Goal: Task Accomplishment & Management: Complete application form

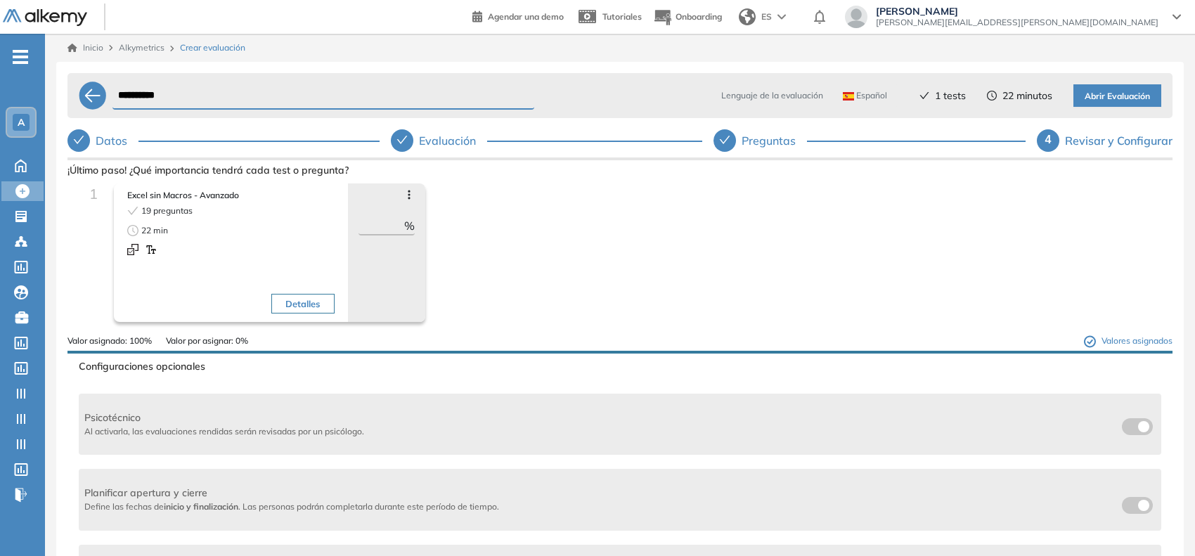
click at [13, 121] on div "A" at bounding box center [21, 122] width 17 height 17
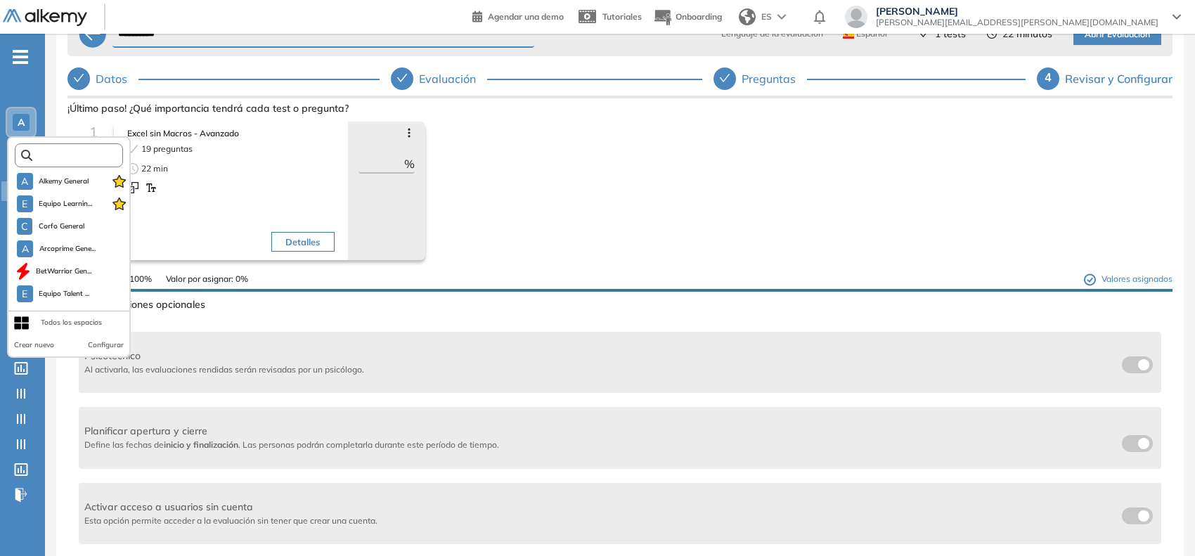
click at [79, 153] on input "text" at bounding box center [73, 155] width 82 height 11
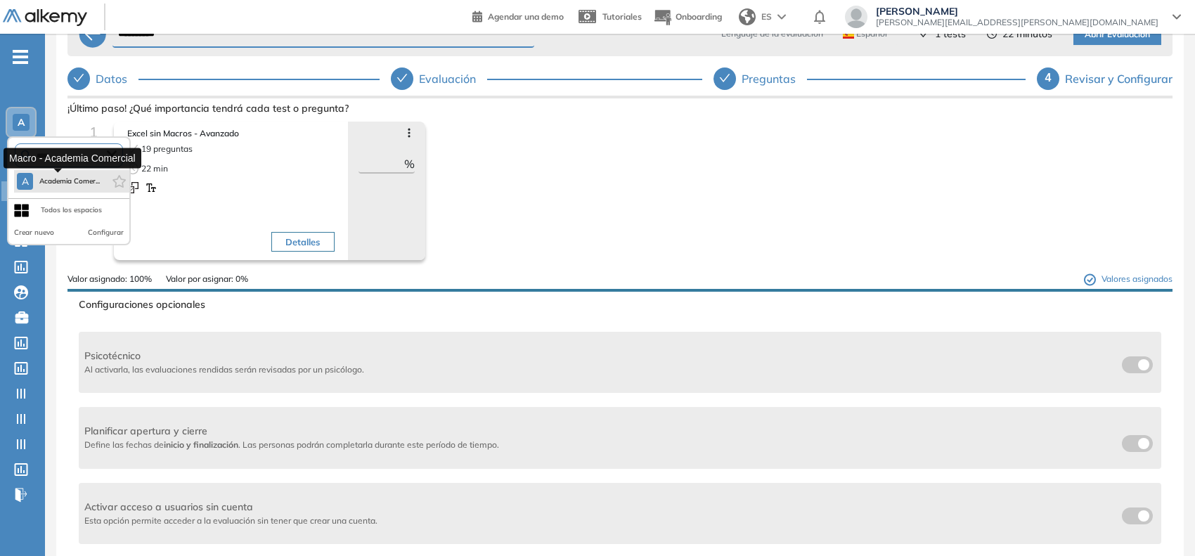
type input "****"
click at [46, 184] on span "Academia Comer..." at bounding box center [69, 181] width 61 height 11
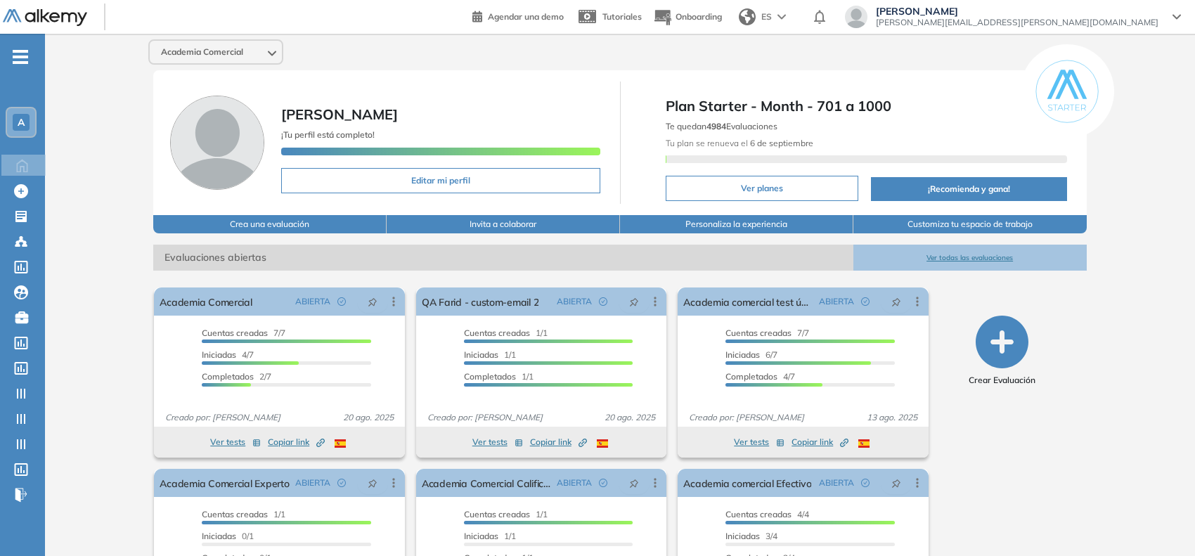
click at [1048, 15] on div "Sofia Grigorjev [EMAIL_ADDRESS][PERSON_NAME][DOMAIN_NAME]" at bounding box center [1018, 17] width 300 height 22
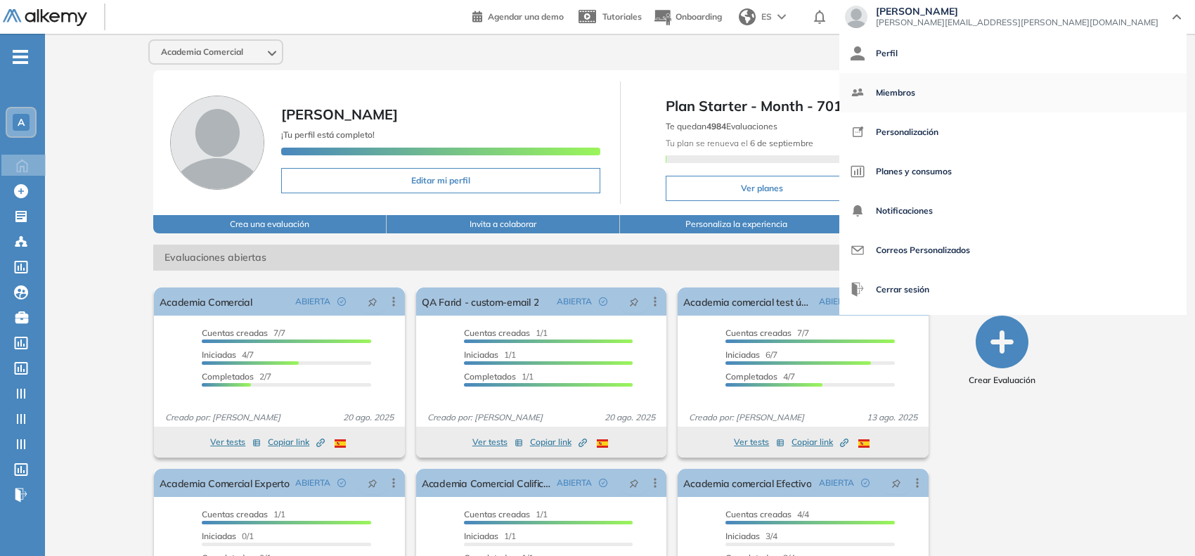
click at [1055, 110] on li "Miembros" at bounding box center [1012, 92] width 347 height 39
click at [915, 97] on span "Miembros" at bounding box center [895, 93] width 39 height 34
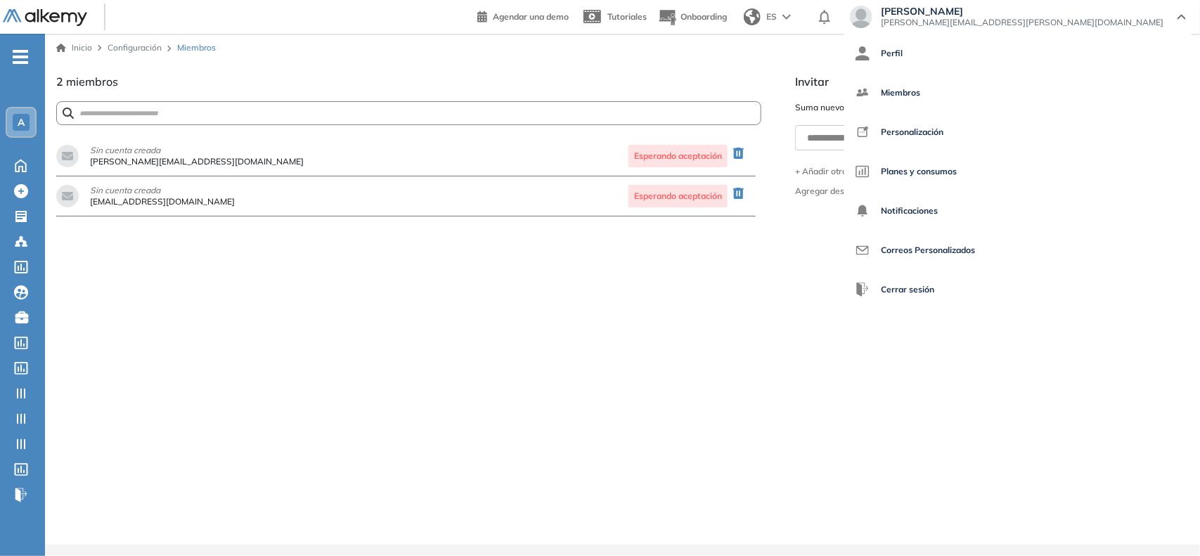
click at [142, 157] on span "[PERSON_NAME][EMAIL_ADDRESS][DOMAIN_NAME]" at bounding box center [197, 161] width 214 height 8
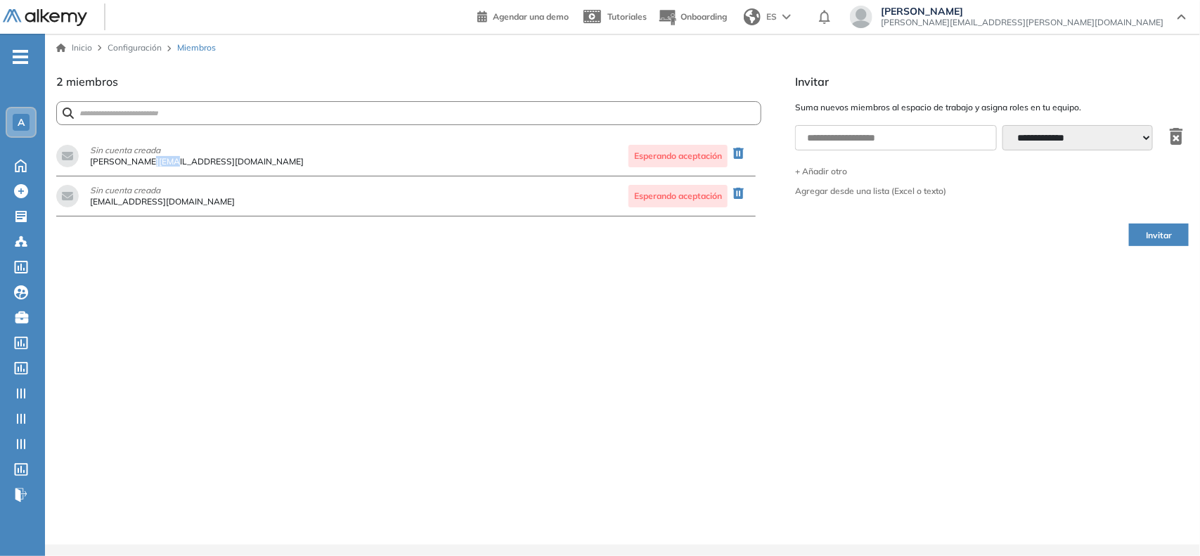
click at [142, 157] on span "[PERSON_NAME][EMAIL_ADDRESS][DOMAIN_NAME]" at bounding box center [197, 161] width 214 height 8
copy span "[PERSON_NAME][EMAIL_ADDRESS][DOMAIN_NAME]"
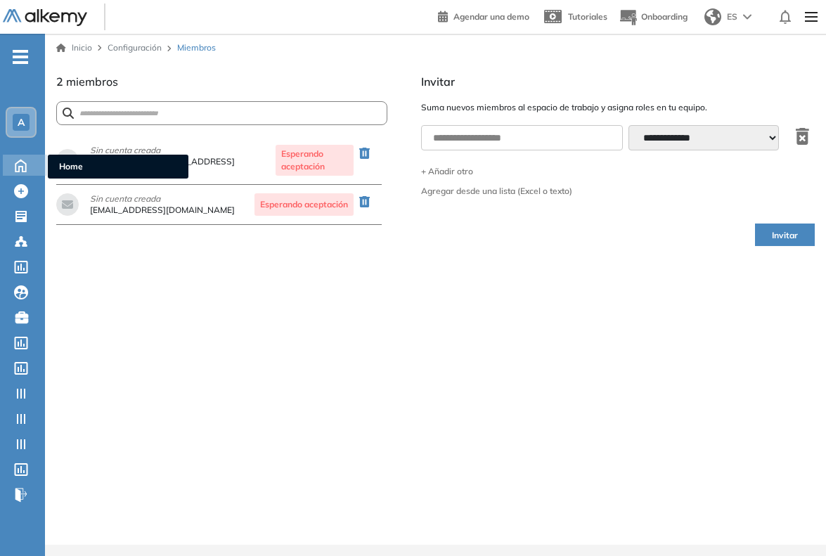
click at [20, 158] on icon at bounding box center [20, 164] width 25 height 17
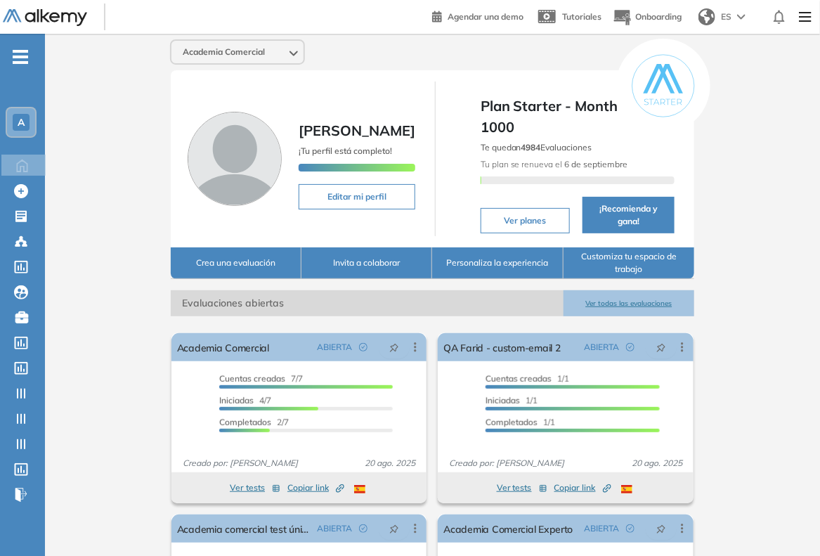
click at [22, 202] on ul "A Home Home Crear Evaluación Crear Evaluación Evaluaciones Evaluaciones Candida…" at bounding box center [22, 281] width 45 height 451
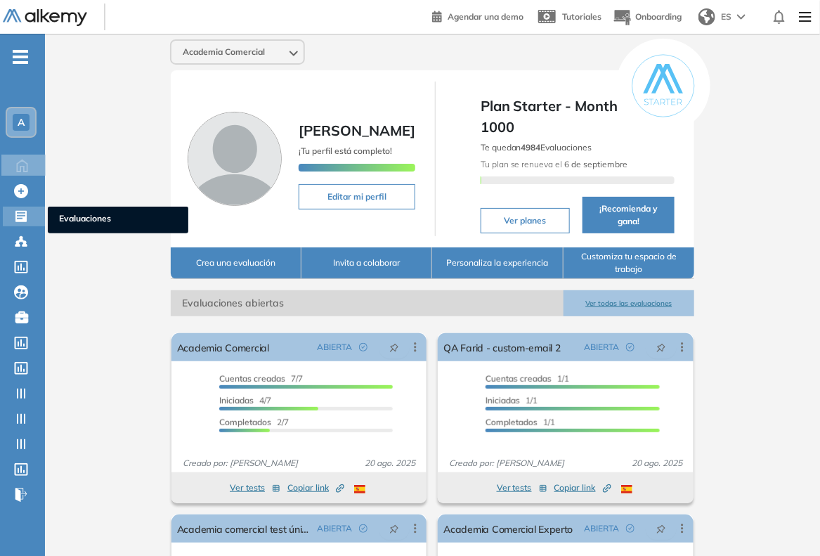
click at [18, 212] on icon at bounding box center [20, 216] width 11 height 11
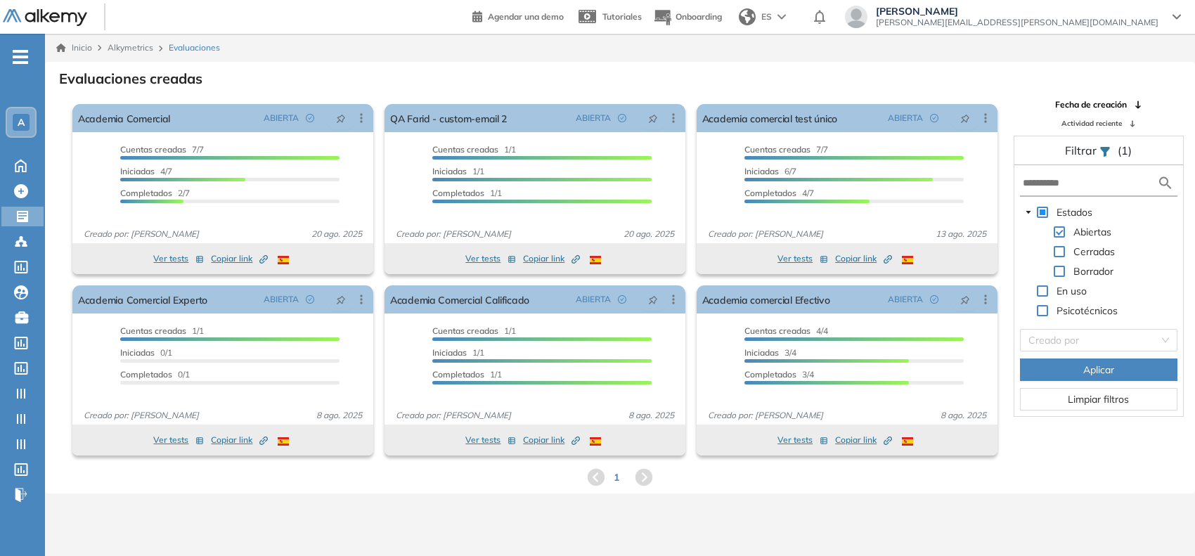
click at [21, 58] on span "-" at bounding box center [20, 55] width 15 height 11
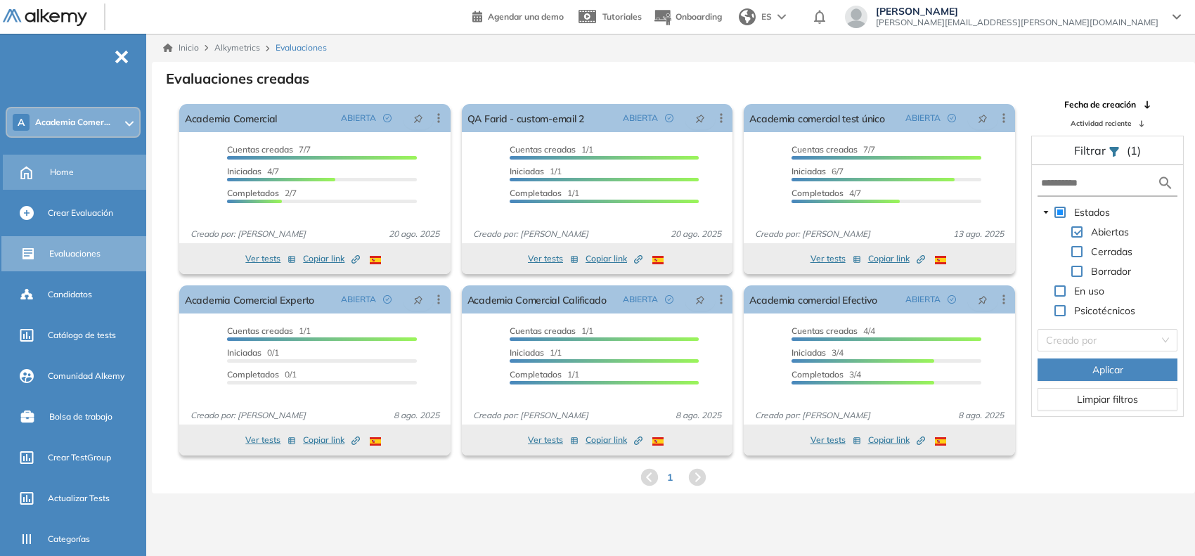
click at [99, 172] on div "Home" at bounding box center [97, 172] width 94 height 24
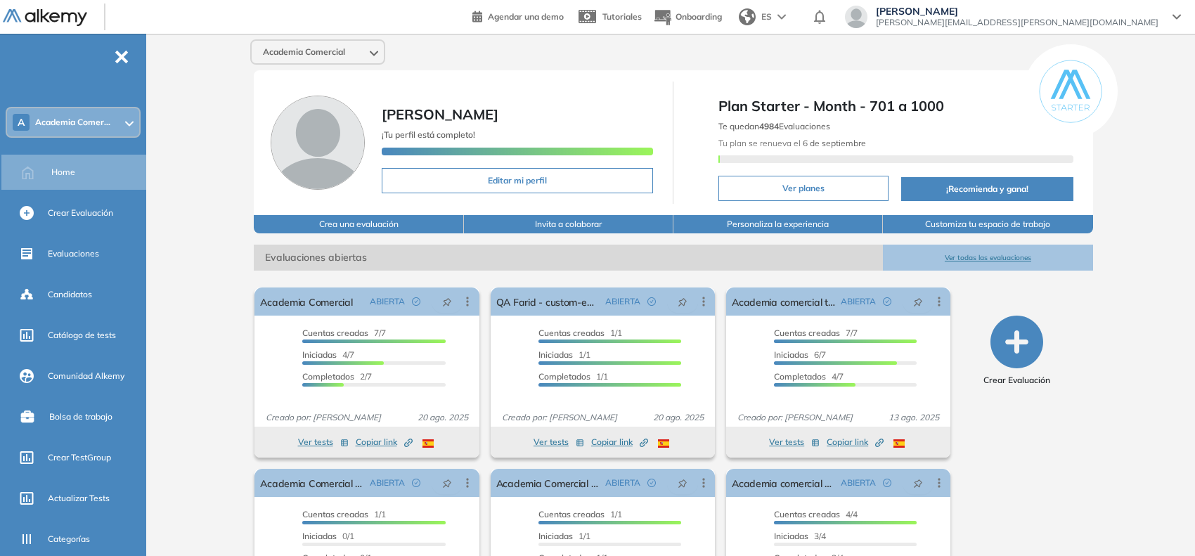
click at [247, 120] on div "Academia Comercial [PERSON_NAME] ¡Tu perfil está completo! Editar mi perfil Pla…" at bounding box center [673, 345] width 1043 height 622
click at [127, 124] on icon at bounding box center [129, 124] width 8 height 6
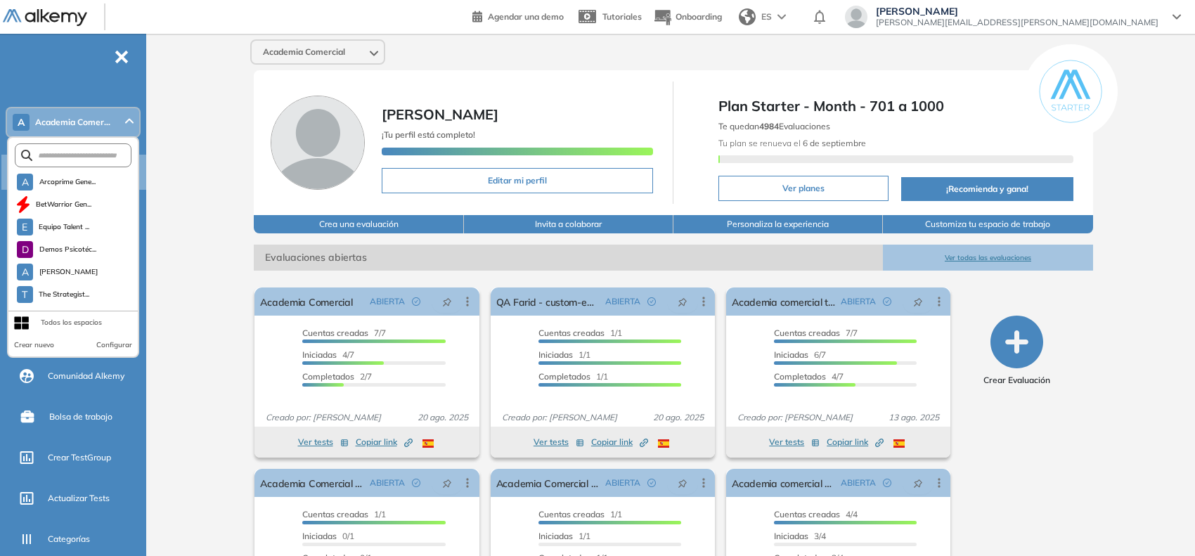
scroll to position [62, 0]
click at [101, 155] on input "text" at bounding box center [76, 155] width 88 height 11
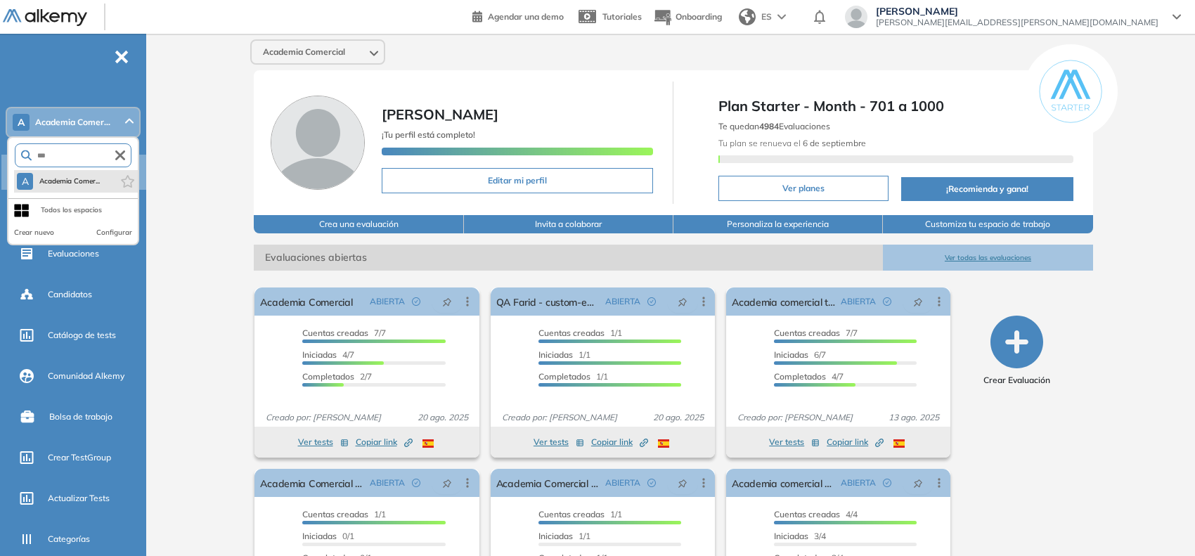
type input "***"
click at [89, 177] on span "Academia Comer..." at bounding box center [69, 181] width 61 height 11
click at [188, 122] on div "Academia Comercial [PERSON_NAME] ¡Tu perfil está completo! Editar mi perfil Pla…" at bounding box center [673, 345] width 1043 height 622
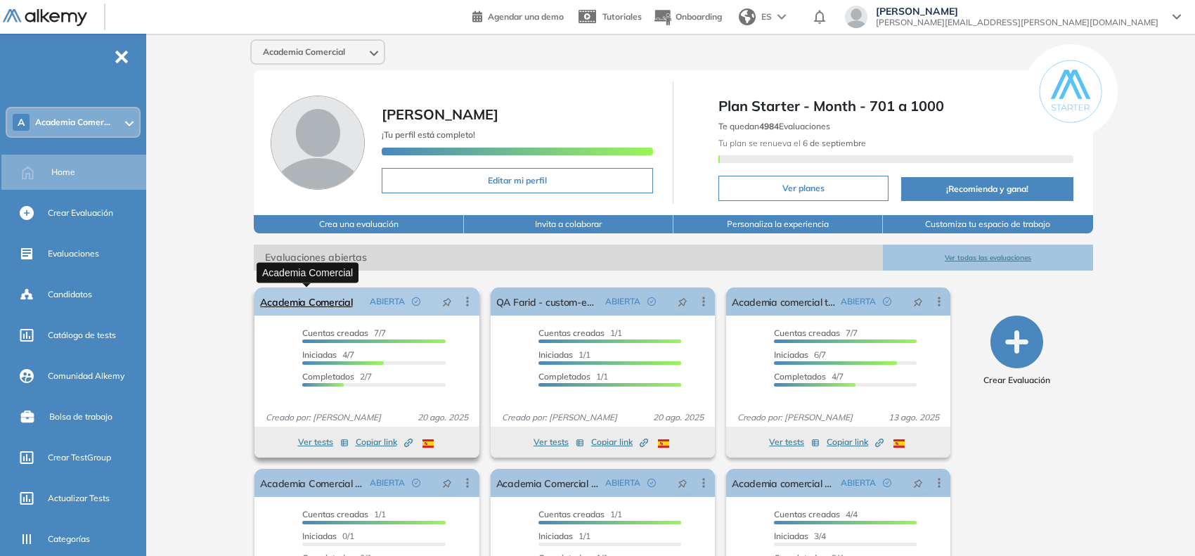
click at [349, 304] on link "Academia Comercial" at bounding box center [306, 302] width 92 height 28
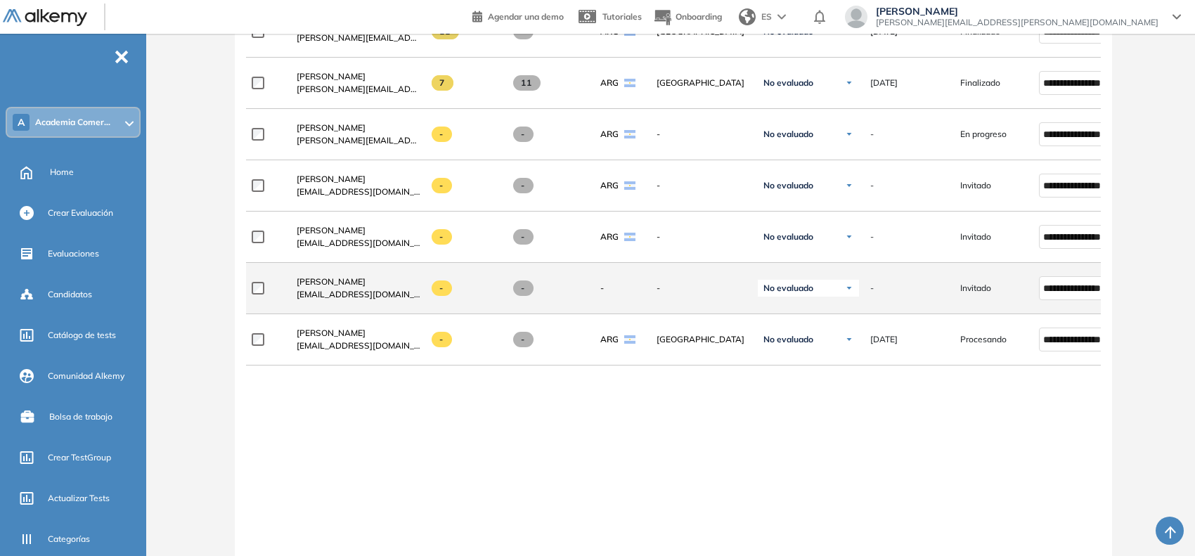
scroll to position [352, 0]
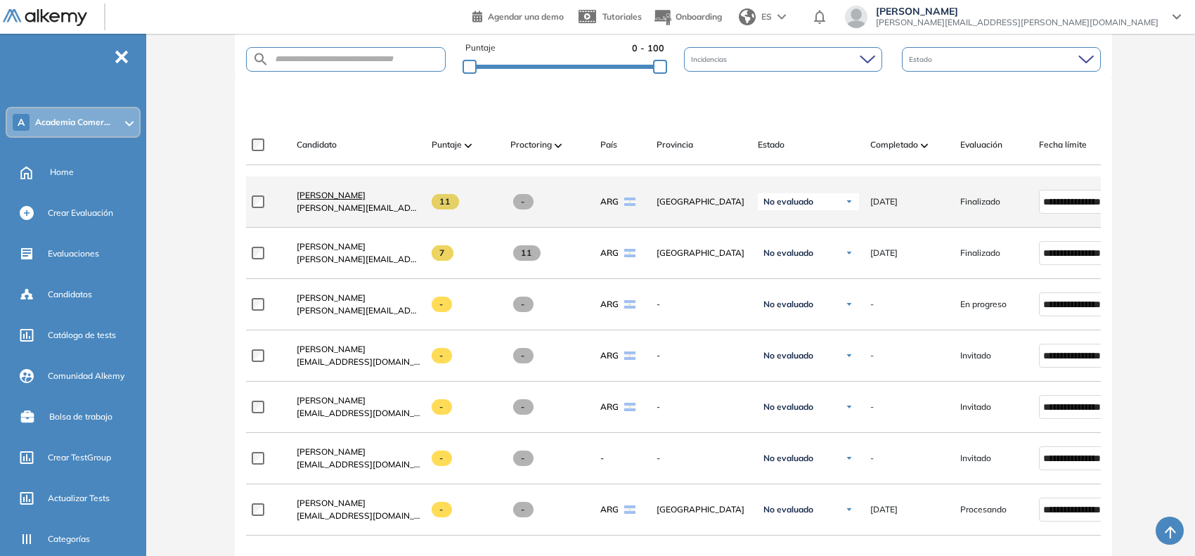
click at [340, 200] on span "[PERSON_NAME]" at bounding box center [331, 195] width 69 height 11
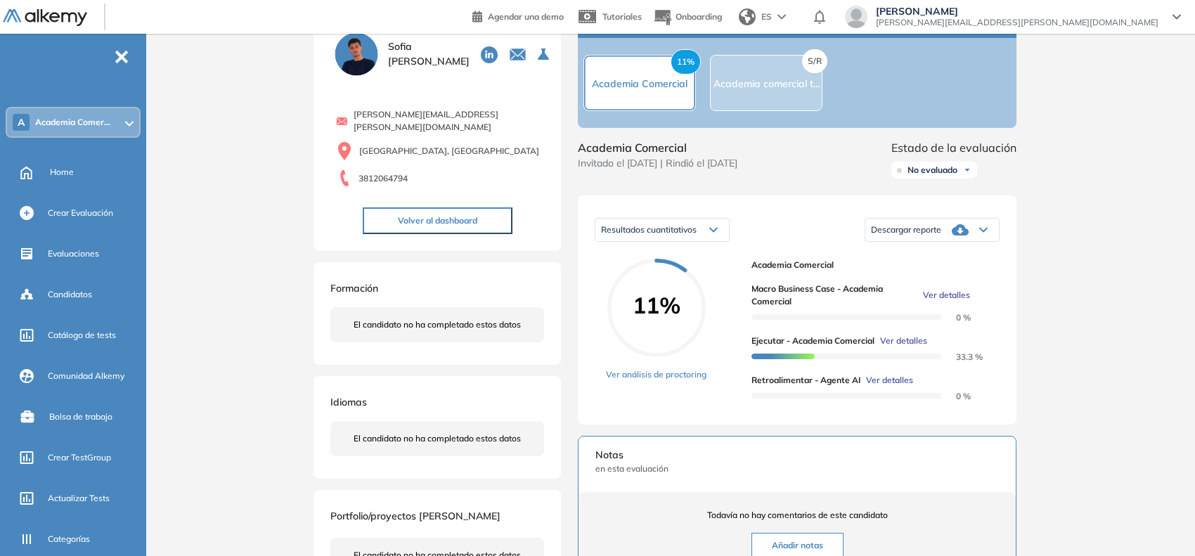
scroll to position [88, 0]
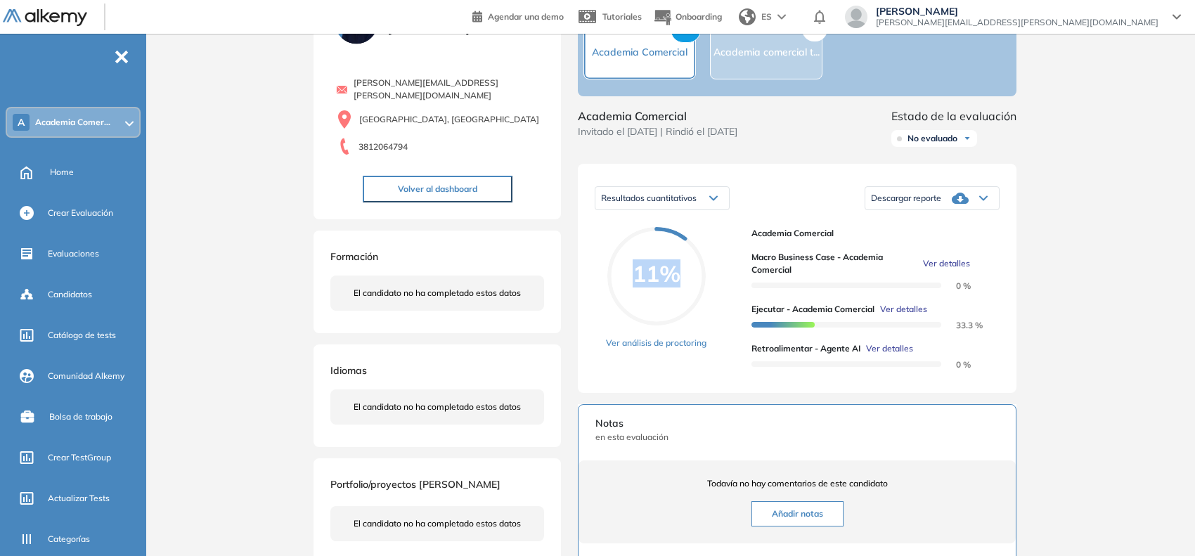
drag, startPoint x: 633, startPoint y: 299, endPoint x: 683, endPoint y: 282, distance: 52.7
click at [683, 282] on span "11%" at bounding box center [656, 273] width 98 height 22
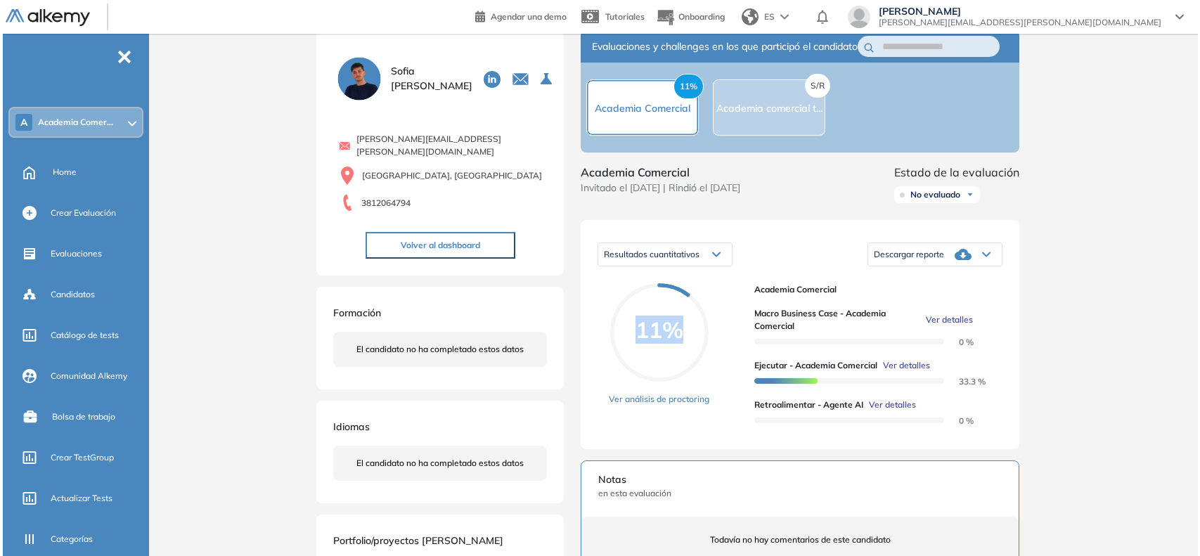
scroll to position [0, 0]
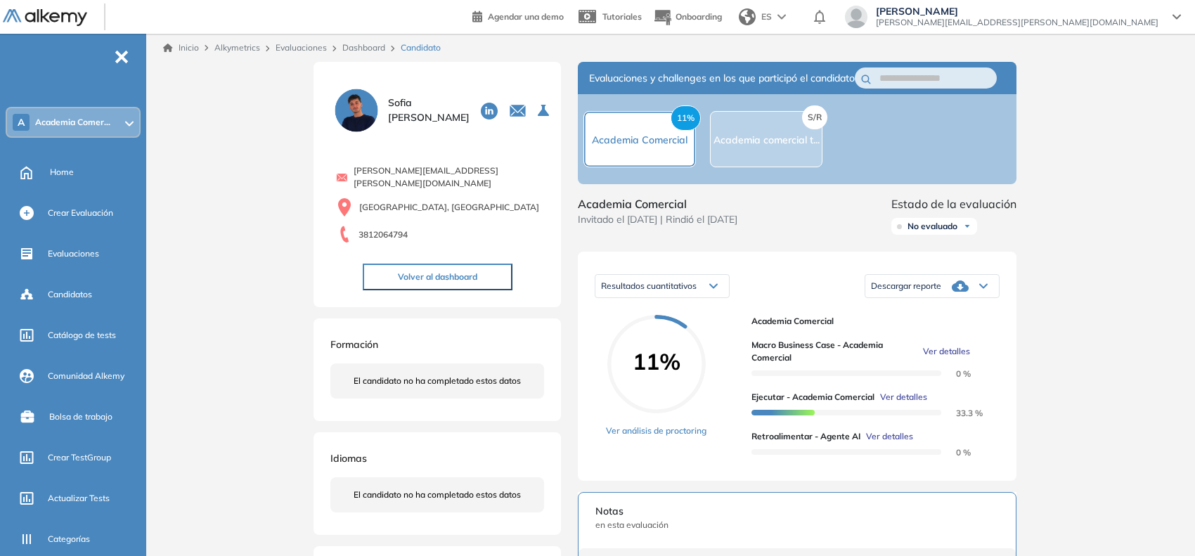
click at [696, 321] on div "Resultados cuantitativos Resultados cuantitativos Descargar reporte Descargar i…" at bounding box center [797, 366] width 439 height 229
click at [947, 358] on span "Ver detalles" at bounding box center [946, 351] width 47 height 13
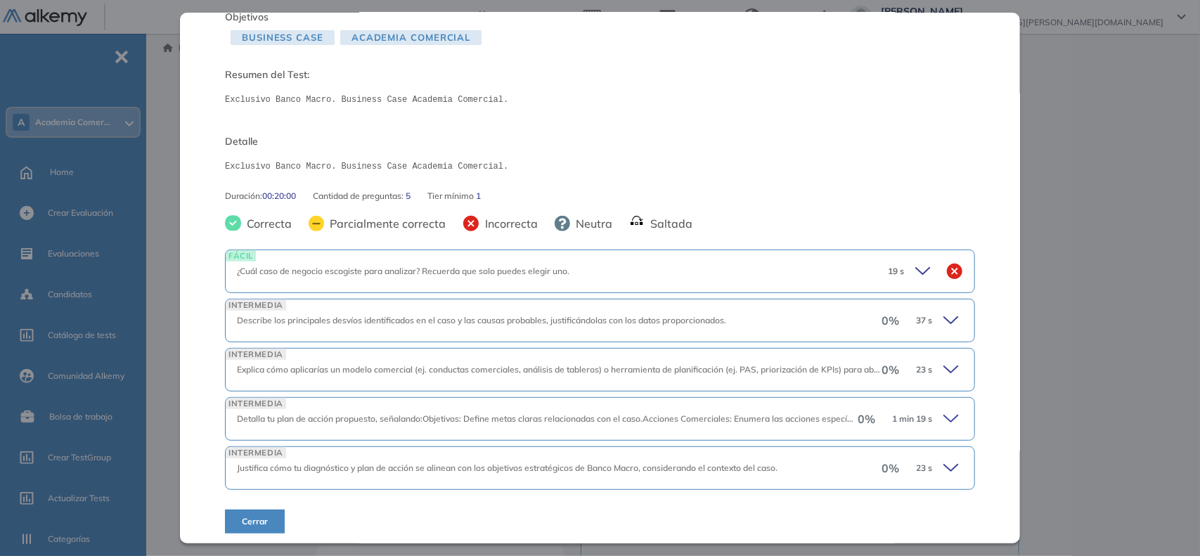
scroll to position [103, 0]
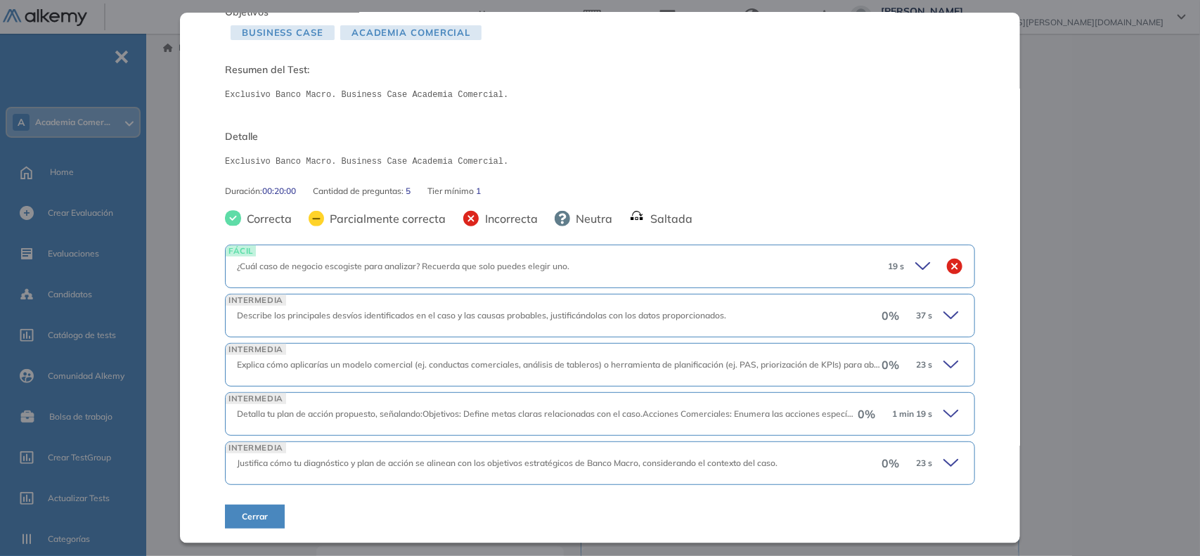
click at [899, 262] on div "19 s" at bounding box center [920, 267] width 86 height 20
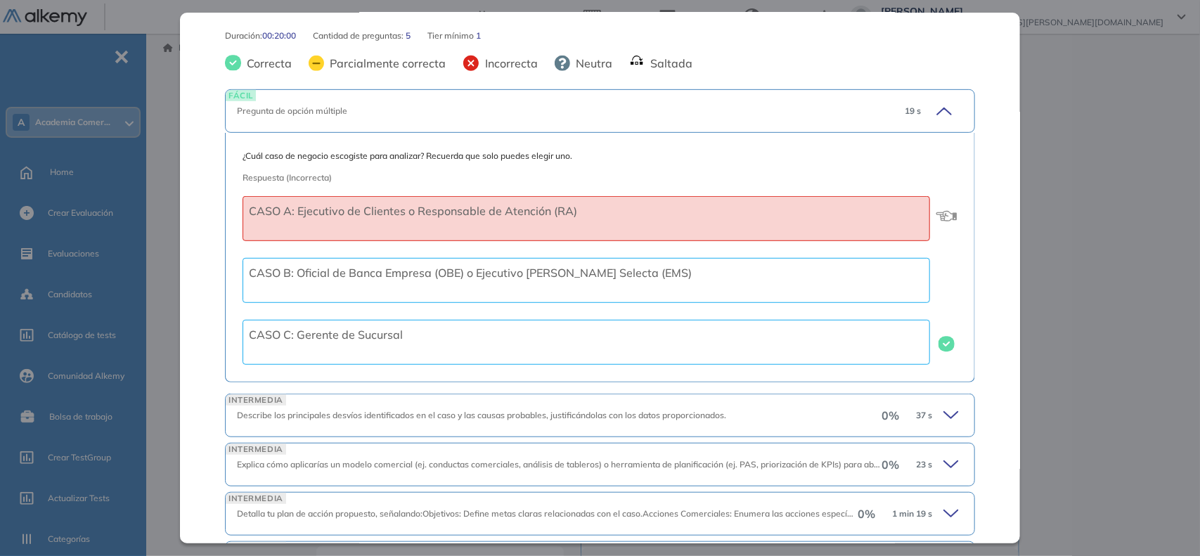
scroll to position [359, 0]
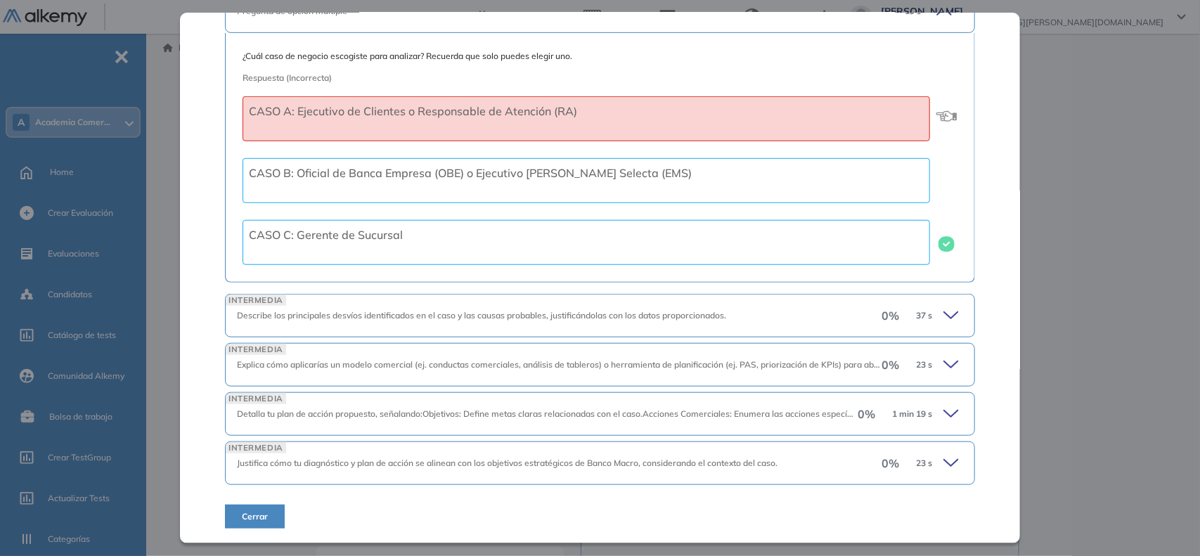
click at [944, 307] on icon at bounding box center [954, 316] width 20 height 20
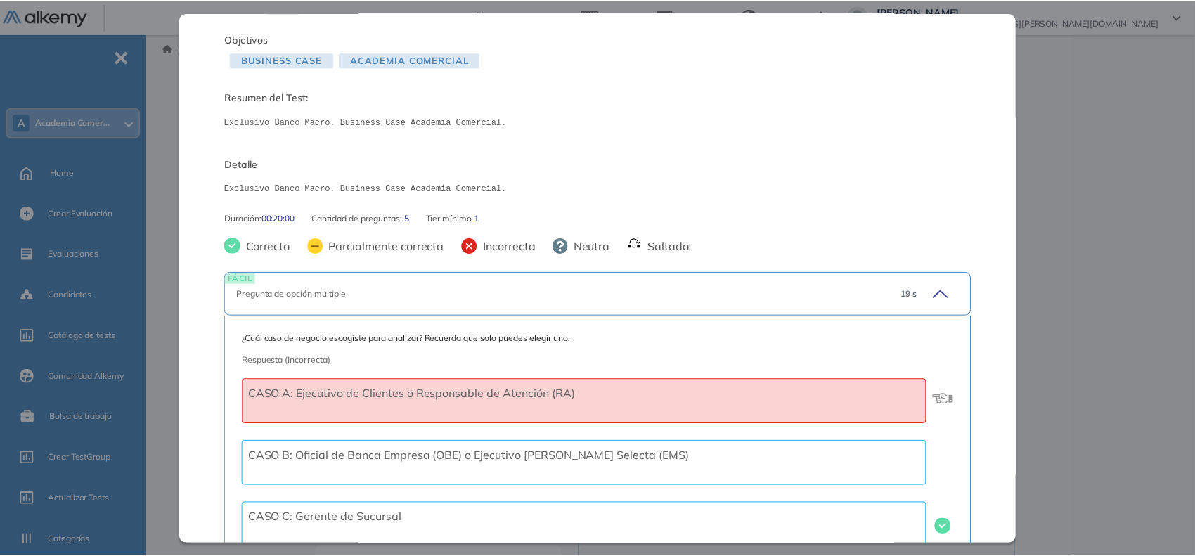
scroll to position [0, 0]
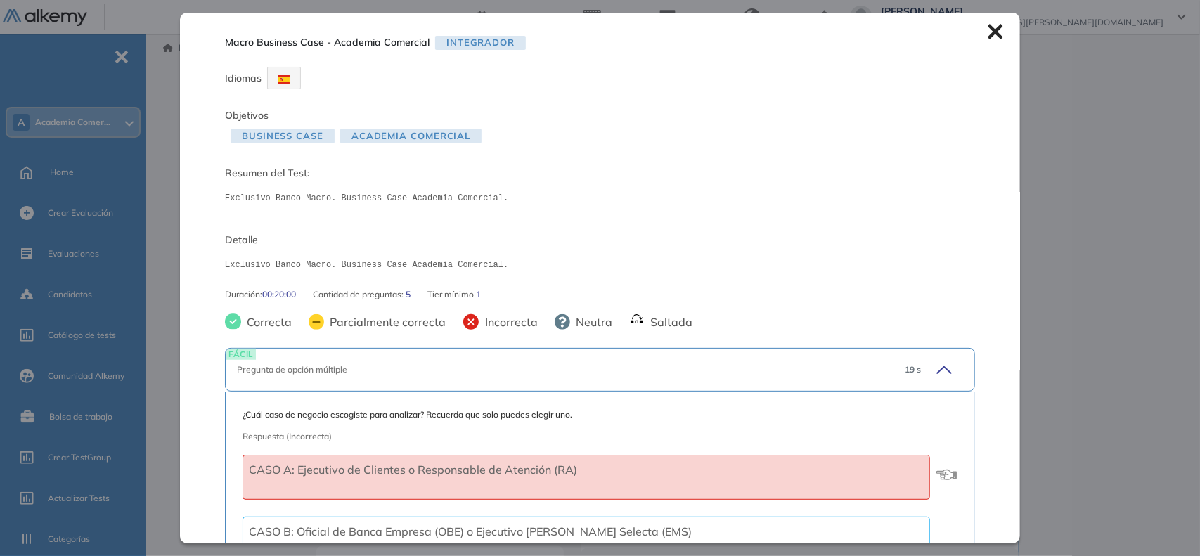
click at [988, 27] on icon at bounding box center [995, 32] width 15 height 15
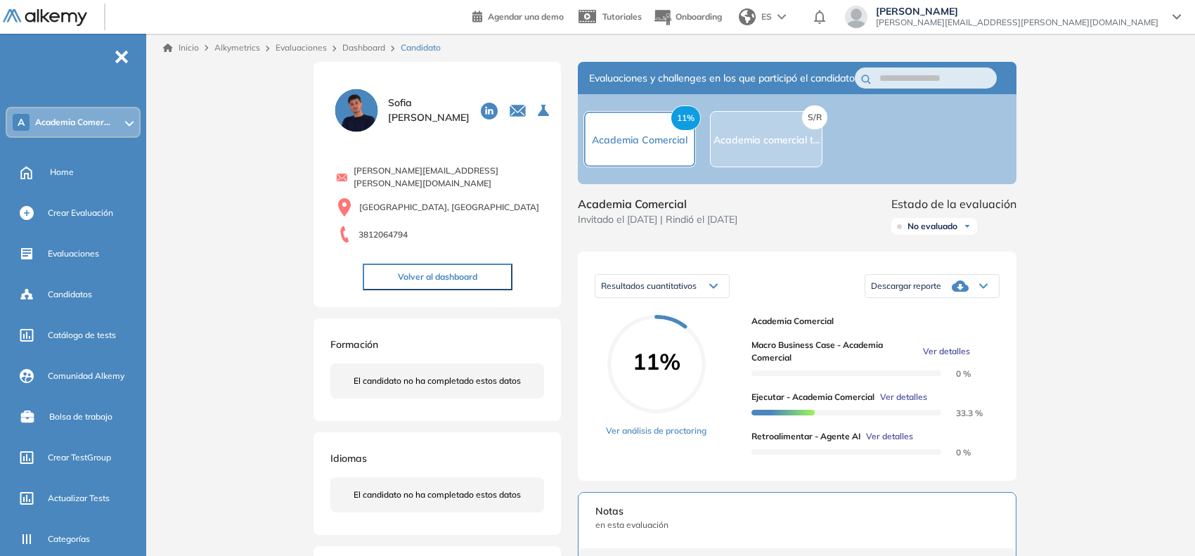
click at [988, 300] on div "Descargar reporte" at bounding box center [932, 286] width 134 height 28
click at [1041, 335] on div "Inicio Alkymetrics Evaluaciones Dashboard Candidato Duración : 00:00:00 Cantida…" at bounding box center [673, 461] width 1043 height 854
click at [370, 51] on link "Dashboard" at bounding box center [363, 47] width 43 height 11
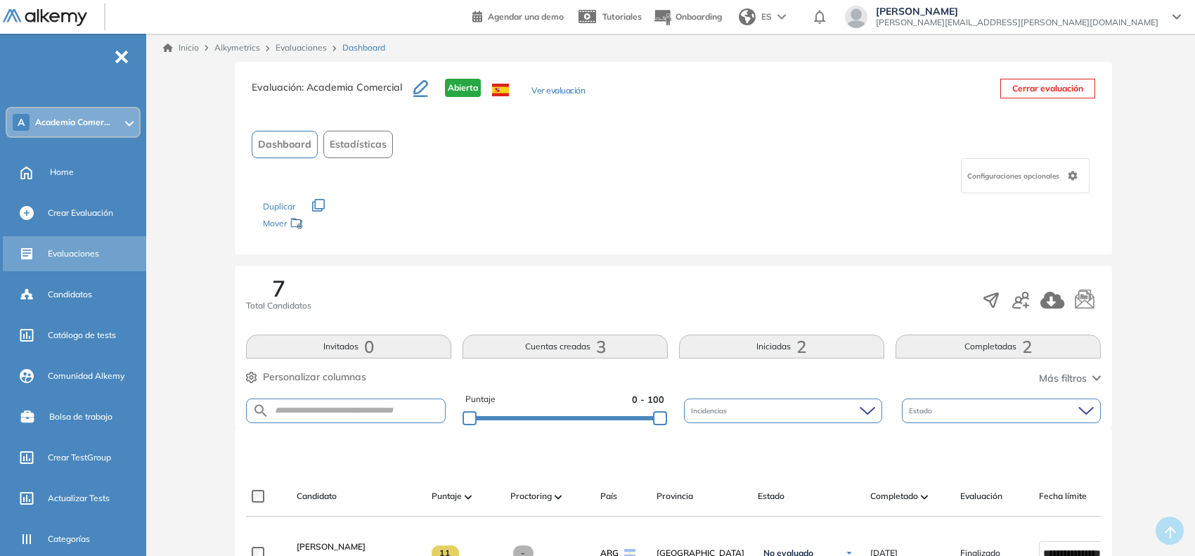
click at [74, 248] on span "Evaluaciones" at bounding box center [73, 253] width 51 height 13
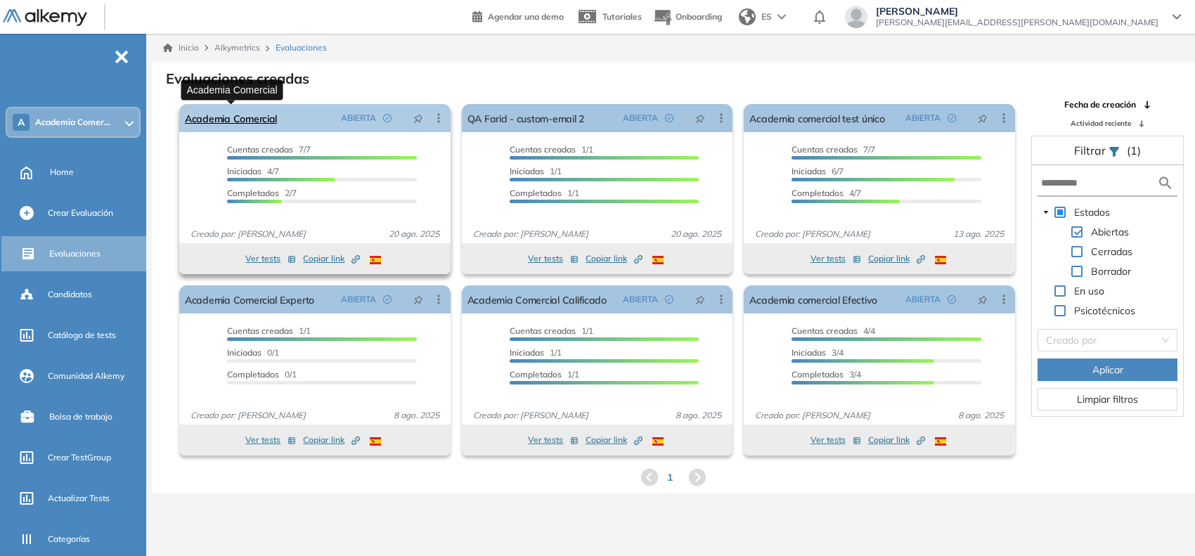
click at [222, 117] on link "Academia Comercial" at bounding box center [231, 118] width 92 height 28
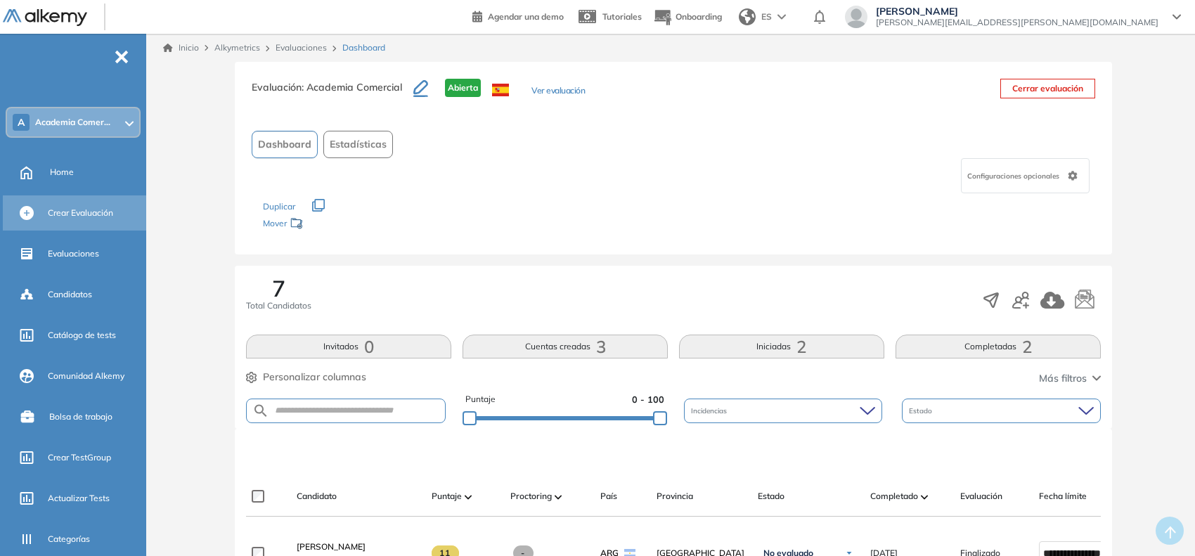
click at [77, 214] on span "Crear Evaluación" at bounding box center [80, 213] width 65 height 13
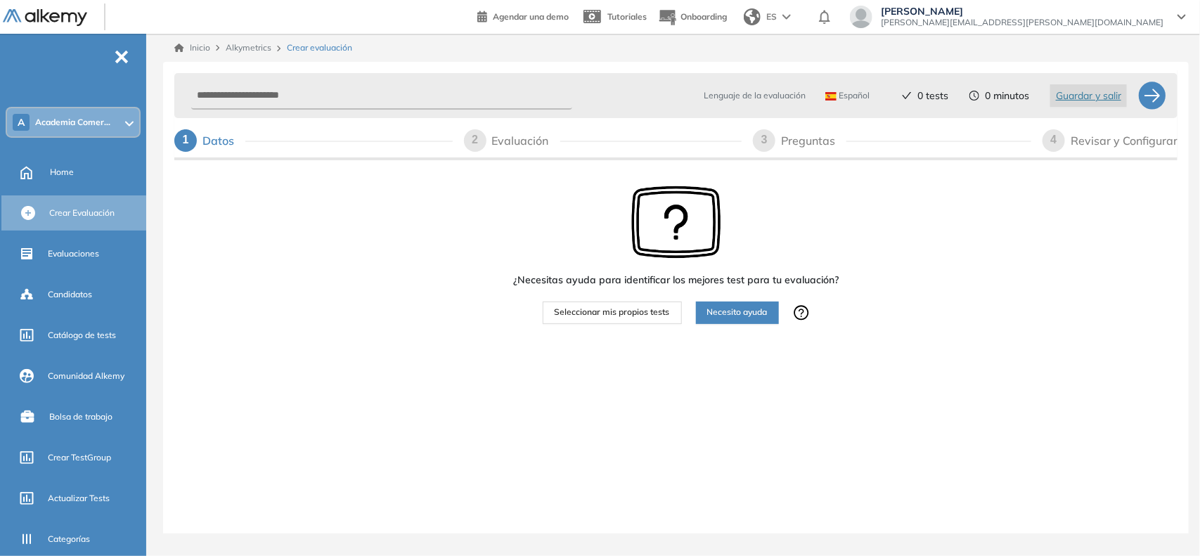
click at [594, 313] on span "Seleccionar mis propios tests" at bounding box center [612, 312] width 115 height 13
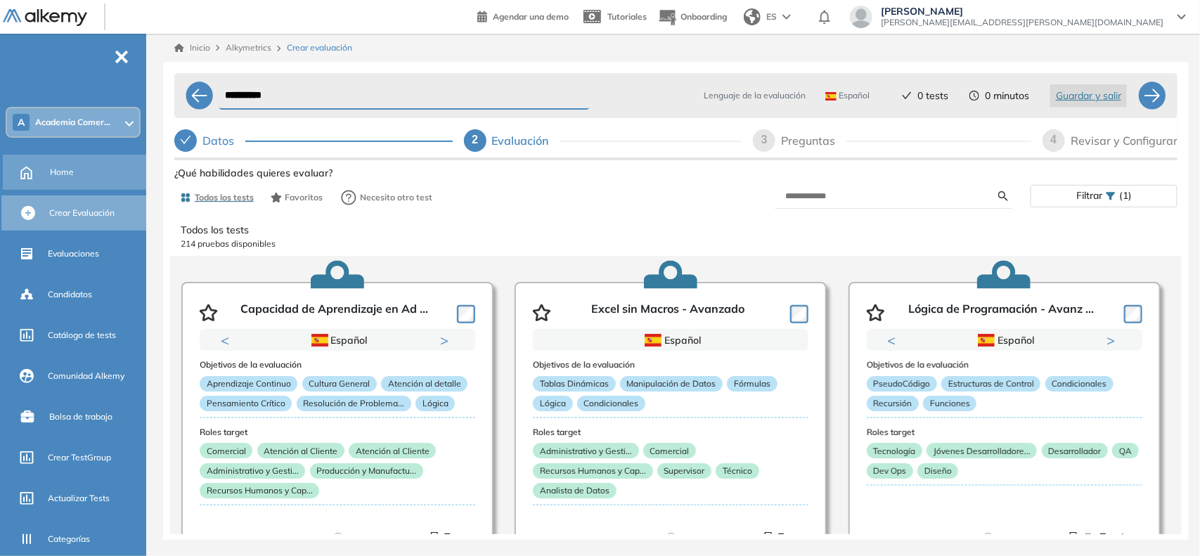
click at [72, 181] on div "Home" at bounding box center [97, 172] width 94 height 24
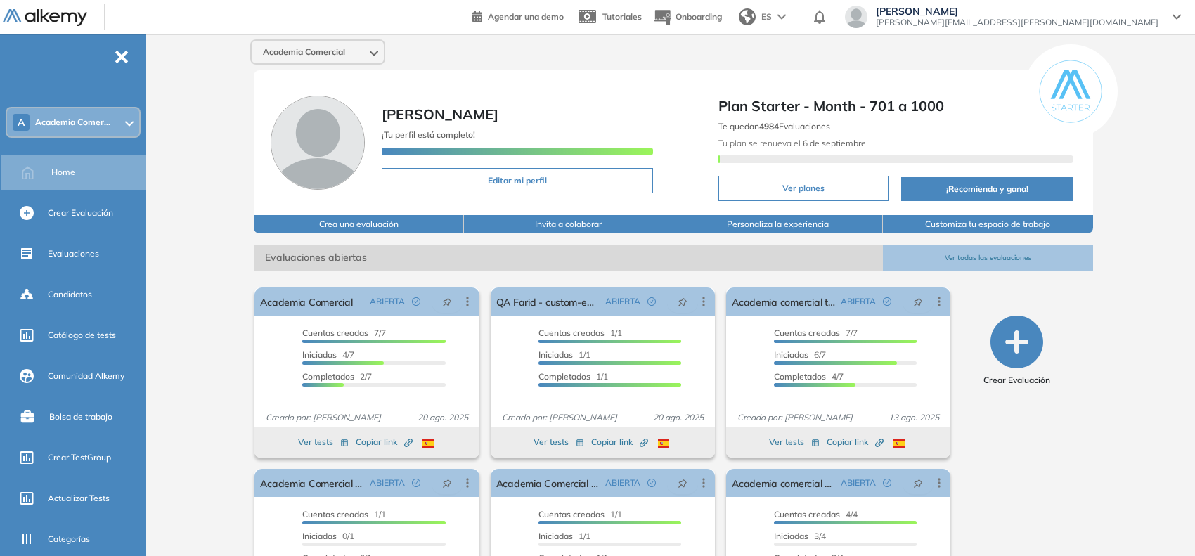
click at [81, 127] on div "A Academia Comer..." at bounding box center [73, 122] width 132 height 28
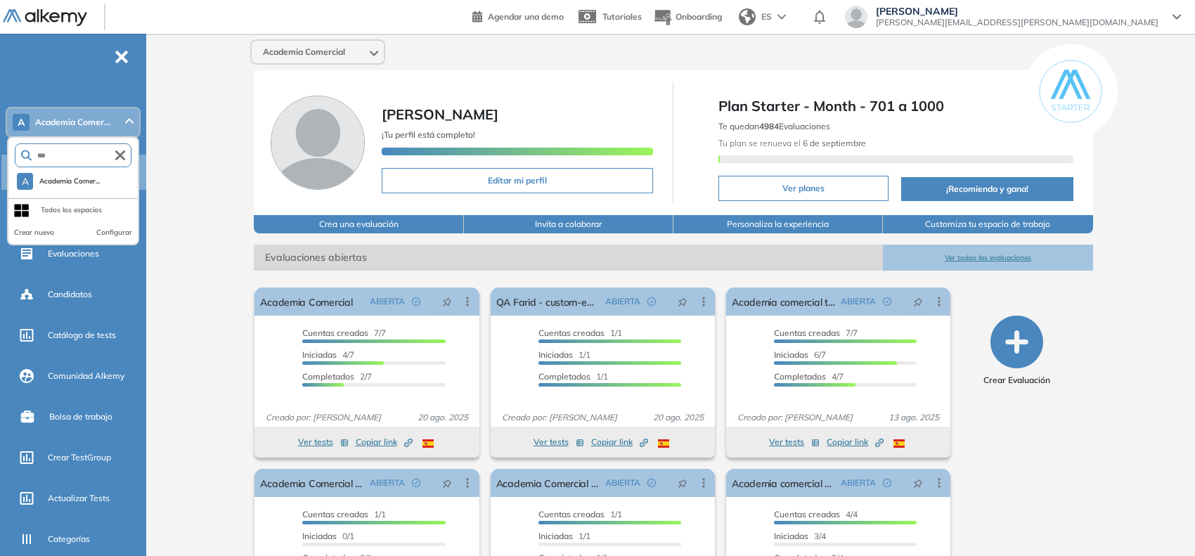
click at [56, 152] on input "***" at bounding box center [74, 155] width 84 height 11
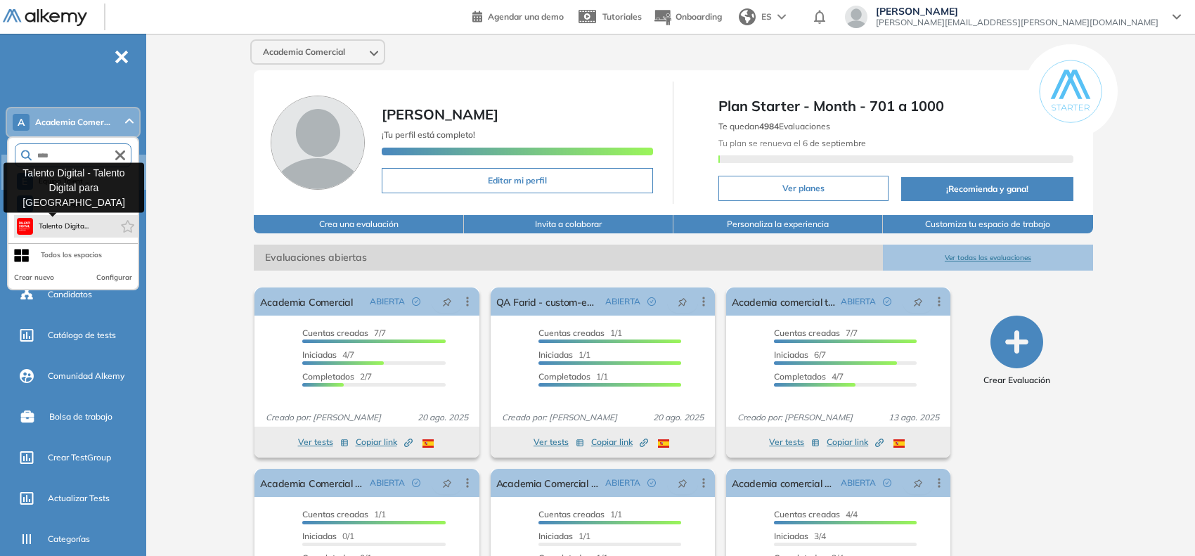
type input "****"
click at [82, 224] on span "Talento Digita..." at bounding box center [64, 226] width 51 height 11
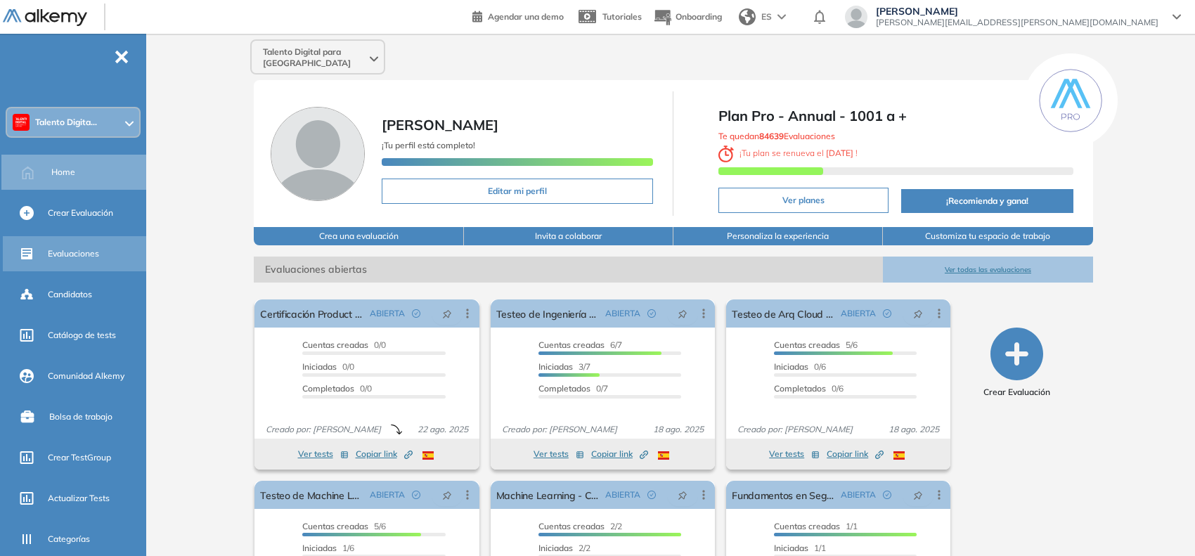
click at [60, 250] on span "Evaluaciones" at bounding box center [73, 253] width 51 height 13
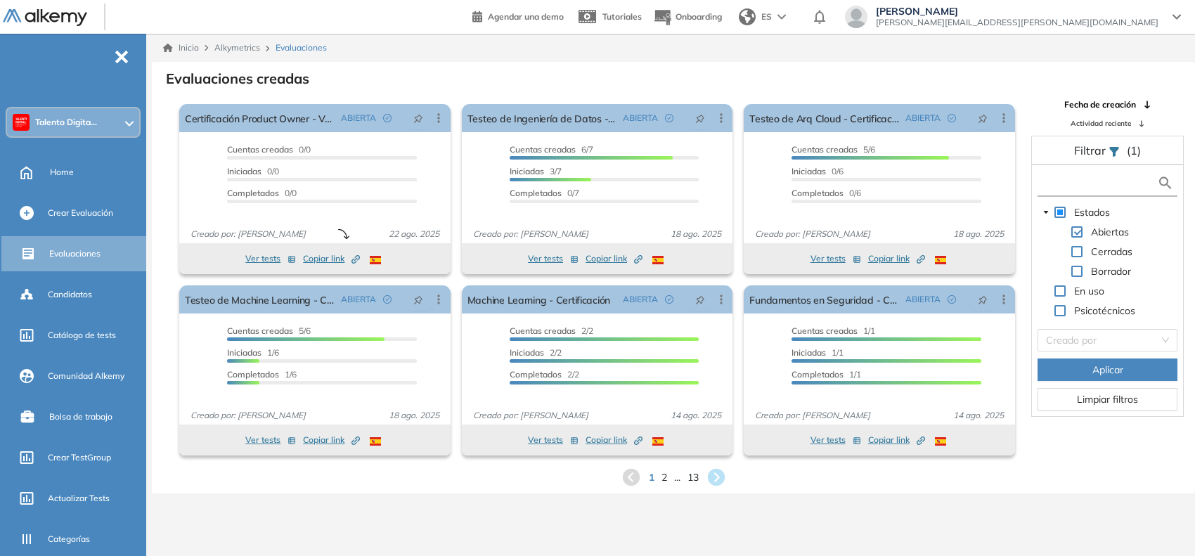
click at [1069, 188] on input "text" at bounding box center [1099, 183] width 116 height 15
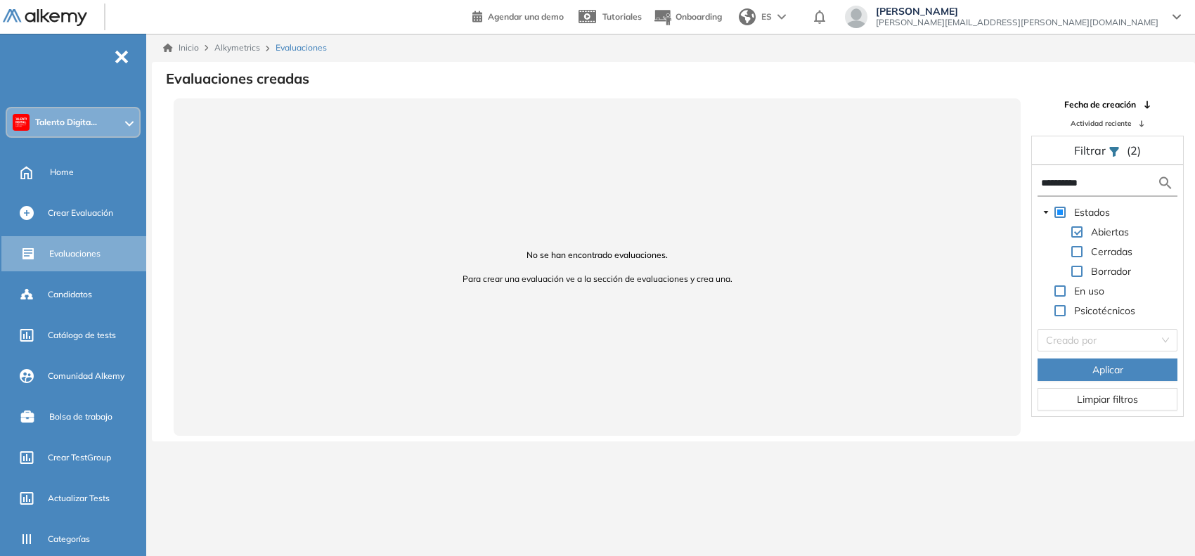
type input "**********"
click at [1073, 250] on span at bounding box center [1076, 251] width 11 height 11
click at [1100, 371] on span "Aplicar" at bounding box center [1108, 369] width 31 height 15
click at [113, 124] on div "Talento Digita..." at bounding box center [73, 122] width 132 height 28
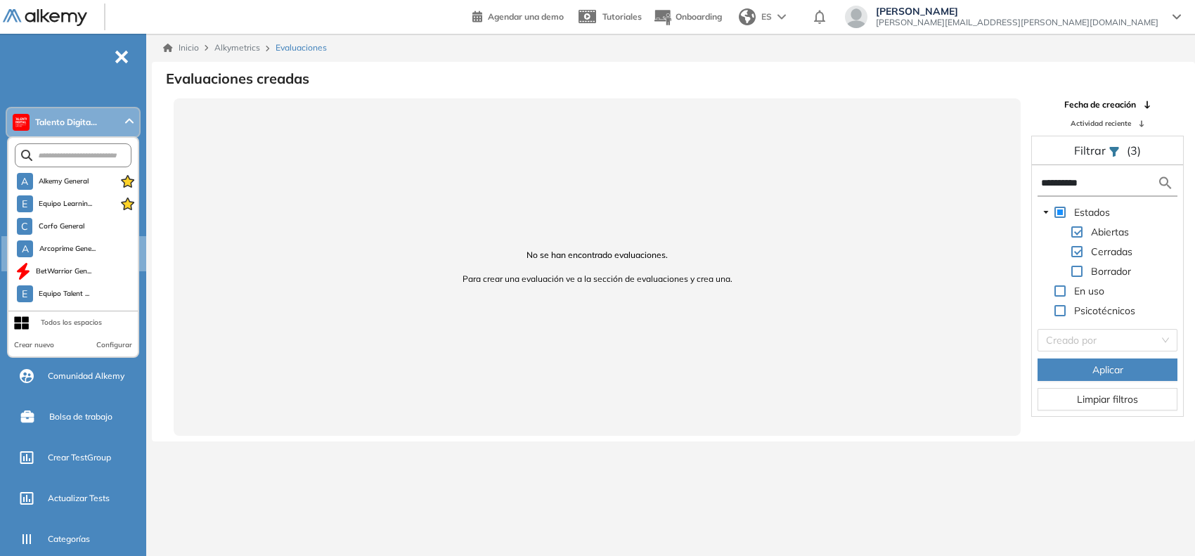
click at [97, 146] on form at bounding box center [73, 155] width 117 height 24
click at [83, 155] on input "text" at bounding box center [76, 155] width 88 height 11
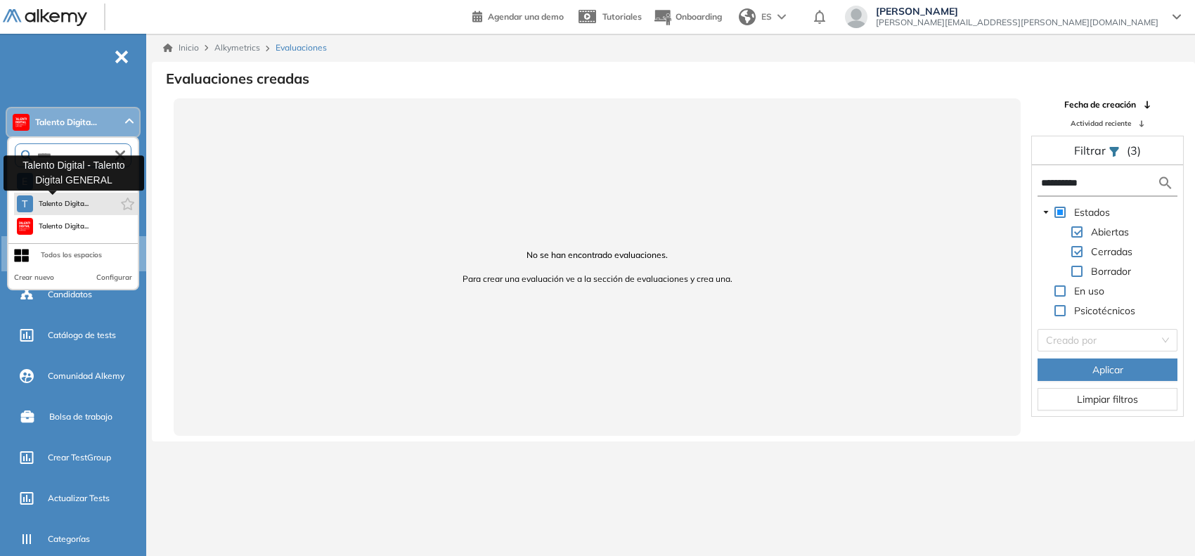
type input "*****"
click at [58, 202] on span "Talento Digita..." at bounding box center [64, 203] width 51 height 11
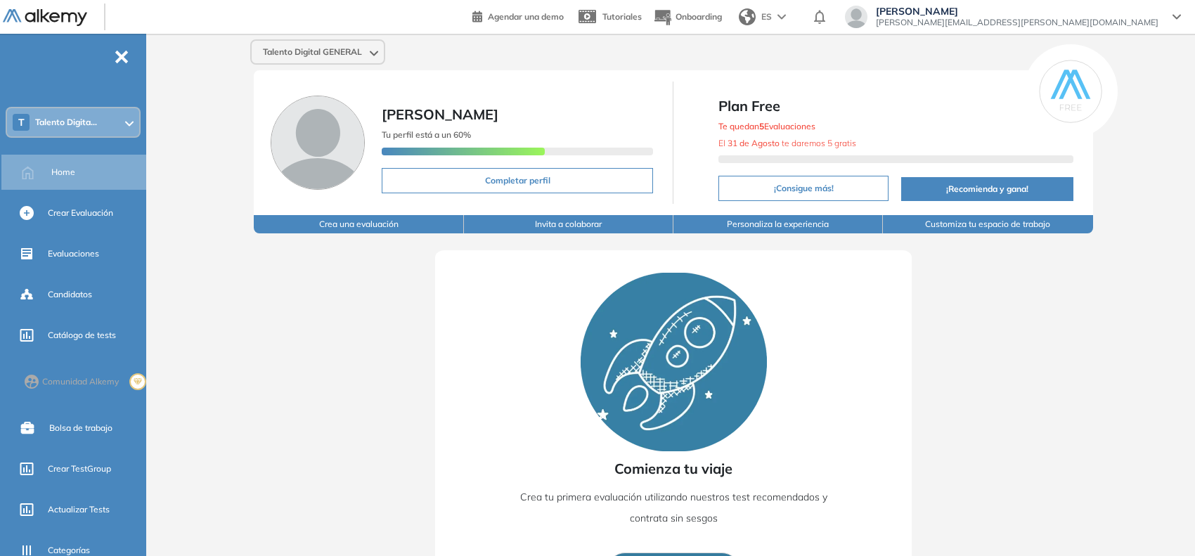
click at [77, 115] on div "T Talento Digita..." at bounding box center [73, 122] width 132 height 28
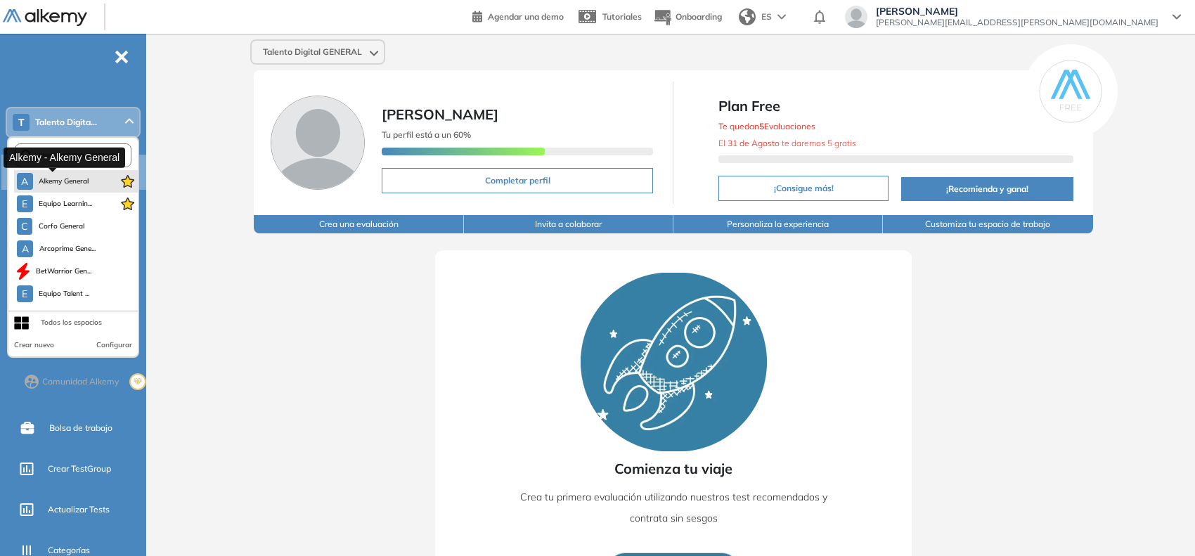
click at [68, 180] on span "Alkemy General" at bounding box center [64, 181] width 51 height 11
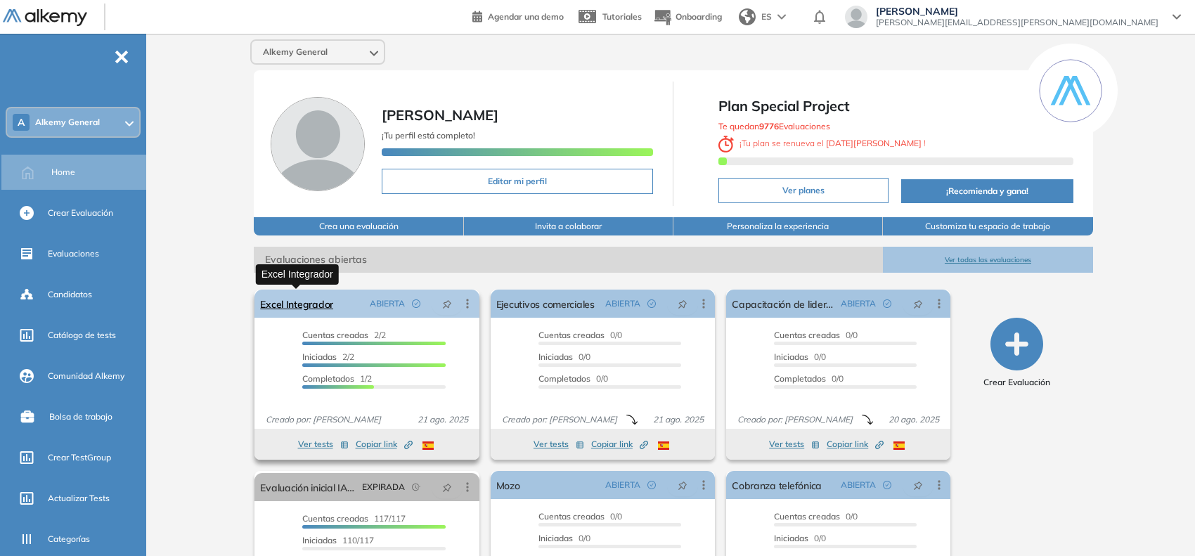
click at [281, 297] on link "Excel Integrador" at bounding box center [296, 304] width 73 height 28
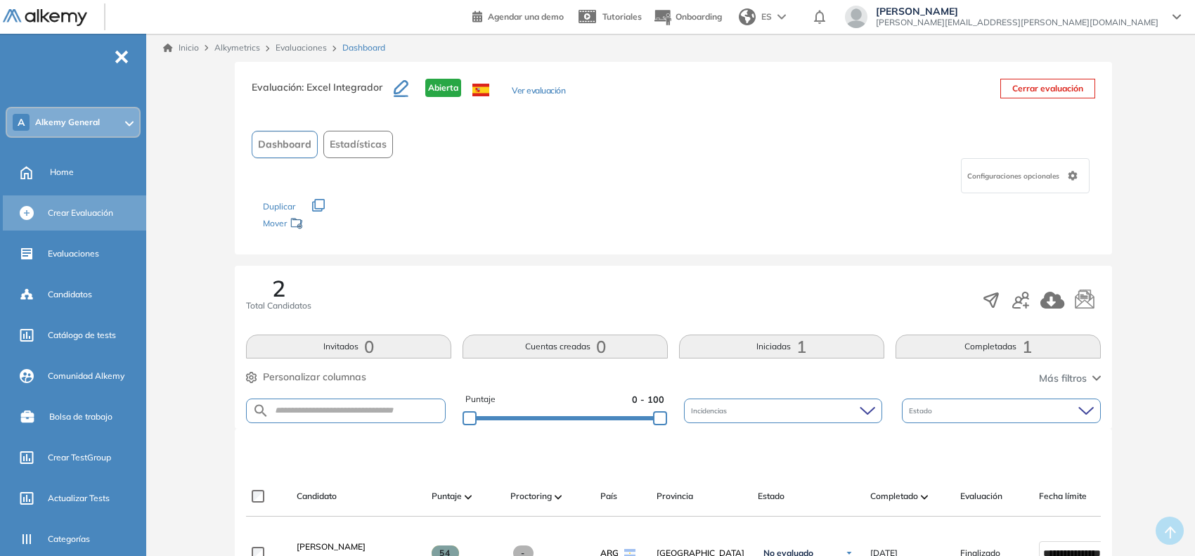
click at [113, 214] on span "Crear Evaluación" at bounding box center [80, 213] width 65 height 13
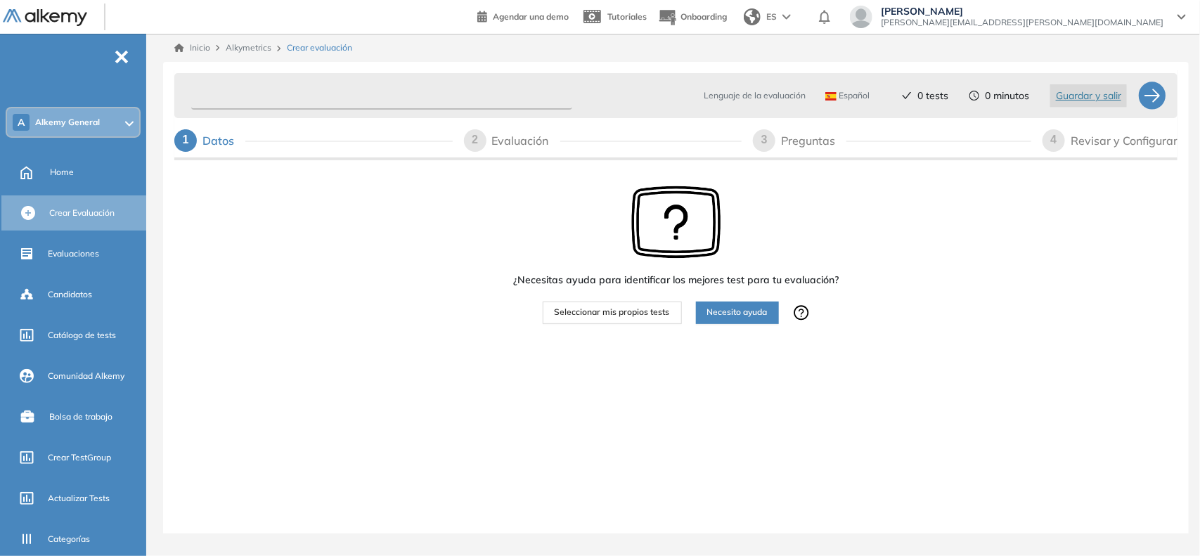
click at [255, 100] on input "text" at bounding box center [381, 95] width 381 height 27
type input "**********"
click at [605, 314] on span "Seleccionar mis propios tests" at bounding box center [612, 312] width 115 height 13
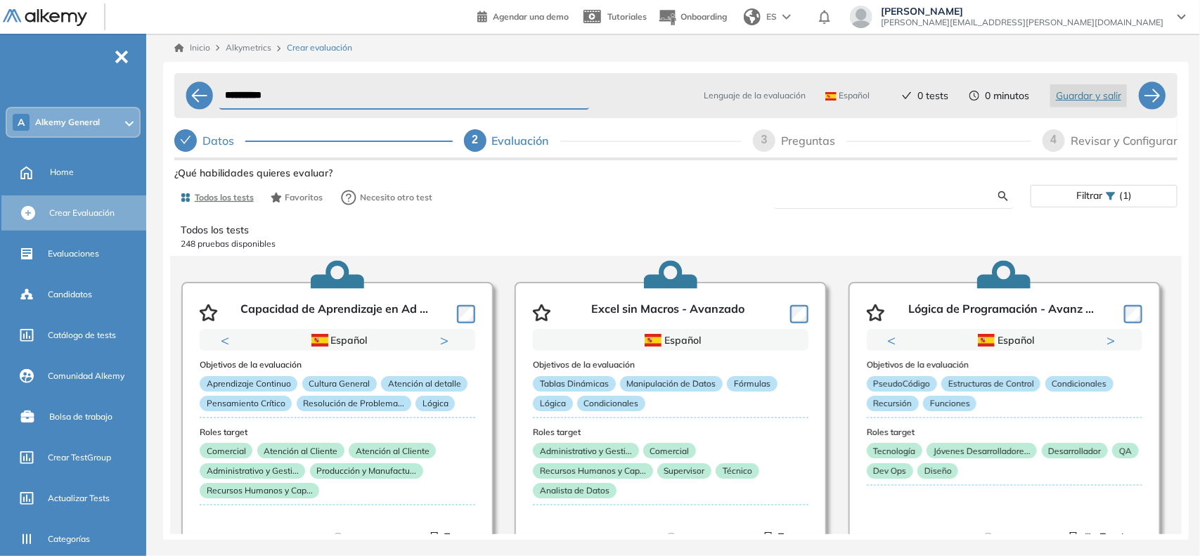
click at [845, 197] on input "text" at bounding box center [891, 196] width 213 height 13
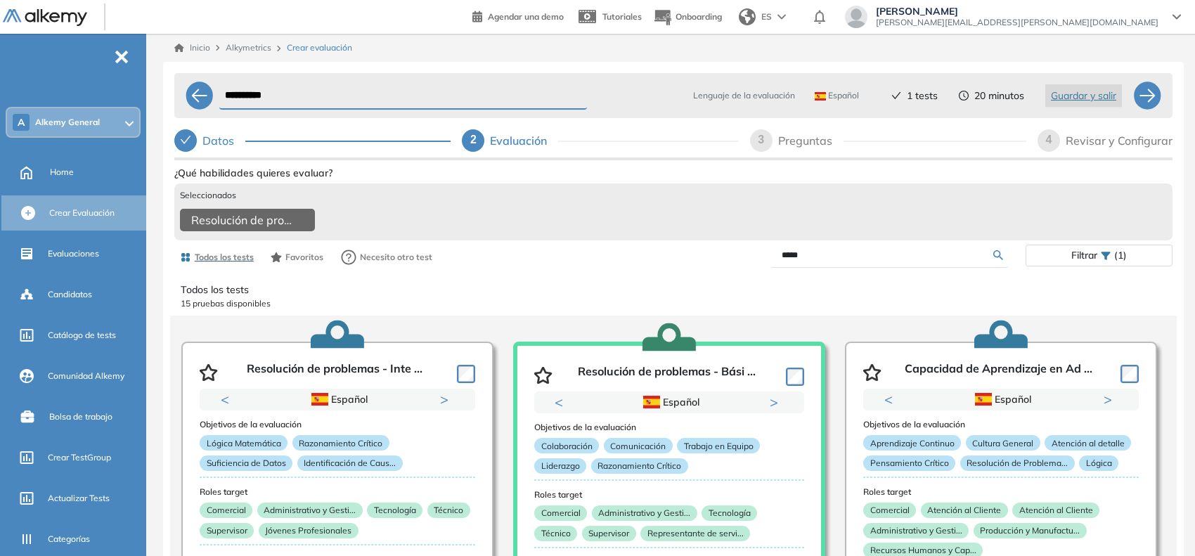
click at [798, 260] on input "*****" at bounding box center [888, 255] width 212 height 13
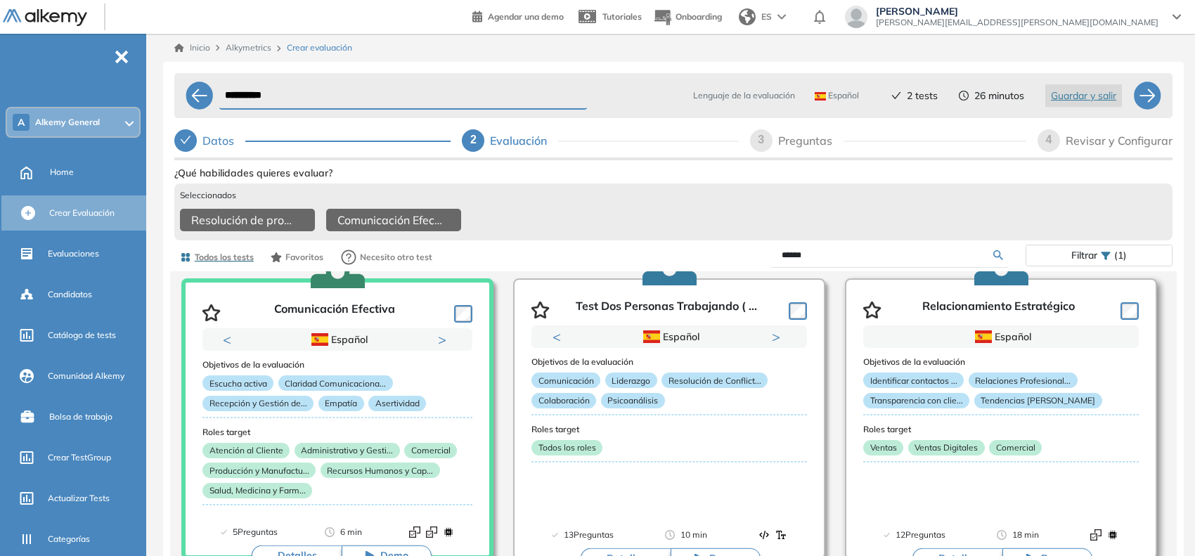
scroll to position [352, 0]
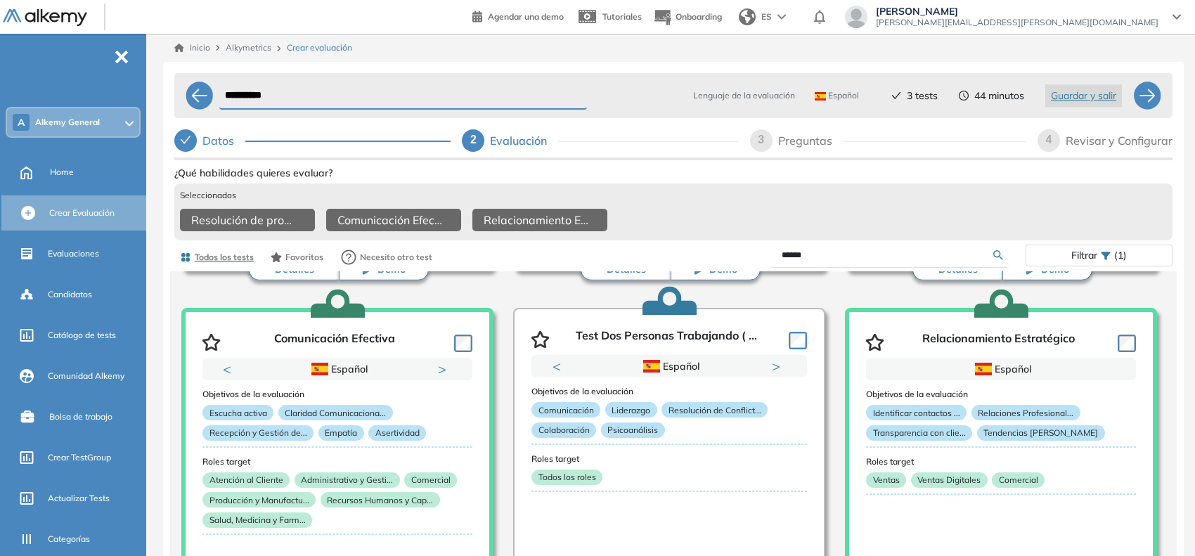
click at [785, 255] on input "******" at bounding box center [888, 255] width 212 height 13
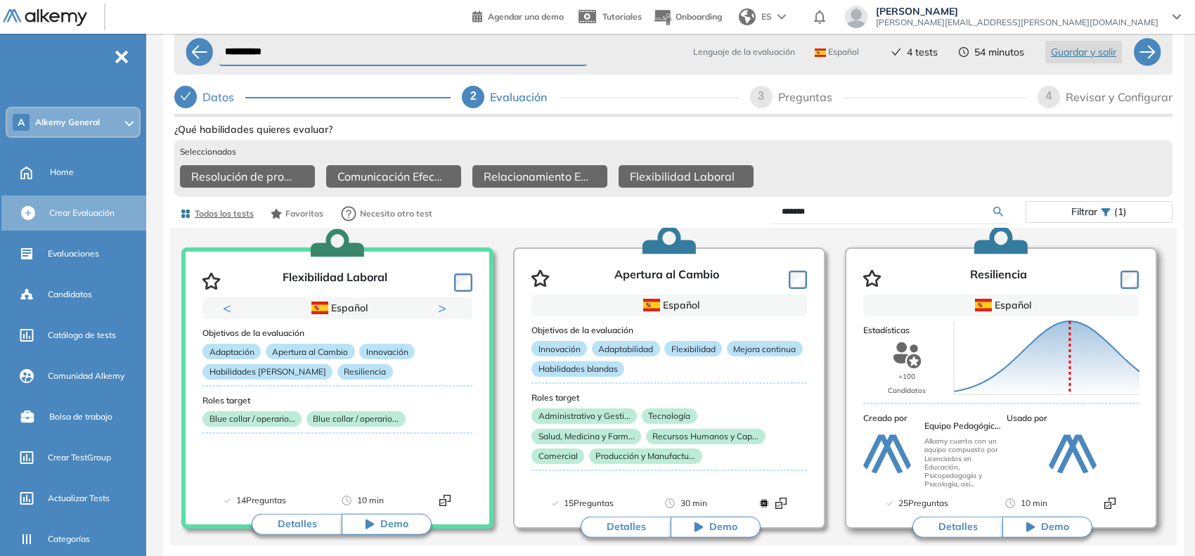
scroll to position [0, 0]
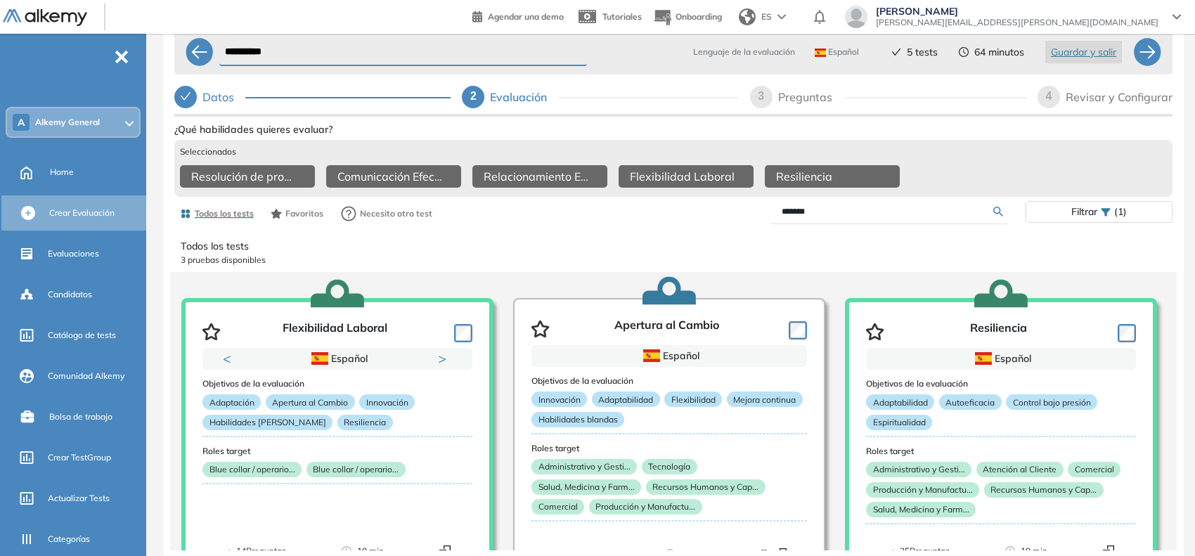
click at [869, 216] on input "*******" at bounding box center [888, 211] width 212 height 13
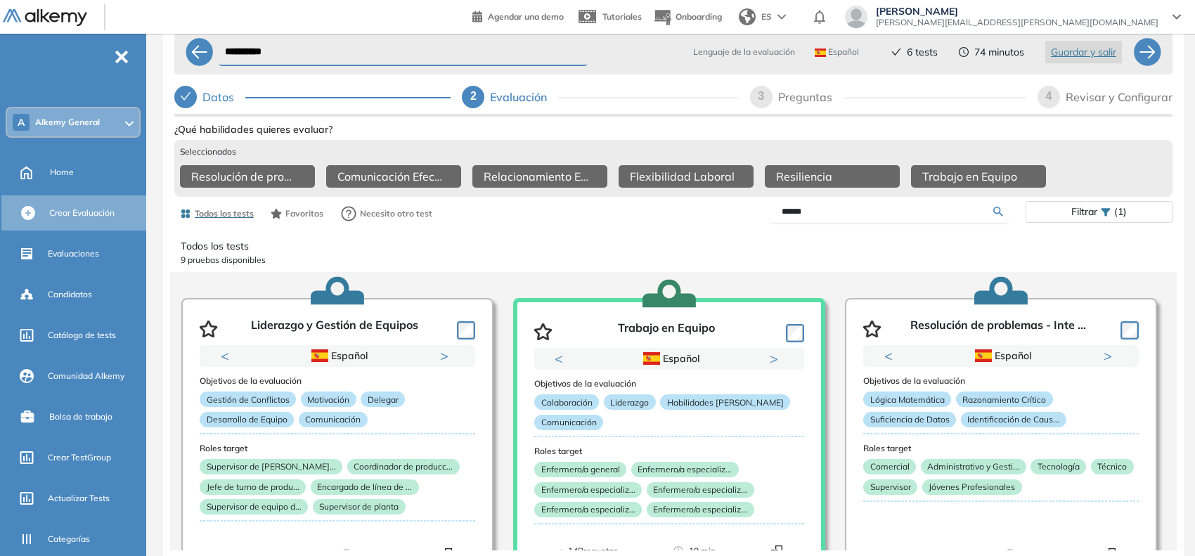
click at [797, 213] on input "******" at bounding box center [888, 211] width 212 height 13
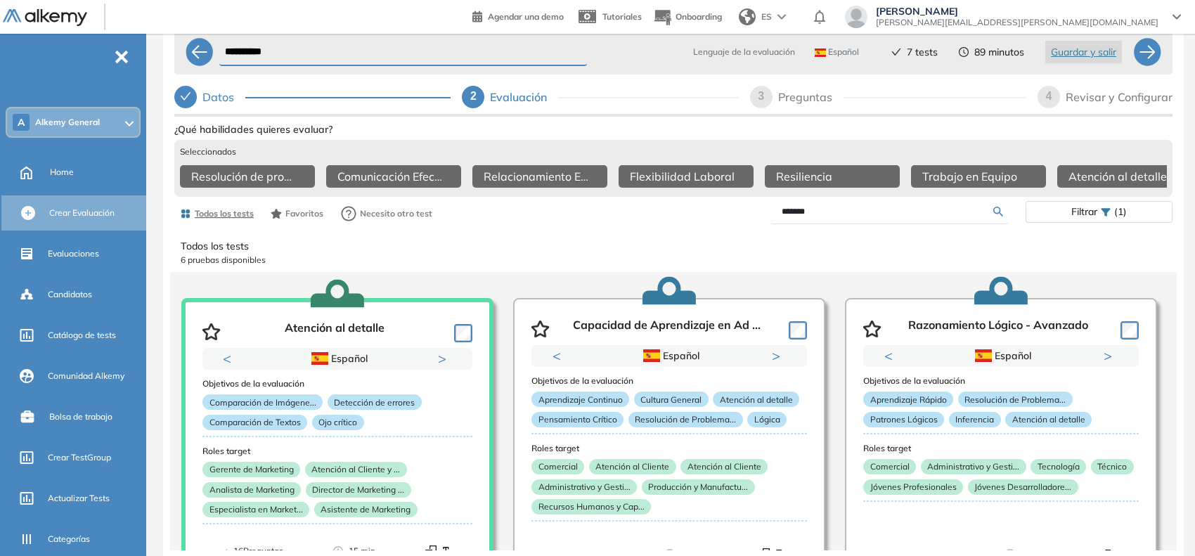
click at [789, 205] on input "*******" at bounding box center [888, 211] width 212 height 13
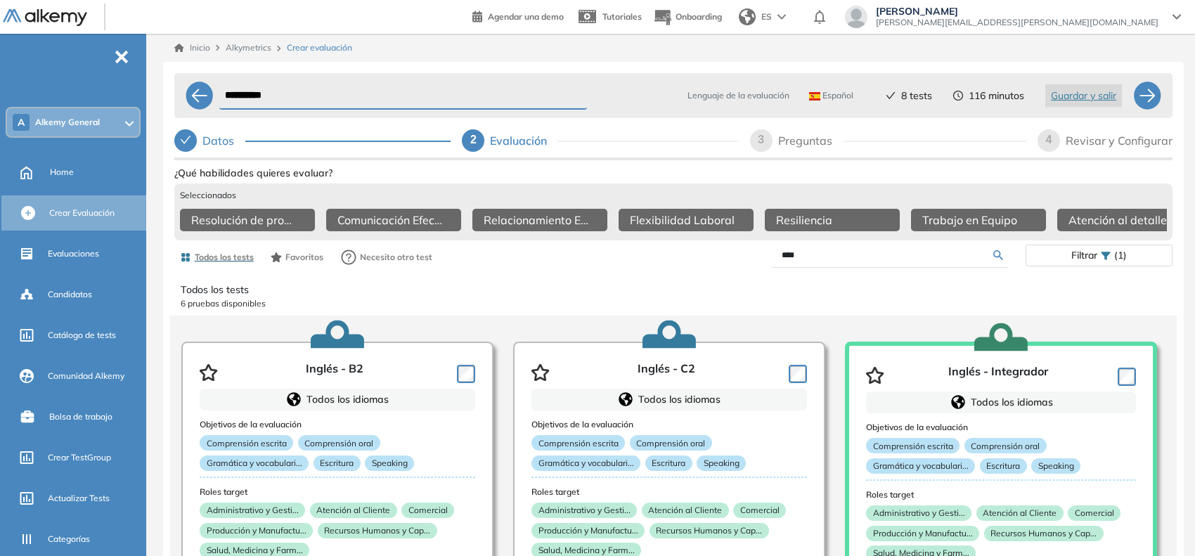
click at [844, 260] on input "****" at bounding box center [888, 255] width 212 height 13
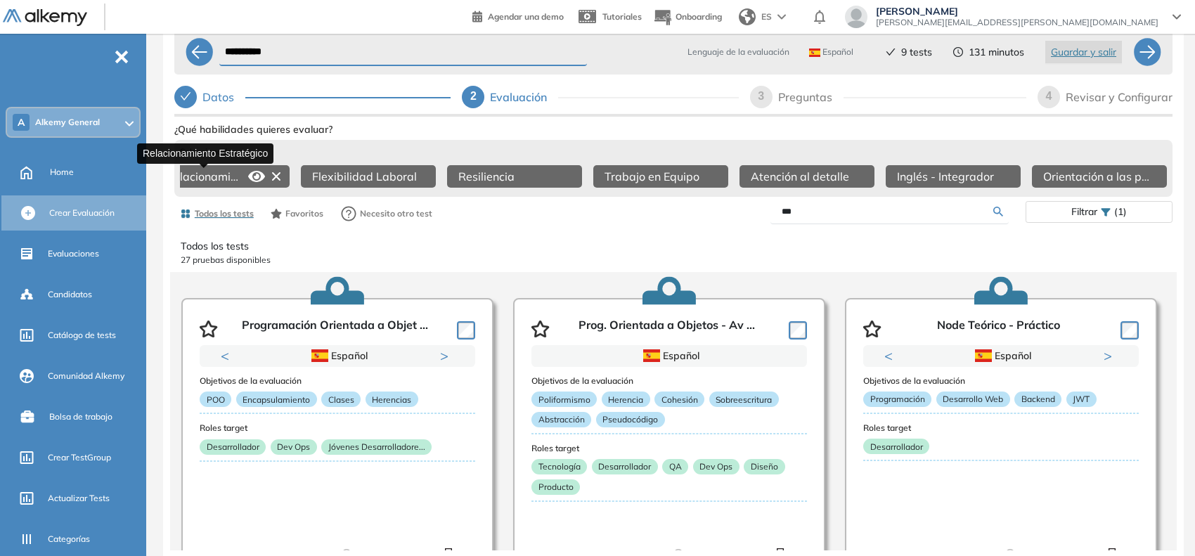
scroll to position [0, 317]
click at [1152, 167] on icon at bounding box center [1154, 176] width 22 height 22
click at [565, 172] on icon at bounding box center [569, 176] width 8 height 8
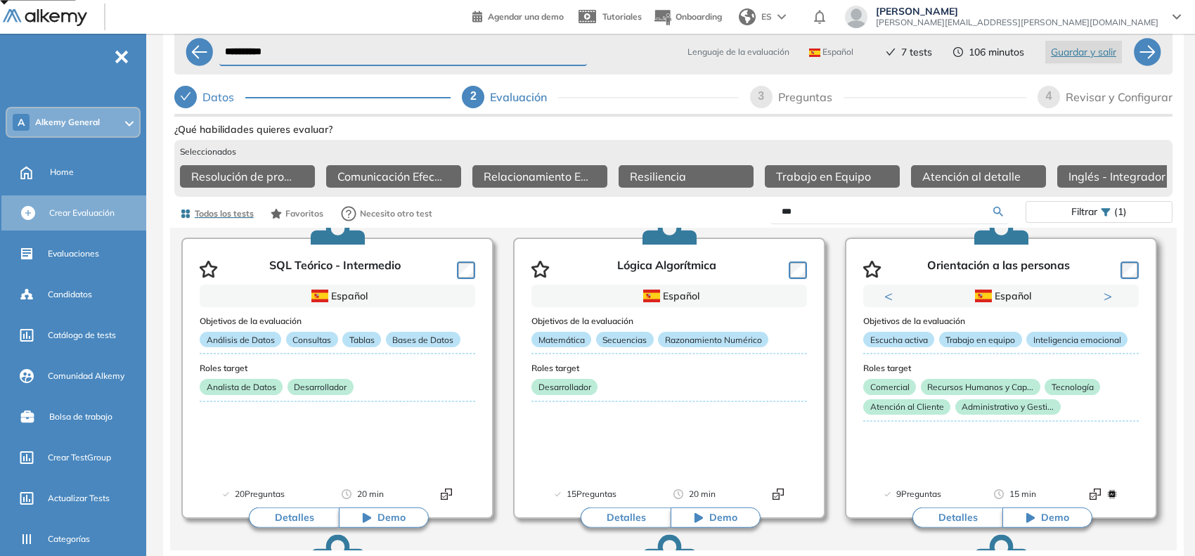
scroll to position [0, 0]
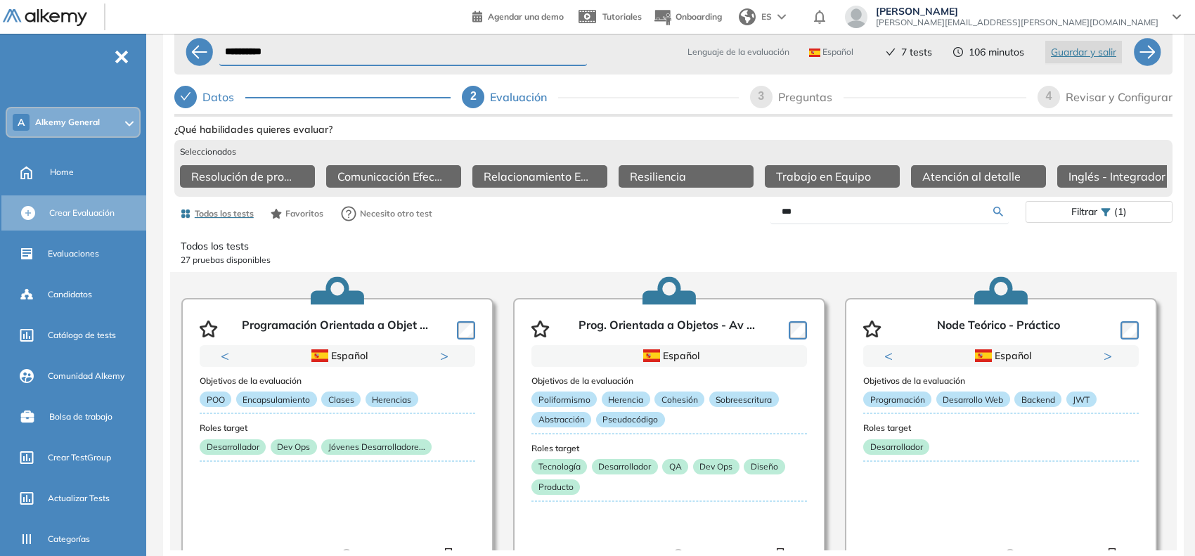
click at [858, 206] on input "***" at bounding box center [888, 211] width 212 height 13
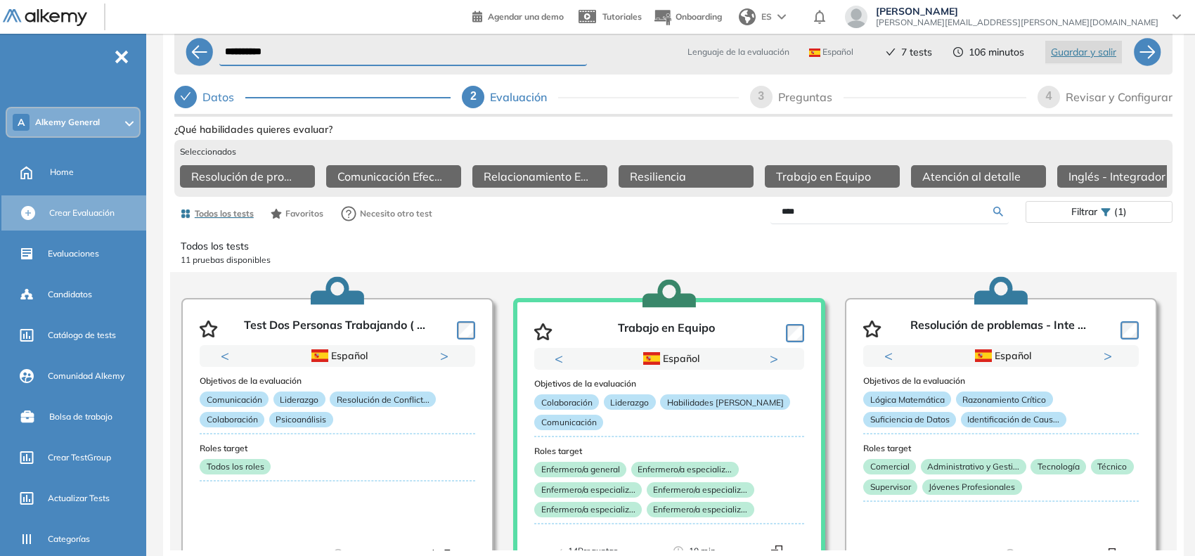
click at [786, 217] on input "****" at bounding box center [888, 211] width 212 height 13
type input "****"
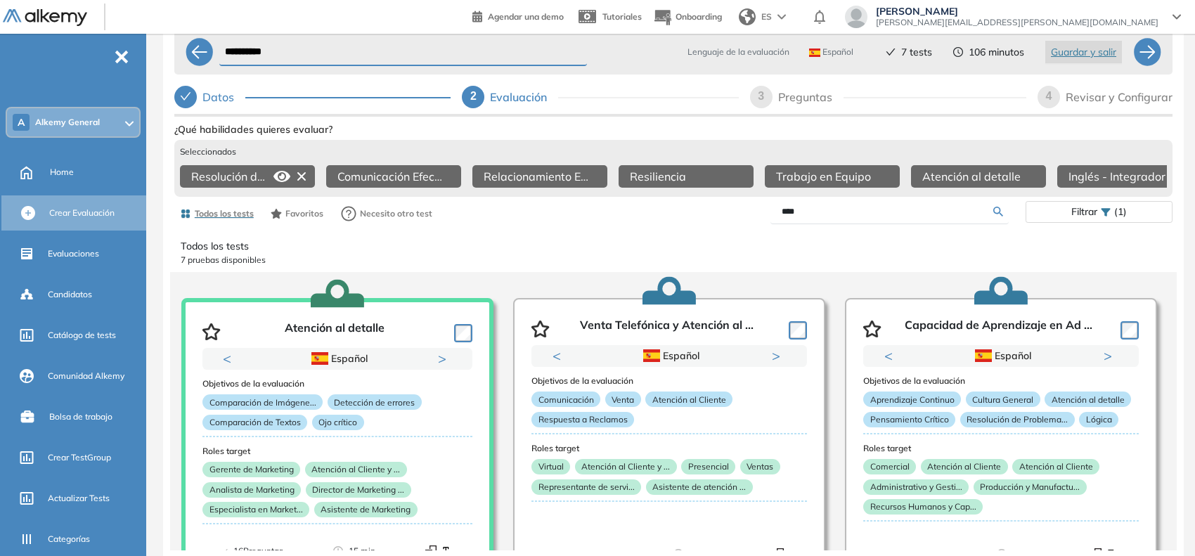
scroll to position [0, 25]
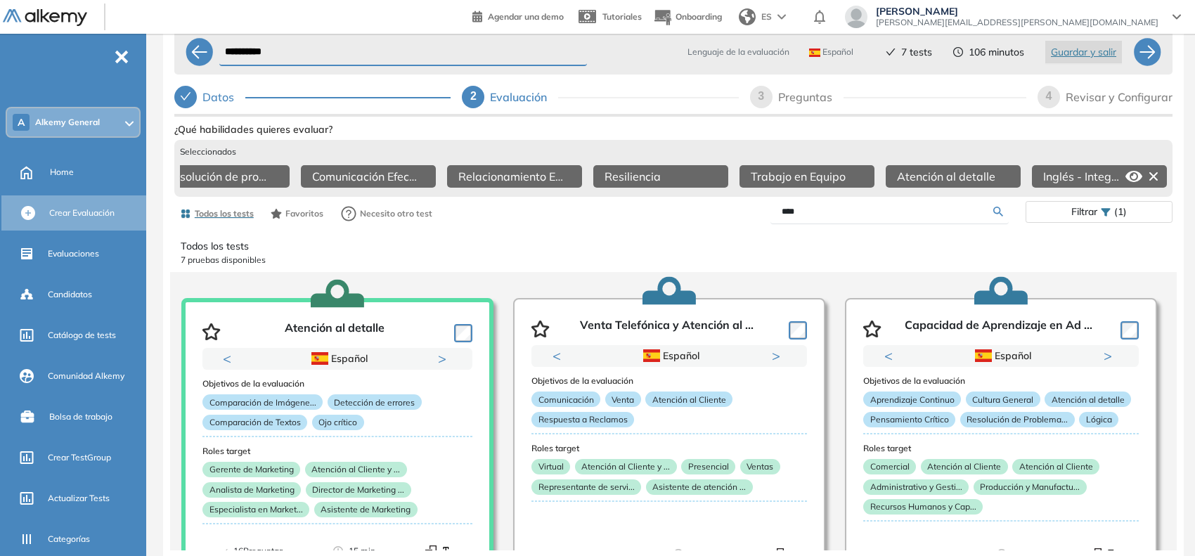
click at [1147, 174] on icon at bounding box center [1153, 176] width 22 height 22
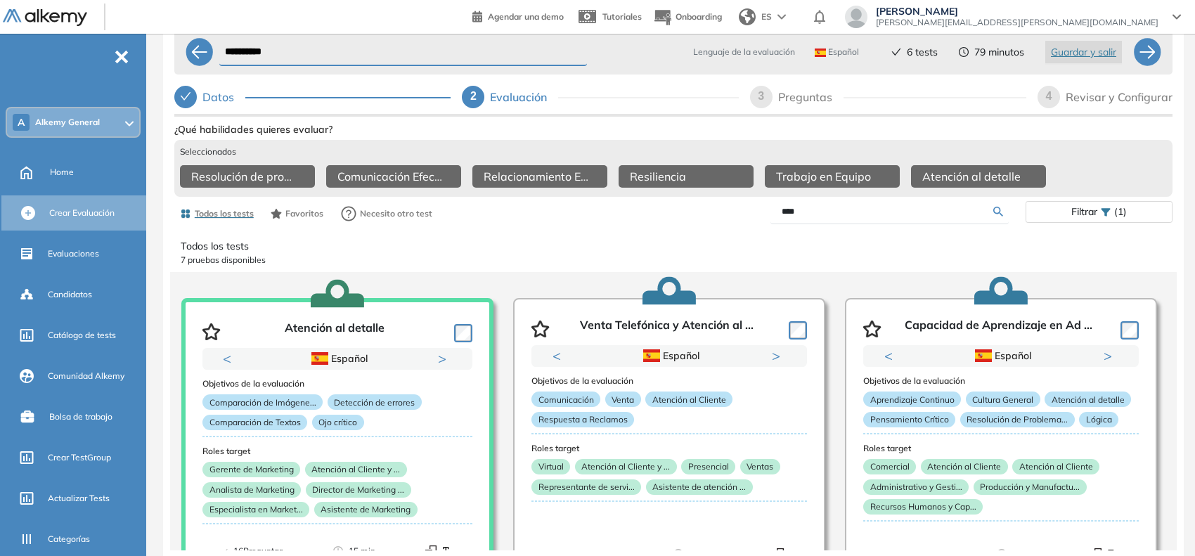
scroll to position [0, 0]
click at [97, 127] on span "Alkemy General" at bounding box center [67, 122] width 65 height 11
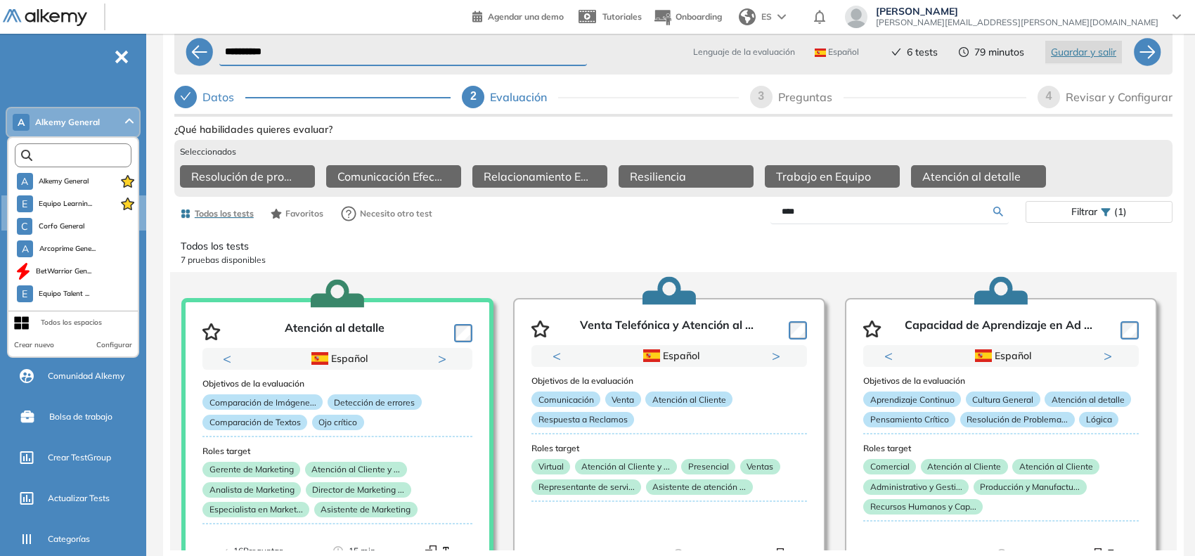
click at [89, 152] on input "text" at bounding box center [76, 155] width 88 height 11
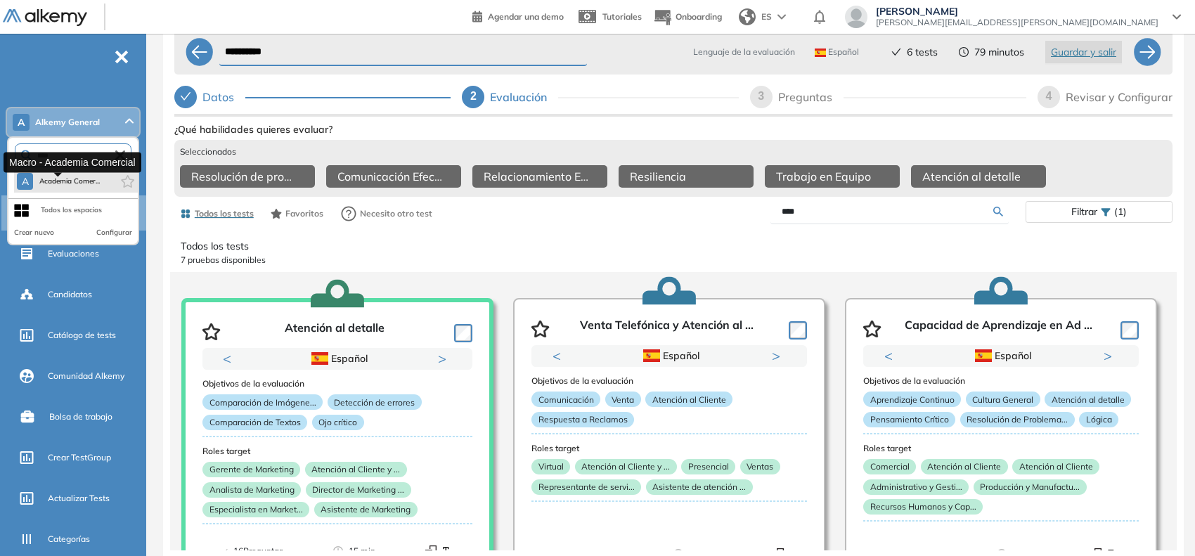
type input "****"
click at [74, 177] on span "Academia Comer..." at bounding box center [69, 181] width 61 height 11
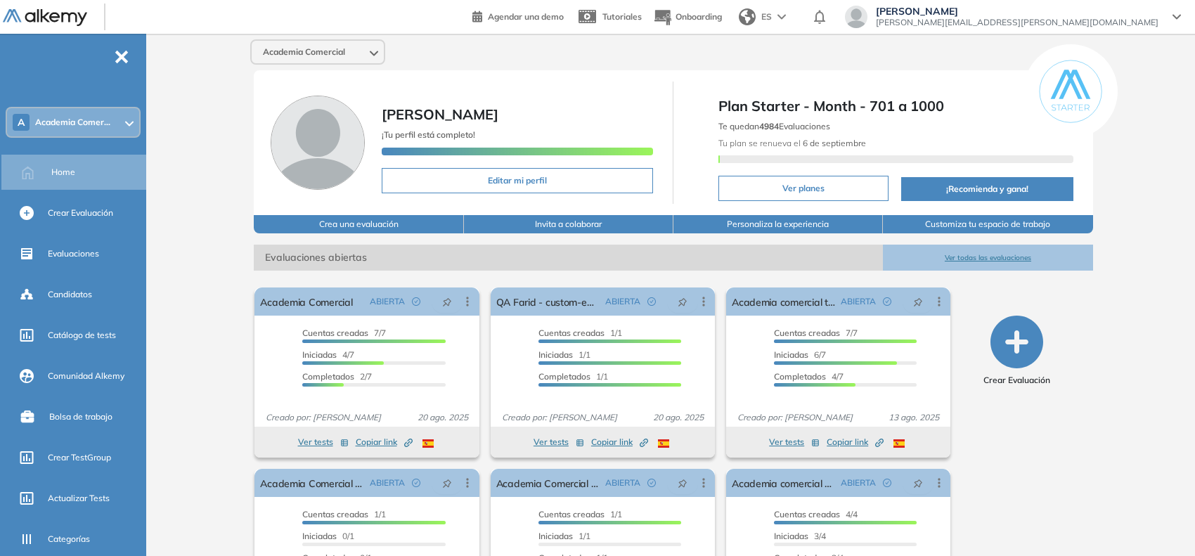
click at [1074, 17] on span "[PERSON_NAME][EMAIL_ADDRESS][PERSON_NAME][DOMAIN_NAME]" at bounding box center [1017, 22] width 283 height 11
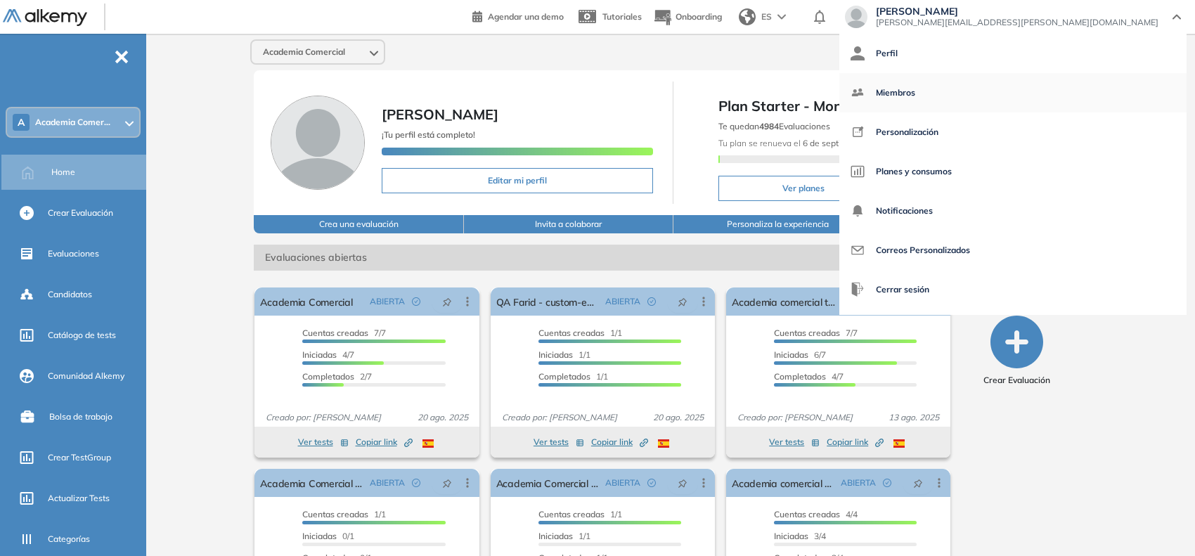
click at [865, 93] on img at bounding box center [858, 93] width 14 height 14
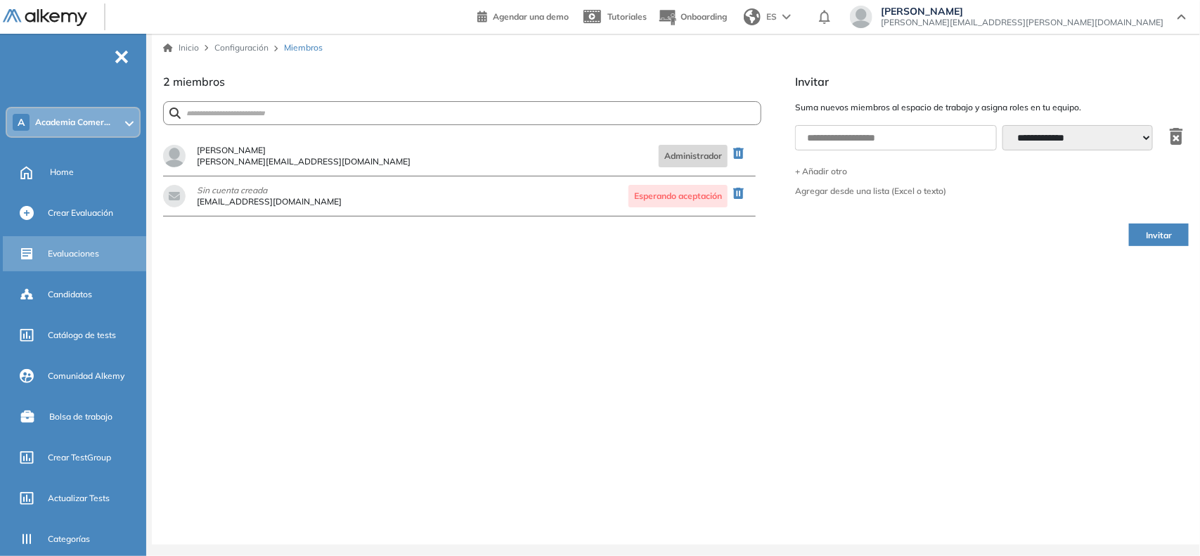
click at [61, 251] on span "Evaluaciones" at bounding box center [73, 253] width 51 height 13
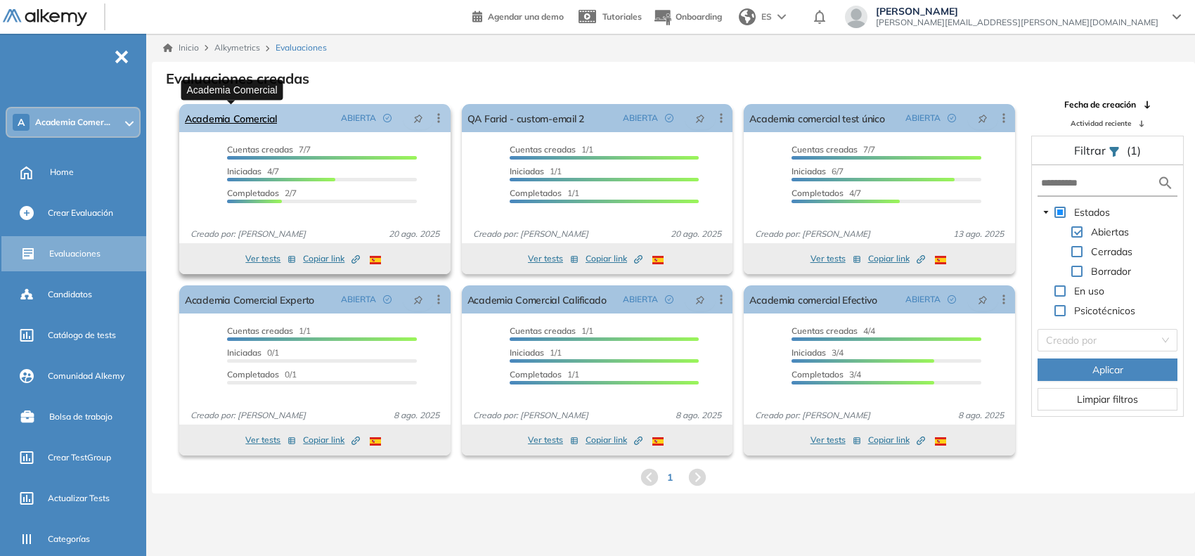
click at [264, 117] on link "Academia Comercial" at bounding box center [231, 118] width 92 height 28
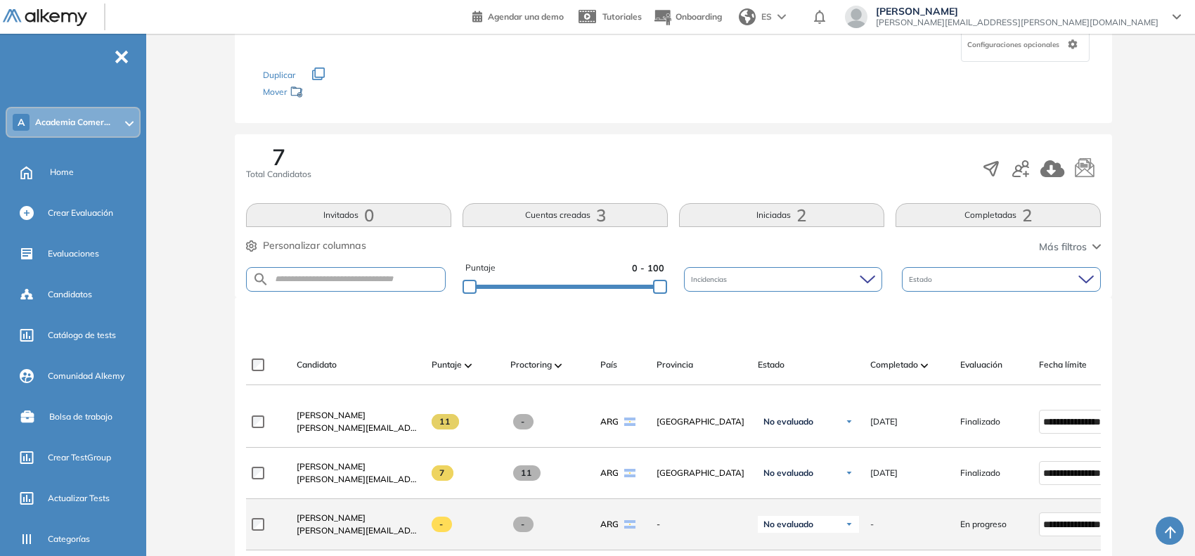
scroll to position [439, 0]
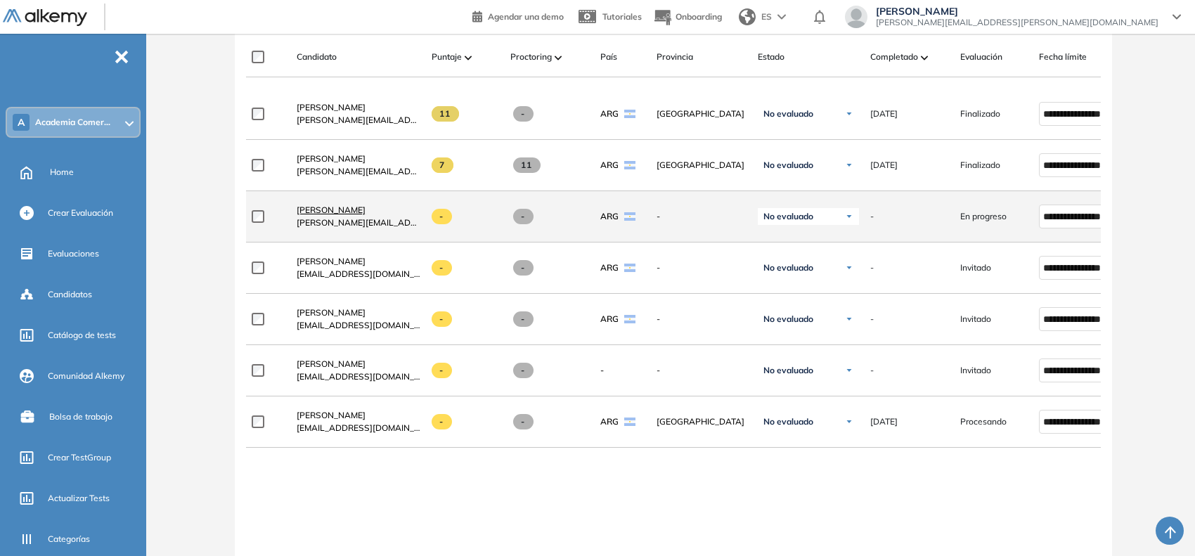
click at [335, 215] on span "[PERSON_NAME]" at bounding box center [331, 210] width 69 height 11
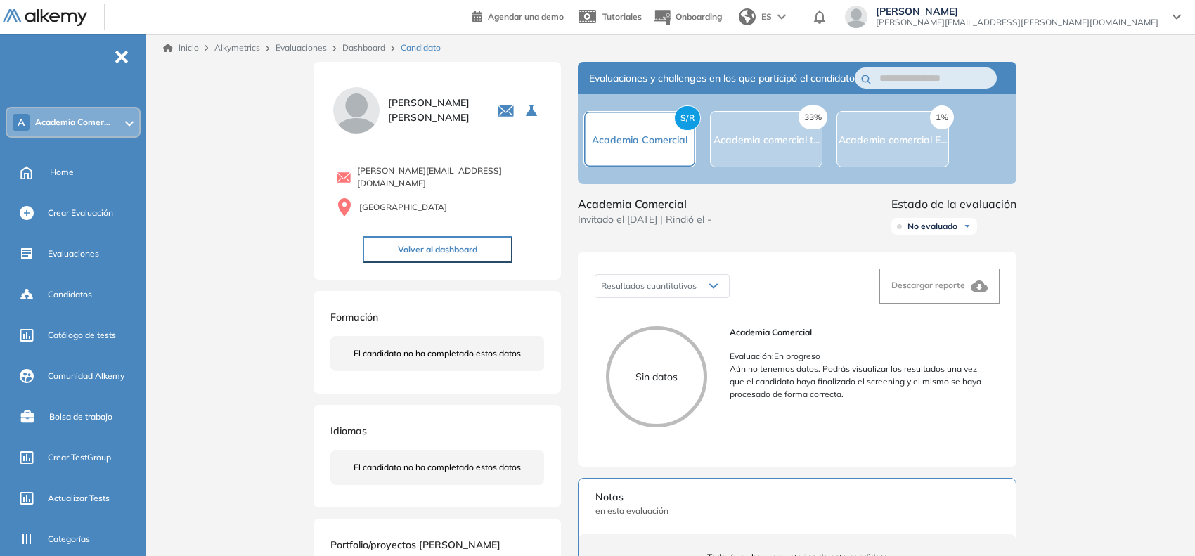
click at [362, 50] on link "Dashboard" at bounding box center [363, 47] width 43 height 11
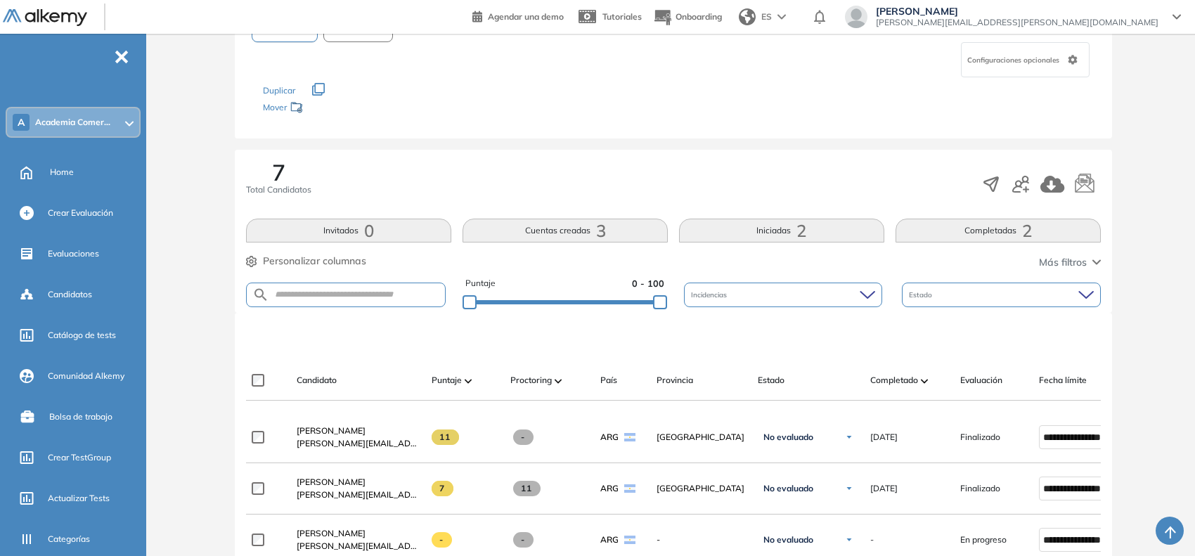
scroll to position [439, 0]
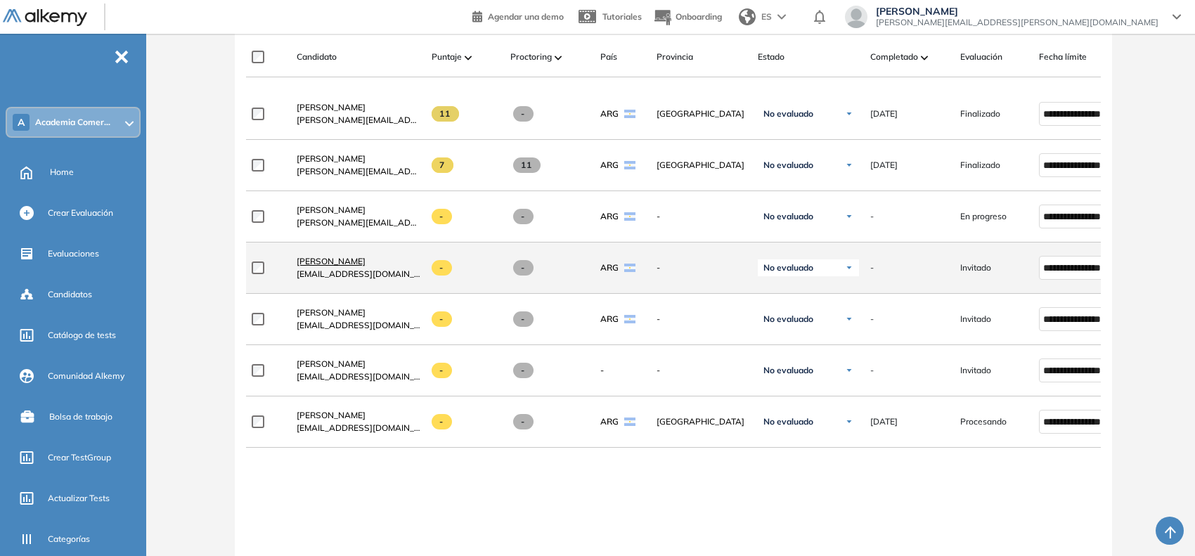
click at [307, 262] on span "[PERSON_NAME]" at bounding box center [331, 261] width 69 height 11
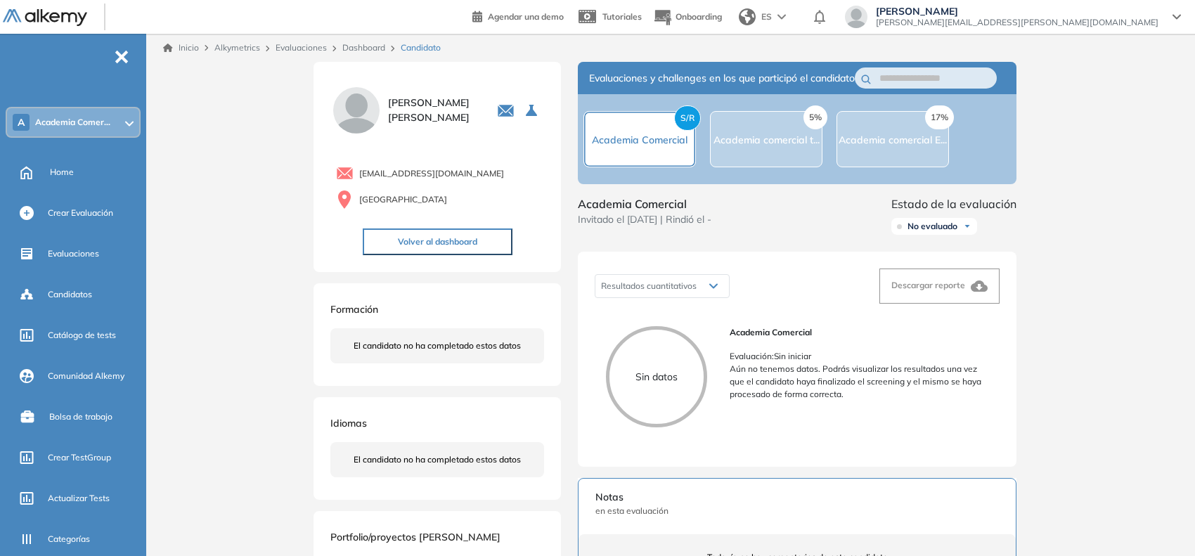
click at [362, 44] on link "Dashboard" at bounding box center [363, 47] width 43 height 11
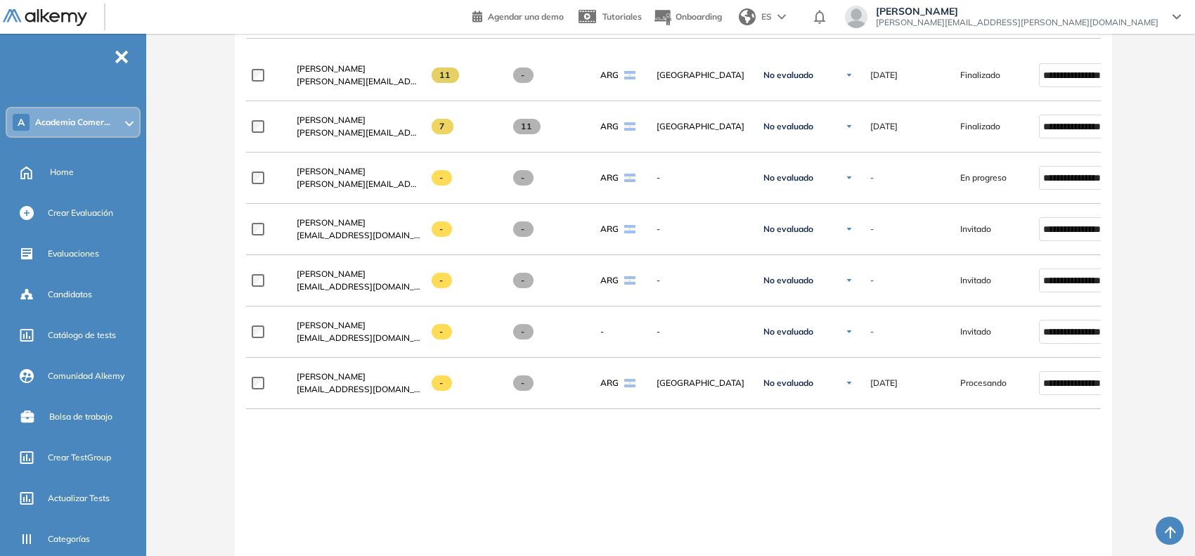
scroll to position [619, 0]
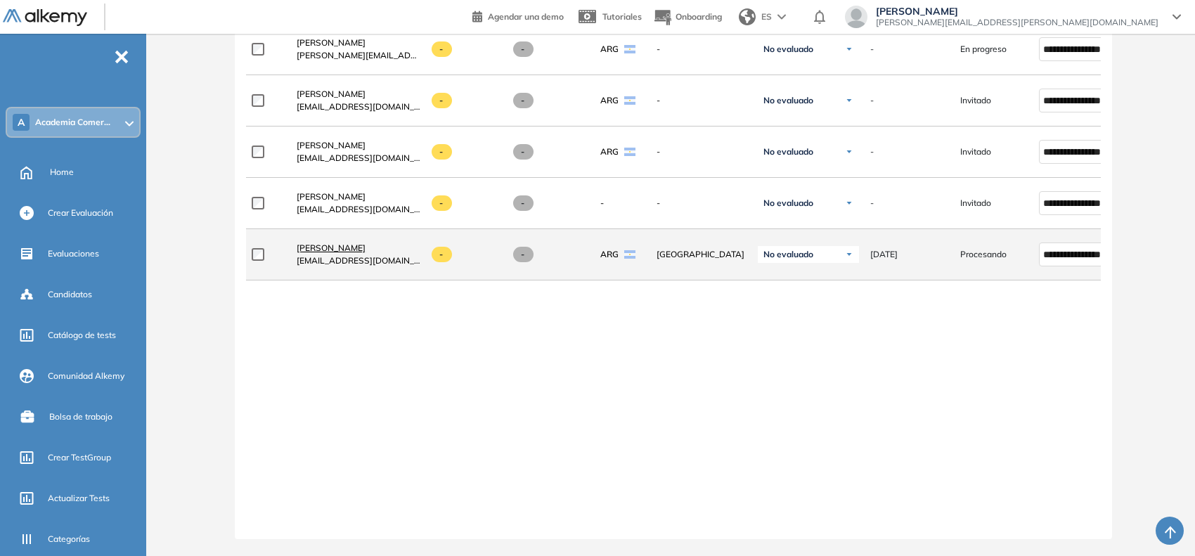
click at [339, 245] on span "[PERSON_NAME]" at bounding box center [331, 248] width 69 height 11
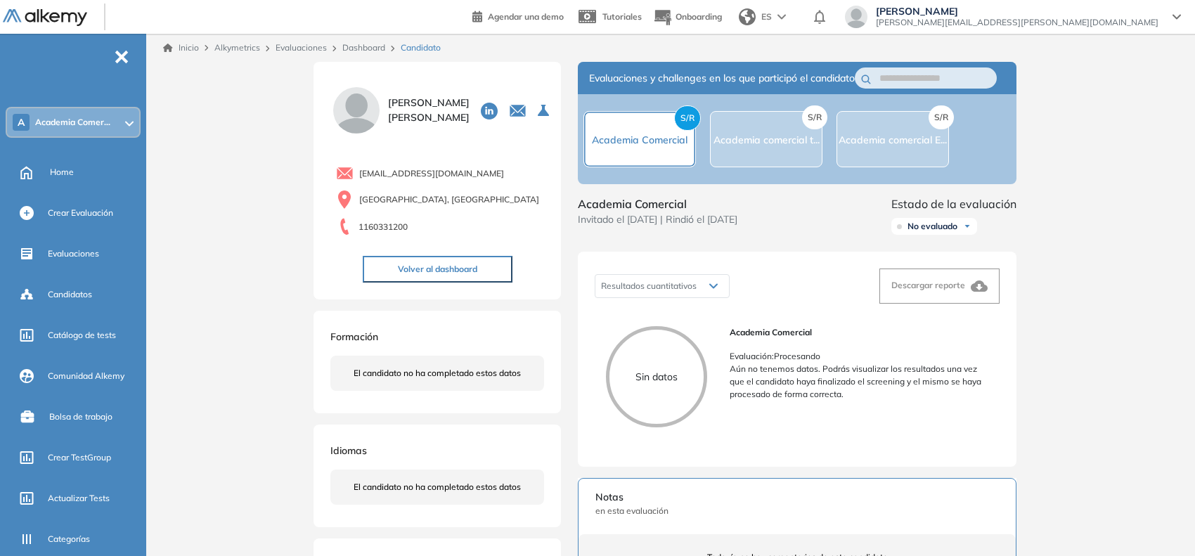
click at [378, 46] on link "Dashboard" at bounding box center [363, 47] width 43 height 11
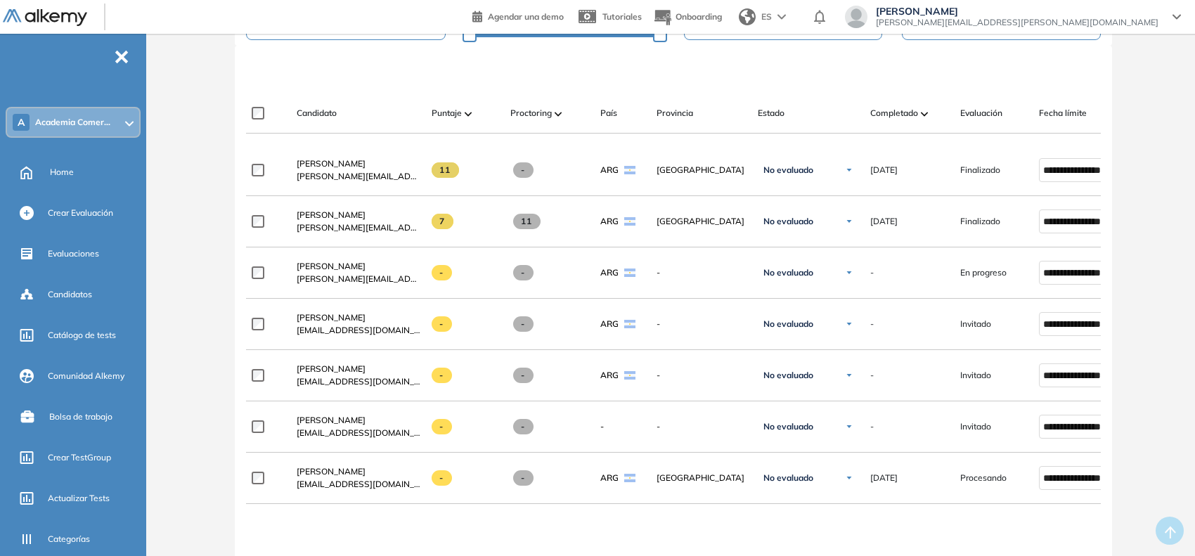
scroll to position [439, 0]
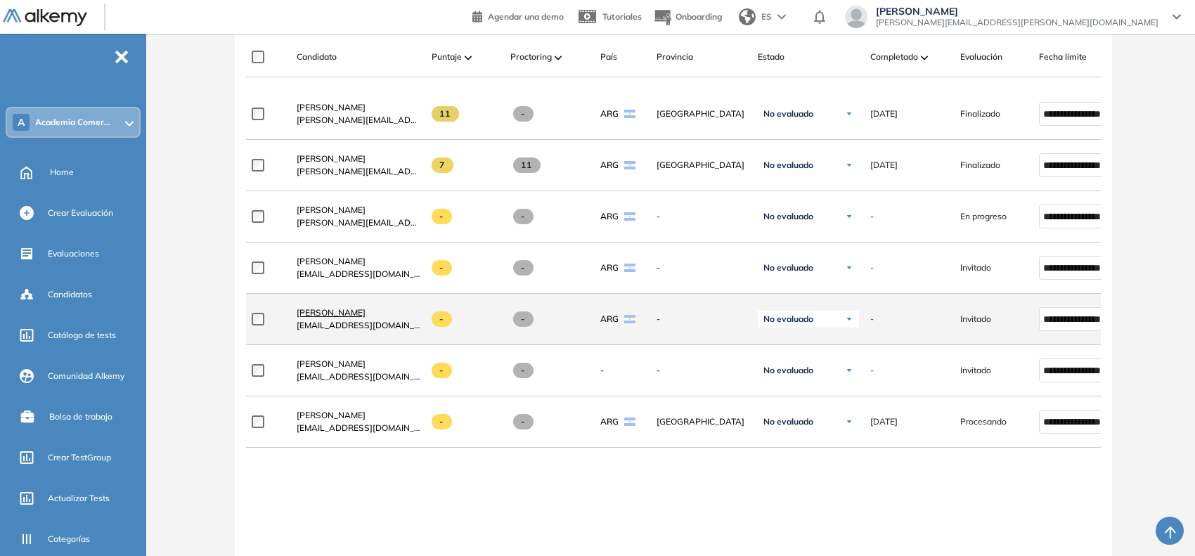
click at [334, 318] on span "[PERSON_NAME]" at bounding box center [331, 312] width 69 height 11
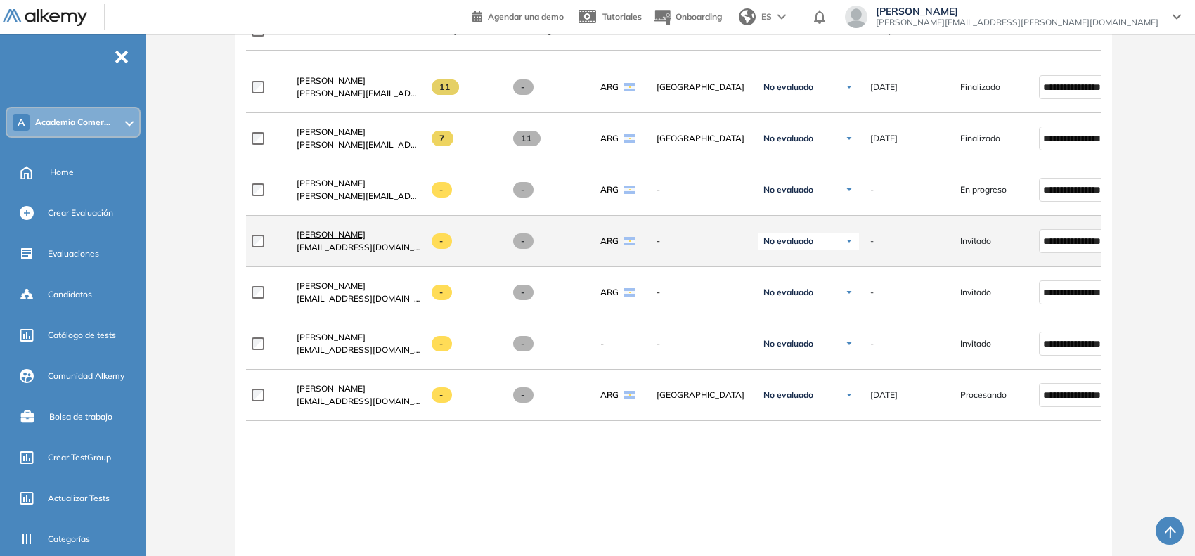
scroll to position [439, 0]
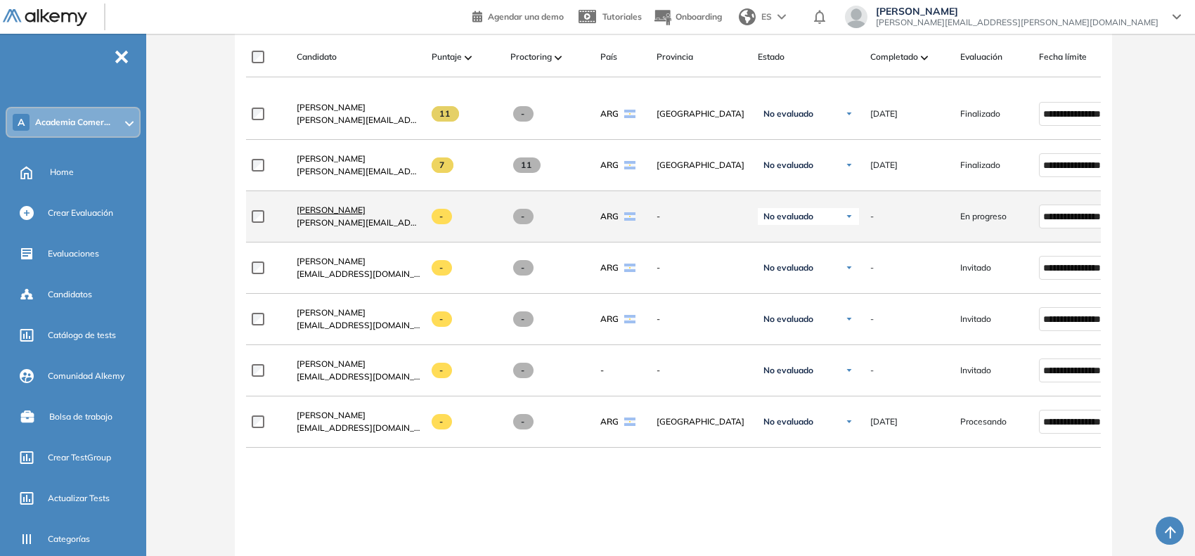
click at [323, 210] on span "[PERSON_NAME]" at bounding box center [331, 210] width 69 height 11
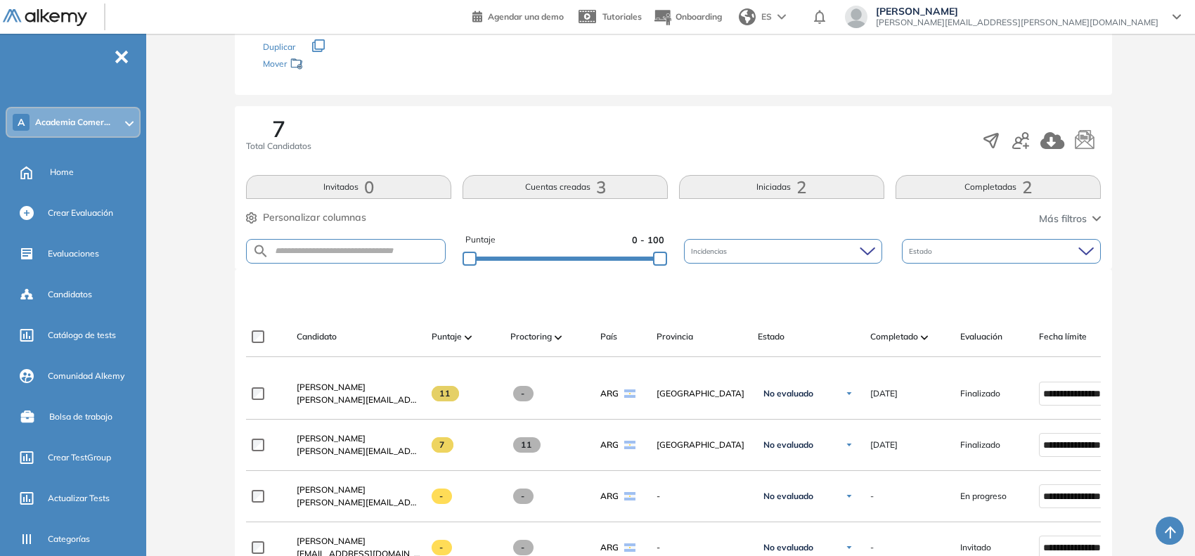
scroll to position [439, 0]
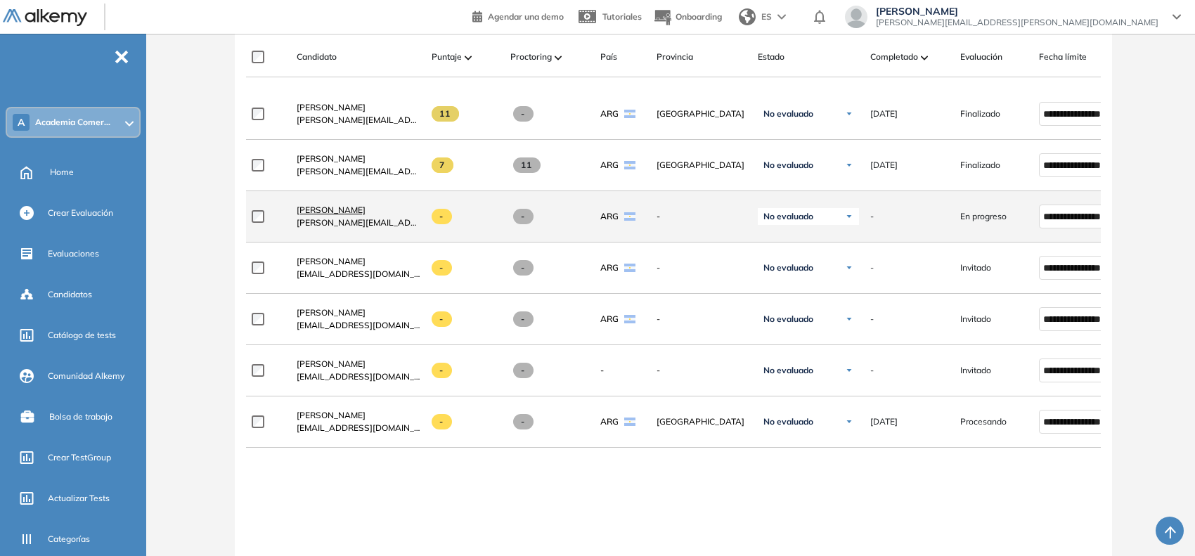
click at [328, 212] on span "[PERSON_NAME]" at bounding box center [331, 210] width 69 height 11
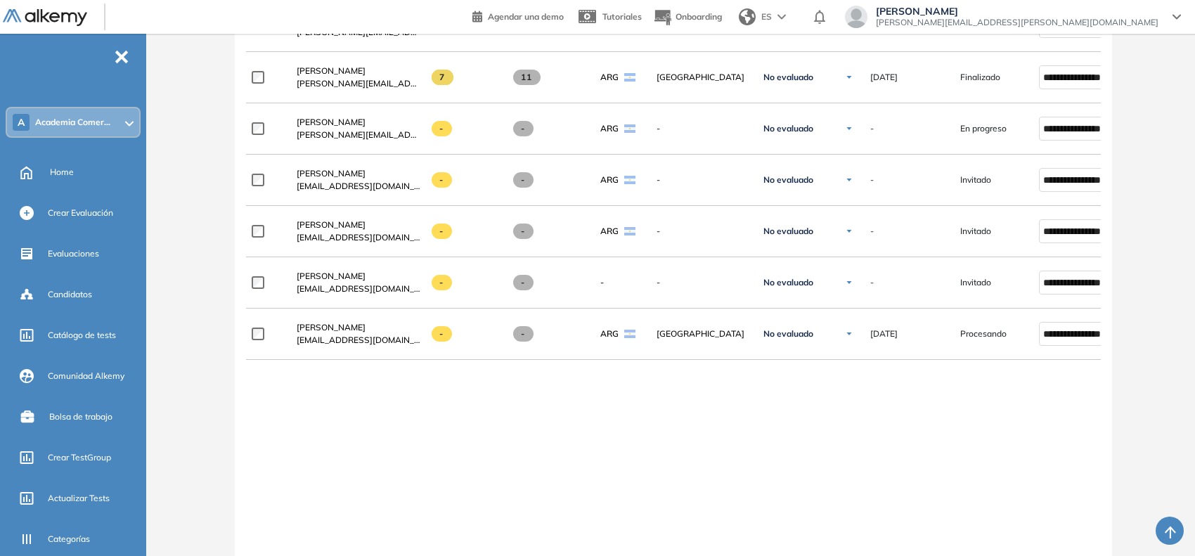
scroll to position [439, 0]
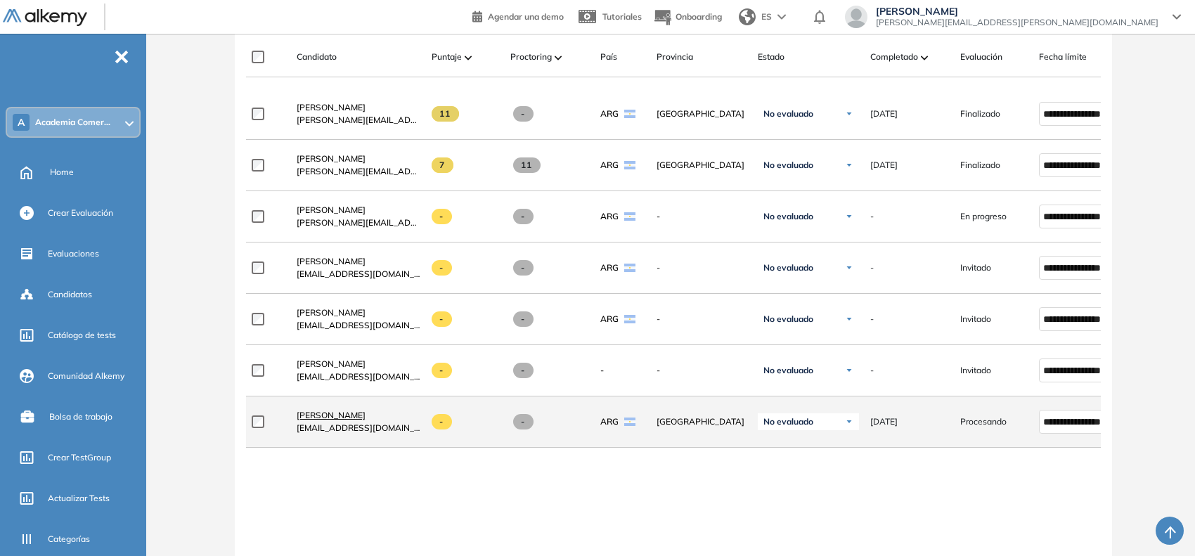
click at [348, 420] on span "[PERSON_NAME]" at bounding box center [331, 415] width 69 height 11
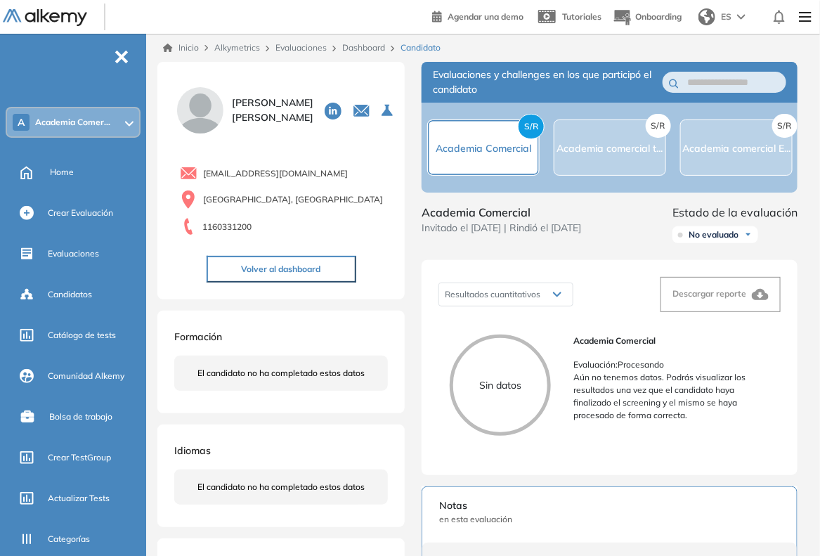
click at [347, 44] on link "Dashboard" at bounding box center [363, 47] width 43 height 11
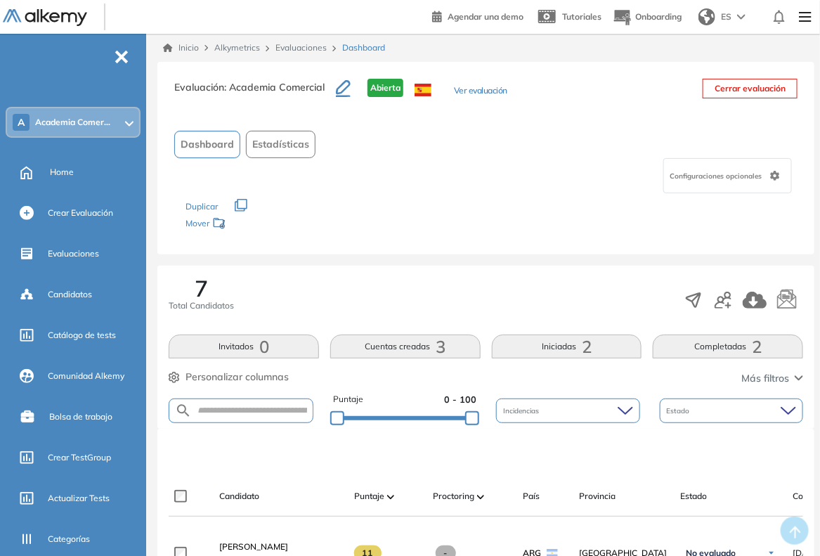
click at [315, 51] on link "Evaluaciones" at bounding box center [301, 47] width 51 height 11
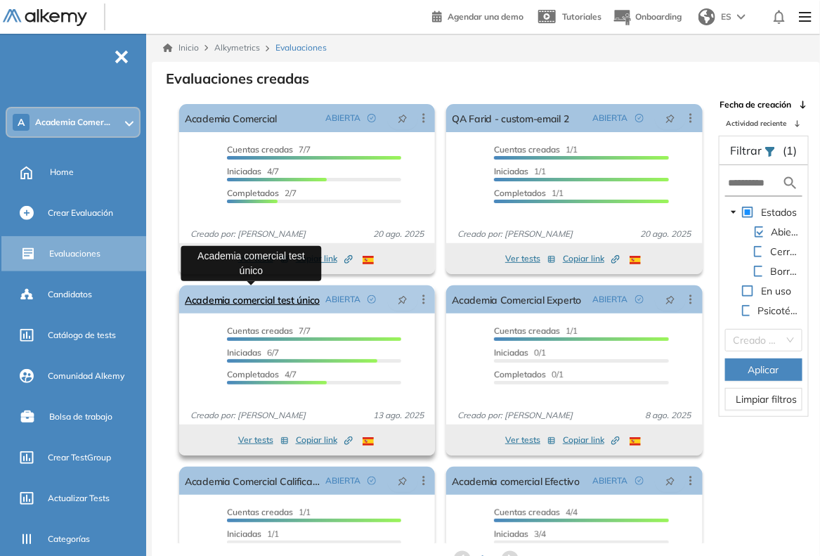
click at [307, 300] on link "Academia comercial test único" at bounding box center [252, 299] width 135 height 28
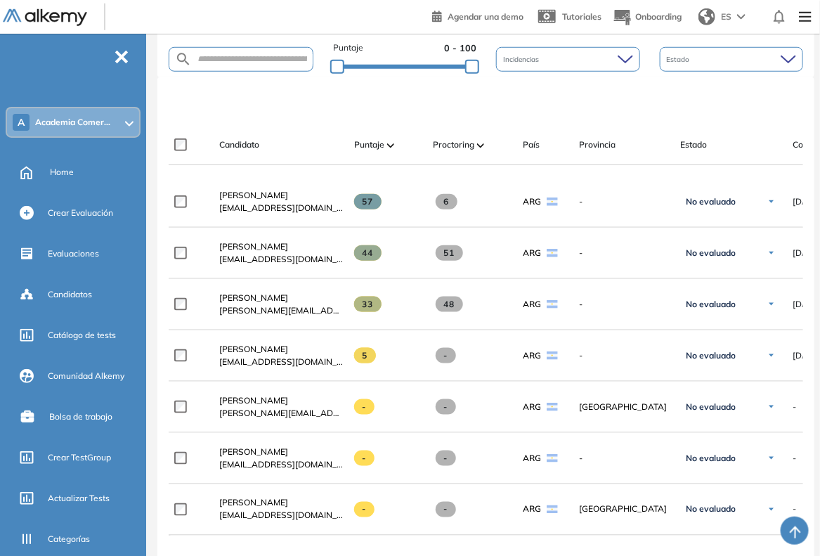
scroll to position [439, 0]
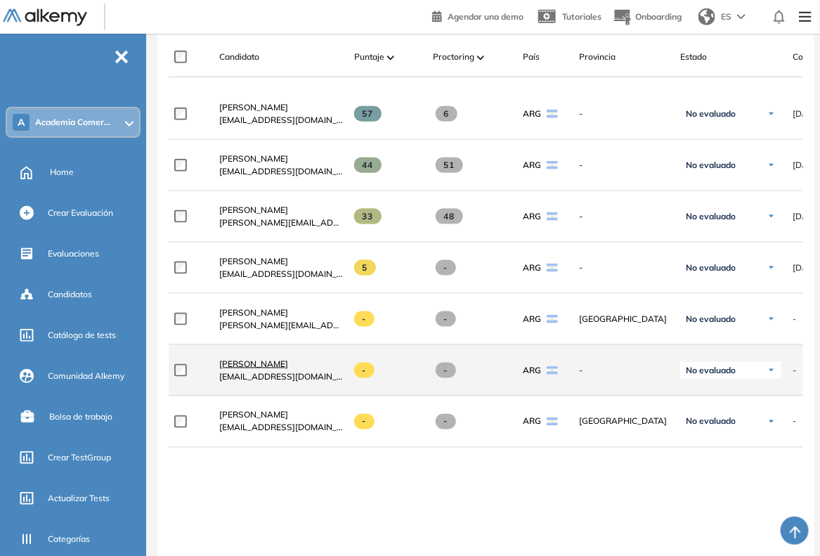
click at [253, 369] on span "[PERSON_NAME]" at bounding box center [253, 364] width 69 height 11
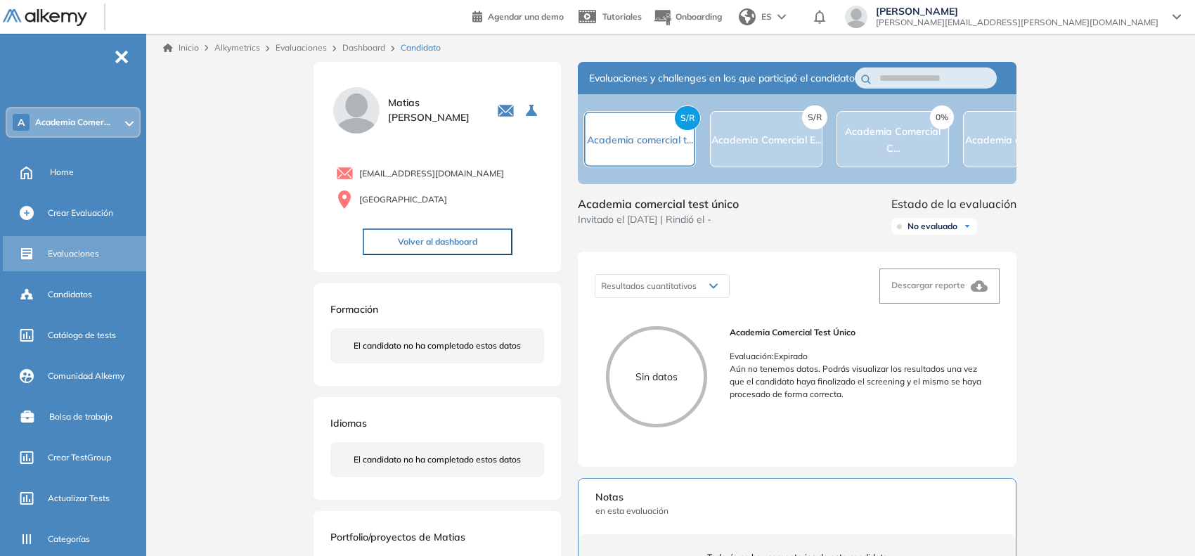
click at [67, 247] on span "Evaluaciones" at bounding box center [73, 253] width 51 height 13
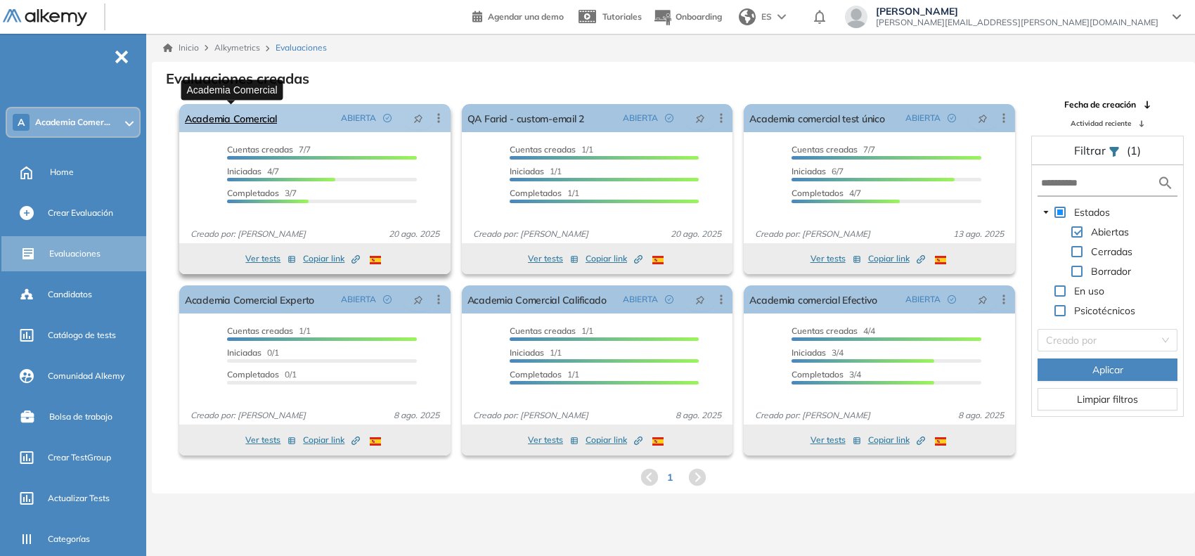
click at [264, 114] on link "Academia Comercial" at bounding box center [231, 118] width 92 height 28
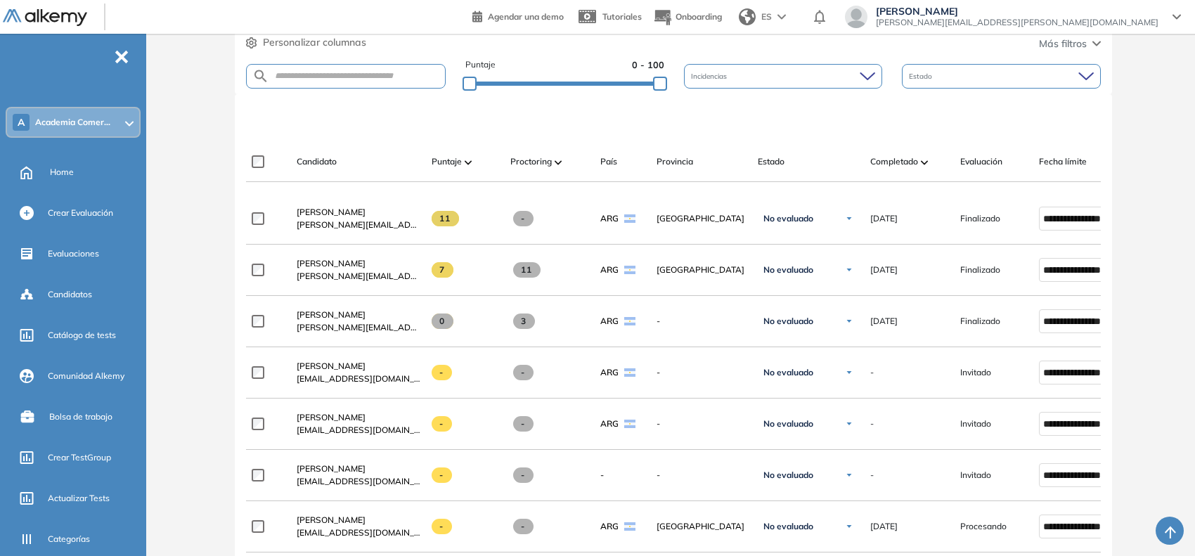
scroll to position [439, 0]
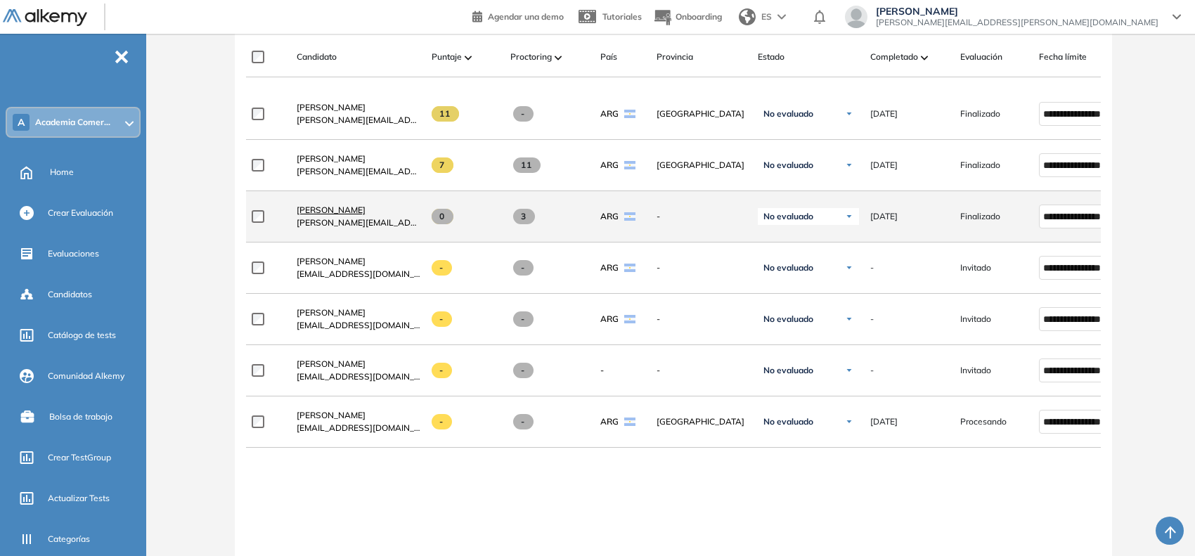
click at [318, 212] on span "[PERSON_NAME]" at bounding box center [331, 210] width 69 height 11
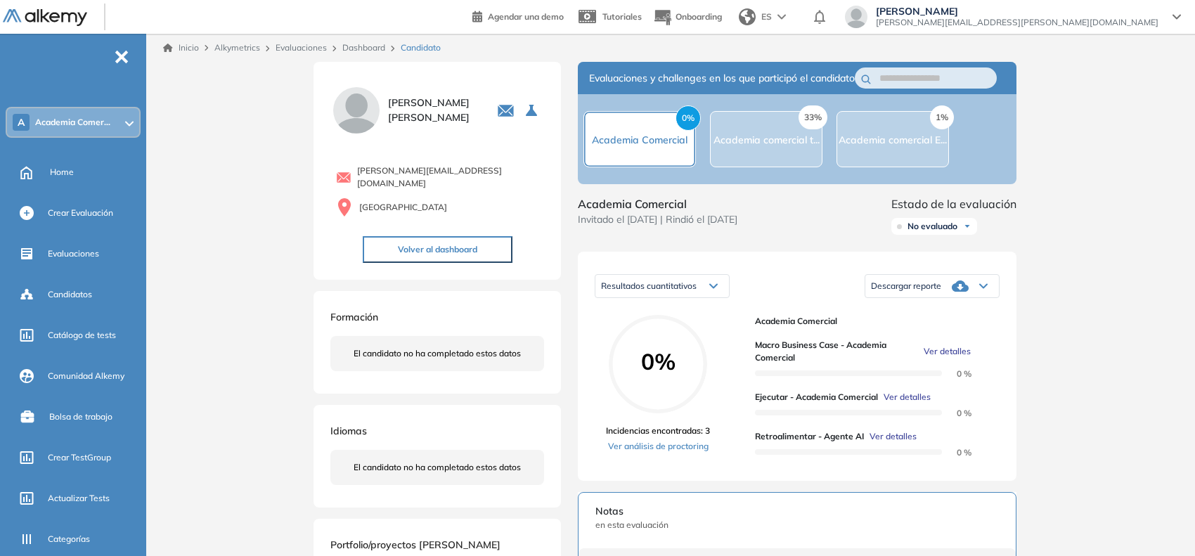
click at [382, 47] on link "Dashboard" at bounding box center [363, 47] width 43 height 11
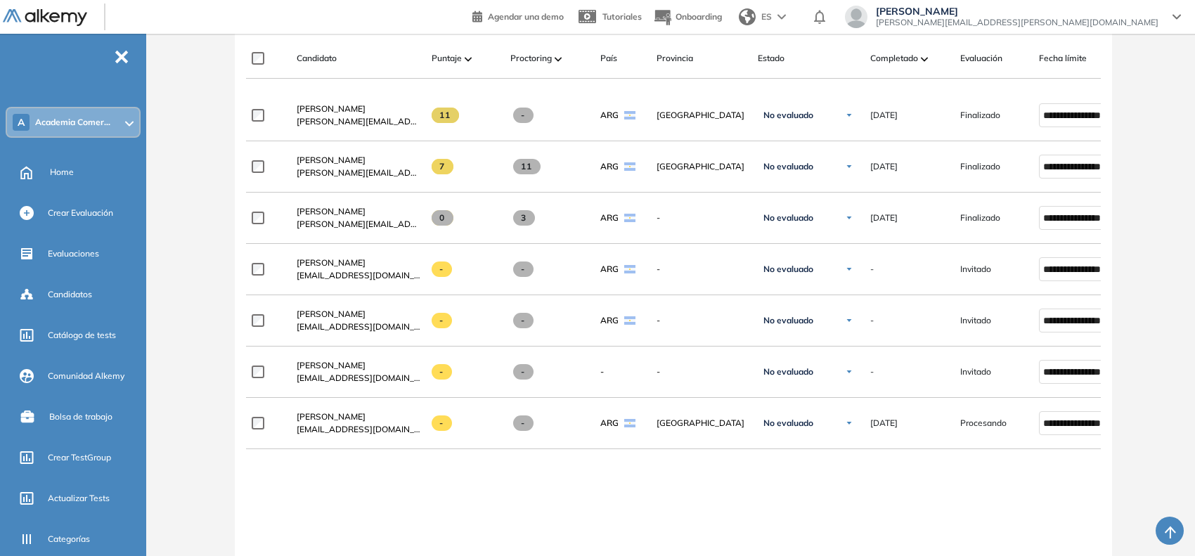
scroll to position [439, 0]
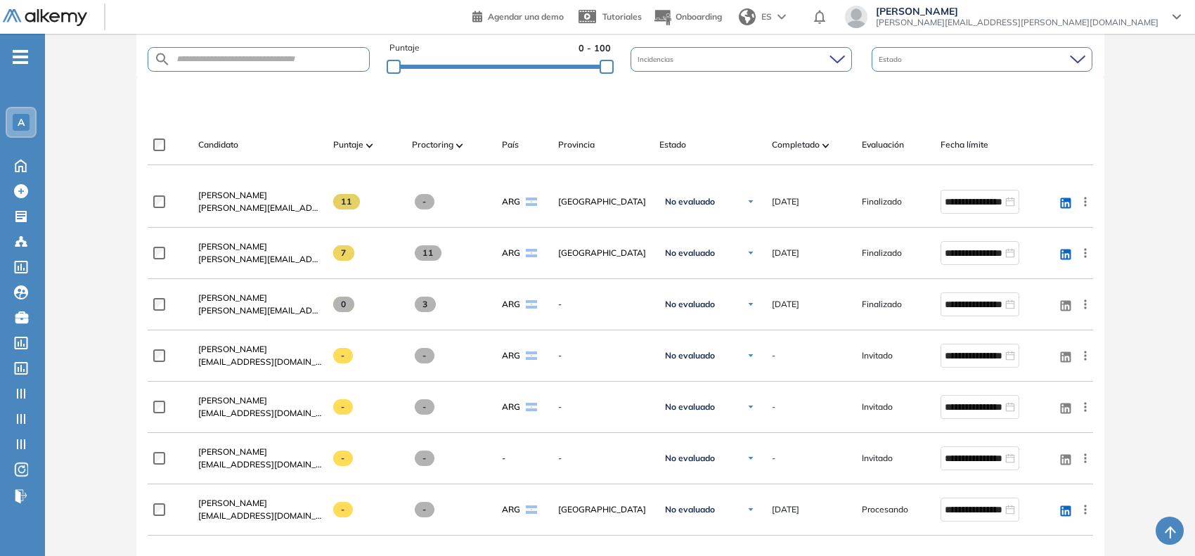
scroll to position [439, 0]
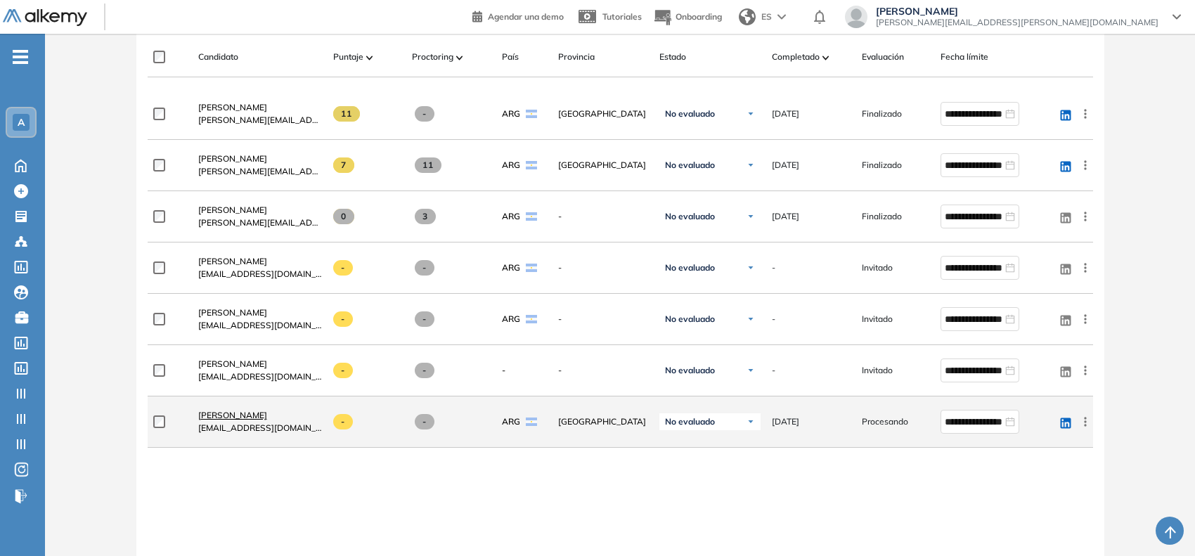
click at [231, 420] on span "[PERSON_NAME]" at bounding box center [232, 415] width 69 height 11
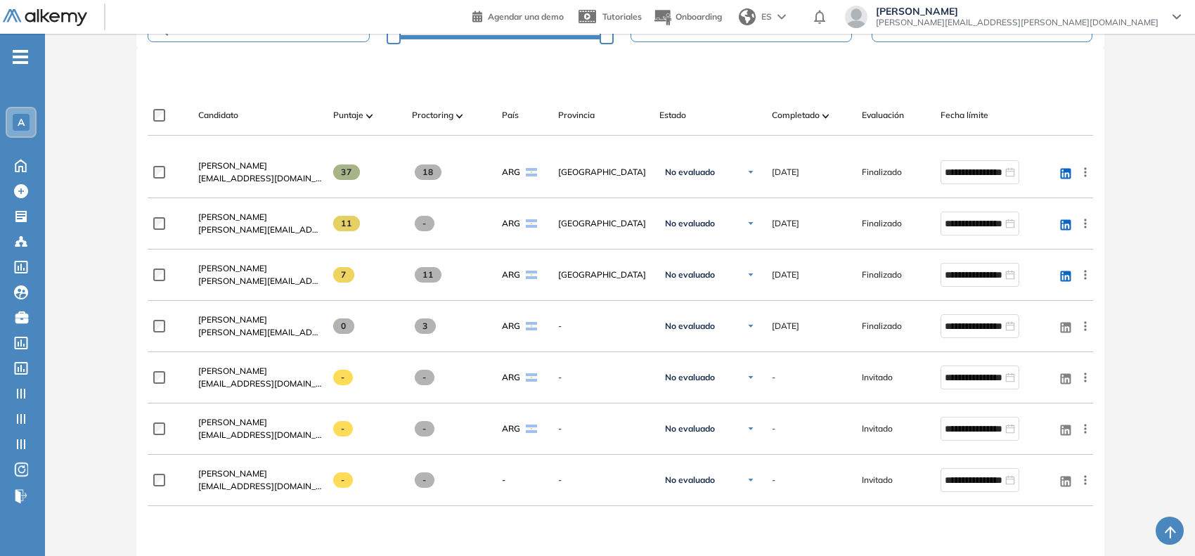
scroll to position [352, 0]
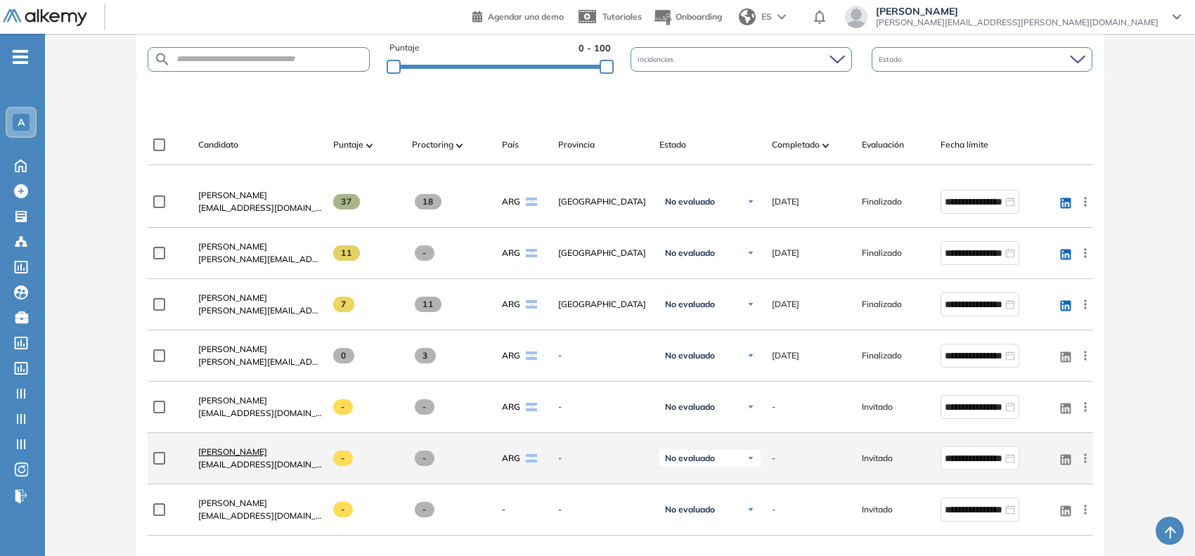
click at [251, 451] on span "[PERSON_NAME]" at bounding box center [232, 451] width 69 height 11
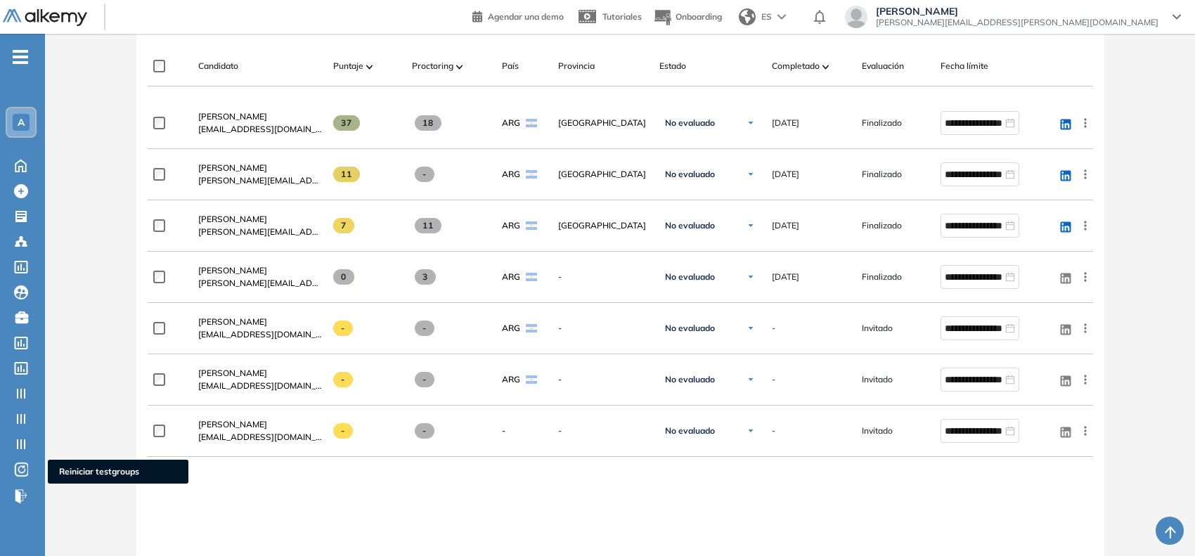
scroll to position [439, 0]
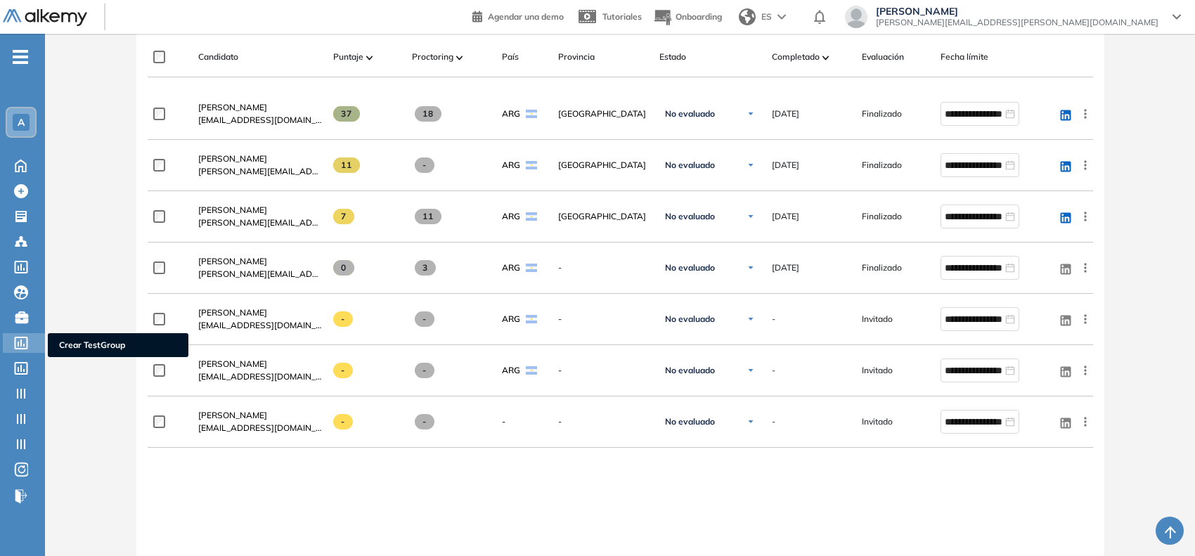
click at [28, 345] on icon at bounding box center [21, 343] width 14 height 13
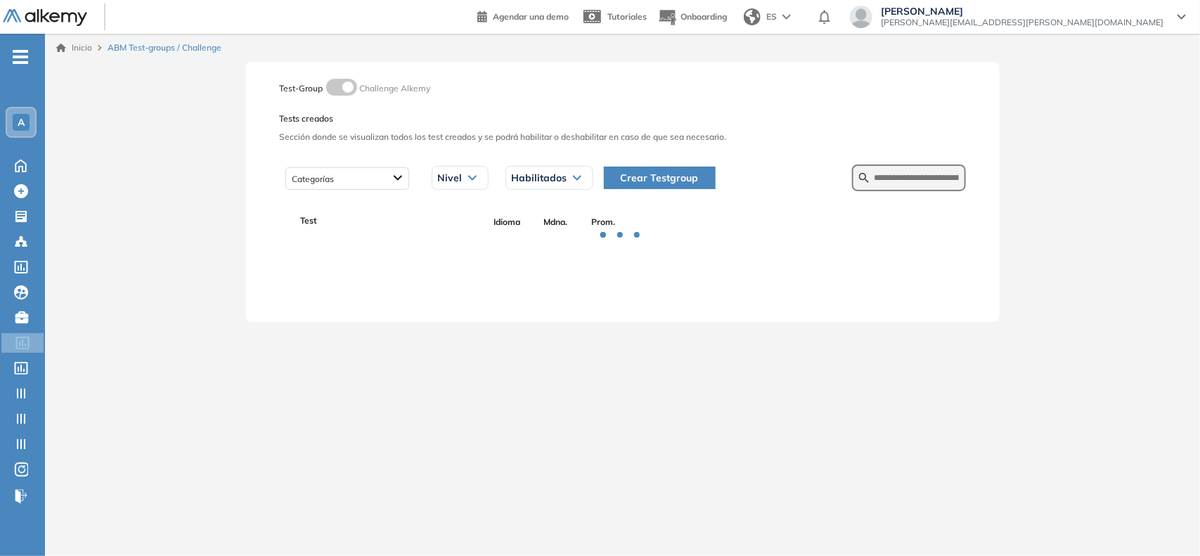
click at [662, 178] on span "Crear Testgroup" at bounding box center [660, 177] width 78 height 15
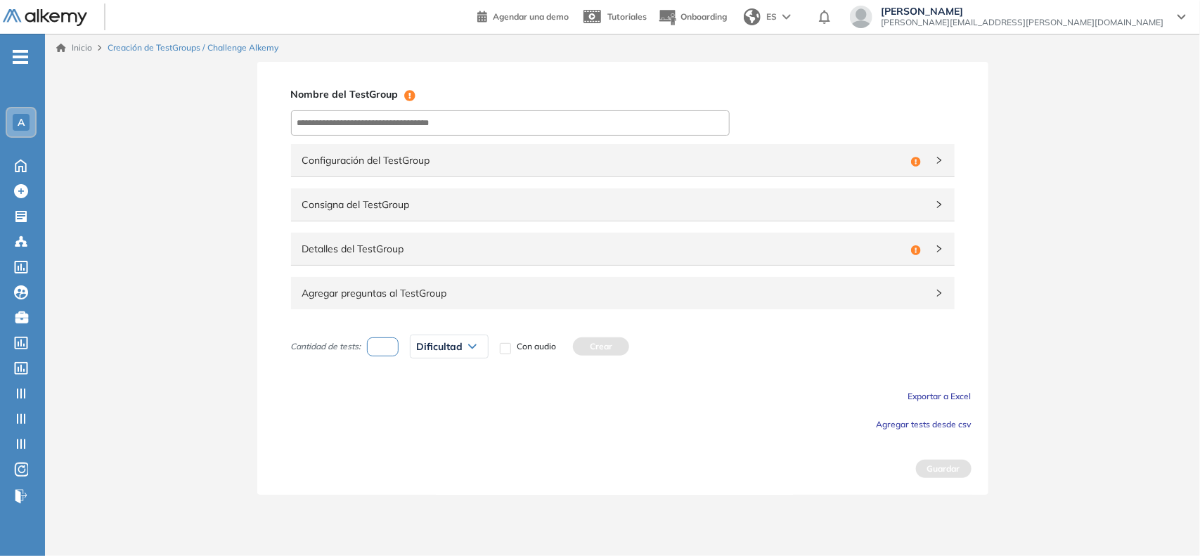
click at [735, 206] on span "Consigna del TestGroup" at bounding box center [614, 204] width 624 height 15
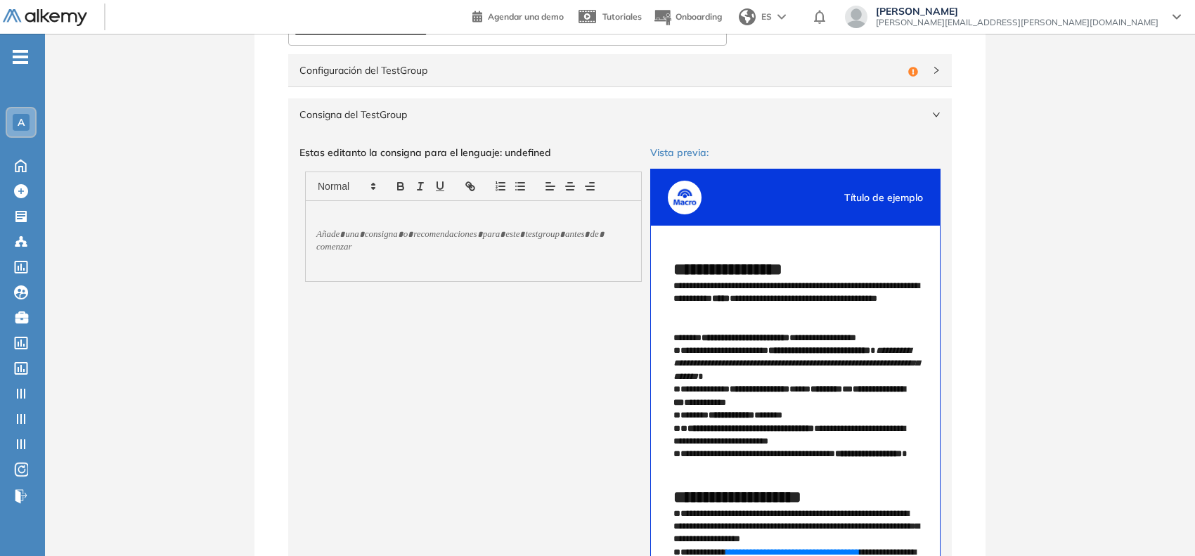
scroll to position [176, 0]
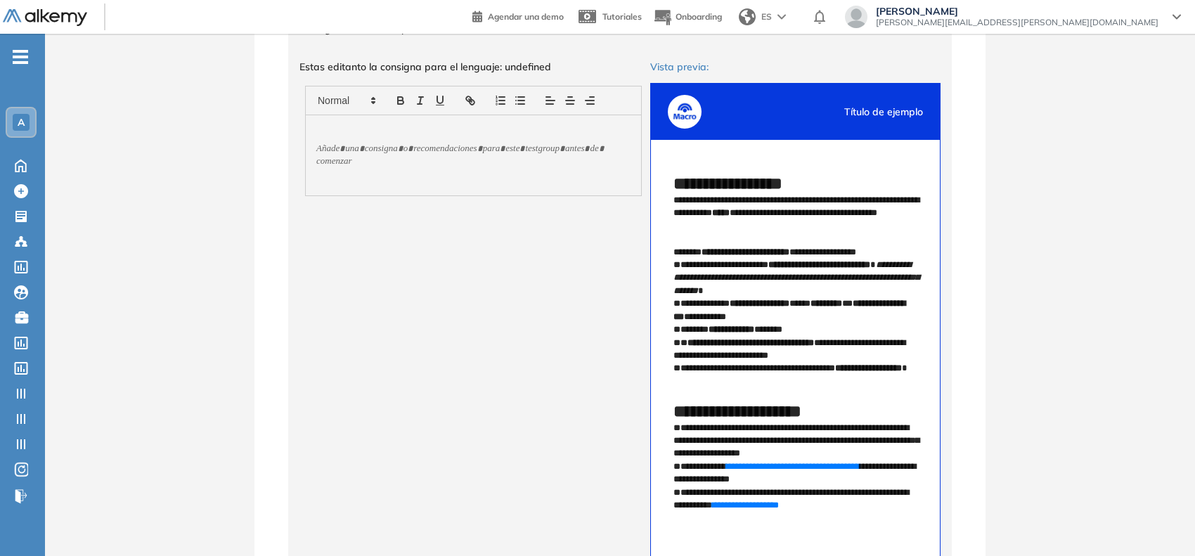
click at [346, 158] on p at bounding box center [473, 155] width 290 height 13
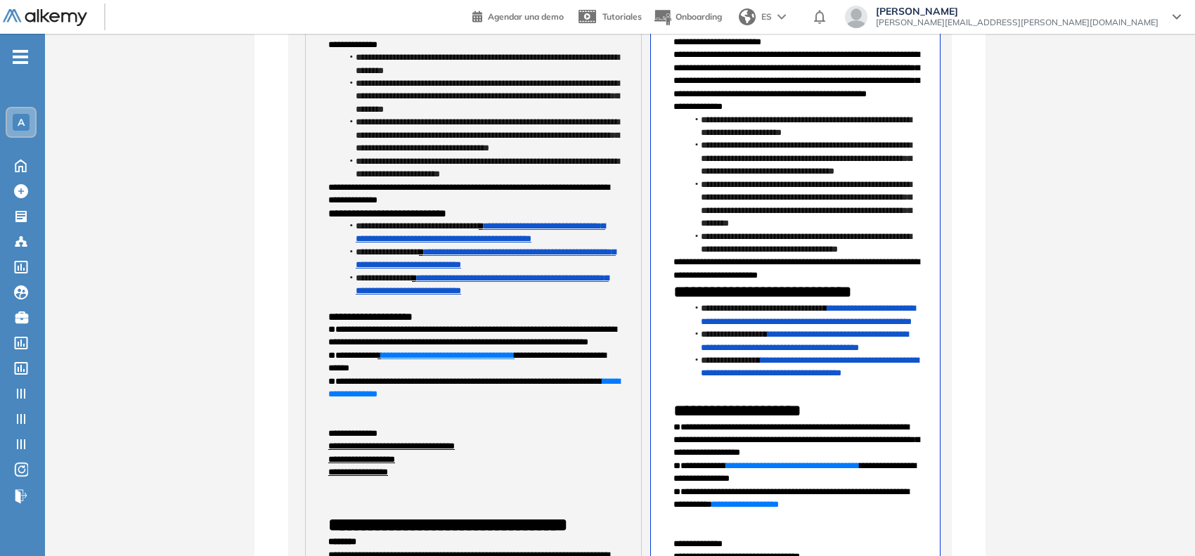
scroll to position [280, 0]
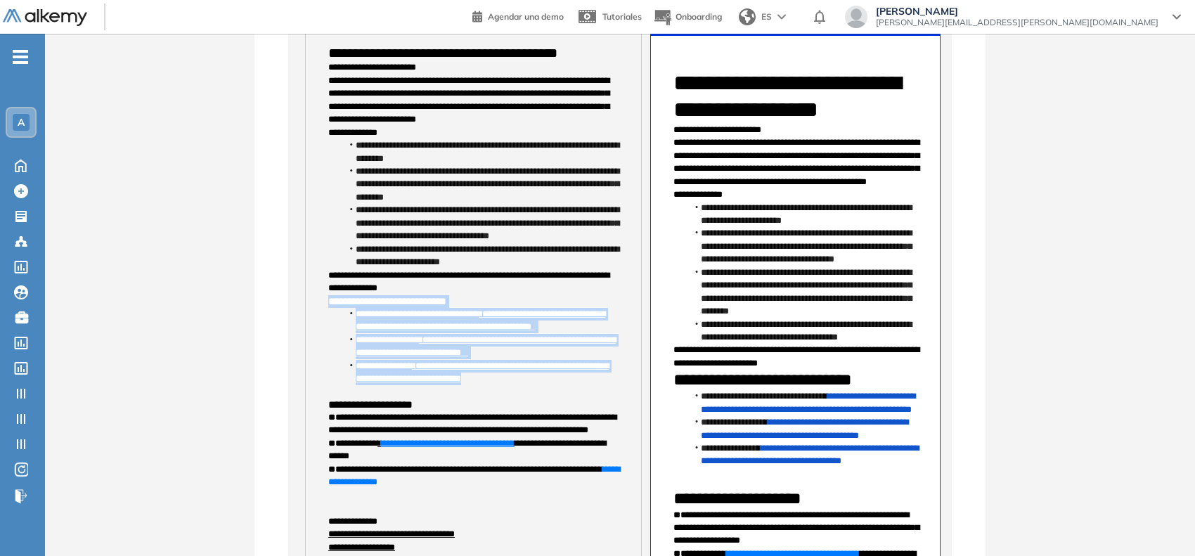
drag, startPoint x: 328, startPoint y: 303, endPoint x: 606, endPoint y: 396, distance: 292.8
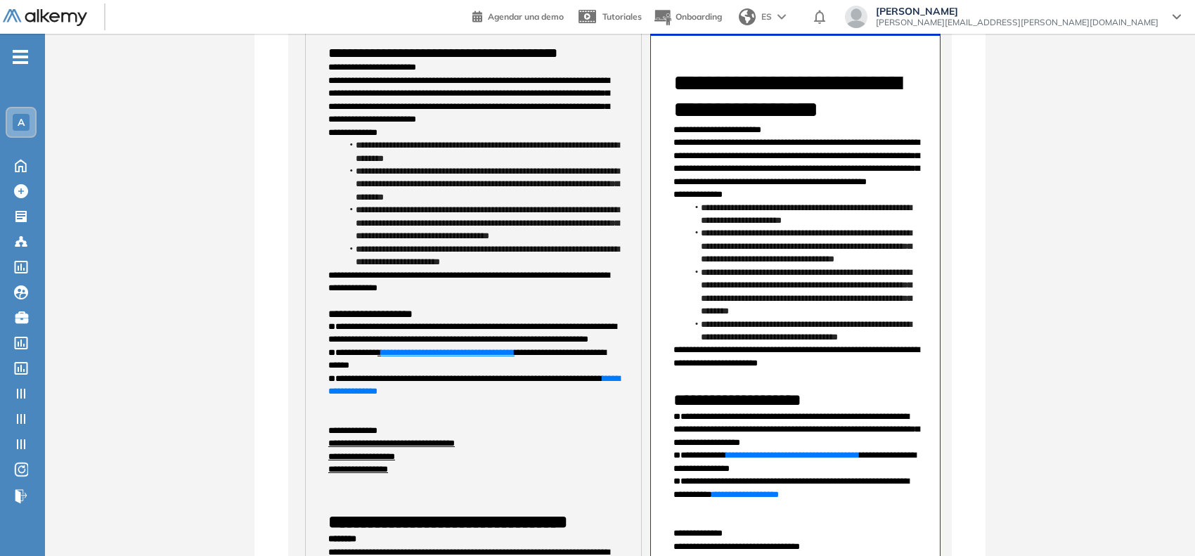
scroll to position [192, 0]
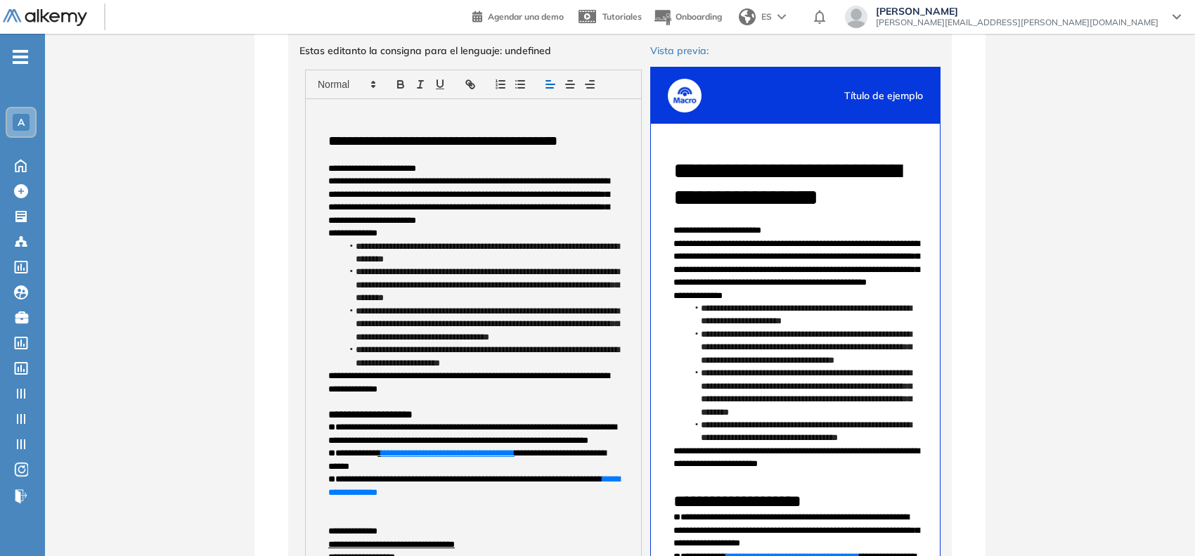
click at [349, 143] on span "**********" at bounding box center [442, 140] width 229 height 13
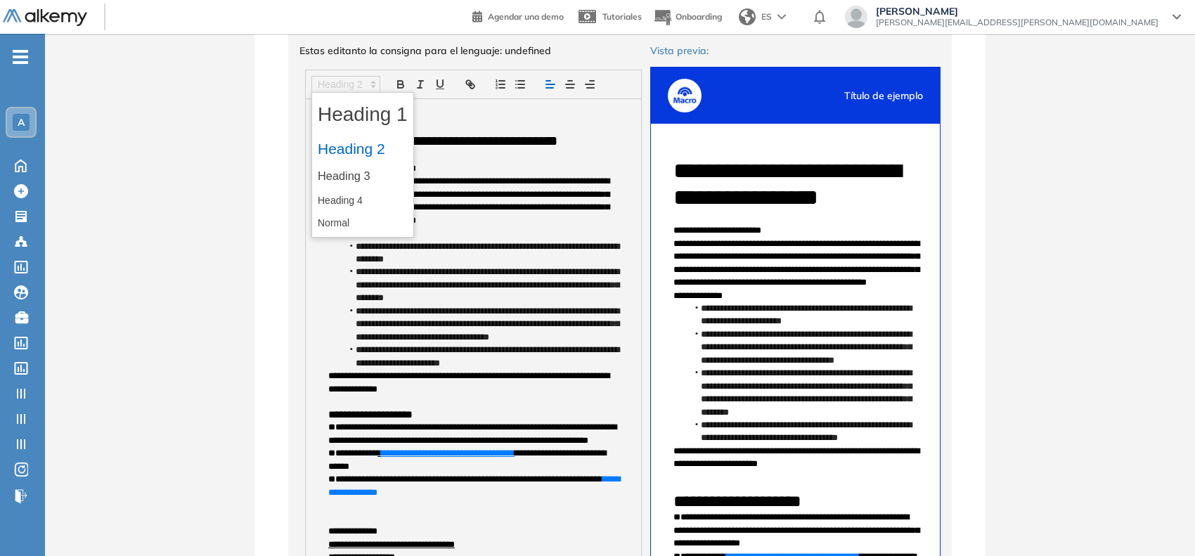
click at [336, 86] on span at bounding box center [345, 84] width 69 height 17
click at [348, 171] on span at bounding box center [363, 176] width 90 height 25
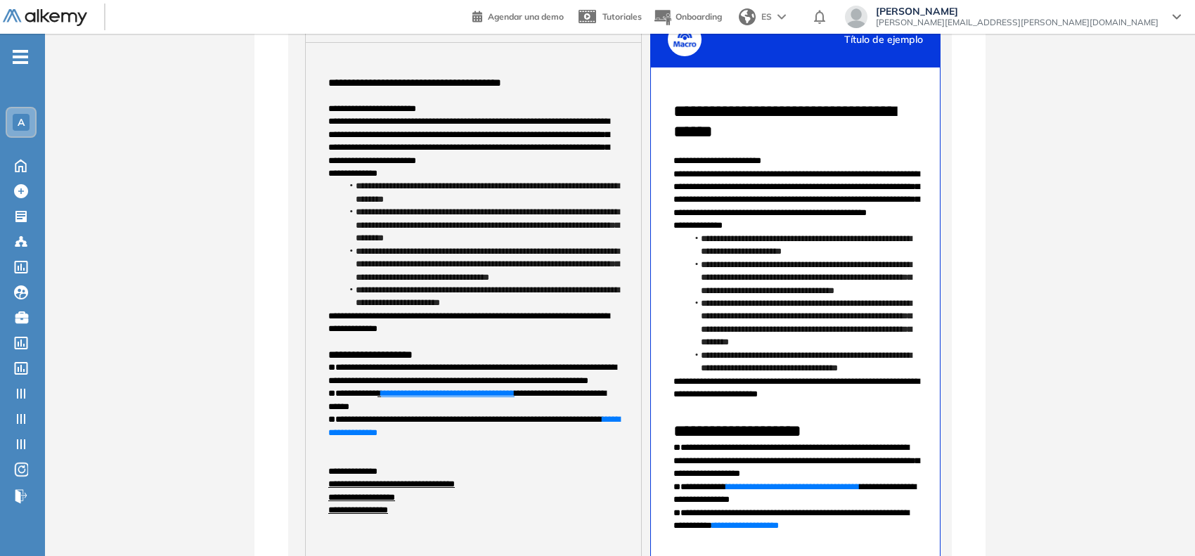
scroll to position [276, 0]
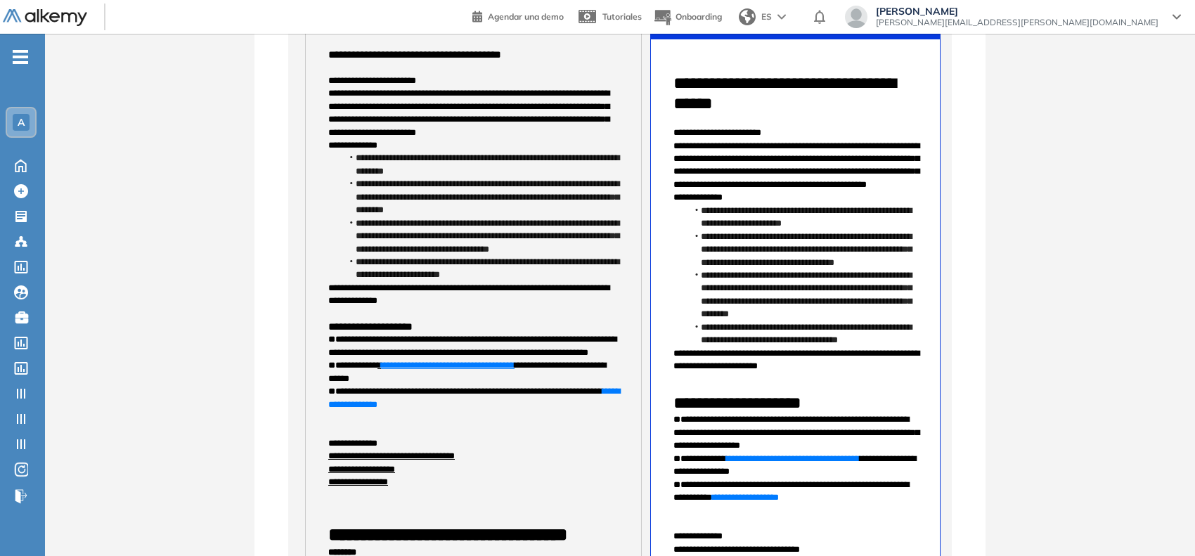
click at [370, 333] on p "**********" at bounding box center [473, 346] width 290 height 26
click at [381, 322] on span "**********" at bounding box center [370, 326] width 84 height 11
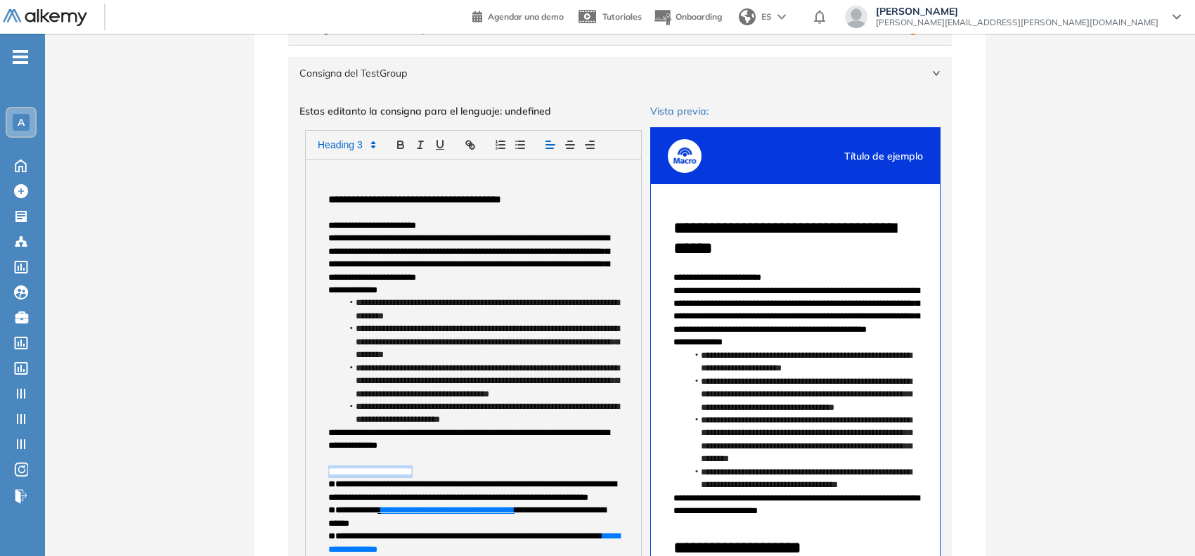
scroll to position [101, 0]
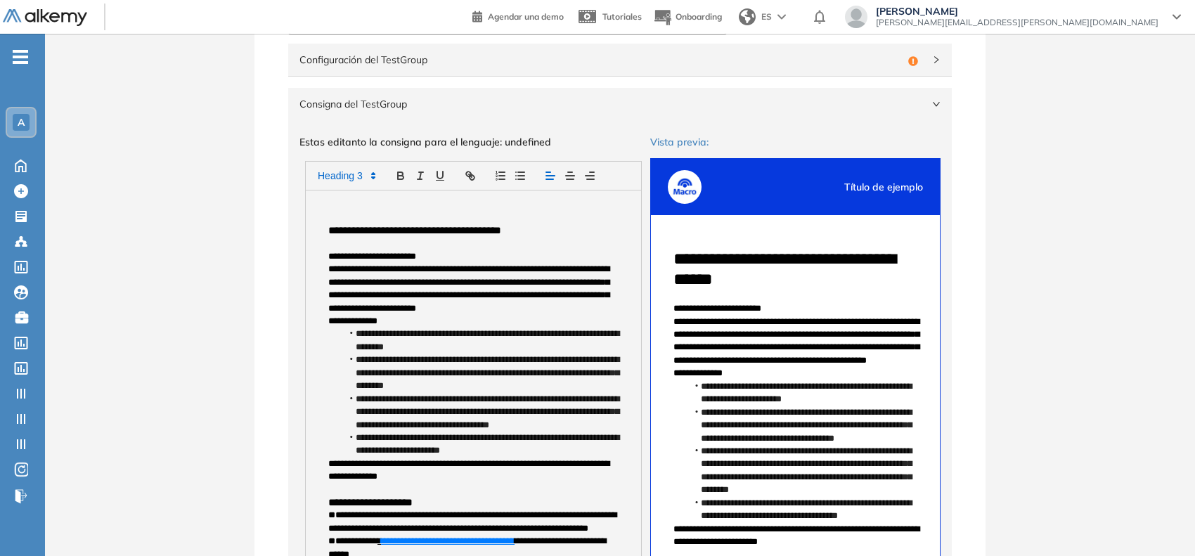
click at [343, 178] on span at bounding box center [345, 175] width 69 height 17
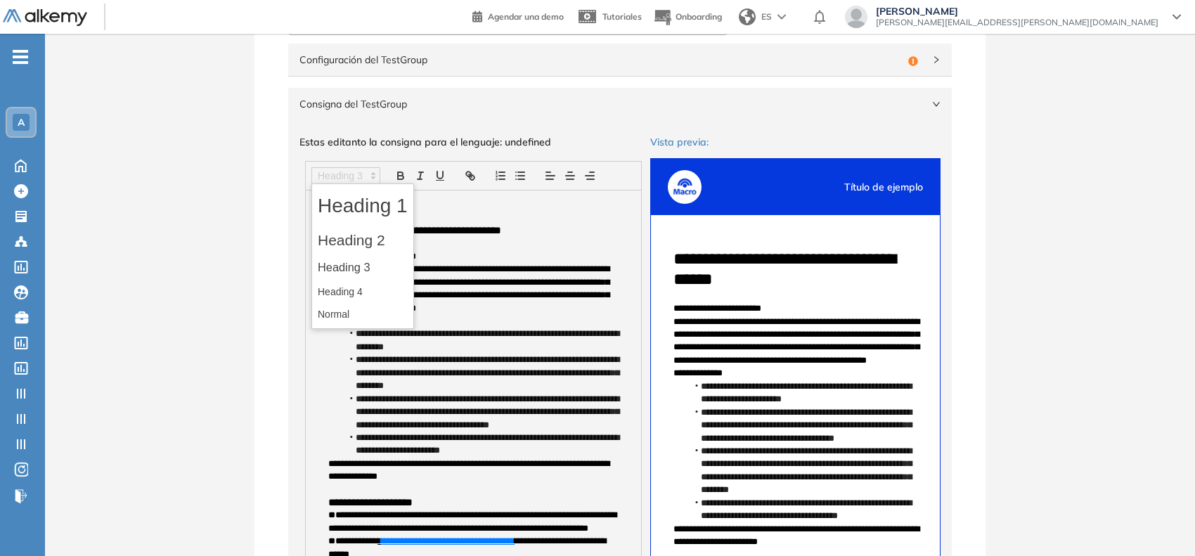
click at [518, 318] on p "**********" at bounding box center [473, 321] width 290 height 13
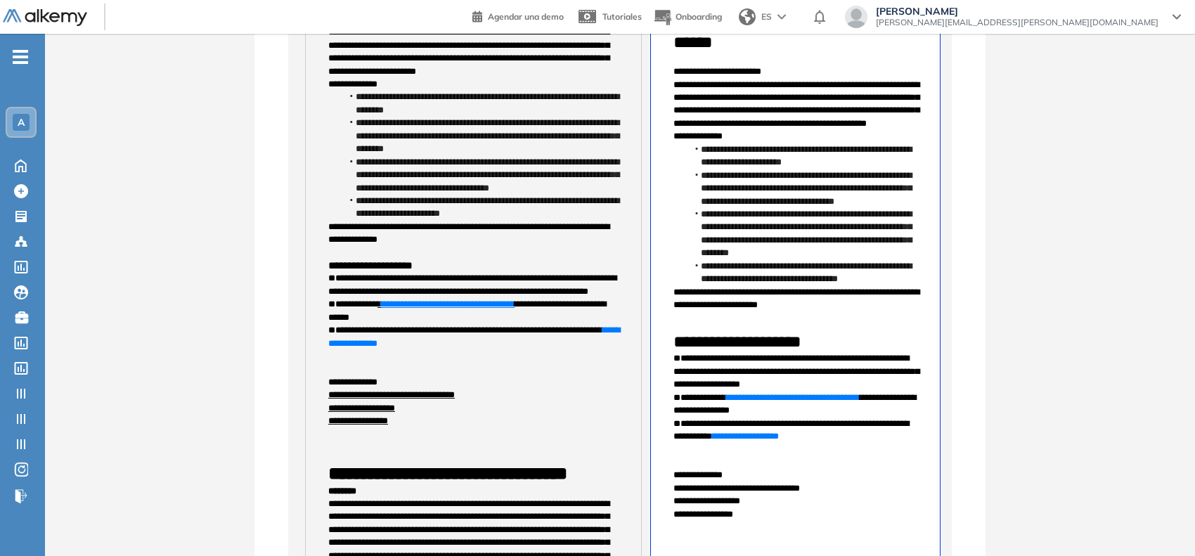
scroll to position [364, 0]
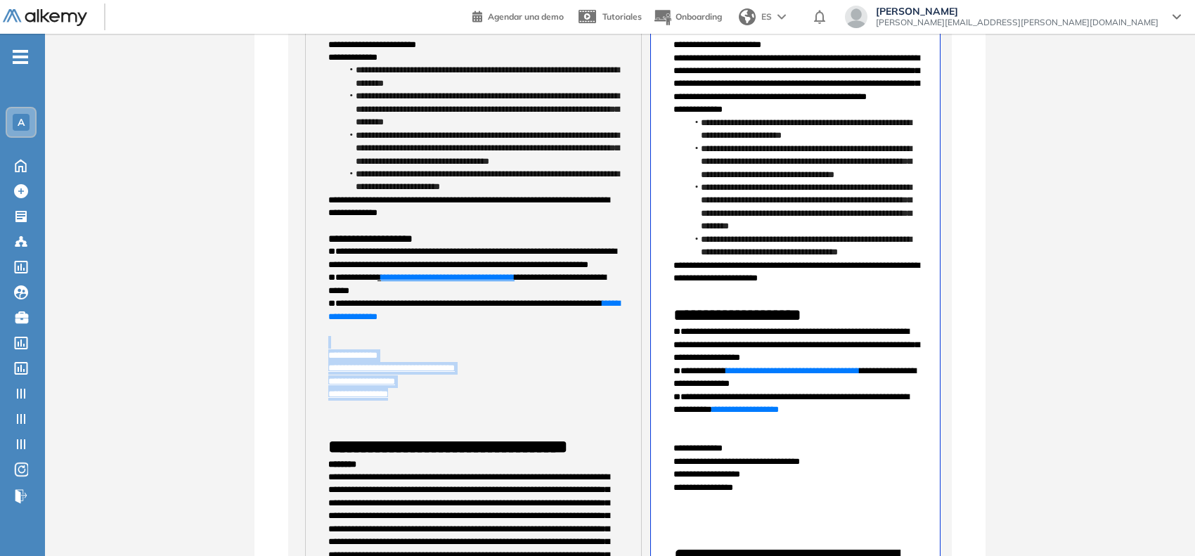
drag, startPoint x: 452, startPoint y: 408, endPoint x: 318, endPoint y: 361, distance: 142.3
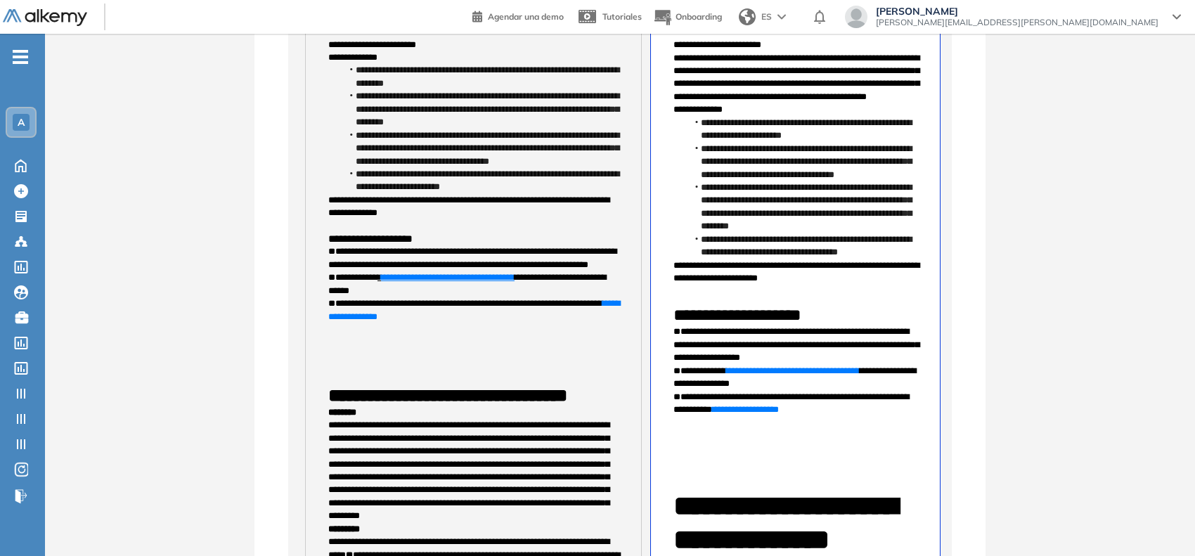
click at [335, 384] on h1 at bounding box center [473, 373] width 290 height 22
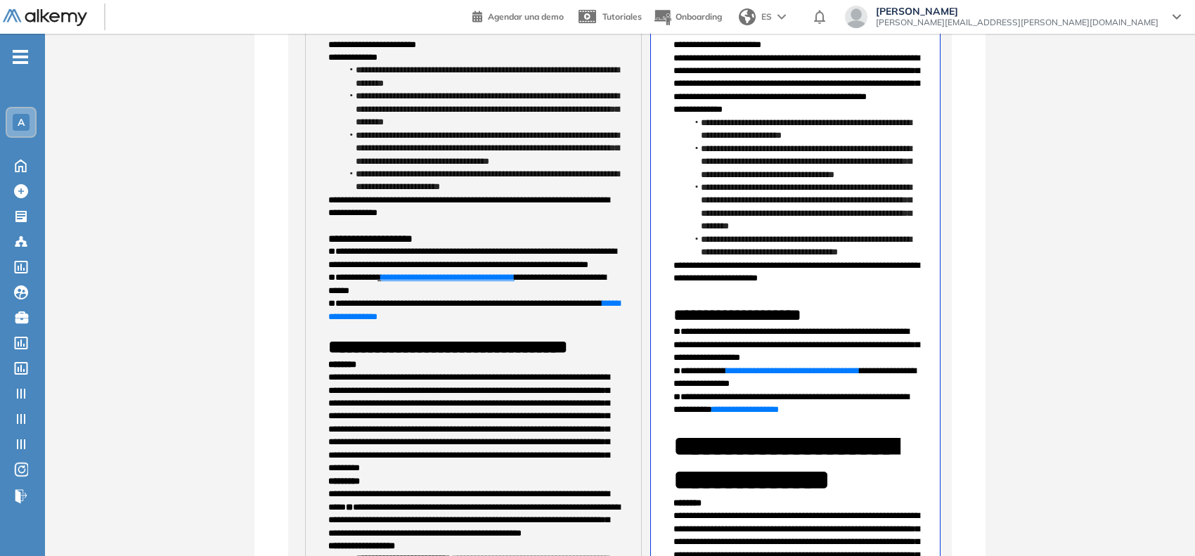
click at [353, 356] on strong "**********" at bounding box center [447, 347] width 239 height 18
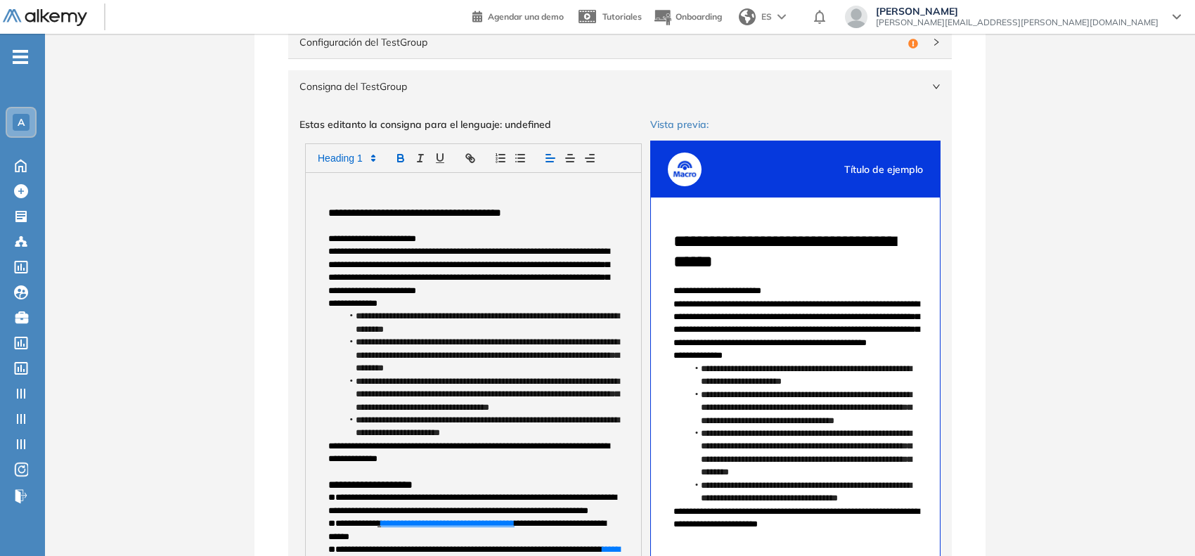
scroll to position [101, 0]
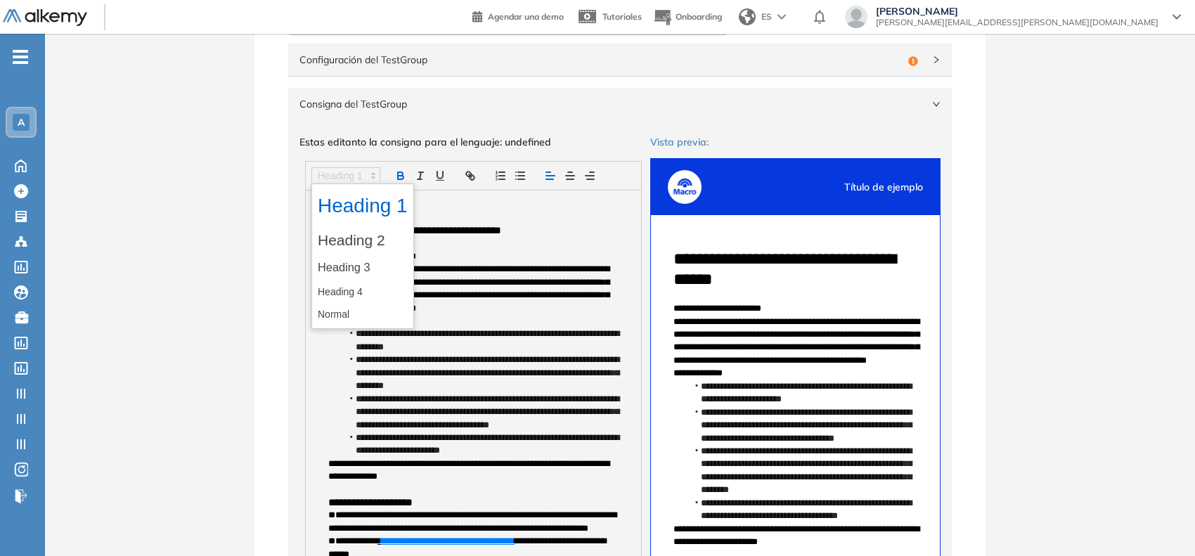
click at [340, 174] on span at bounding box center [345, 175] width 69 height 17
click at [326, 287] on span at bounding box center [363, 292] width 90 height 22
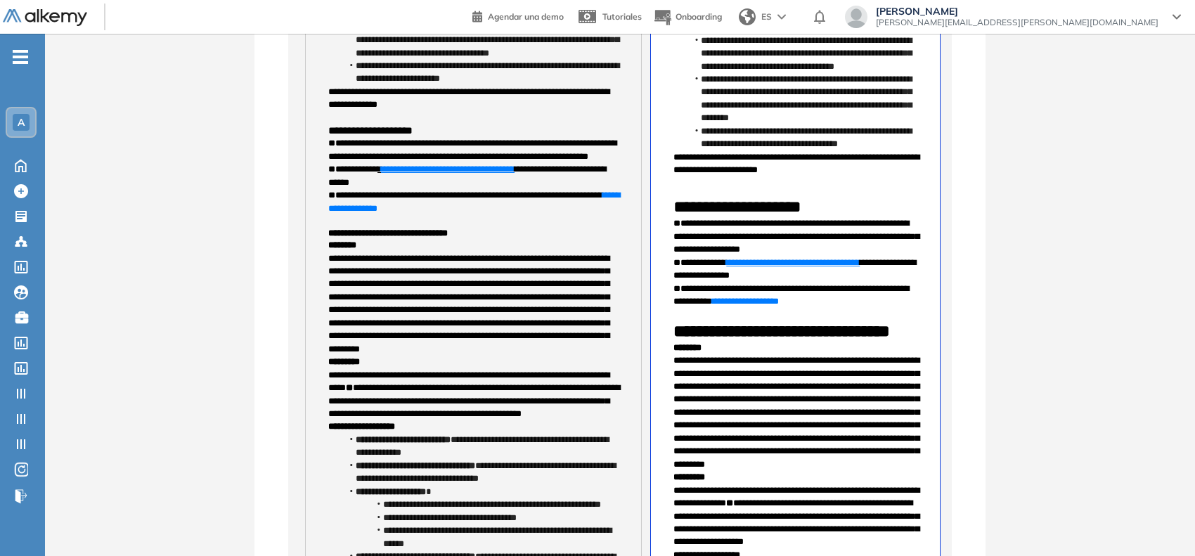
scroll to position [540, 0]
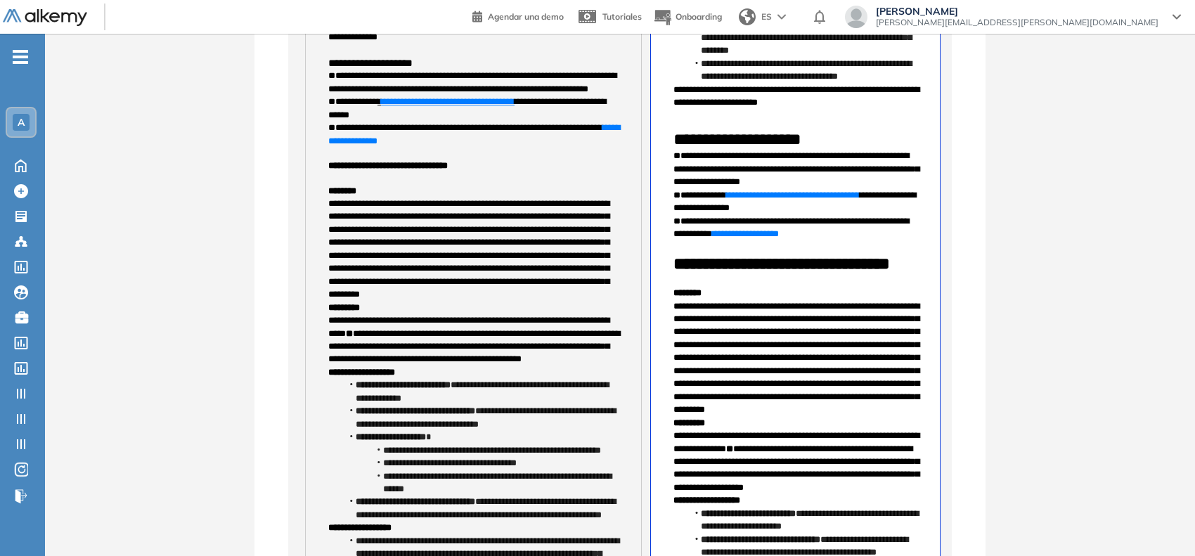
click at [330, 312] on strong "*********" at bounding box center [344, 307] width 32 height 9
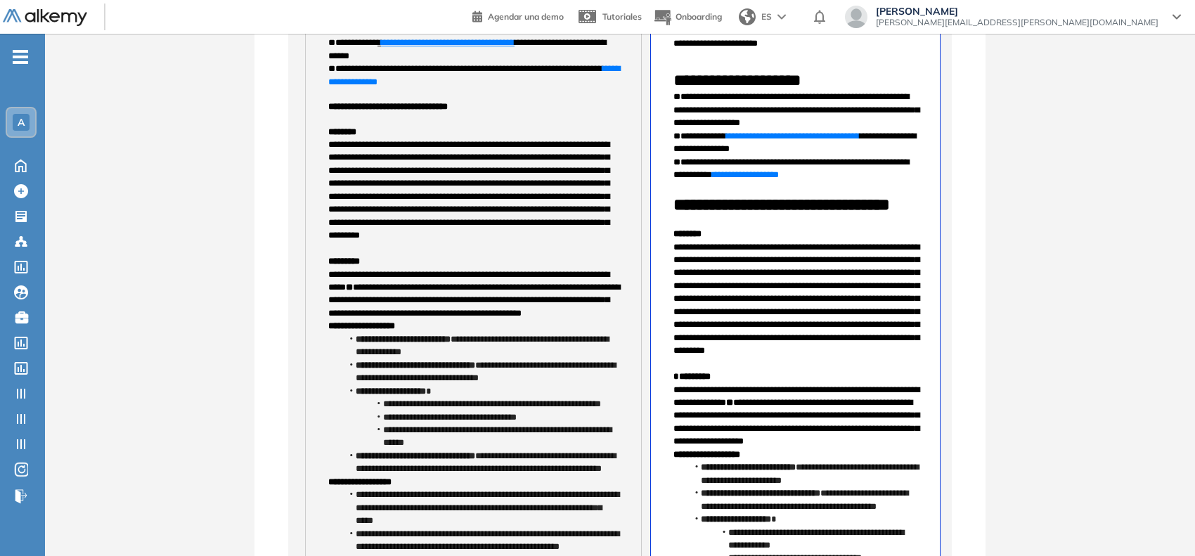
scroll to position [628, 0]
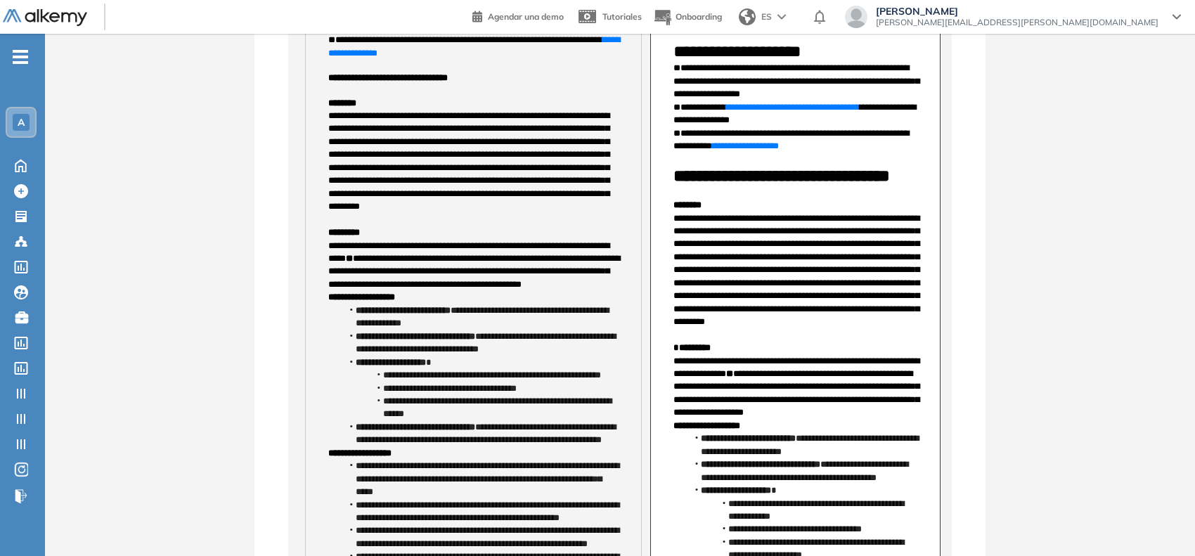
click at [328, 302] on strong "**********" at bounding box center [361, 296] width 67 height 9
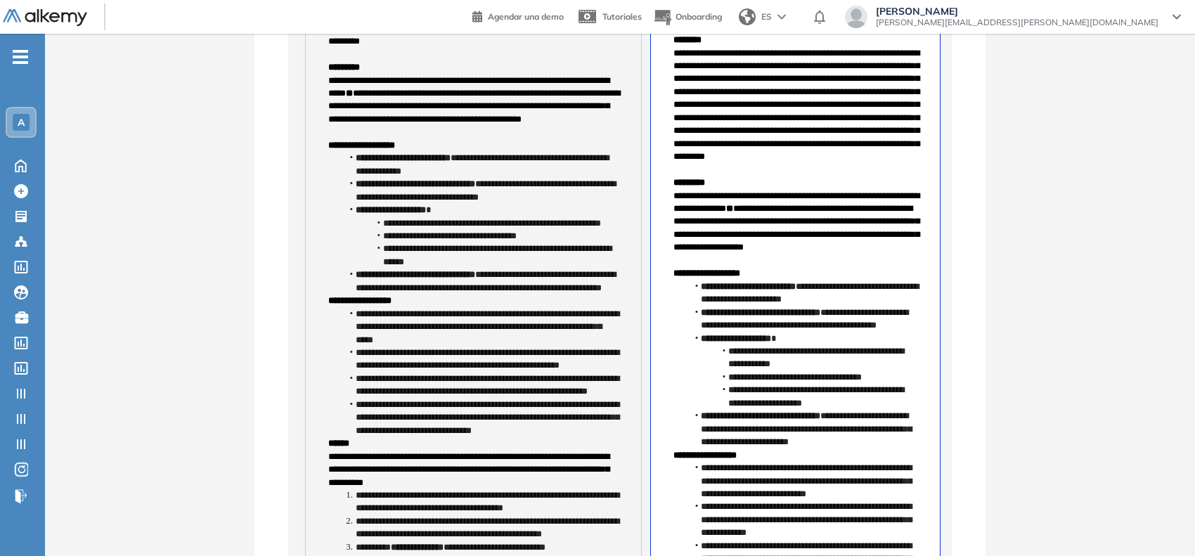
scroll to position [804, 0]
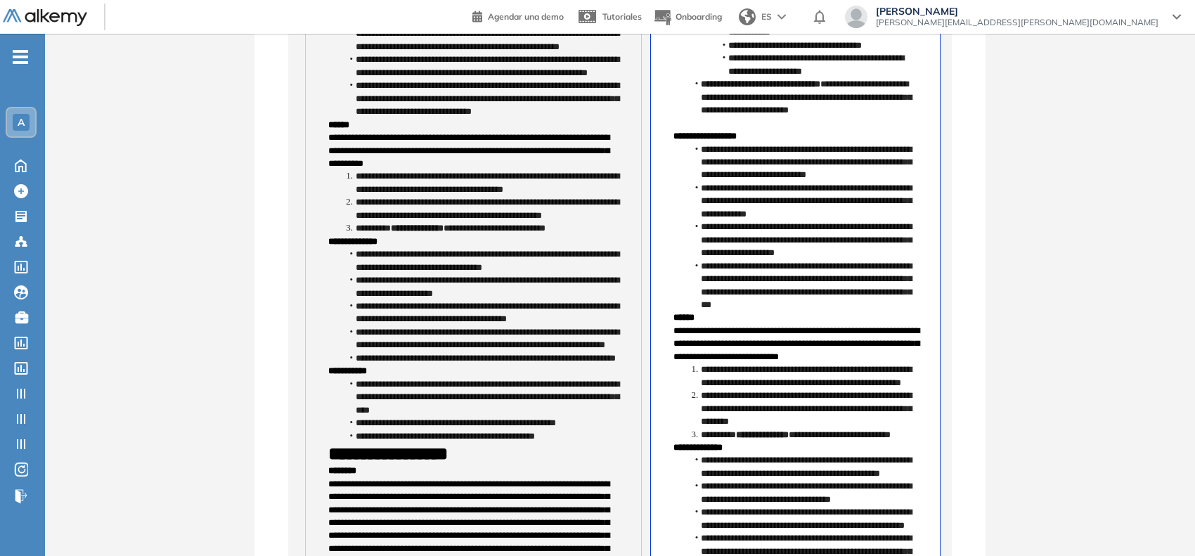
scroll to position [1155, 0]
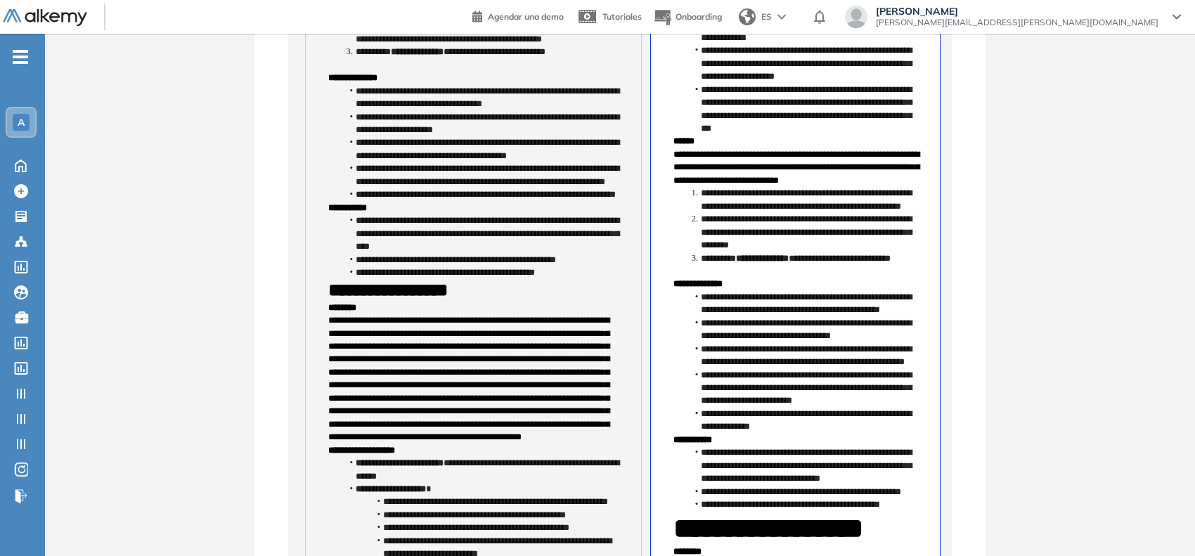
scroll to position [1331, 0]
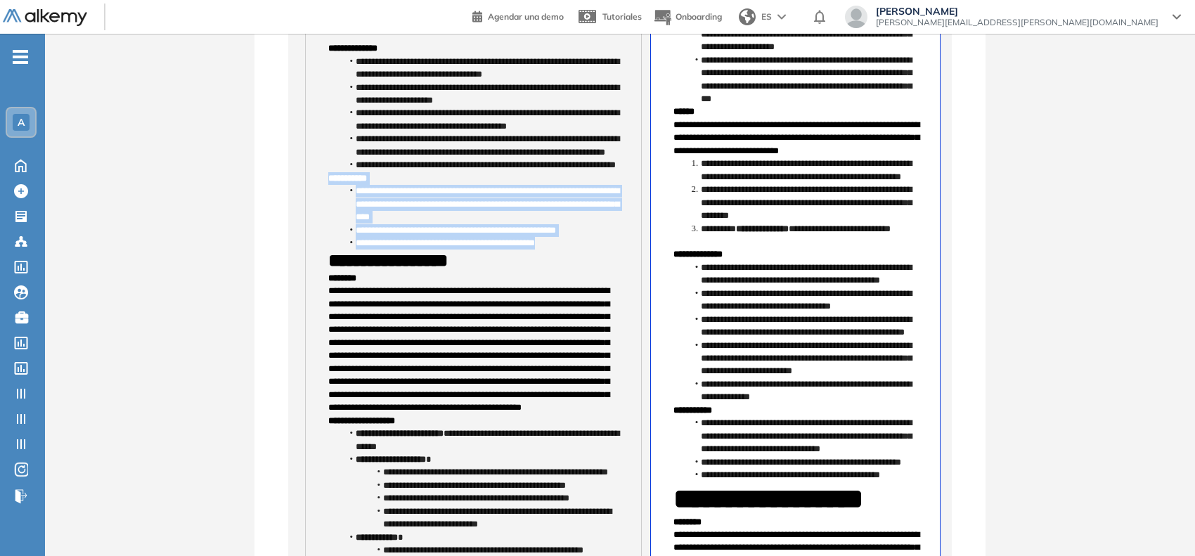
drag, startPoint x: 574, startPoint y: 385, endPoint x: 325, endPoint y: 320, distance: 257.3
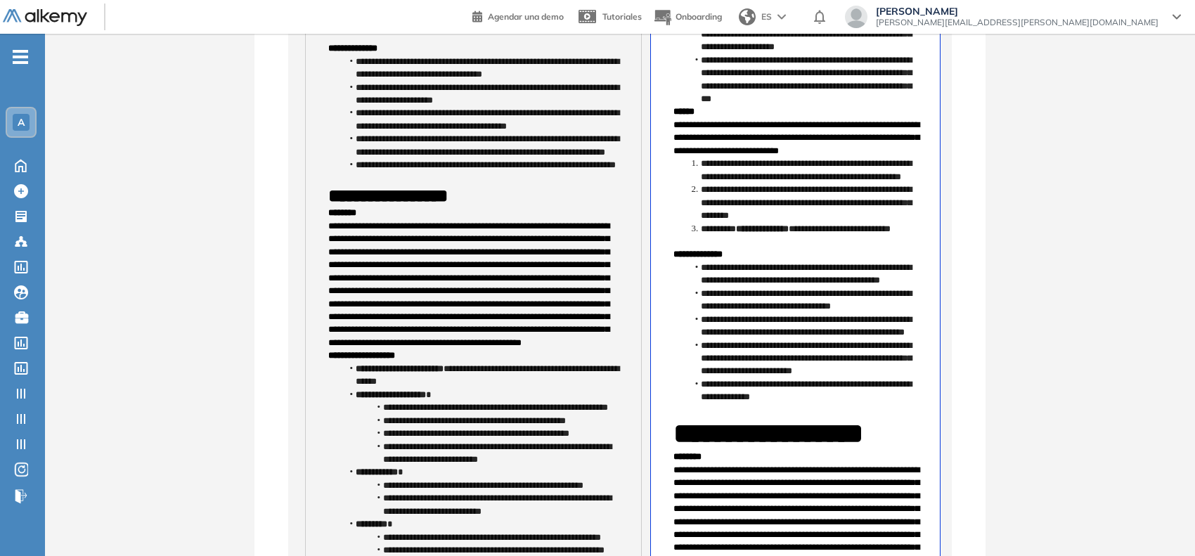
click at [337, 205] on strong "**********" at bounding box center [388, 196] width 120 height 18
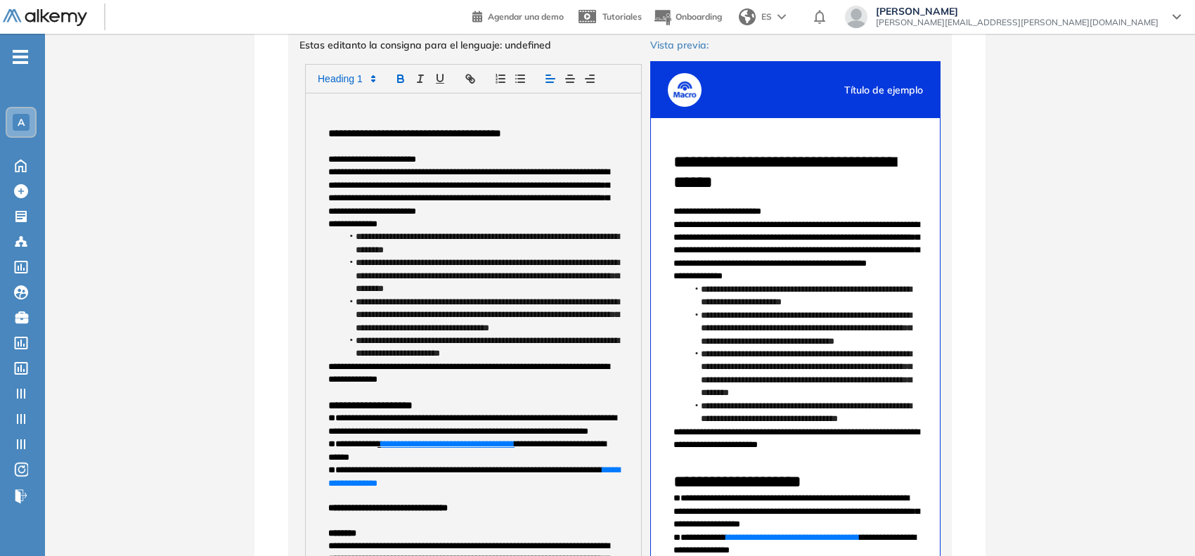
scroll to position [188, 0]
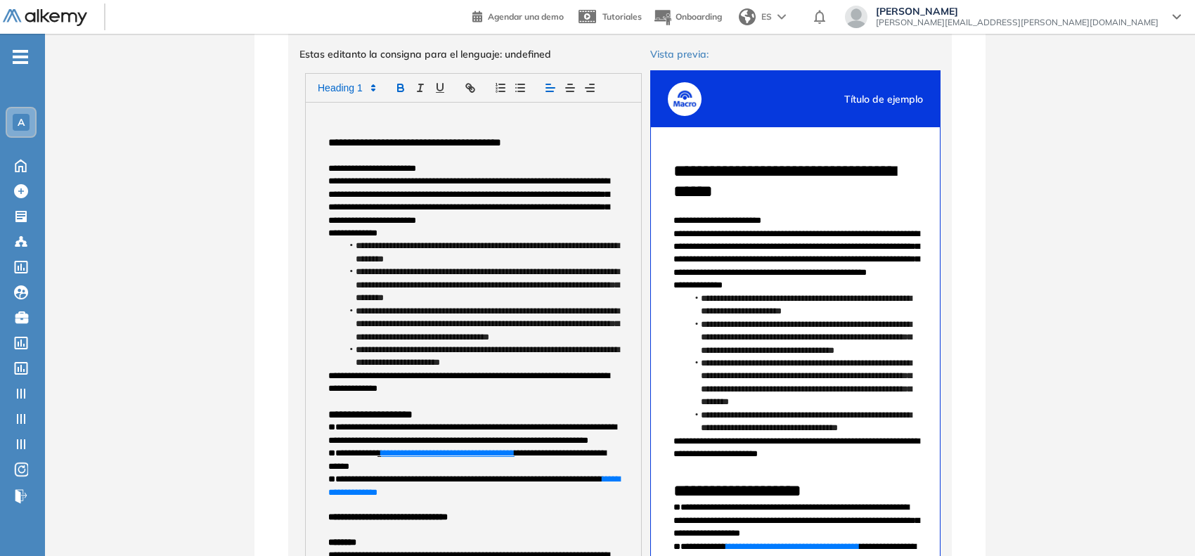
click at [331, 78] on div at bounding box center [473, 88] width 337 height 30
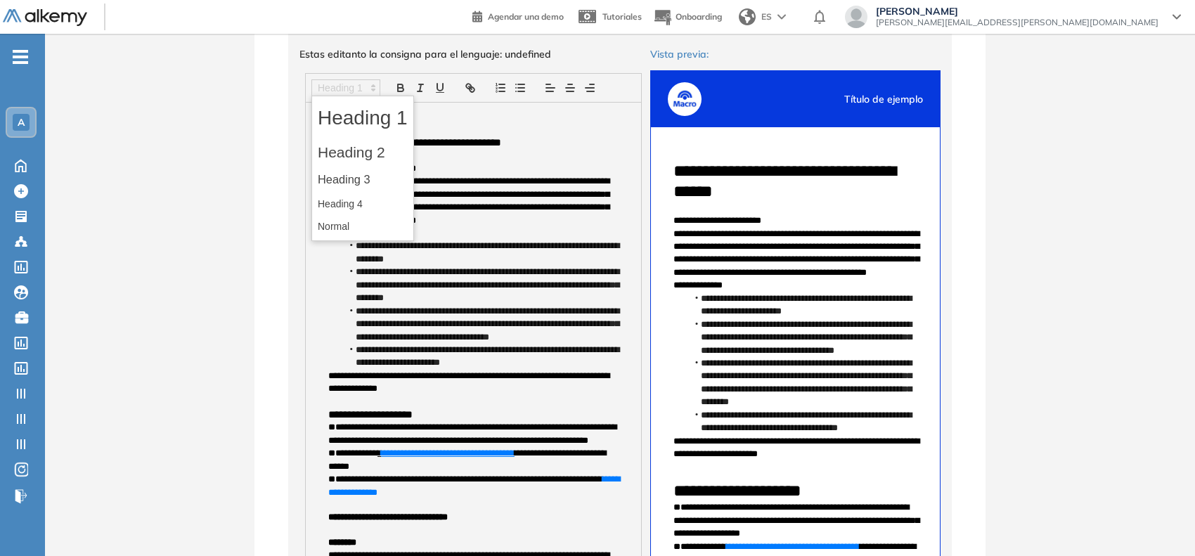
click at [326, 84] on span at bounding box center [345, 87] width 69 height 17
click at [335, 197] on span at bounding box center [363, 204] width 90 height 22
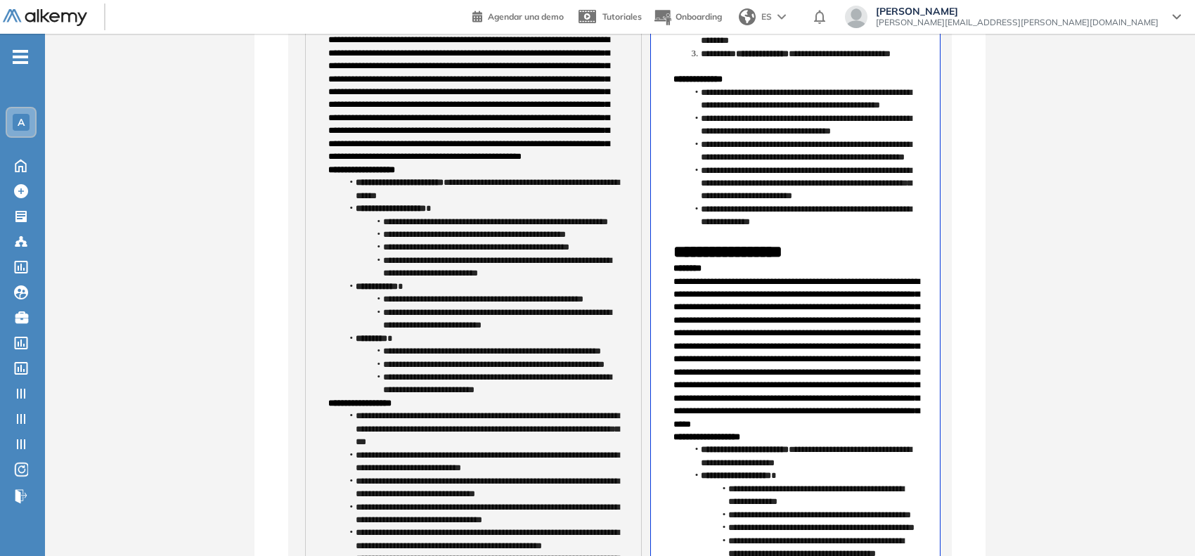
scroll to position [1507, 0]
click at [328, 31] on strong "********" at bounding box center [342, 26] width 28 height 9
click at [327, 173] on div "**********" at bounding box center [473, 500] width 335 height 3432
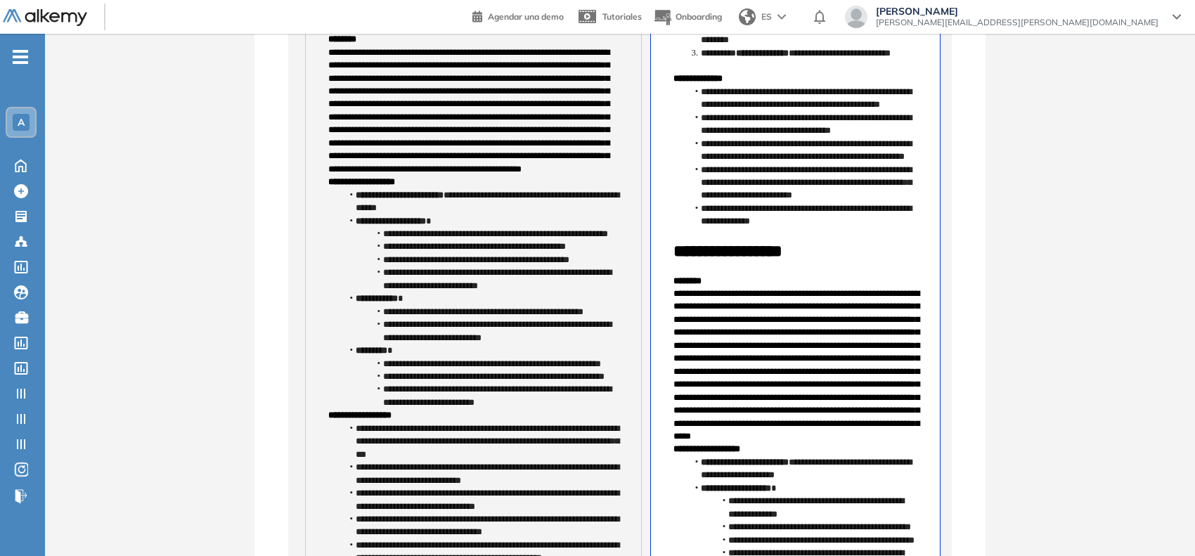
click at [326, 352] on div "**********" at bounding box center [473, 506] width 335 height 3445
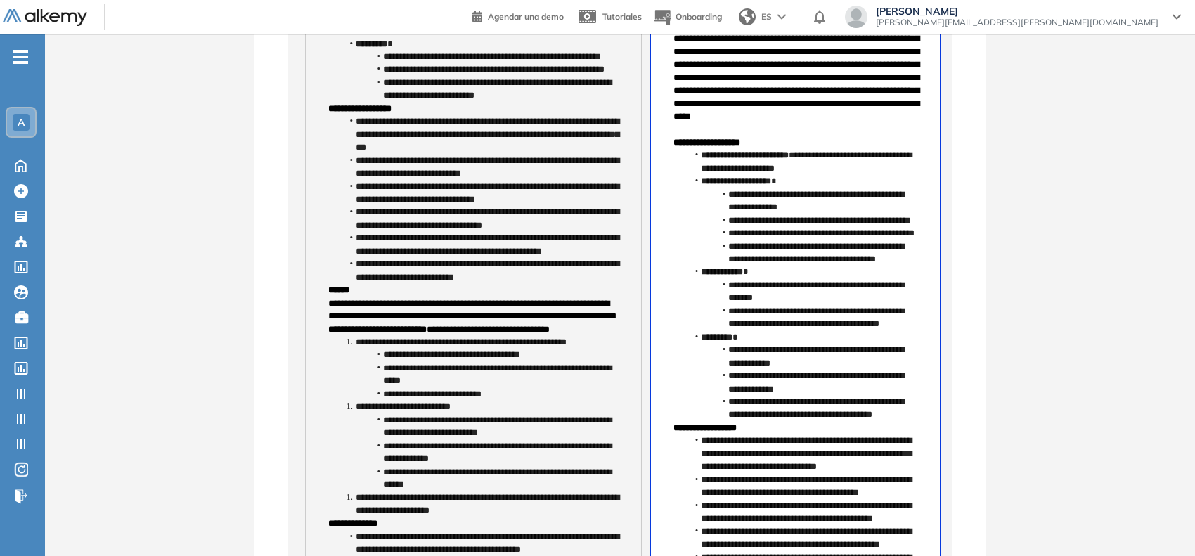
scroll to position [1858, 0]
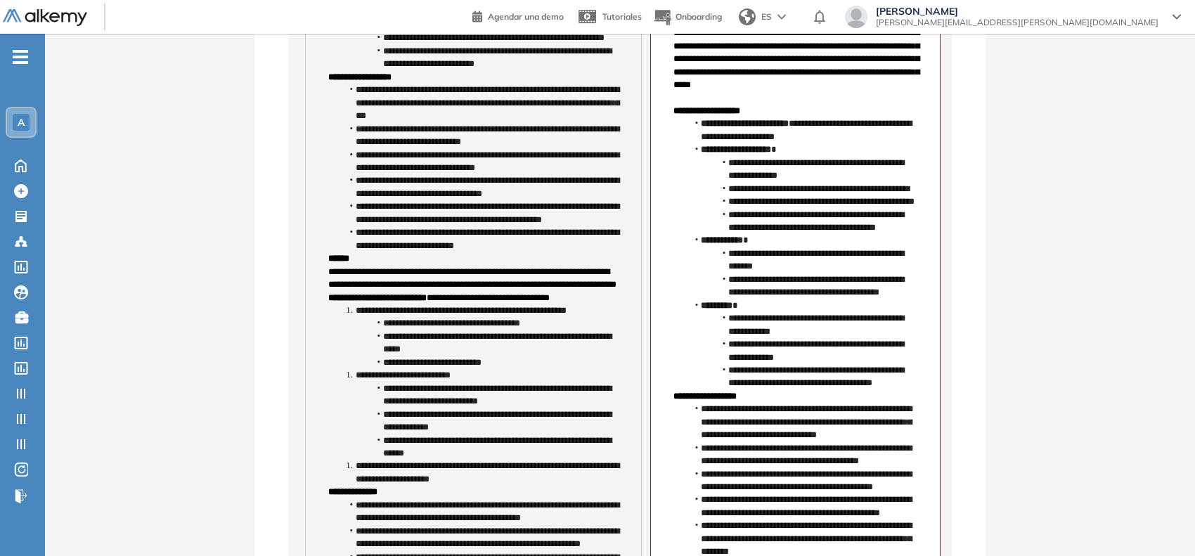
click at [326, 310] on div "**********" at bounding box center [473, 162] width 335 height 3458
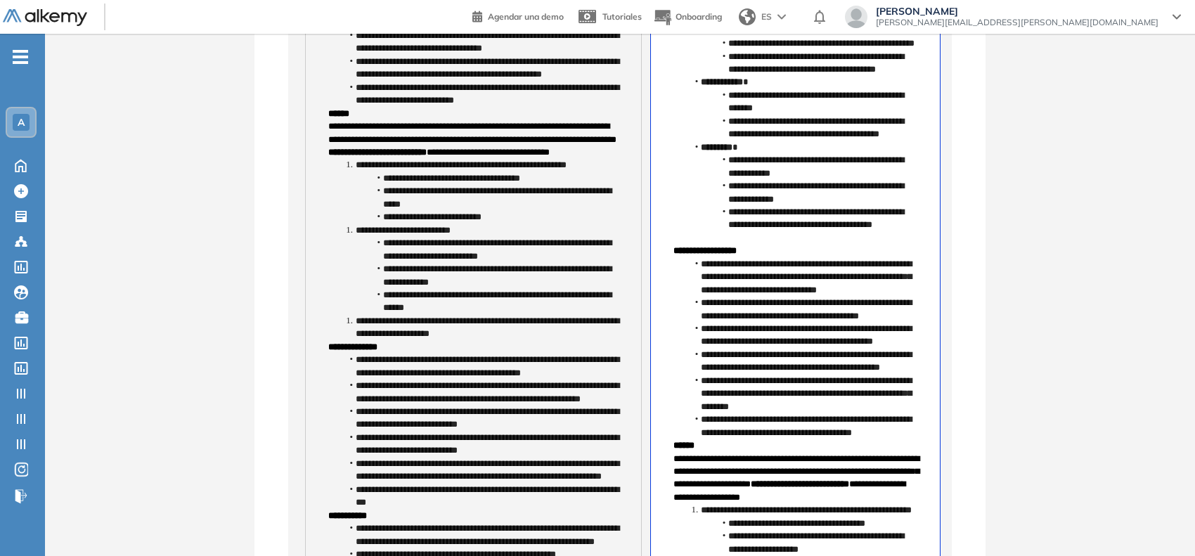
scroll to position [2034, 0]
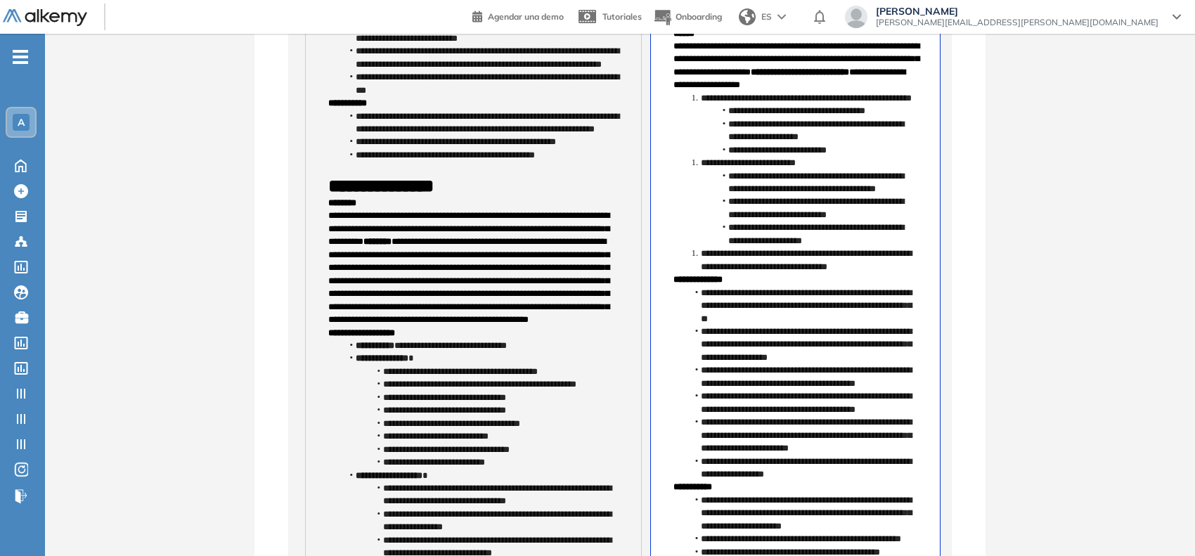
scroll to position [2473, 0]
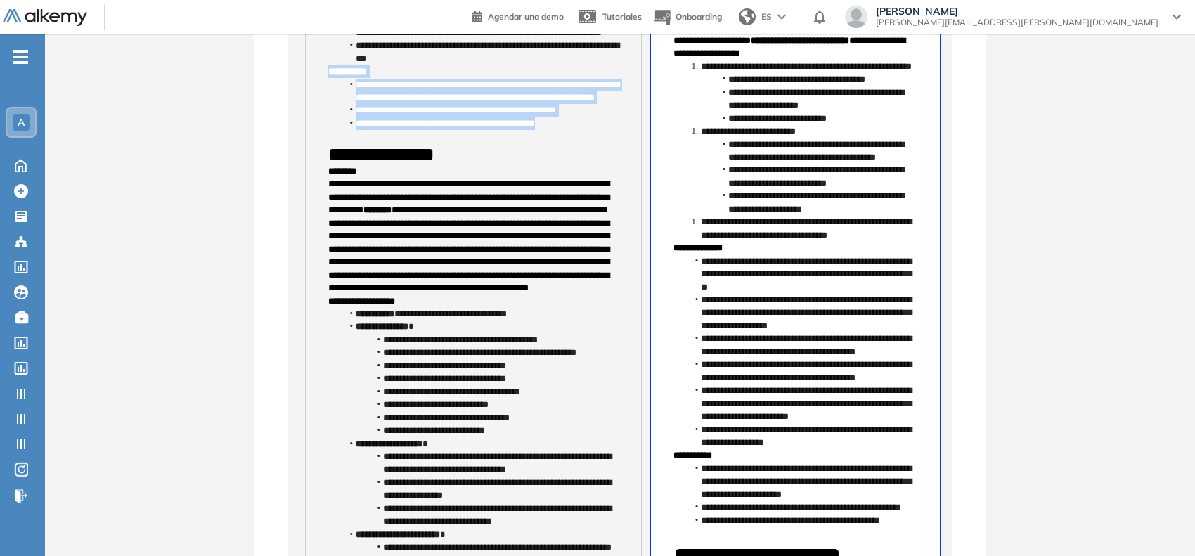
drag, startPoint x: 581, startPoint y: 438, endPoint x: 321, endPoint y: 375, distance: 267.0
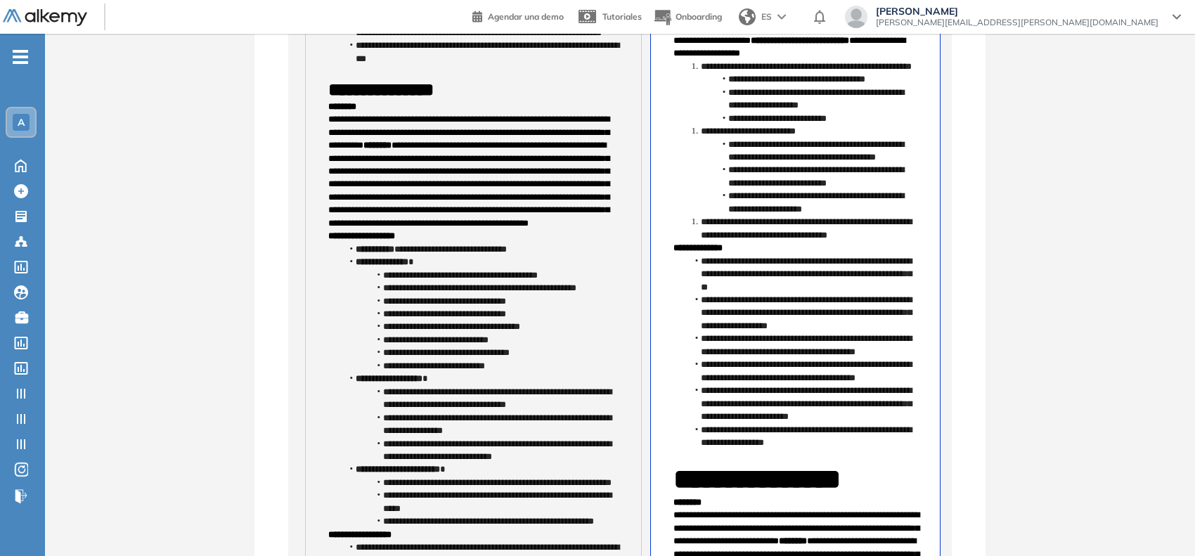
click at [349, 98] on strong "**********" at bounding box center [380, 90] width 105 height 18
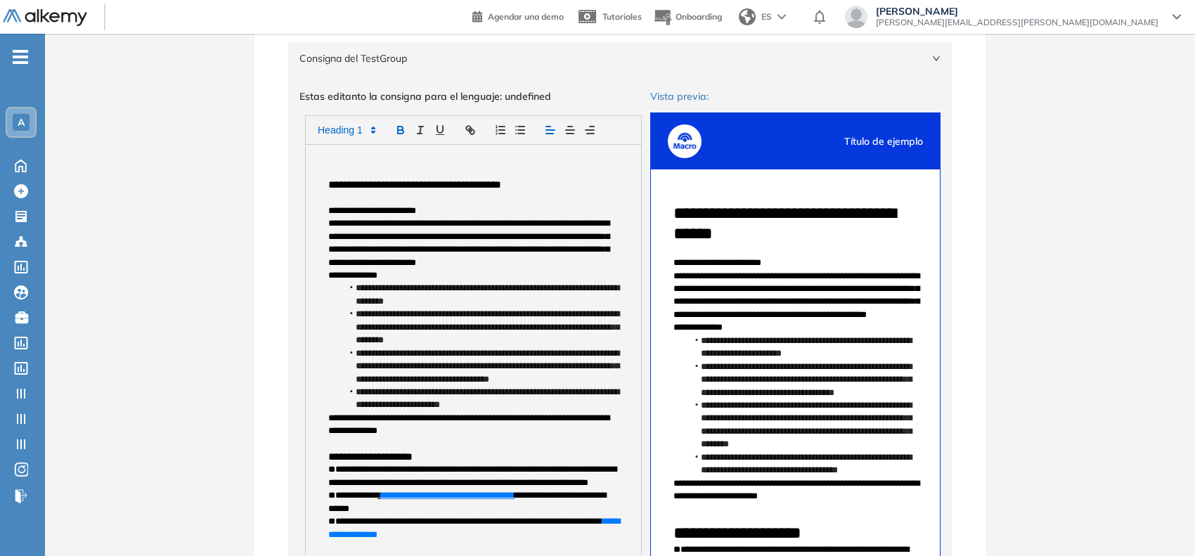
scroll to position [0, 0]
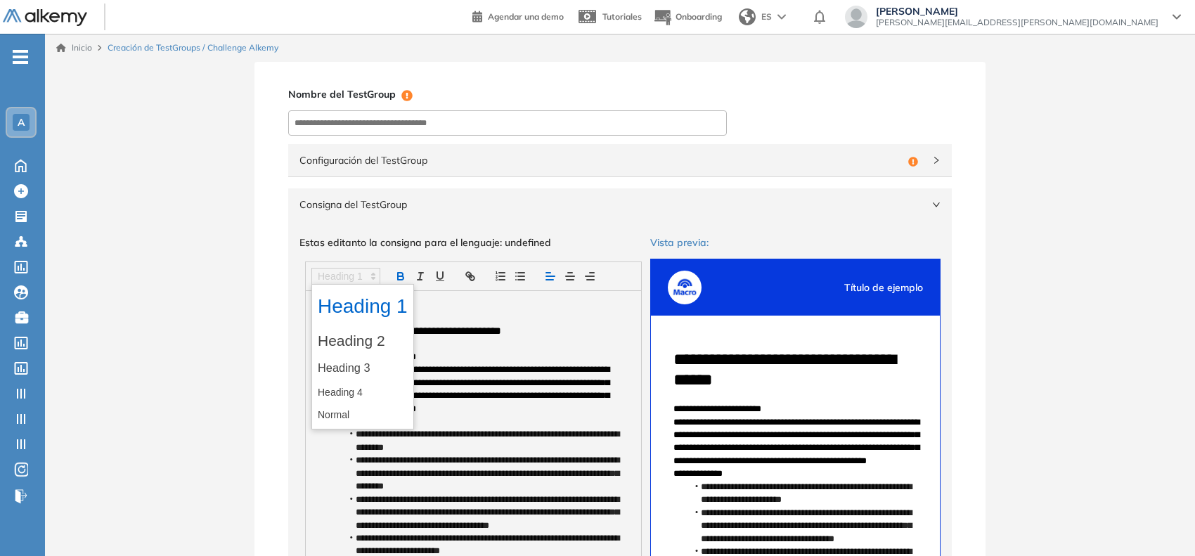
click at [360, 276] on span at bounding box center [345, 276] width 69 height 17
click at [335, 387] on span at bounding box center [363, 392] width 90 height 22
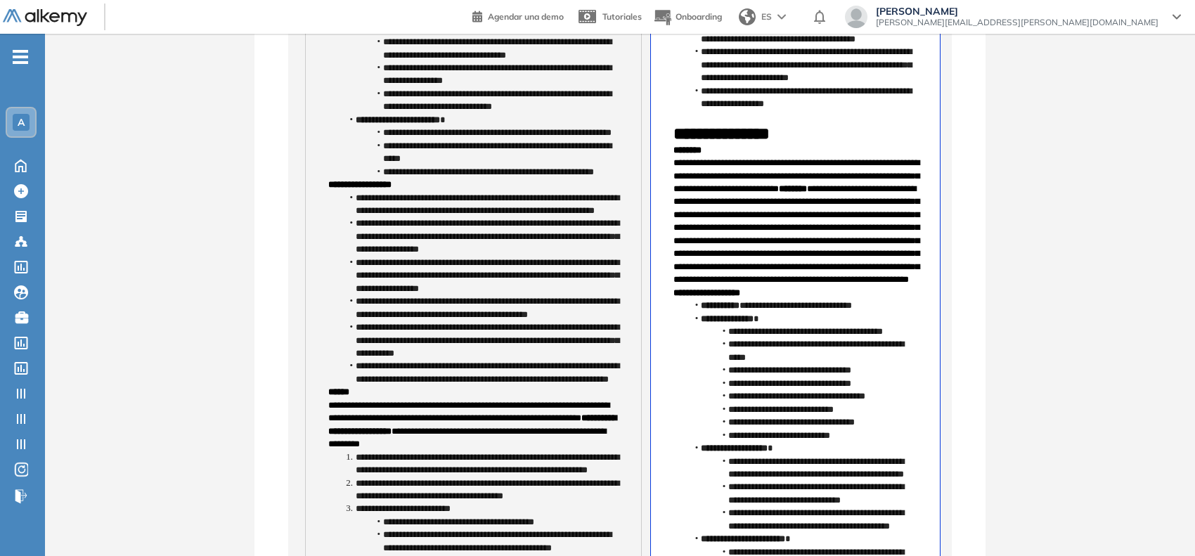
scroll to position [2636, 0]
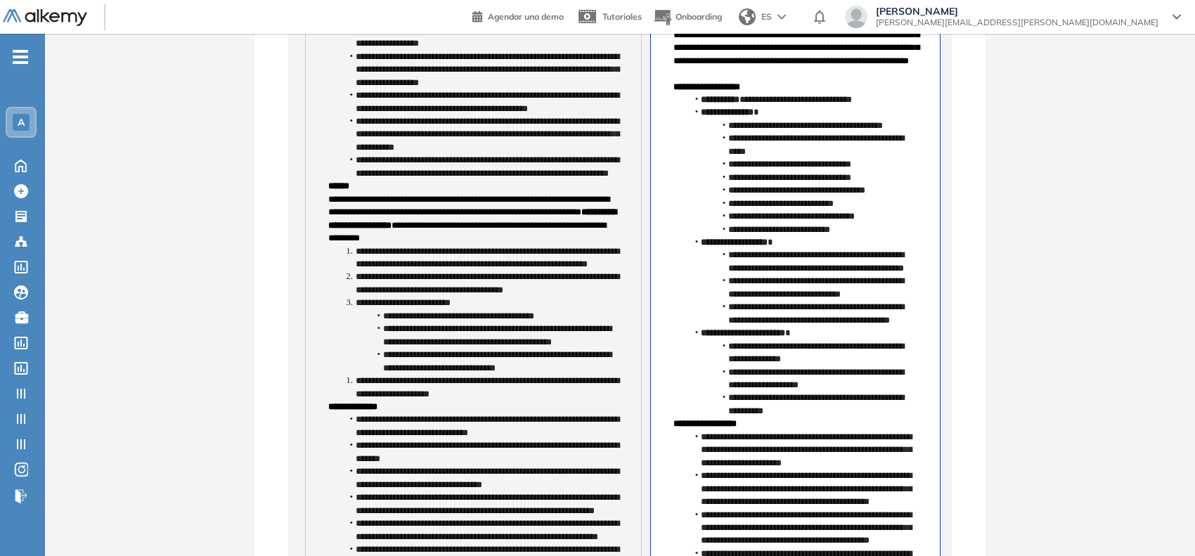
scroll to position [3076, 0]
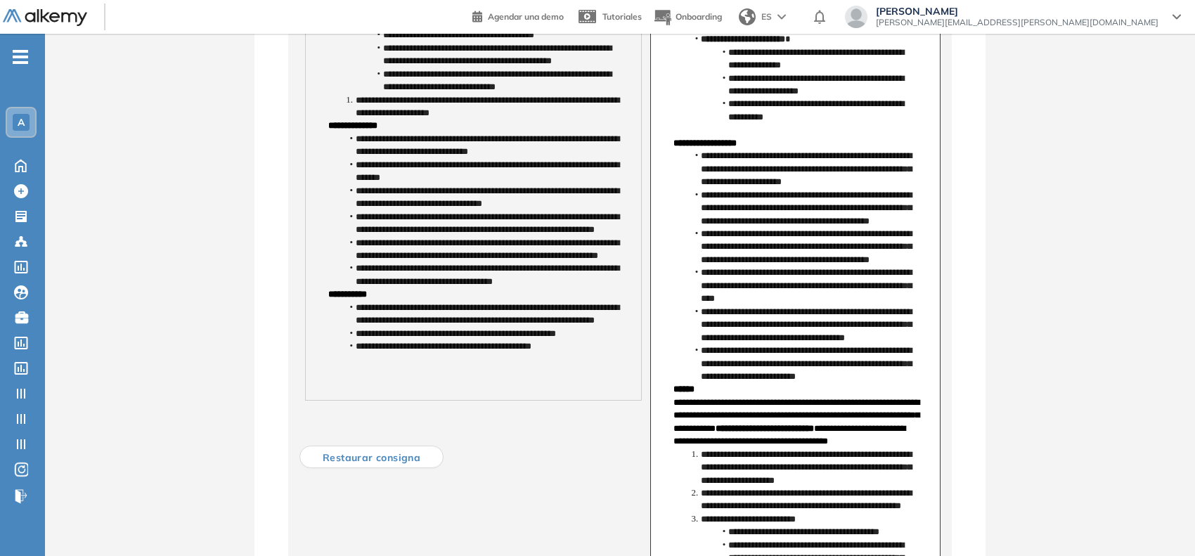
scroll to position [3340, 0]
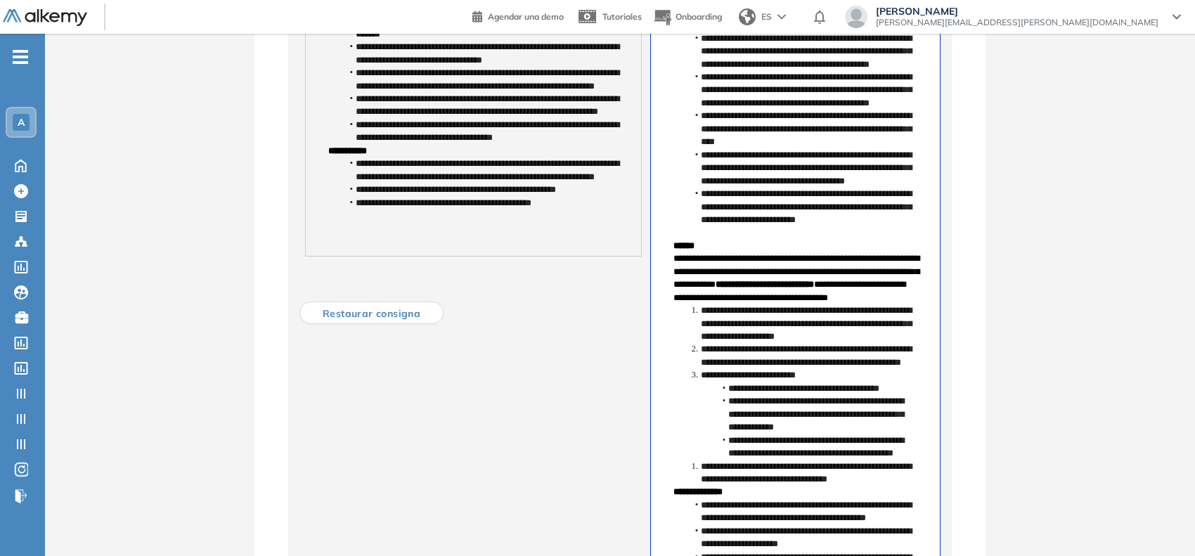
scroll to position [3603, 0]
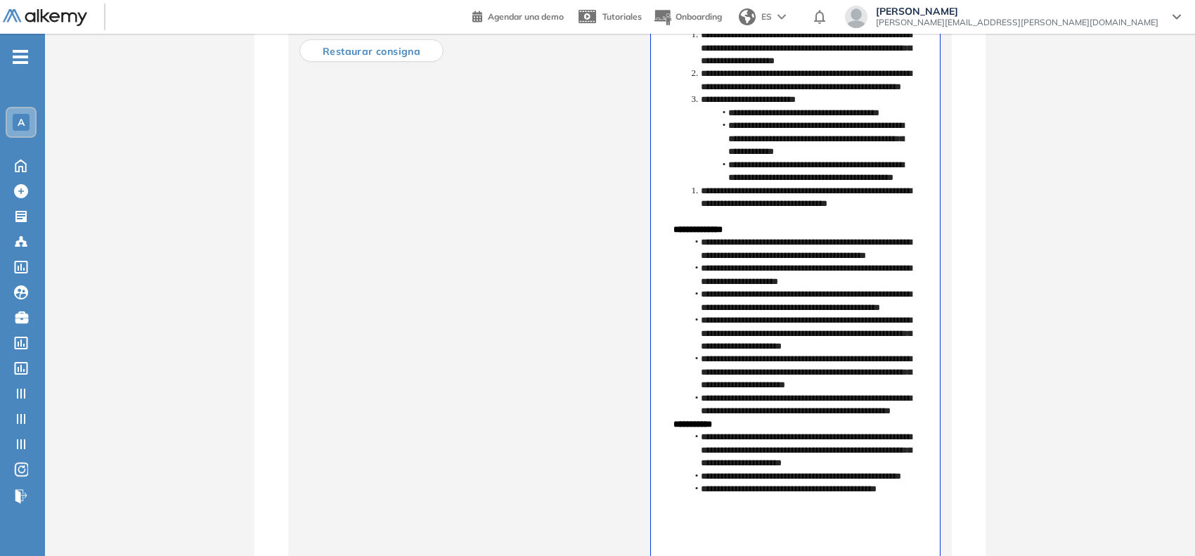
scroll to position [3779, 0]
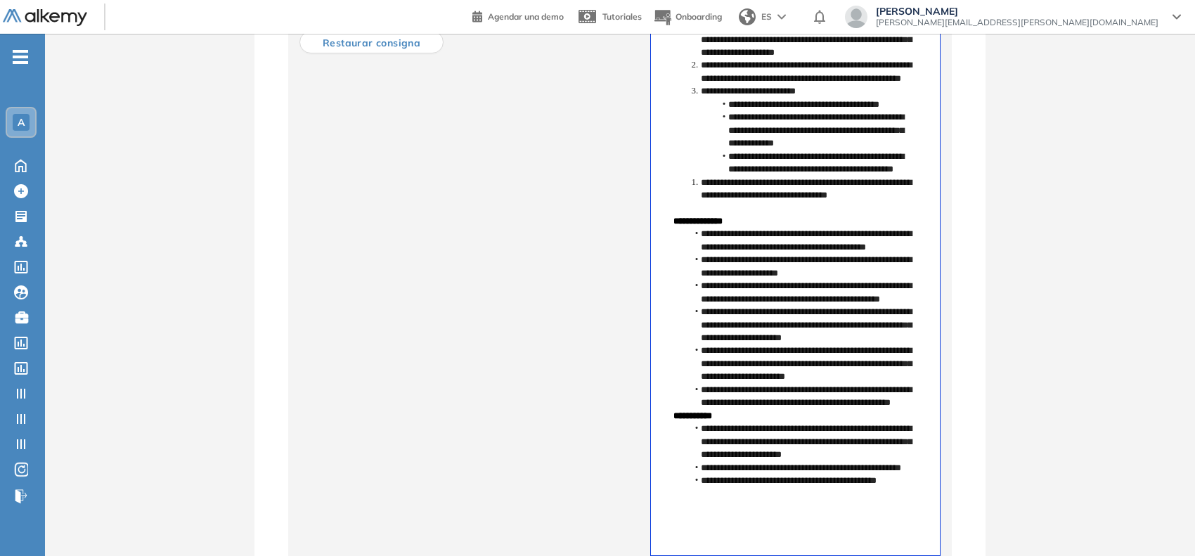
drag, startPoint x: 328, startPoint y: 334, endPoint x: 610, endPoint y: 412, distance: 292.5
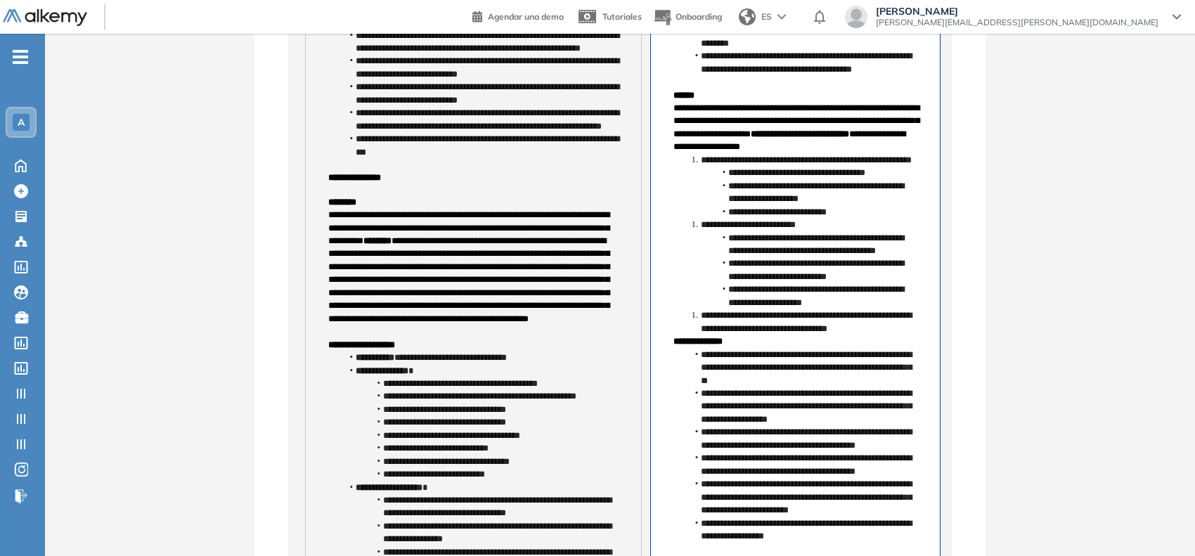
scroll to position [2204, 0]
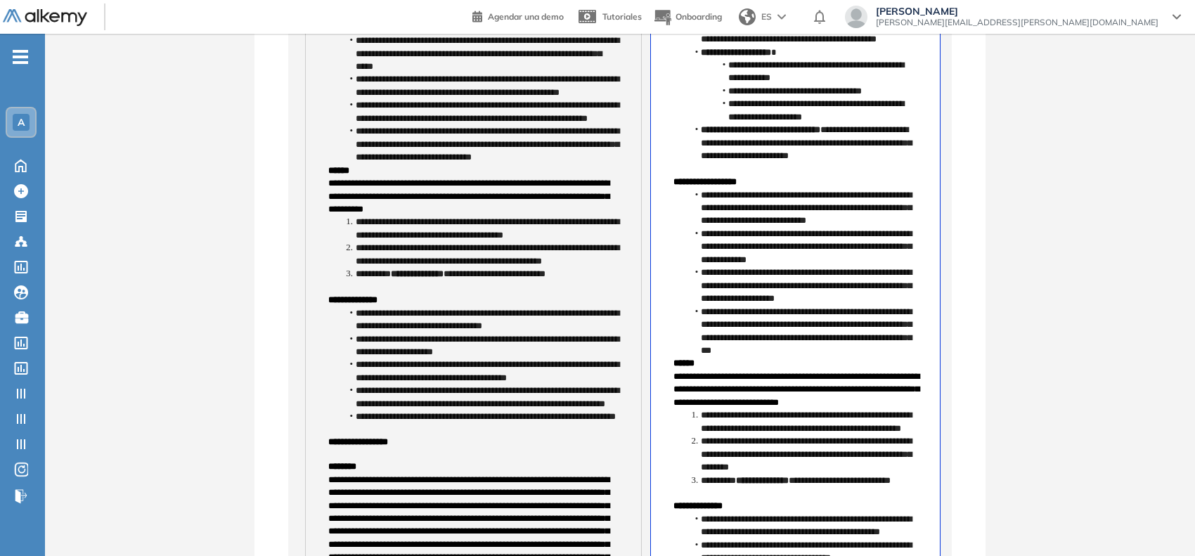
scroll to position [1062, 0]
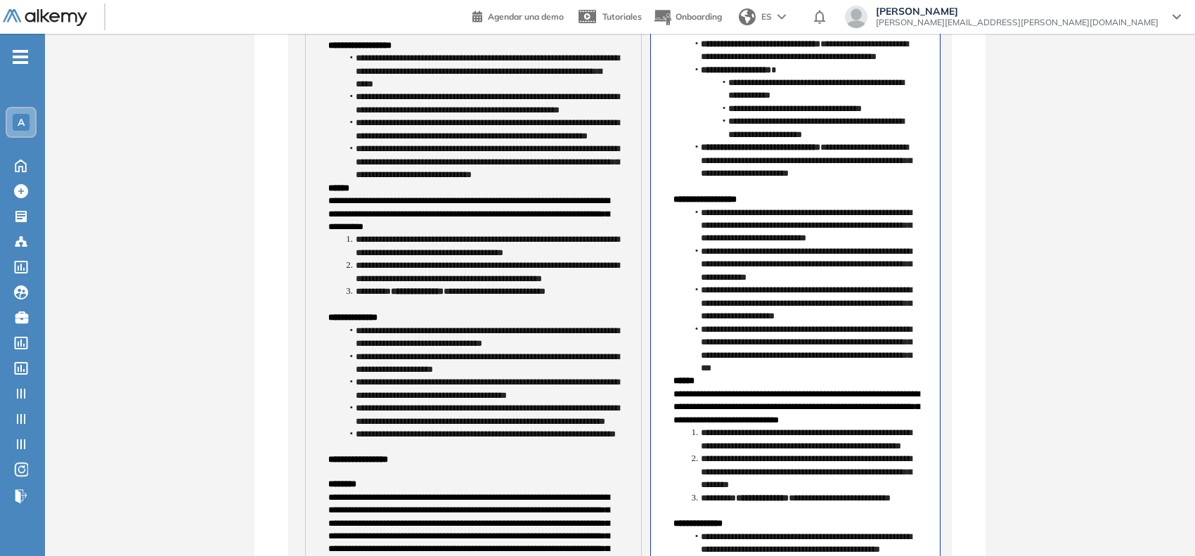
click at [329, 193] on strong "******" at bounding box center [338, 187] width 21 height 9
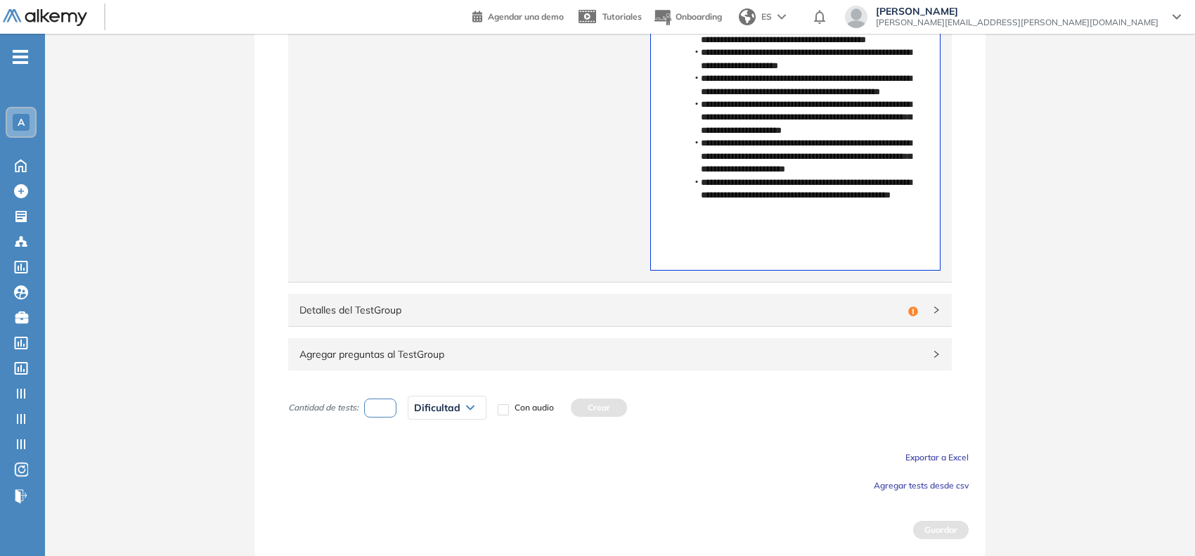
scroll to position [3874, 0]
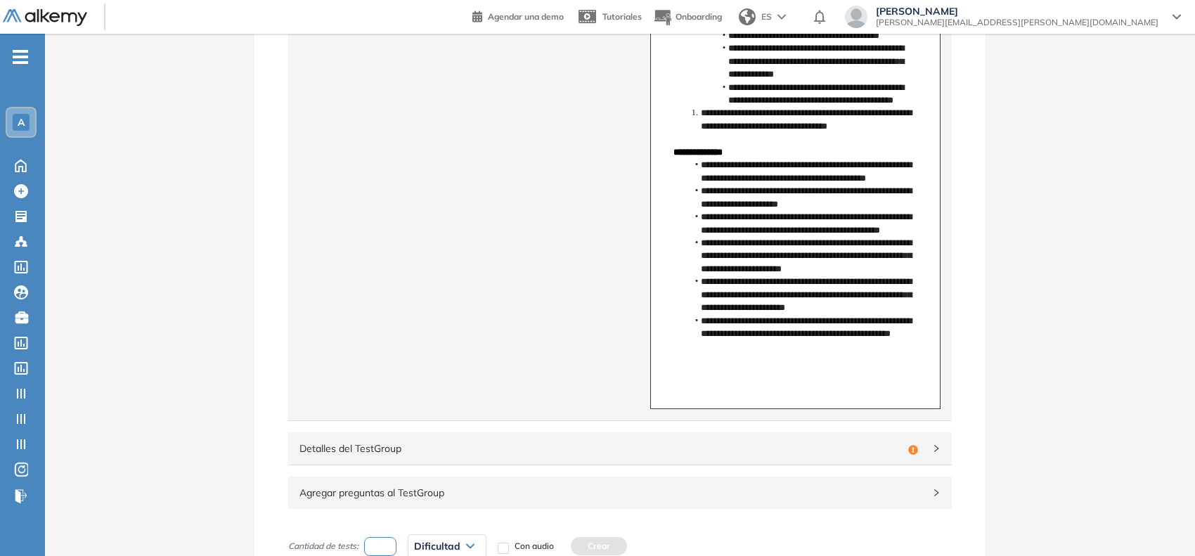
drag, startPoint x: 326, startPoint y: 359, endPoint x: 587, endPoint y: 252, distance: 282.8
copy div "**********"
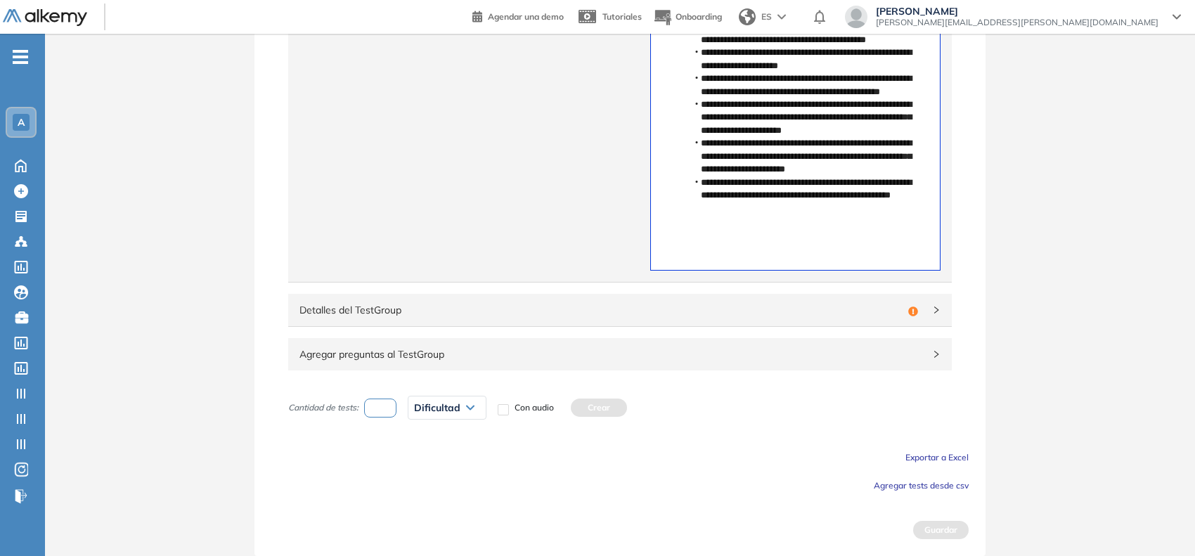
scroll to position [4603, 0]
click at [560, 363] on div "Agregar preguntas al TestGroup" at bounding box center [620, 354] width 664 height 32
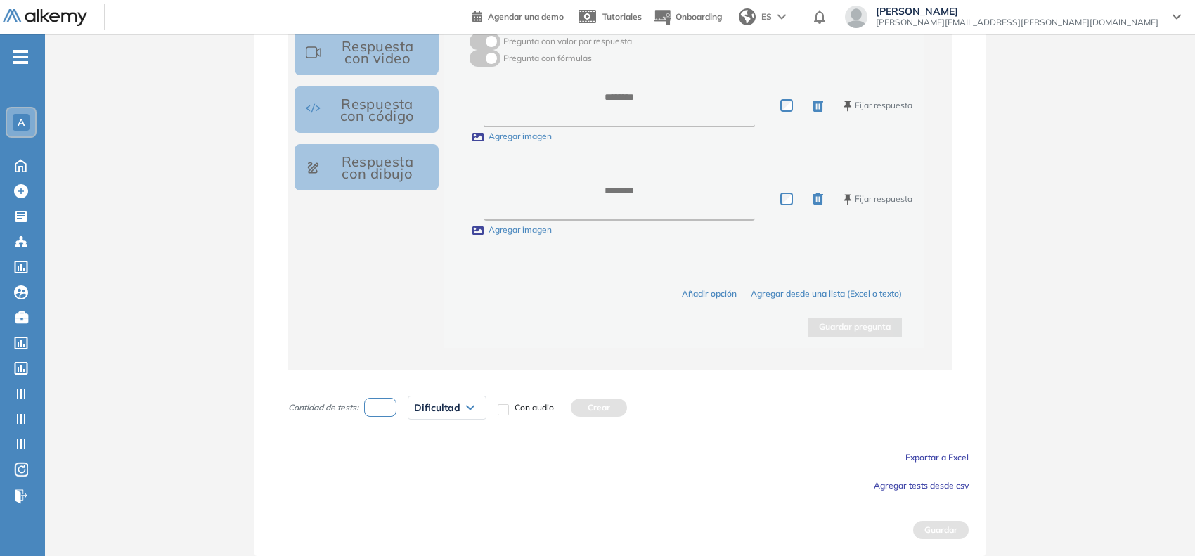
scroll to position [4954, 0]
type textarea "*****"
click at [628, 128] on textarea at bounding box center [620, 106] width 272 height 44
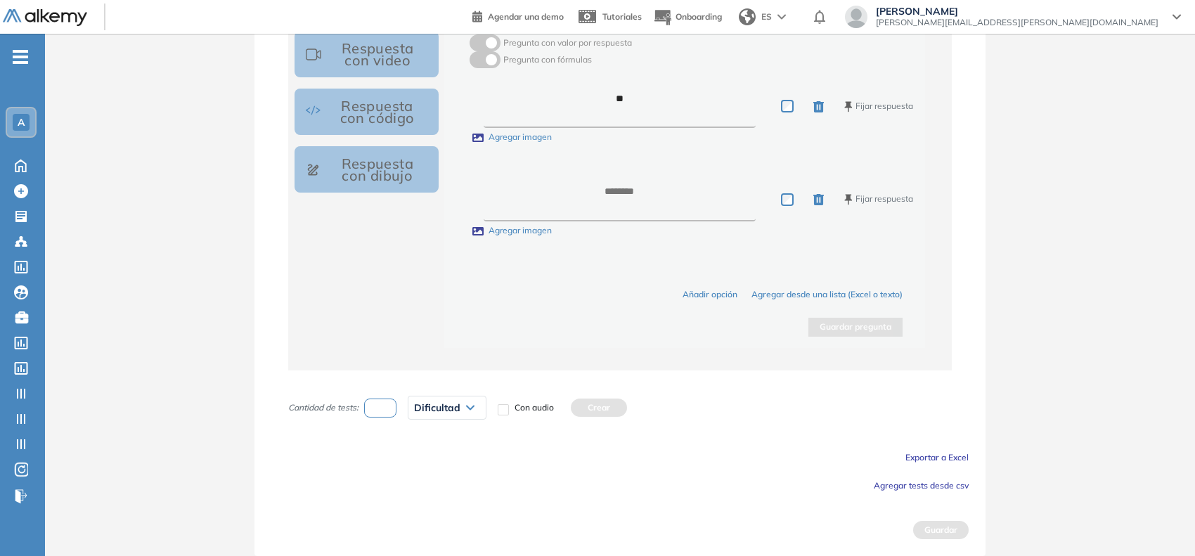
type textarea "**"
click at [640, 221] on textarea at bounding box center [620, 200] width 273 height 44
type textarea "*"
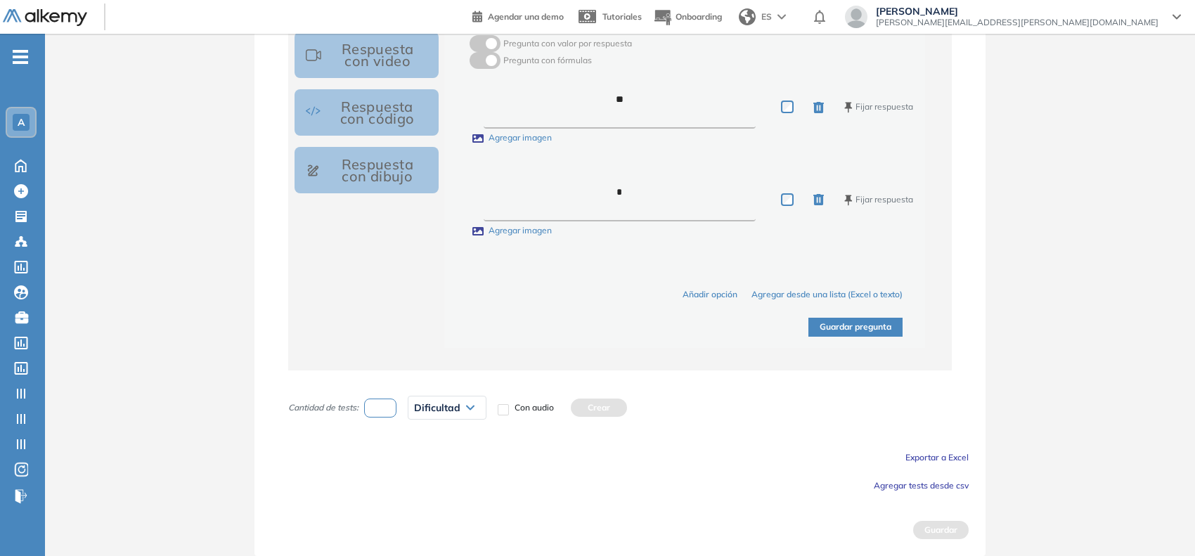
scroll to position [5395, 0]
click at [835, 329] on button "Guardar pregunta" at bounding box center [856, 327] width 94 height 19
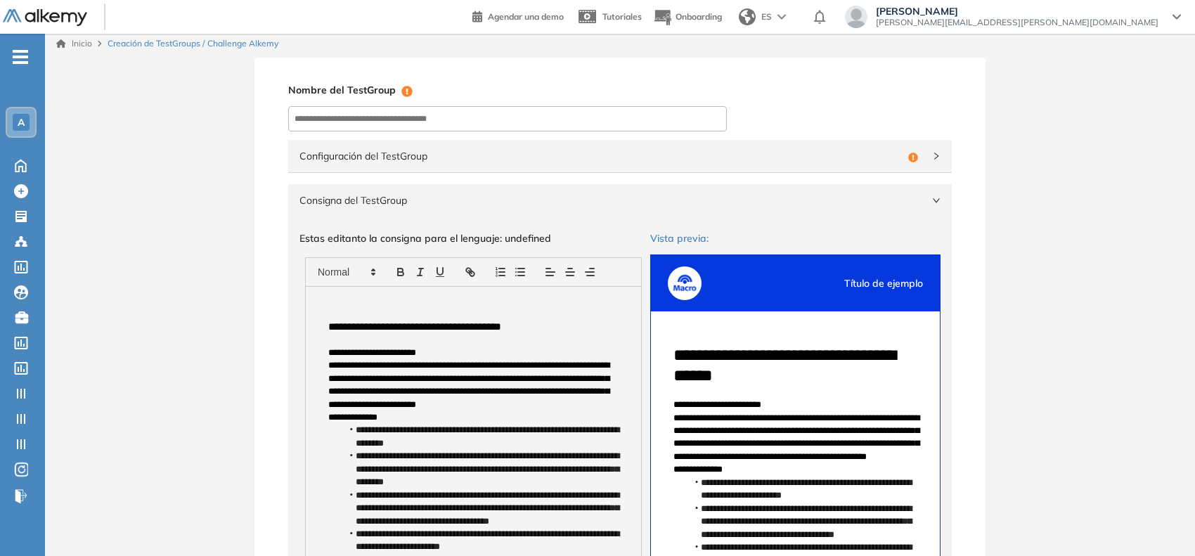
scroll to position [0, 0]
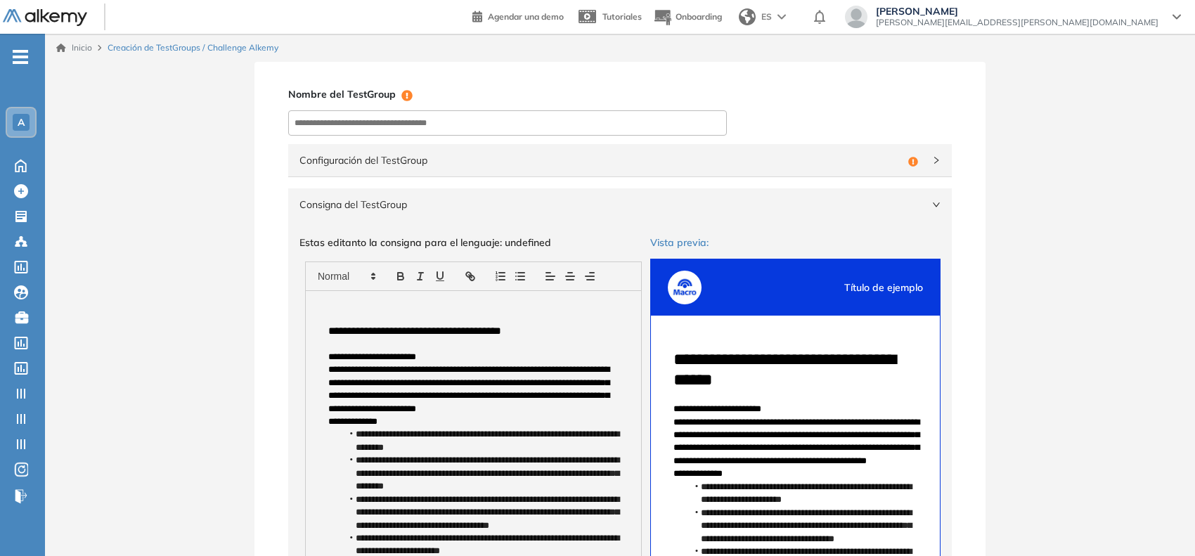
click at [898, 162] on span "Configuración del TestGroup" at bounding box center [601, 160] width 603 height 15
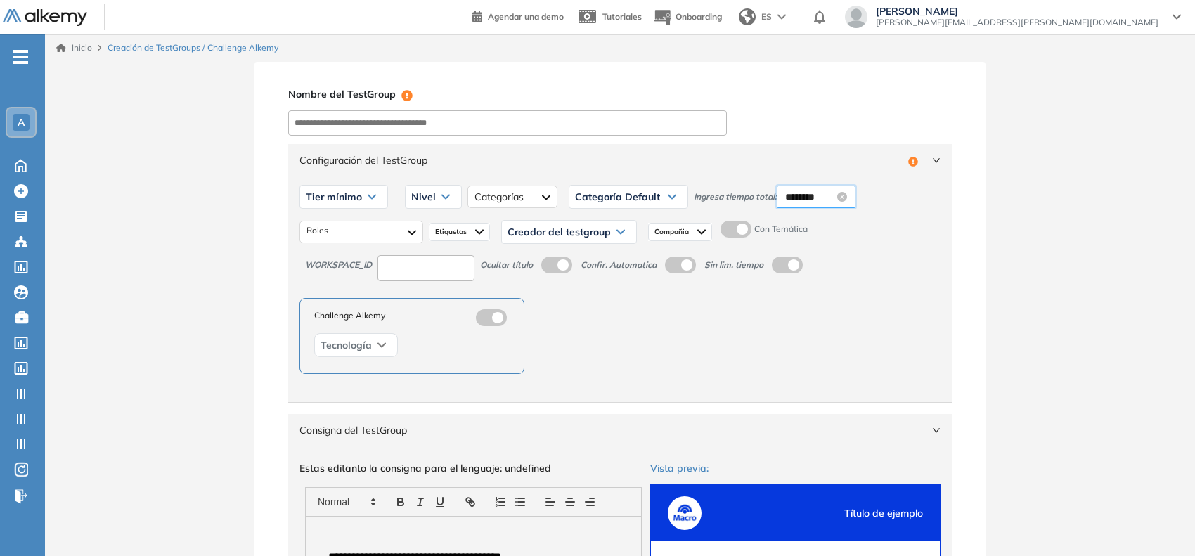
click at [803, 192] on input "********" at bounding box center [809, 196] width 49 height 15
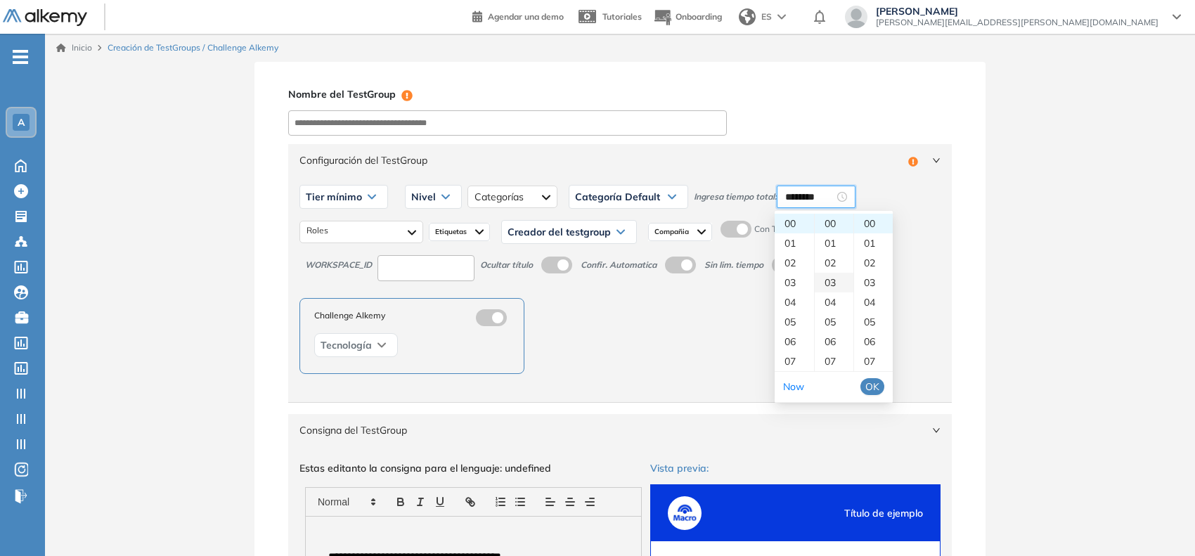
click at [834, 276] on div "03" at bounding box center [834, 283] width 39 height 20
type input "********"
click at [425, 255] on input at bounding box center [426, 268] width 97 height 26
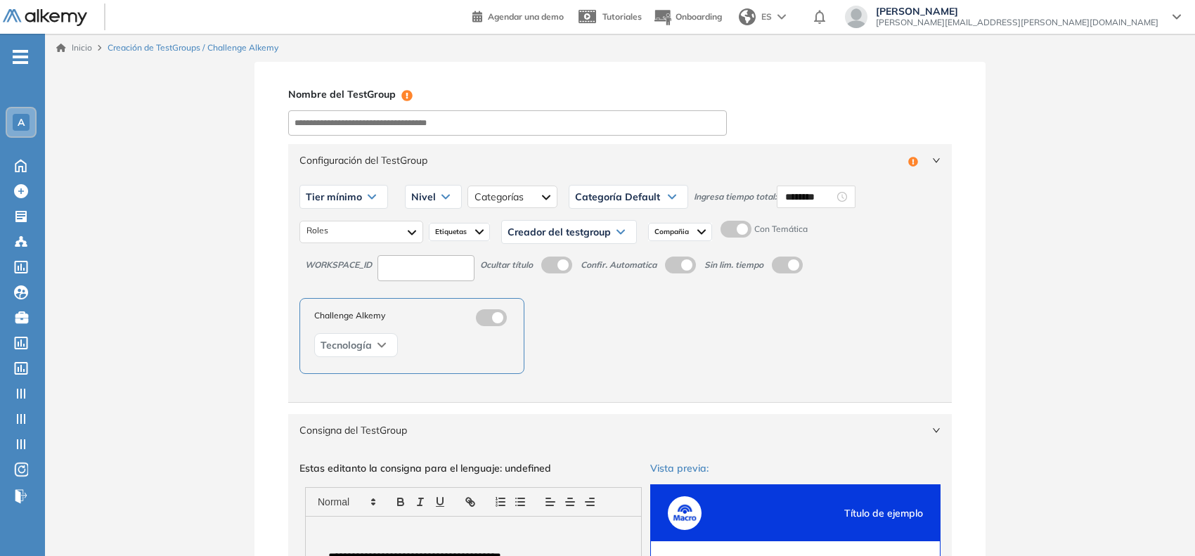
type input "*"
click at [347, 199] on span "Tier mínimo" at bounding box center [334, 196] width 56 height 11
click at [310, 224] on li "Tier N° 1" at bounding box center [323, 227] width 32 height 14
click at [427, 129] on input at bounding box center [507, 122] width 439 height 25
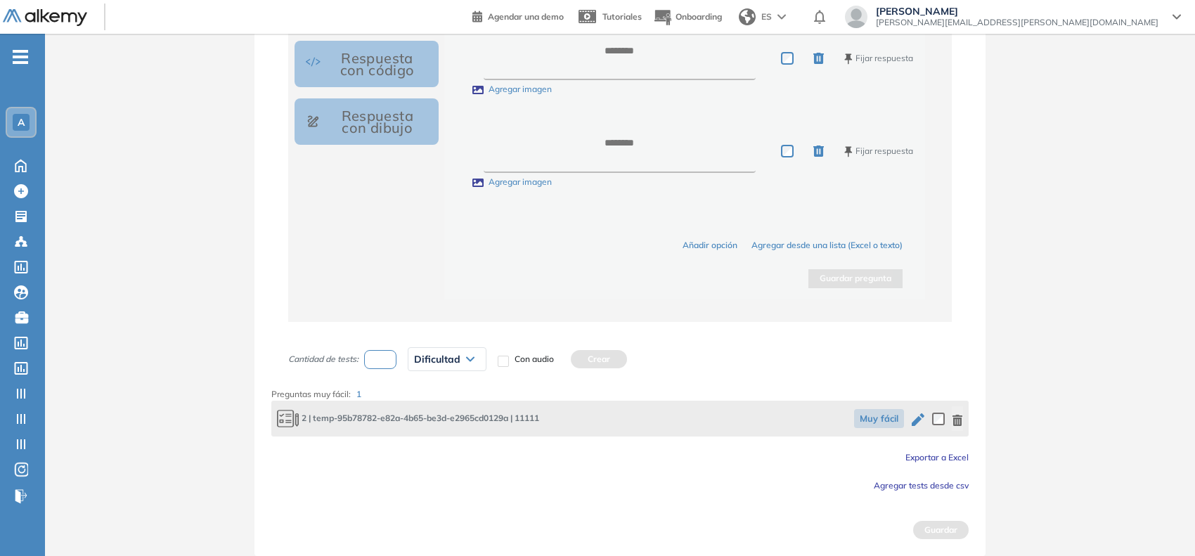
scroll to position [5669, 0]
click at [916, 423] on icon "button" at bounding box center [918, 419] width 13 height 13
type textarea "*****"
type textarea "**"
type textarea "*"
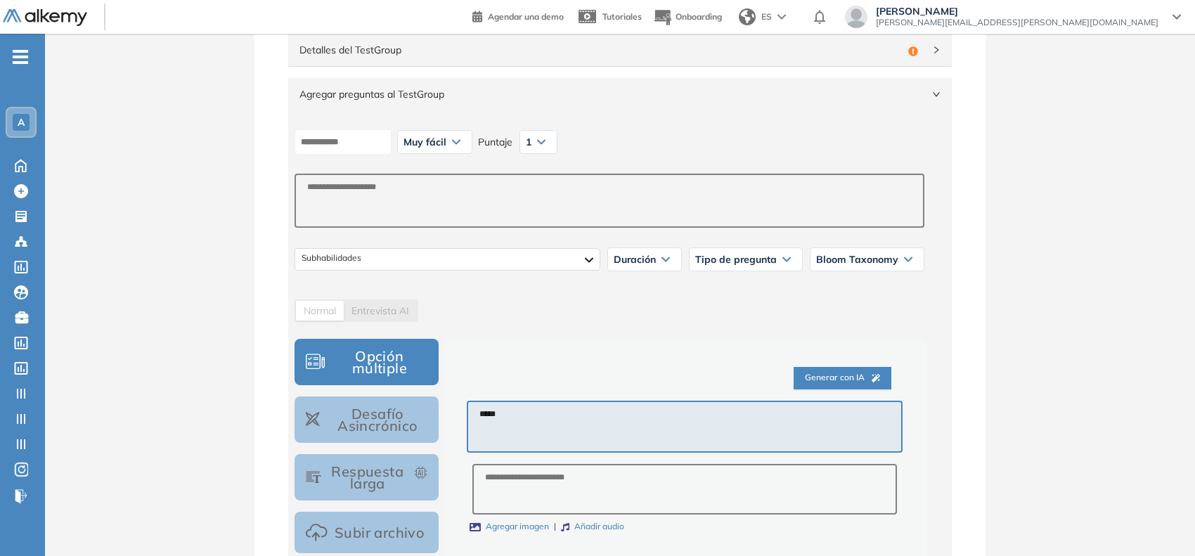
scroll to position [352, 0]
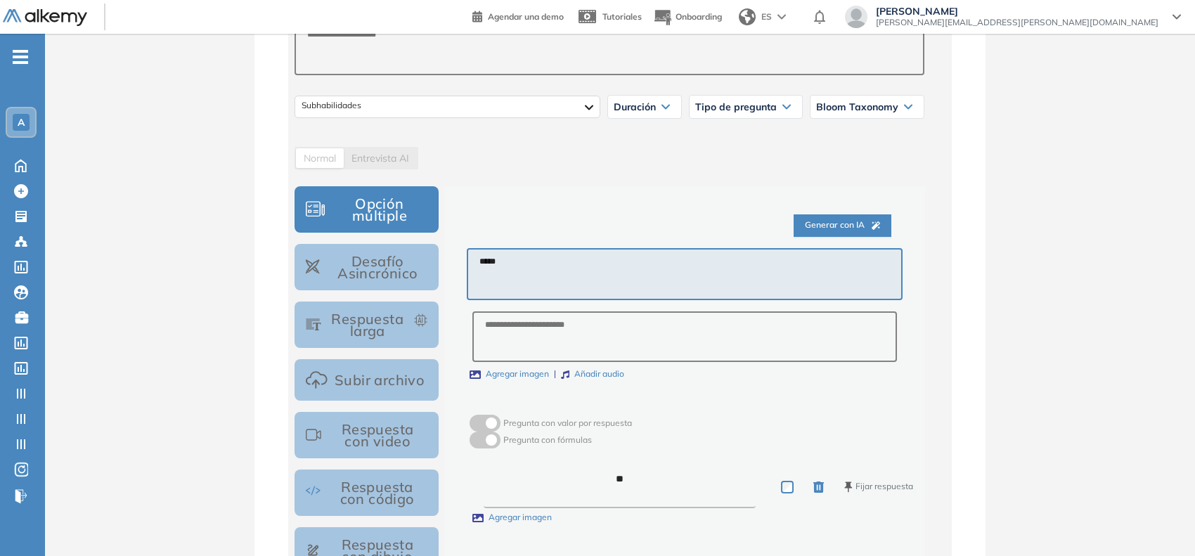
click at [615, 278] on textarea "*****" at bounding box center [685, 274] width 436 height 53
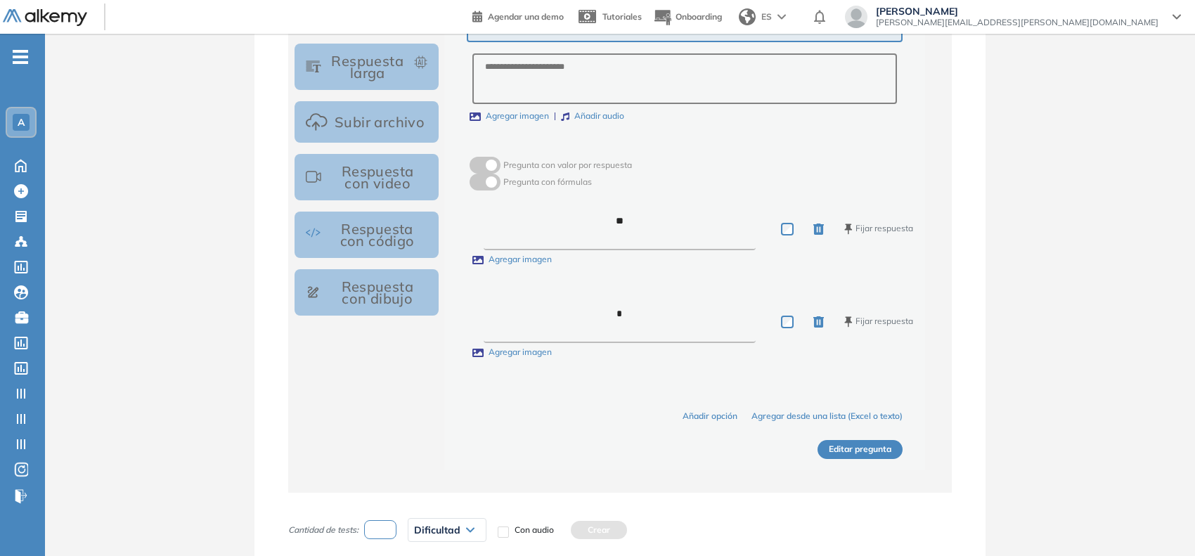
scroll to position [612, 0]
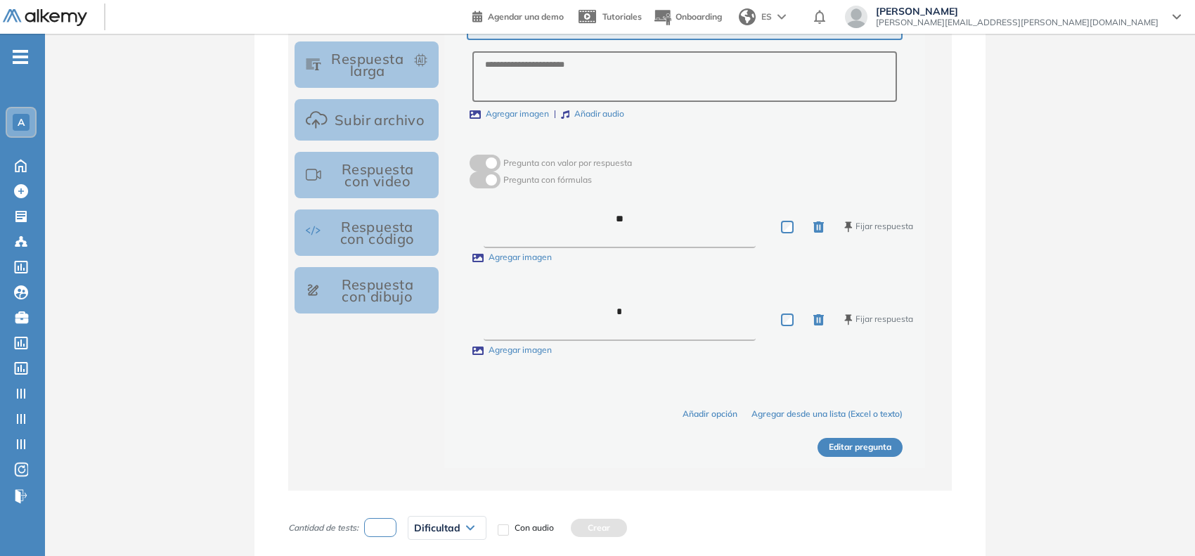
type textarea "**********"
click at [617, 219] on textarea "**" at bounding box center [620, 226] width 273 height 43
type textarea "*********"
click at [619, 317] on textarea "*" at bounding box center [620, 319] width 273 height 43
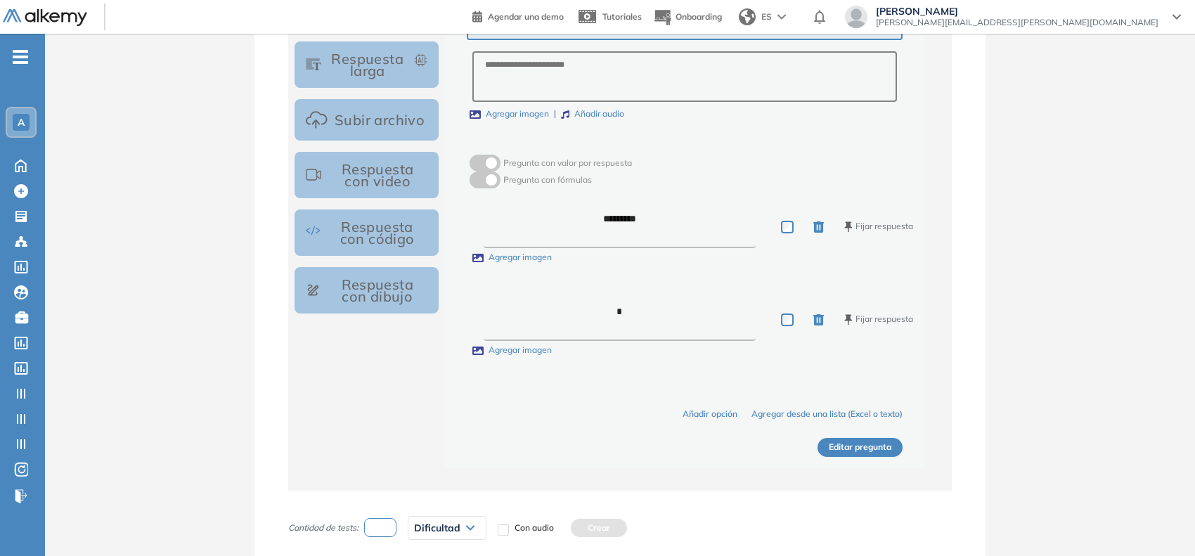
click at [619, 317] on textarea "*" at bounding box center [620, 319] width 273 height 43
type textarea "*****"
click at [873, 448] on button "Editar pregunta" at bounding box center [860, 447] width 85 height 19
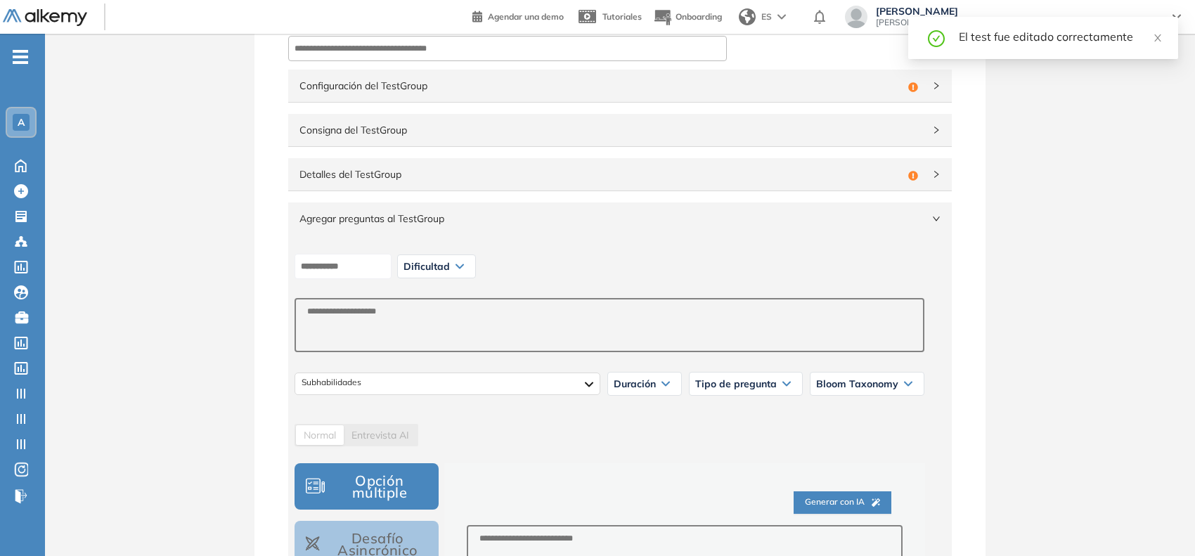
scroll to position [0, 0]
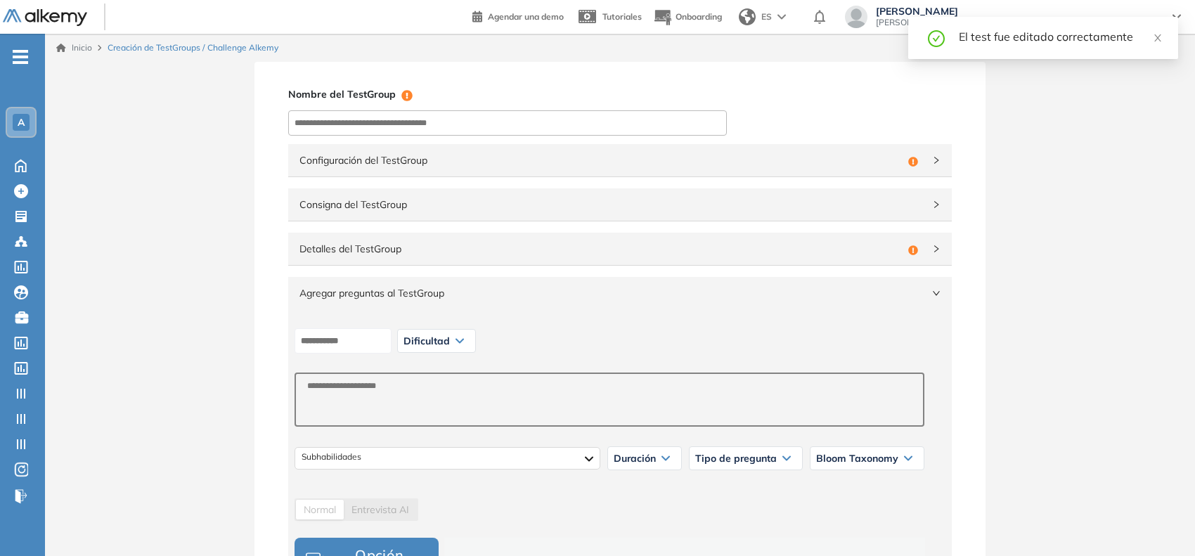
click at [700, 153] on span "Configuración del TestGroup" at bounding box center [601, 160] width 603 height 15
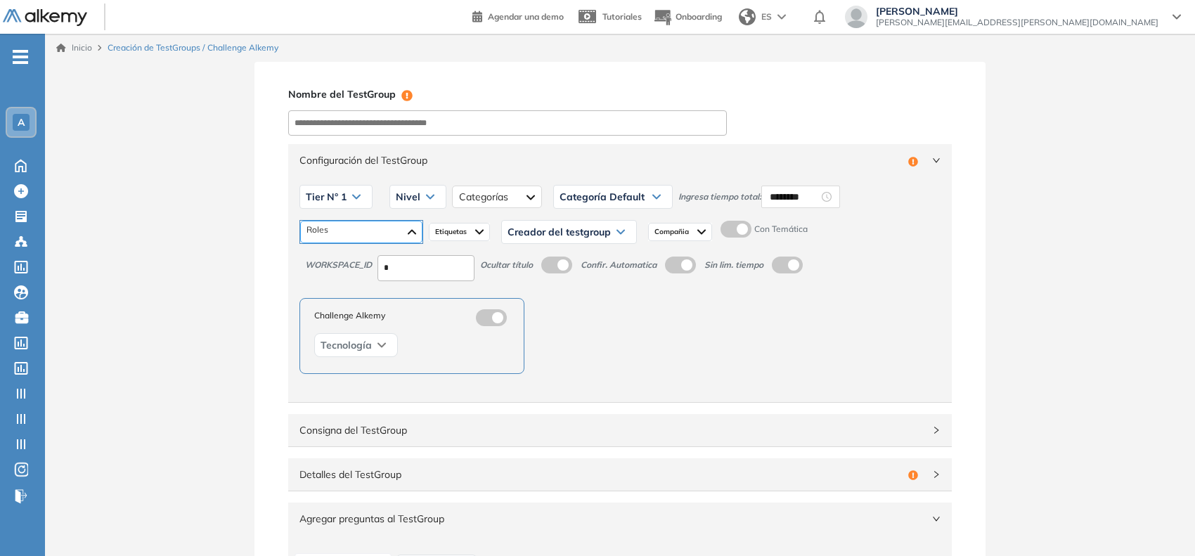
click at [357, 222] on div at bounding box center [361, 232] width 122 height 22
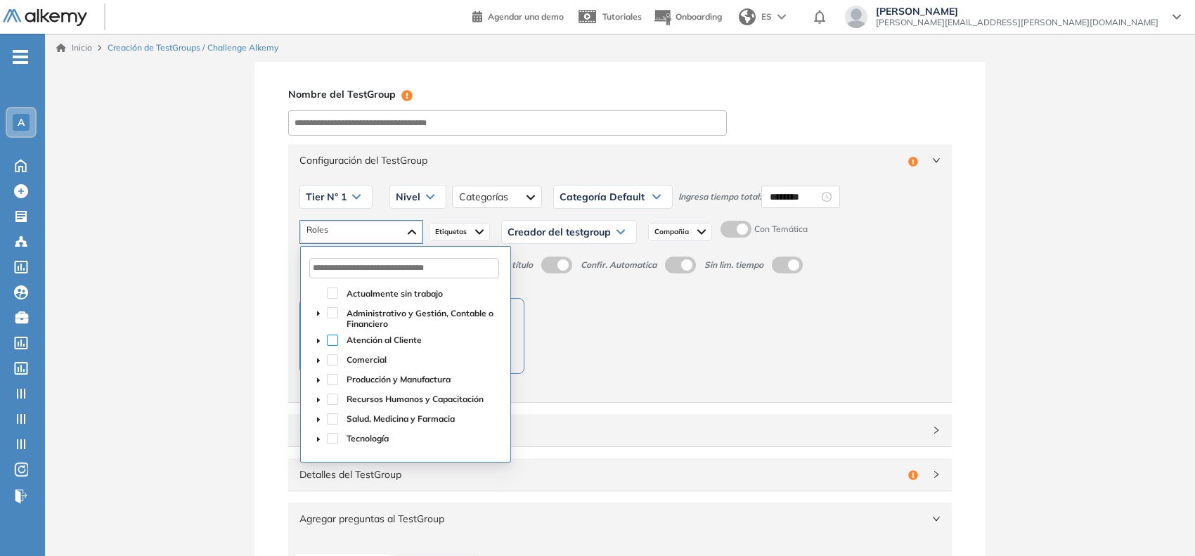
click at [328, 342] on span at bounding box center [332, 340] width 11 height 11
click at [426, 201] on div "Nivel" at bounding box center [418, 197] width 56 height 22
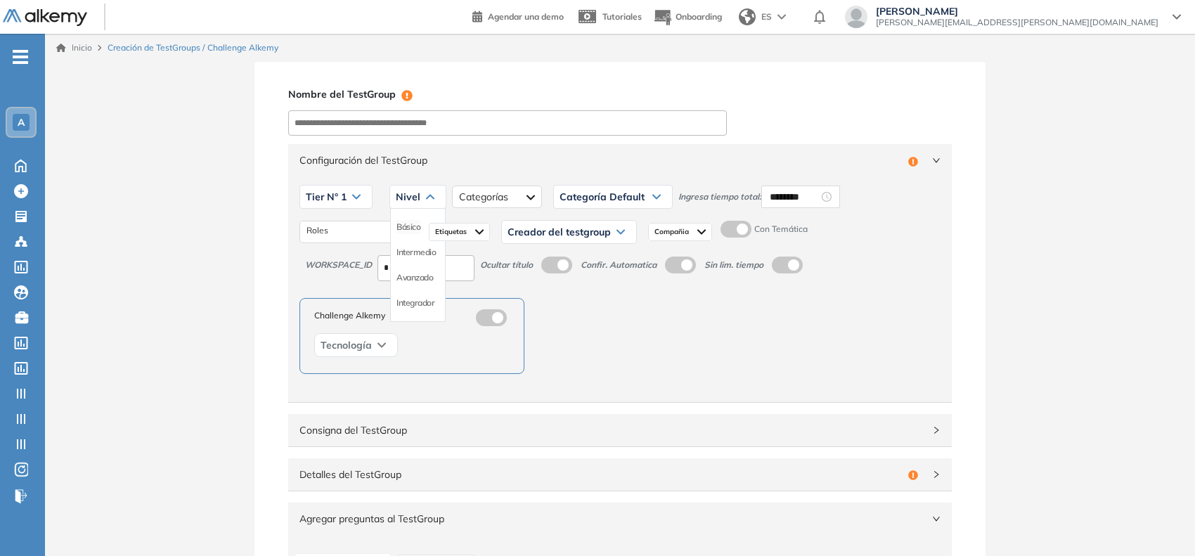
click at [402, 231] on li "Básico" at bounding box center [409, 227] width 24 height 14
click at [482, 199] on div at bounding box center [504, 197] width 90 height 22
click at [803, 195] on input "********" at bounding box center [801, 196] width 49 height 15
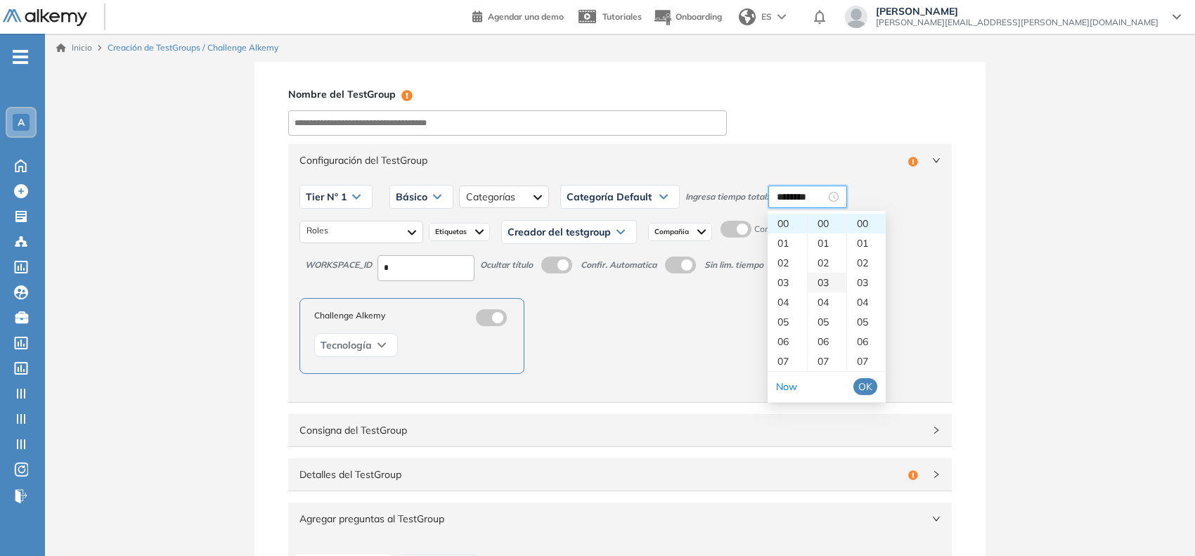
click at [823, 282] on div "03" at bounding box center [827, 283] width 39 height 20
type input "********"
click at [869, 383] on span "OK" at bounding box center [865, 386] width 14 height 15
click at [697, 223] on div "Compañia" at bounding box center [680, 232] width 64 height 18
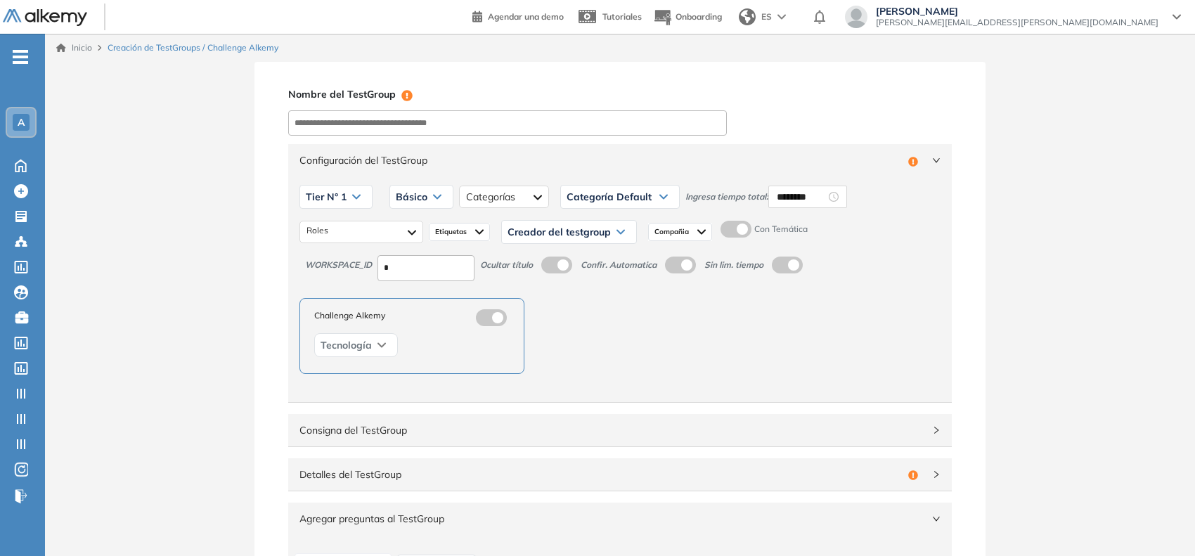
click at [568, 229] on span "Creador del testgroup" at bounding box center [559, 231] width 103 height 11
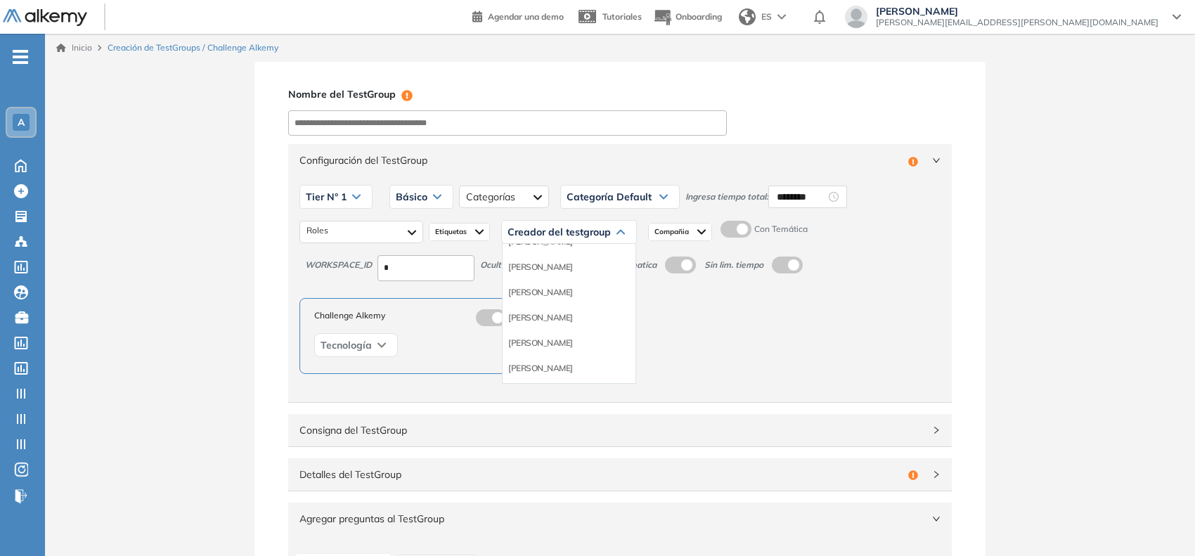
scroll to position [88, 0]
click at [577, 347] on li "Equipo Pedagógico Alkemy" at bounding box center [557, 351] width 98 height 14
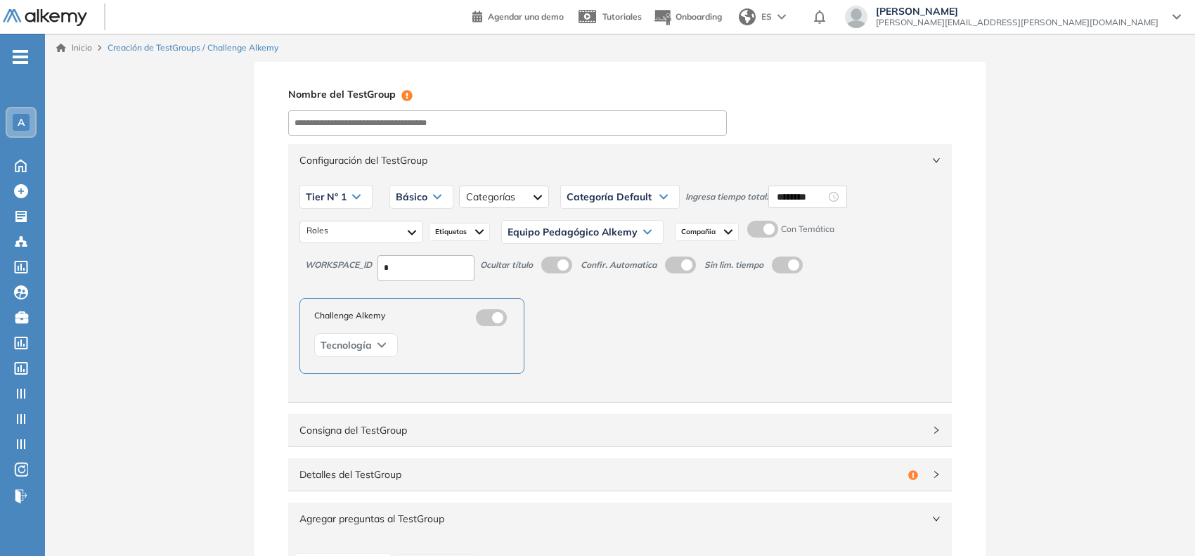
click at [629, 169] on div "Configuración del TestGroup Incompleto" at bounding box center [620, 160] width 664 height 32
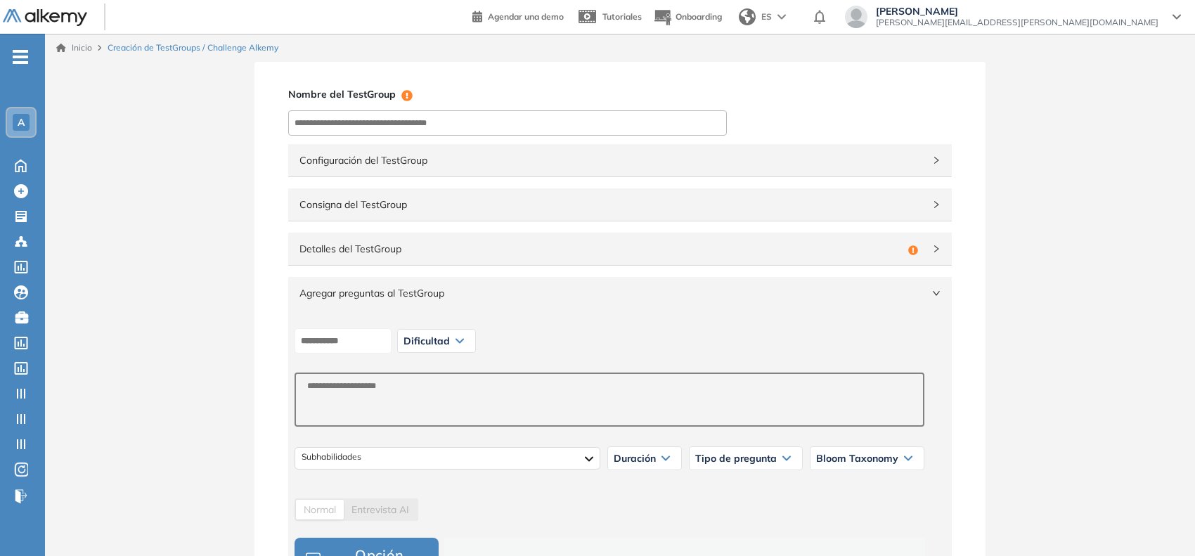
click at [448, 245] on span "Detalles del TestGroup" at bounding box center [601, 248] width 603 height 15
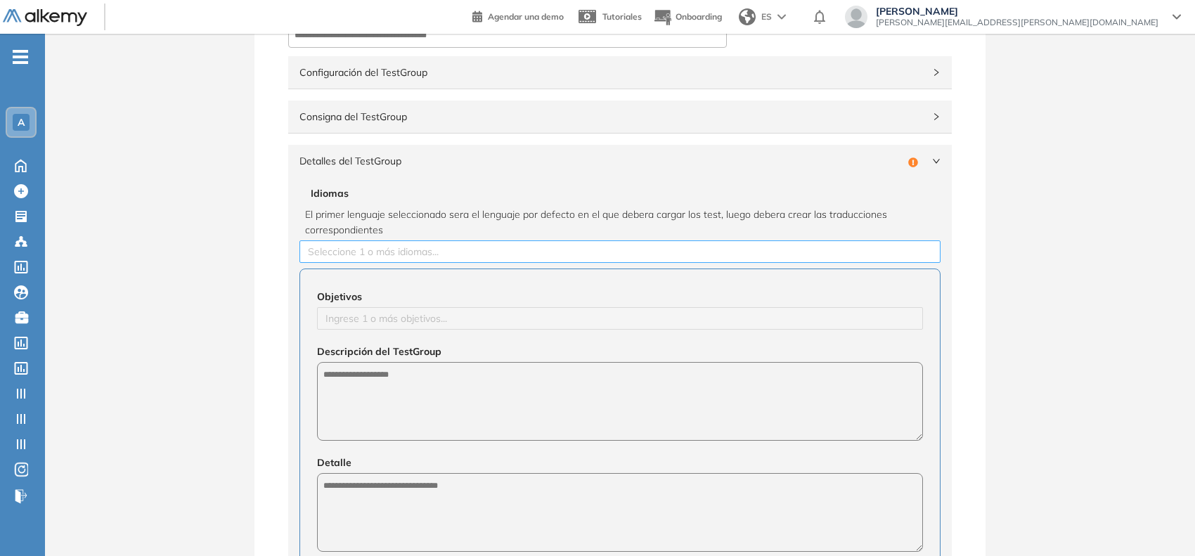
click at [394, 245] on div at bounding box center [620, 251] width 634 height 17
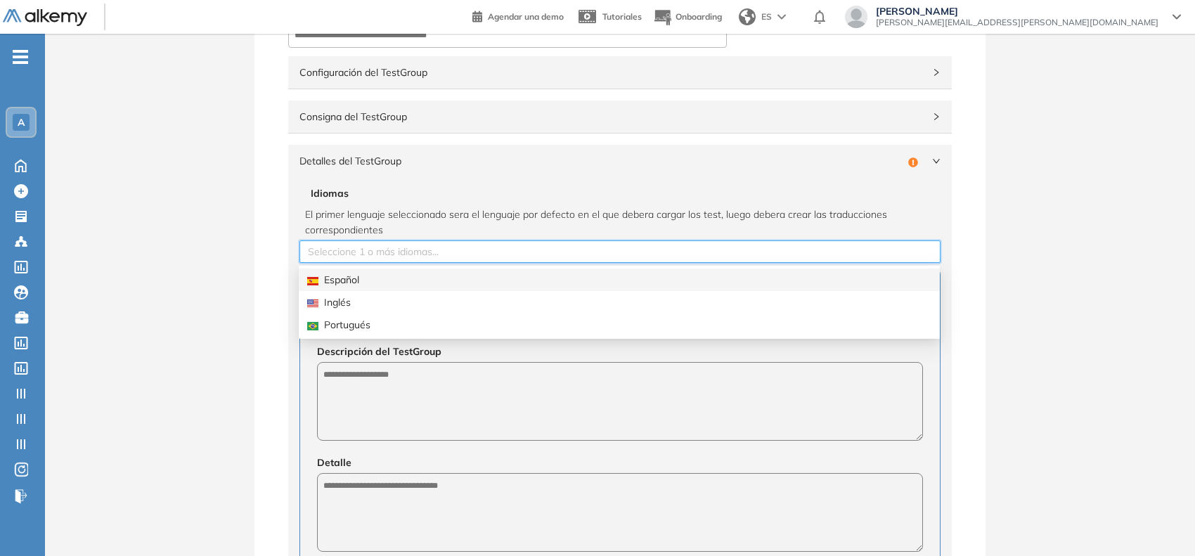
click at [360, 283] on div "Español" at bounding box center [619, 279] width 624 height 15
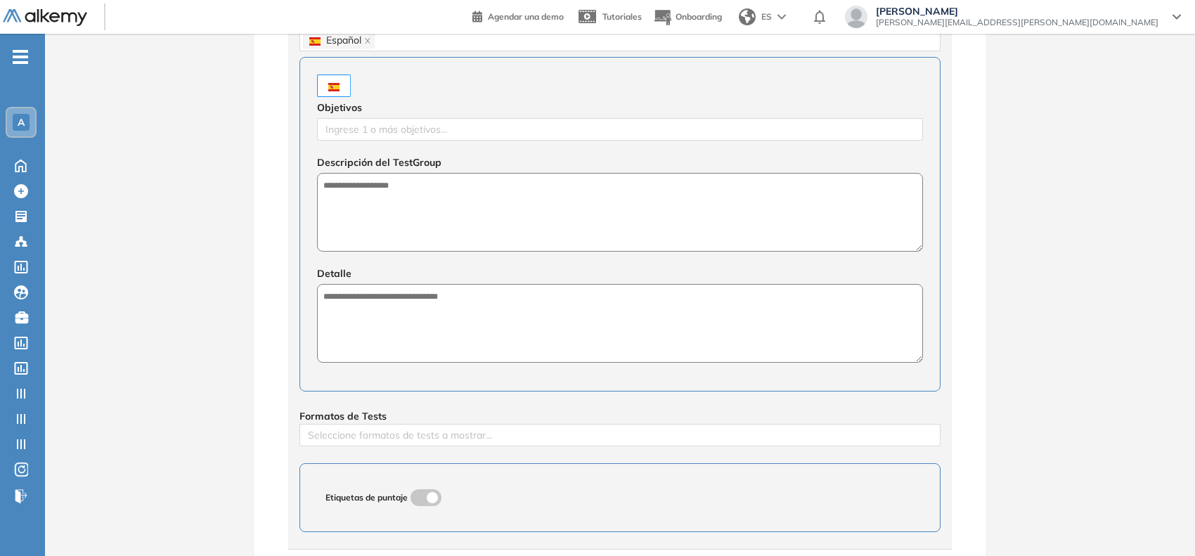
scroll to position [352, 0]
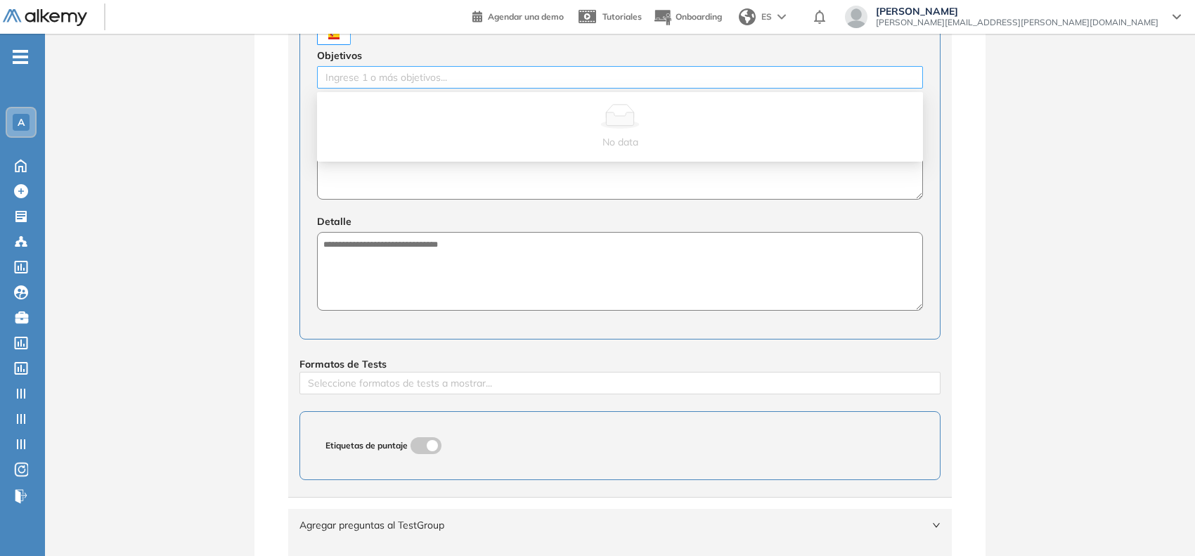
click at [451, 86] on div at bounding box center [620, 77] width 599 height 17
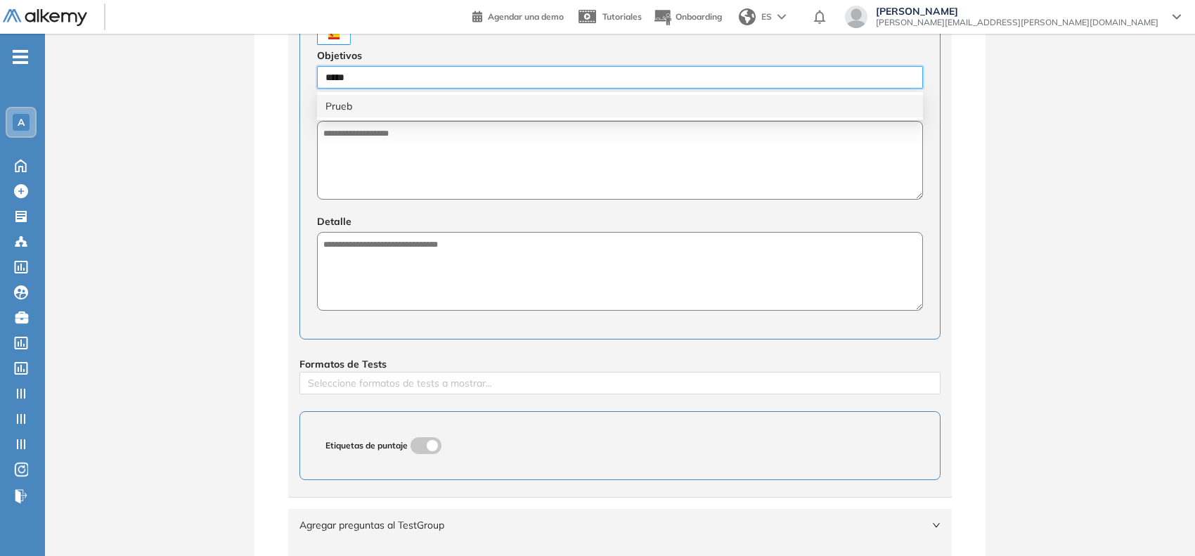
type input "******"
type input "**********"
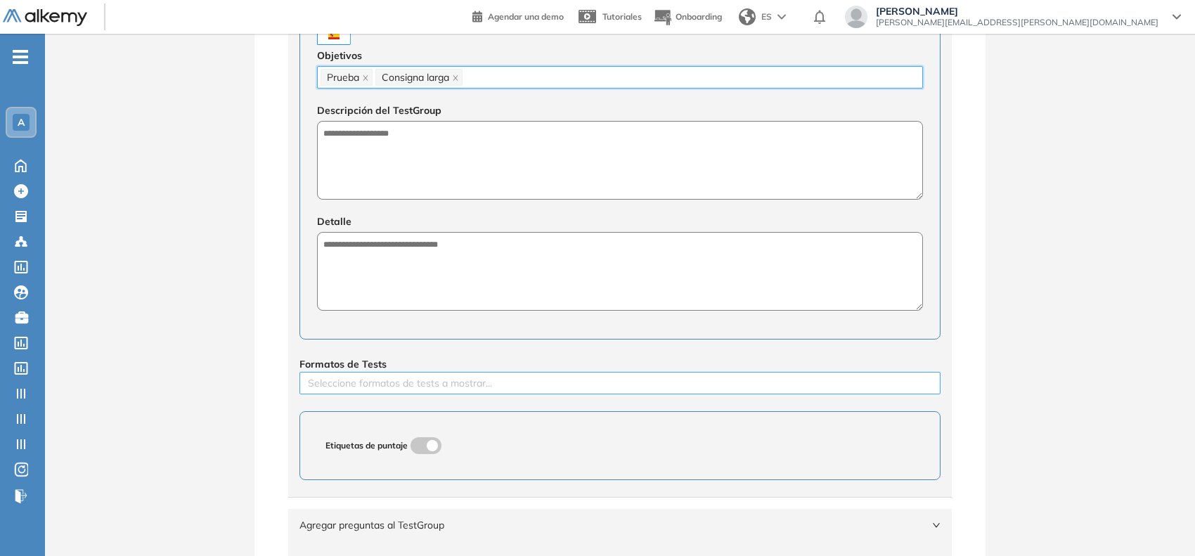
click at [340, 387] on div at bounding box center [620, 383] width 634 height 17
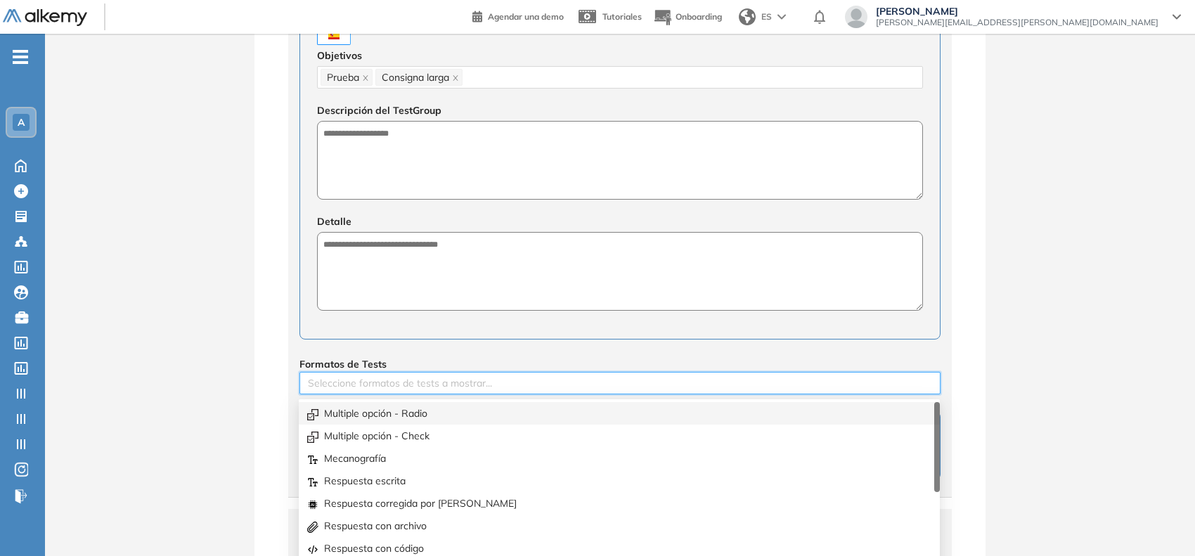
click at [347, 408] on div "Multiple opción - Radio" at bounding box center [619, 413] width 624 height 15
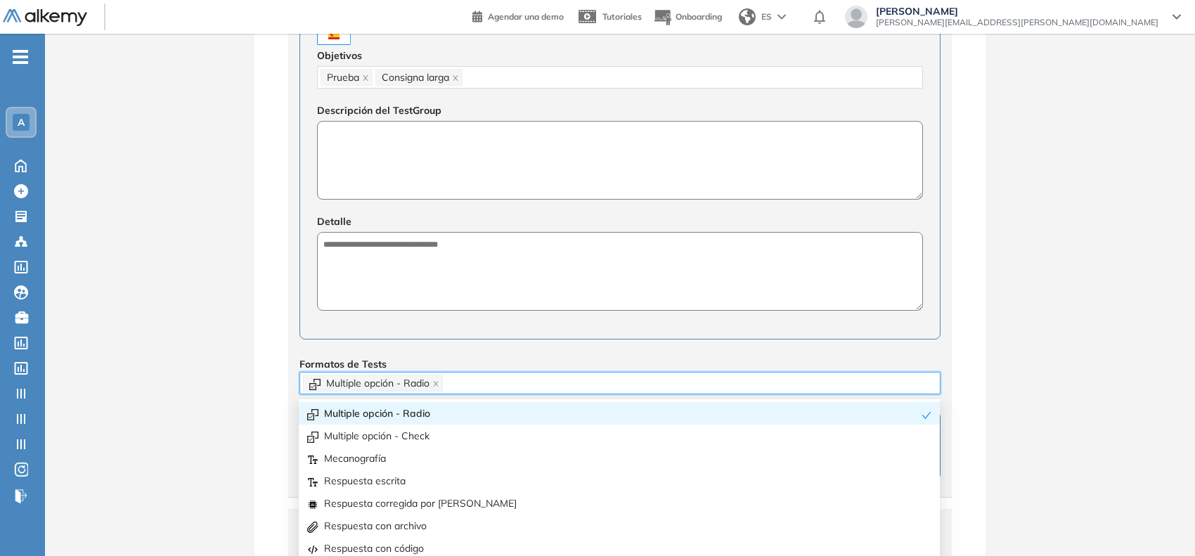
click at [462, 188] on textarea at bounding box center [620, 160] width 606 height 79
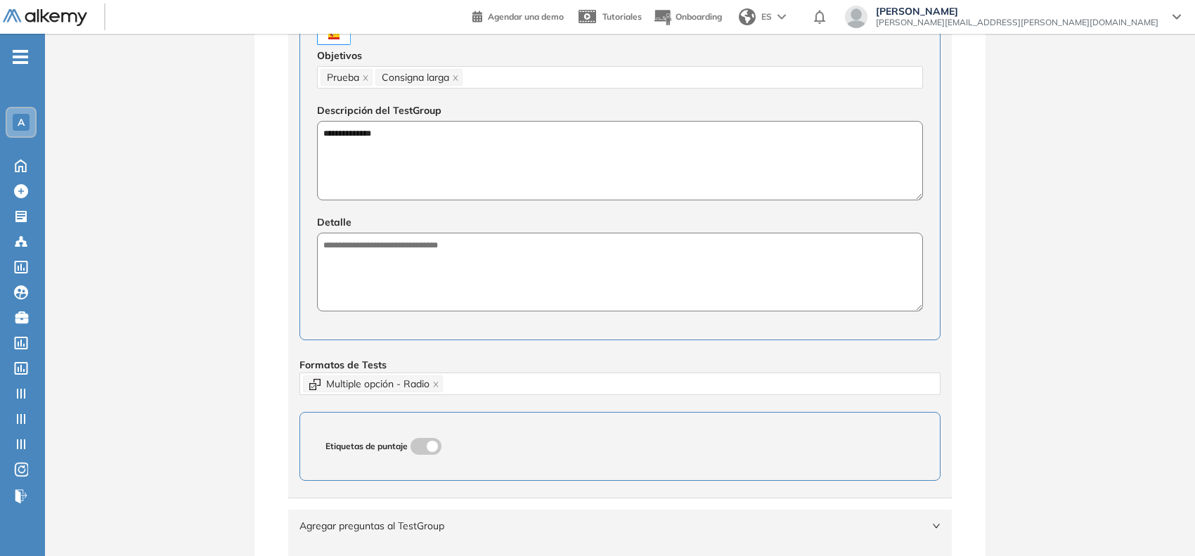
click at [360, 146] on textarea "**********" at bounding box center [620, 160] width 606 height 79
type textarea "**********"
click at [423, 262] on textarea at bounding box center [620, 272] width 606 height 79
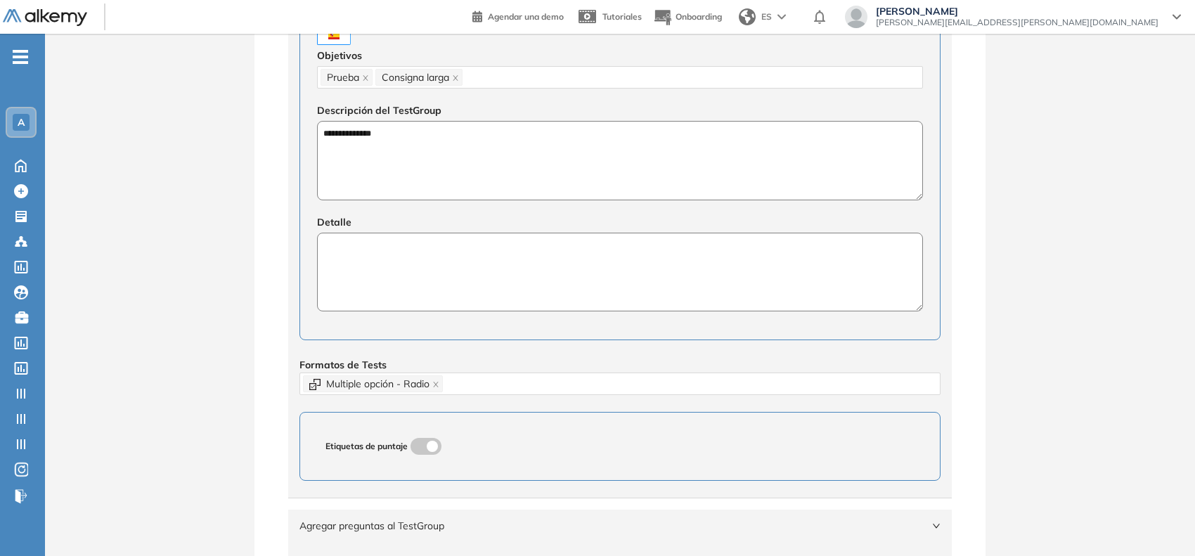
paste textarea "**********"
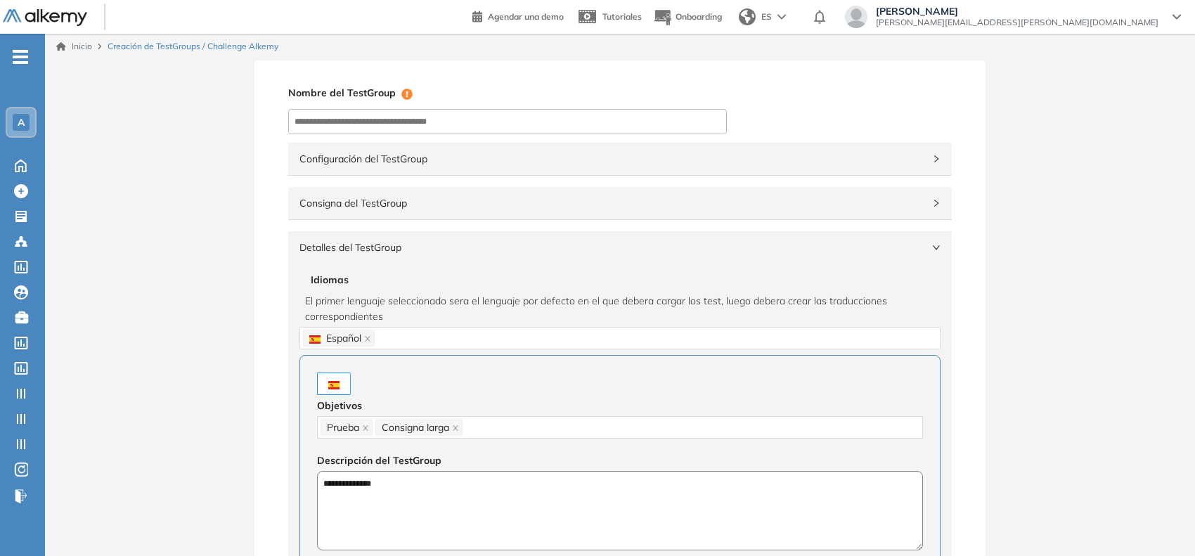
scroll to position [0, 0]
type textarea "**********"
click at [371, 118] on input at bounding box center [507, 122] width 439 height 25
type input "**********"
click at [680, 245] on span "Detalles del TestGroup" at bounding box center [612, 248] width 624 height 15
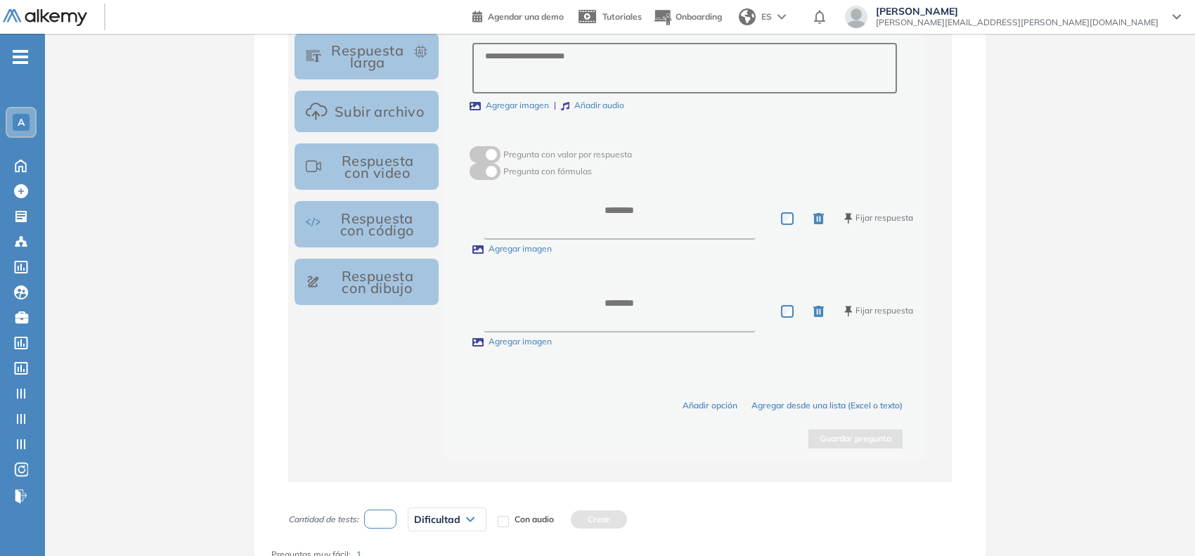
scroll to position [779, 0]
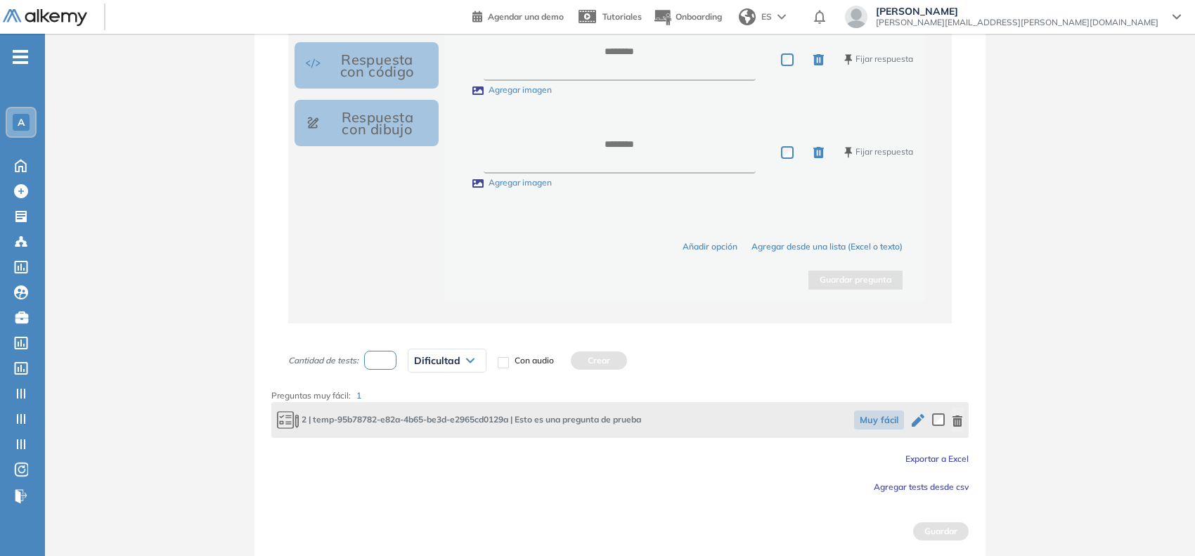
click at [374, 360] on input "number" at bounding box center [380, 360] width 32 height 19
type input "*"
click at [423, 355] on span "Dificultad" at bounding box center [437, 360] width 46 height 11
click at [445, 391] on li "Muy fácil" at bounding box center [431, 391] width 32 height 14
click at [575, 362] on button "Crear" at bounding box center [595, 361] width 56 height 18
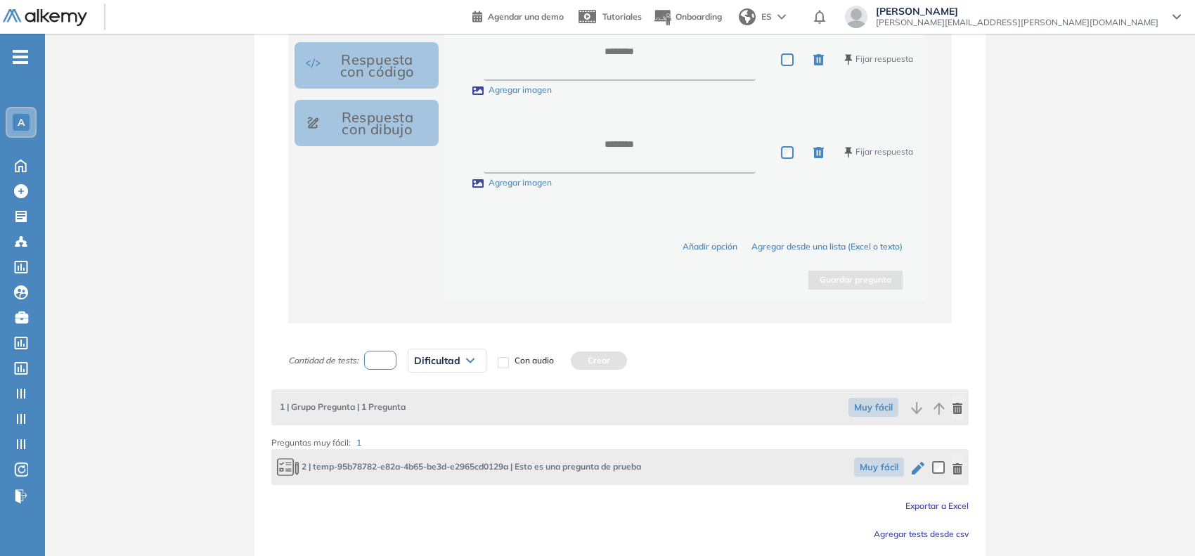
scroll to position [827, 0]
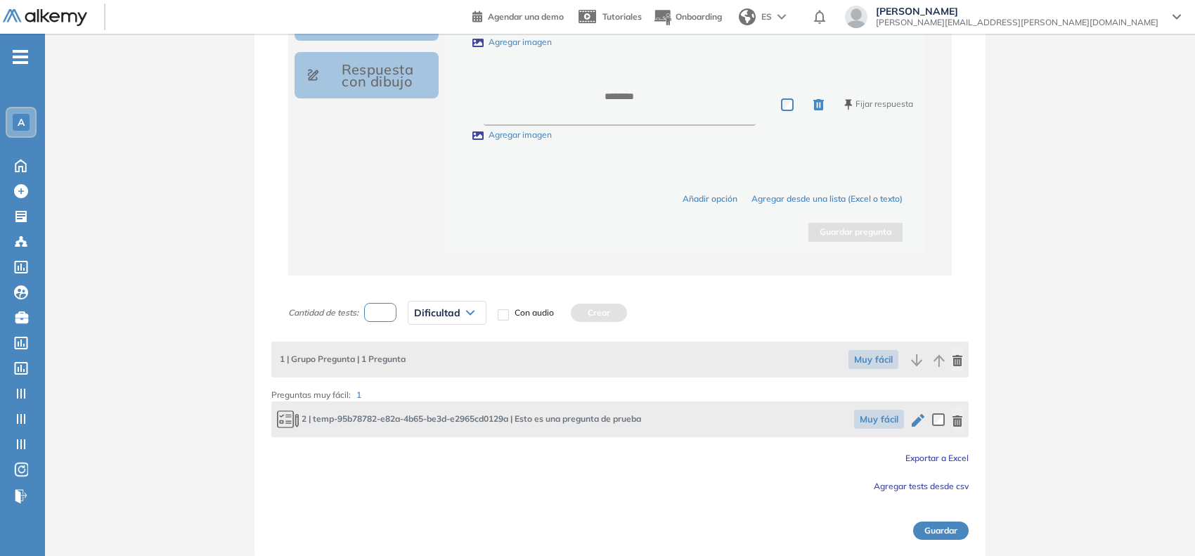
click at [929, 522] on button "Guardar" at bounding box center [941, 531] width 56 height 18
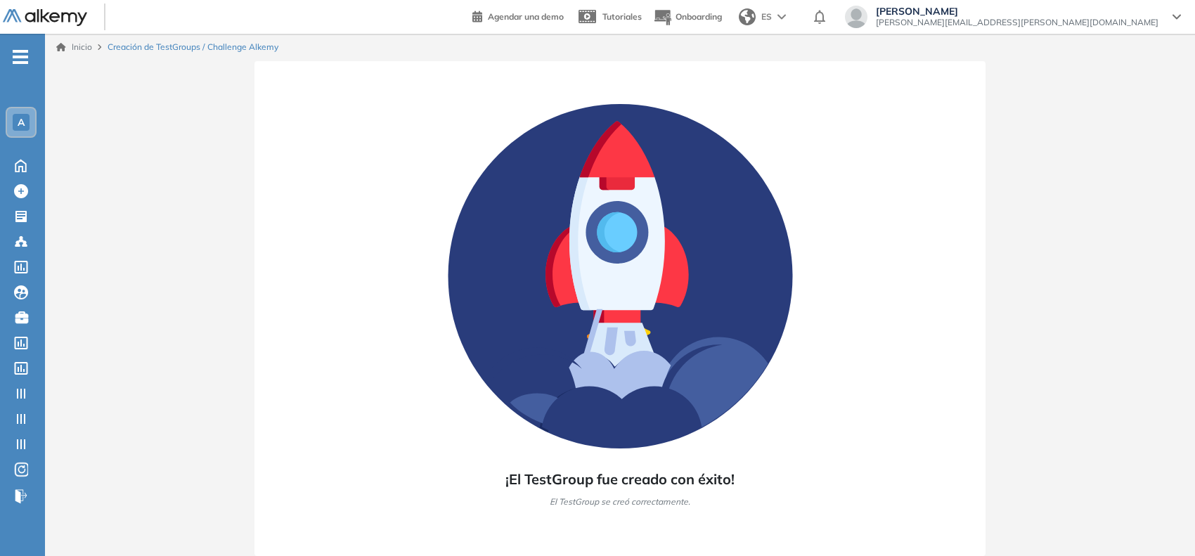
scroll to position [0, 0]
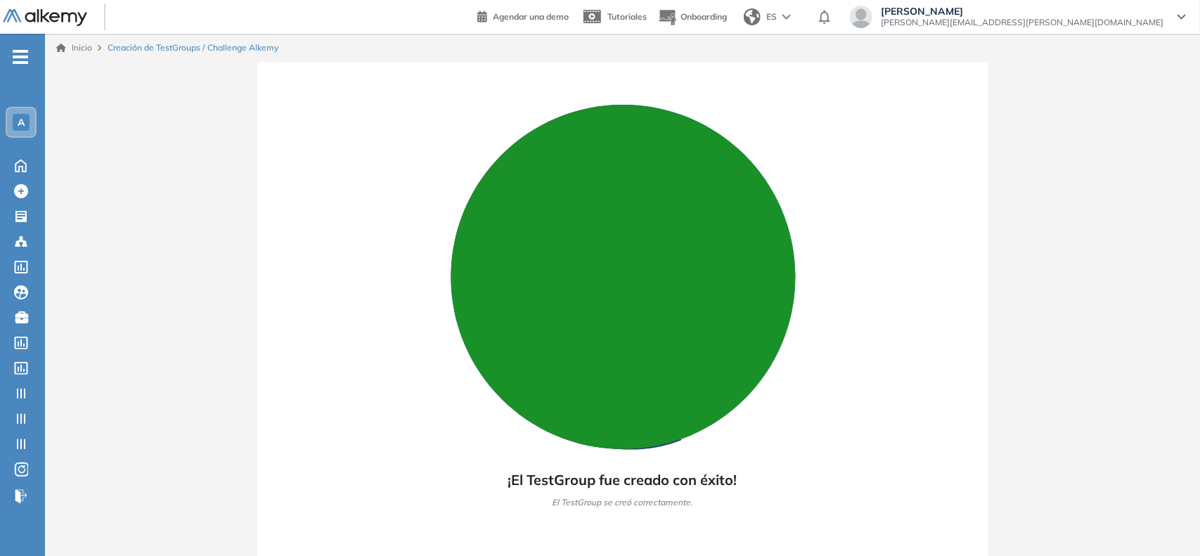
click at [13, 116] on div "A" at bounding box center [21, 122] width 17 height 17
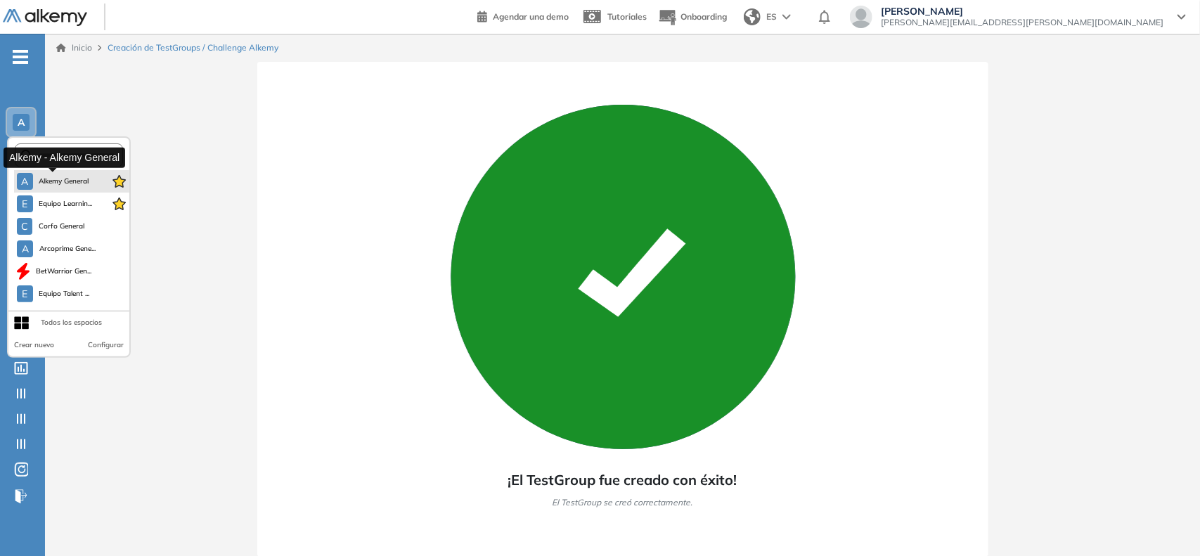
click at [53, 173] on button "A Alkemy General" at bounding box center [53, 181] width 72 height 17
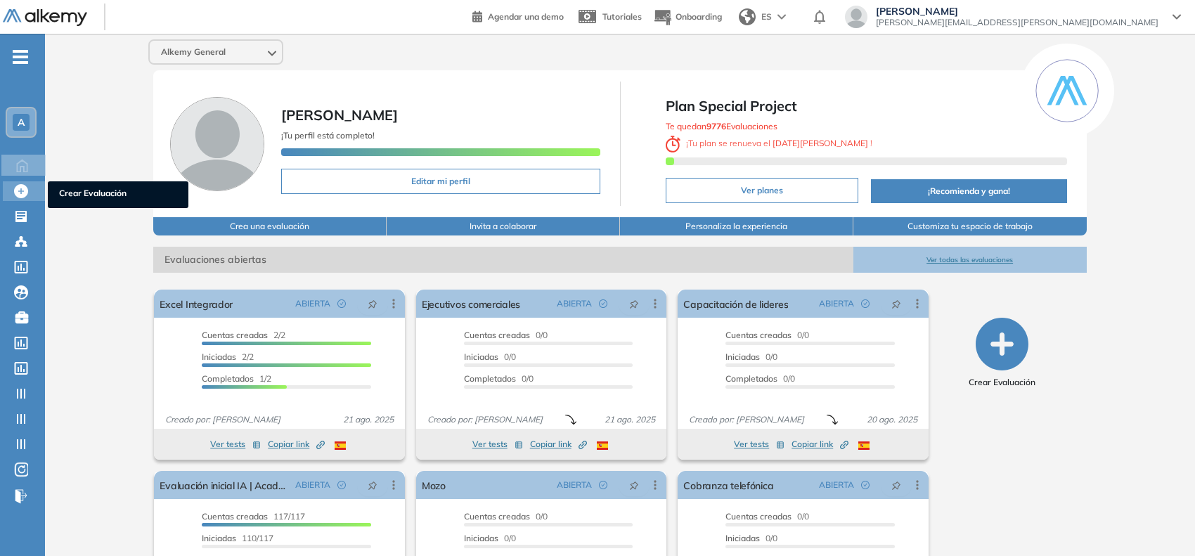
click at [23, 197] on div "Crear Evaluación Crear Evaluación" at bounding box center [24, 191] width 42 height 20
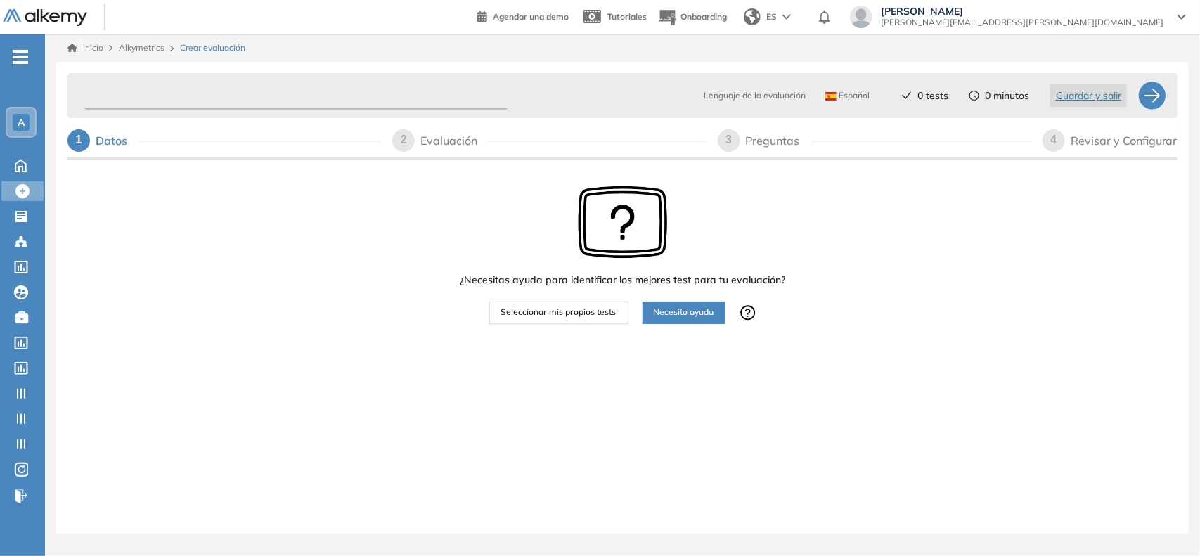
click at [210, 94] on input "text" at bounding box center [296, 95] width 424 height 27
type input "**********"
click at [540, 309] on span "Seleccionar mis propios tests" at bounding box center [558, 312] width 115 height 13
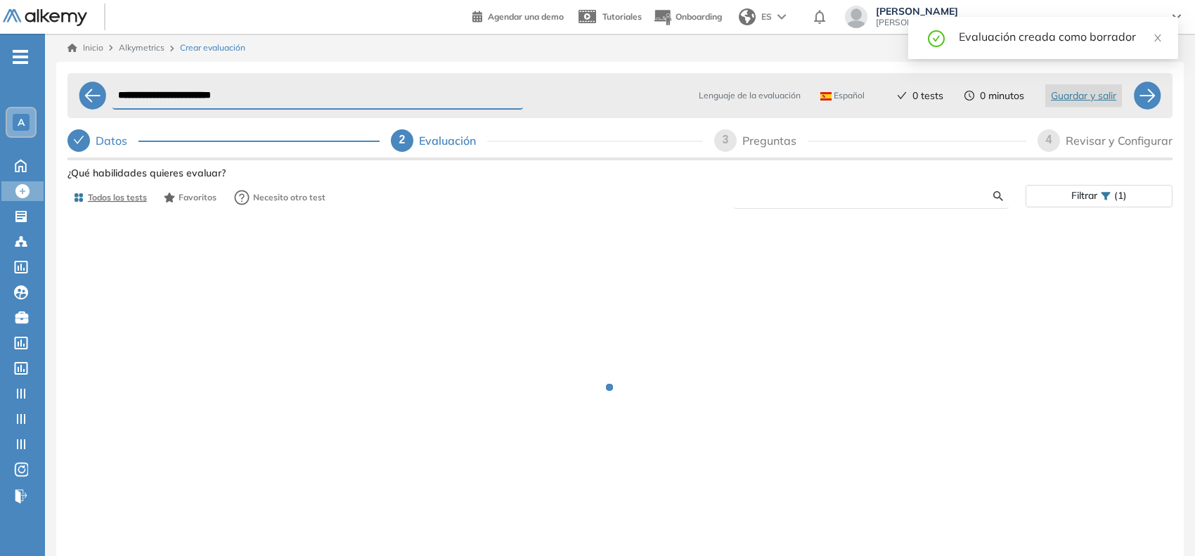
click at [806, 197] on input "text" at bounding box center [869, 196] width 249 height 13
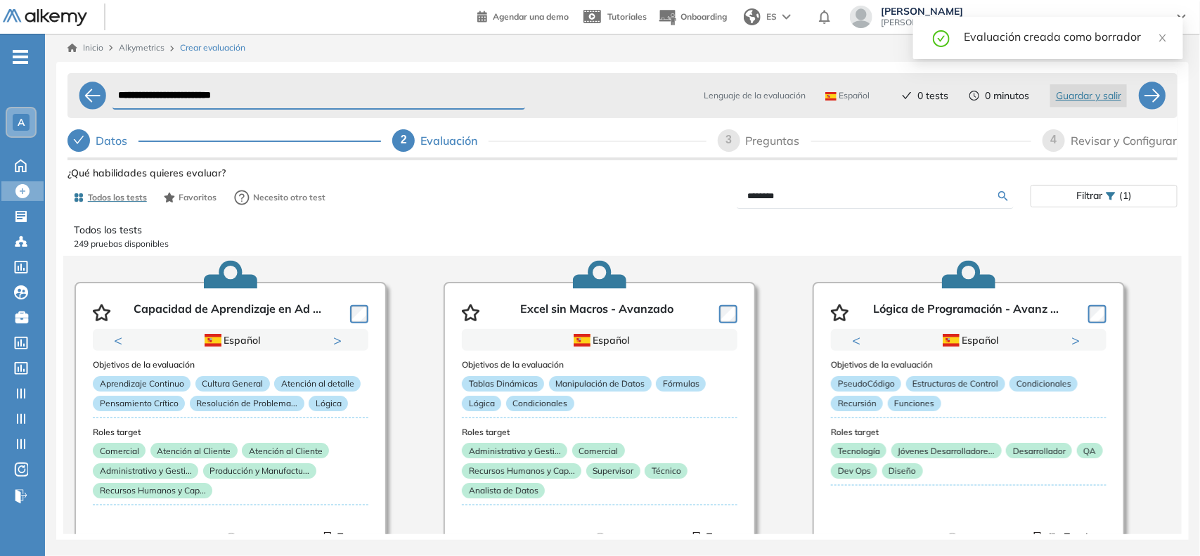
type input "********"
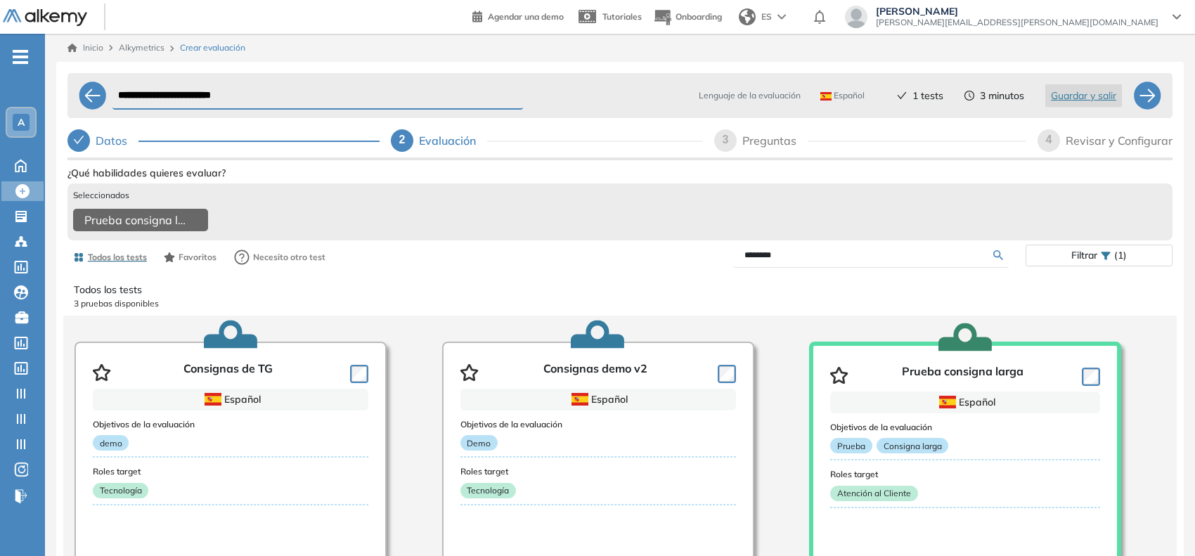
click at [751, 141] on div "Preguntas" at bounding box center [774, 140] width 65 height 22
select select "*****"
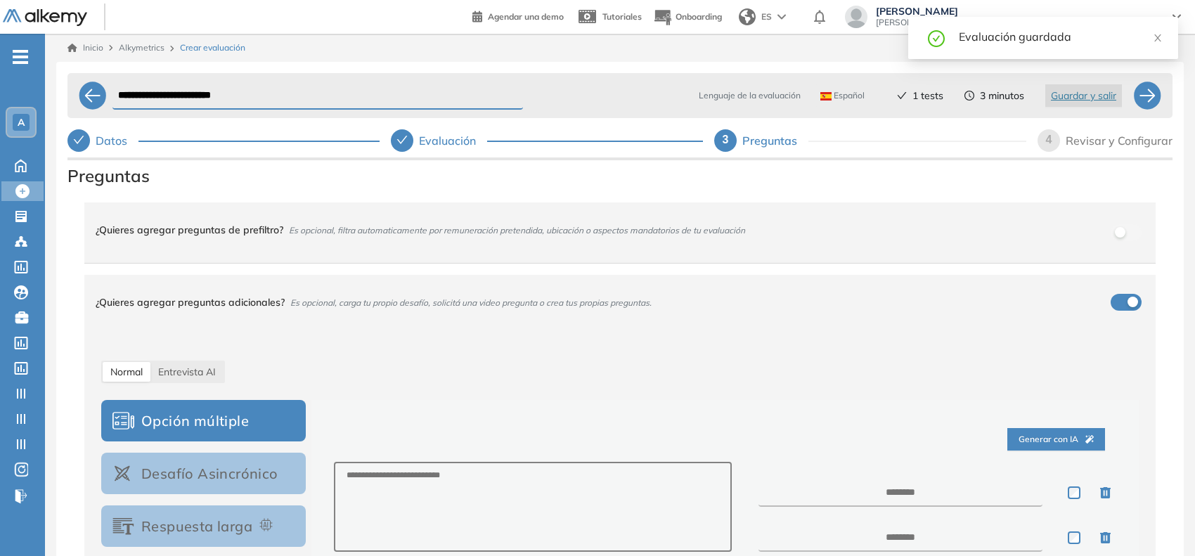
click at [1044, 143] on div "4" at bounding box center [1049, 140] width 22 height 22
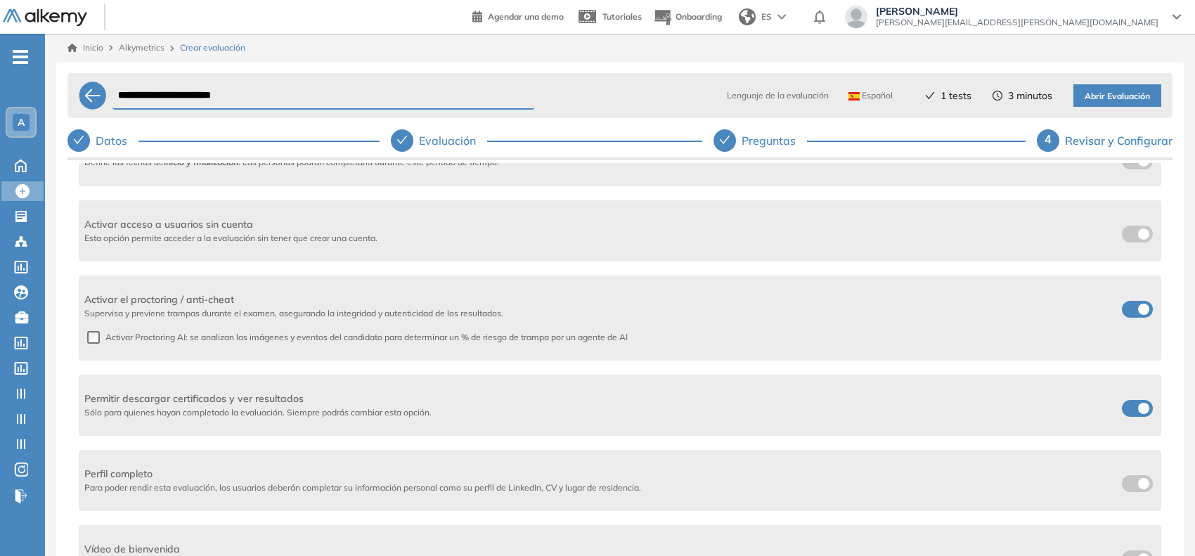
scroll to position [352, 0]
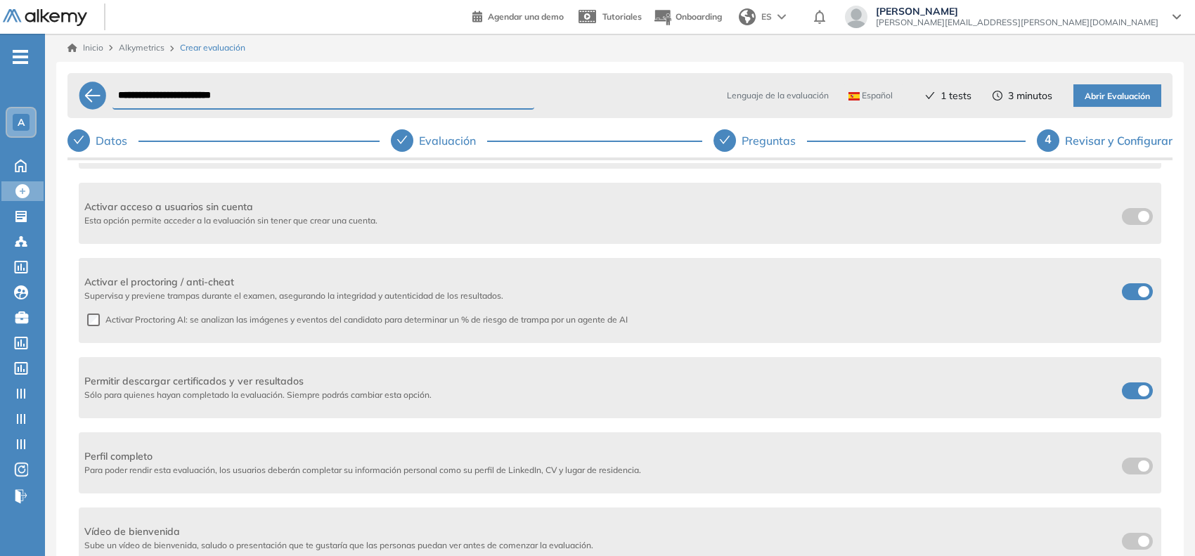
click at [1127, 290] on span at bounding box center [1127, 288] width 11 height 11
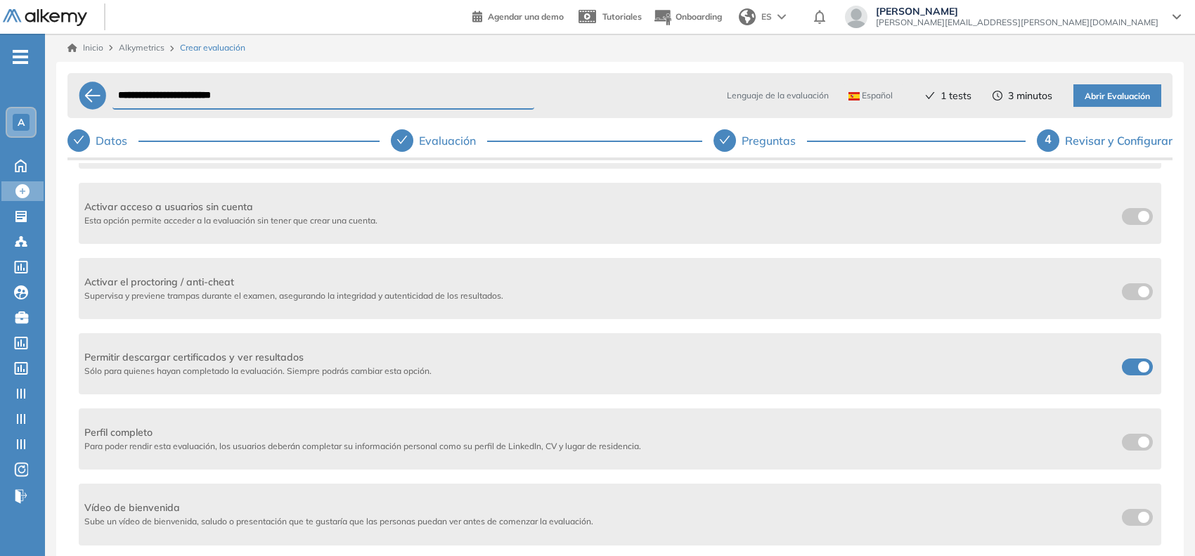
click at [1128, 296] on label at bounding box center [1137, 291] width 31 height 17
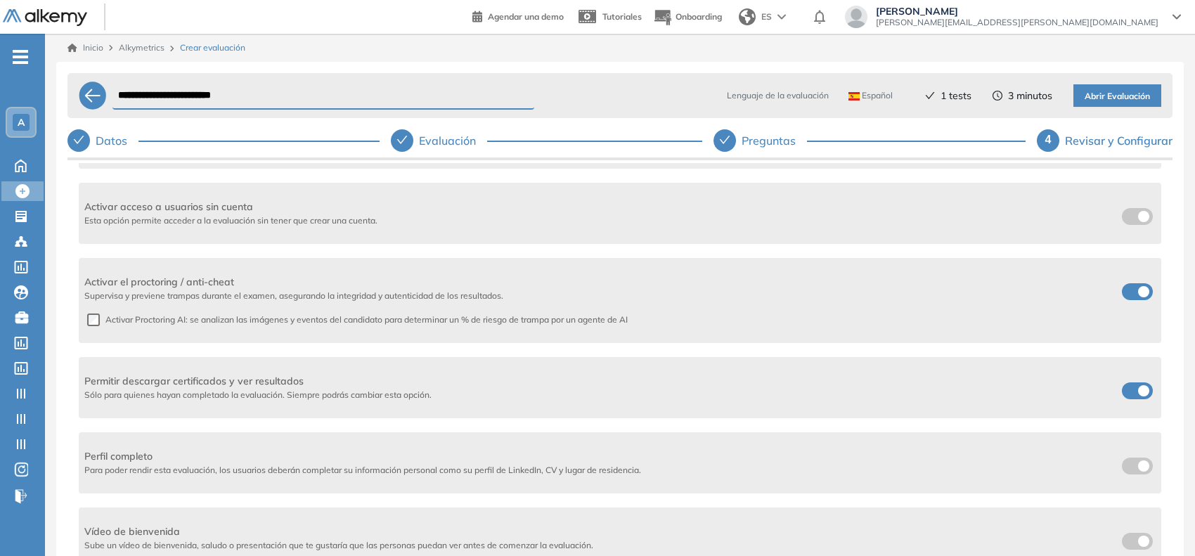
click at [1123, 380] on div at bounding box center [1137, 391] width 37 height 22
click at [1122, 384] on span at bounding box center [1127, 387] width 11 height 11
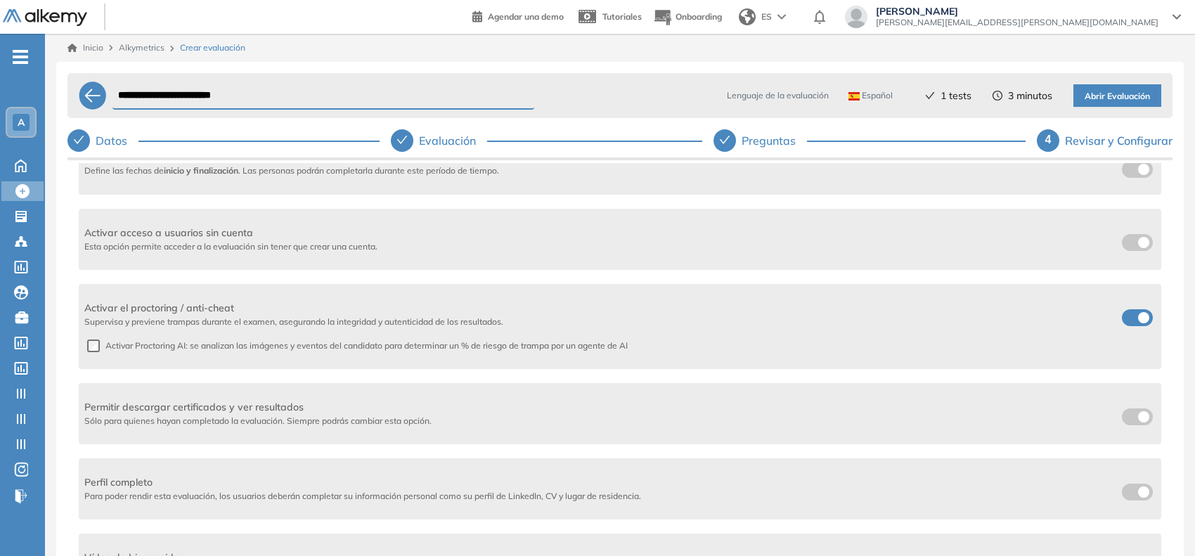
scroll to position [294, 0]
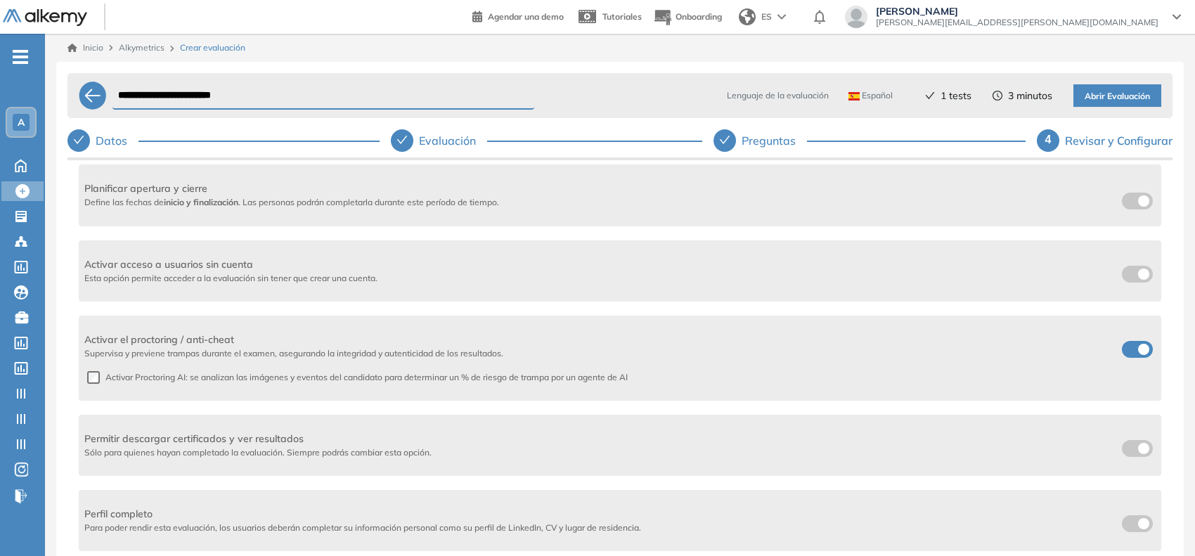
click at [1130, 266] on label at bounding box center [1137, 274] width 31 height 17
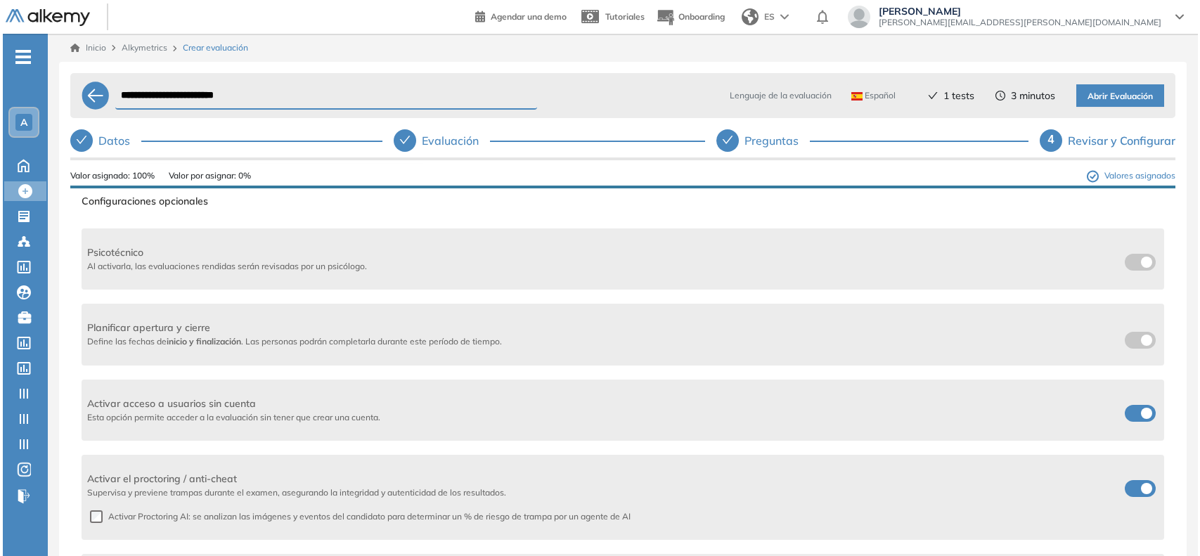
scroll to position [0, 0]
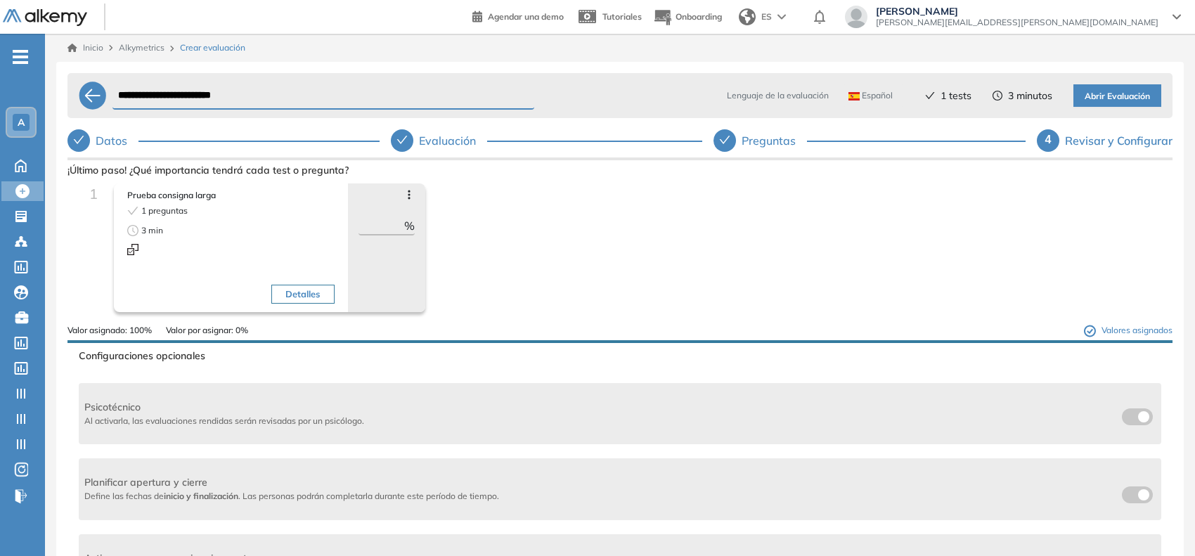
click at [1097, 96] on span "Abrir Evaluación" at bounding box center [1117, 96] width 65 height 13
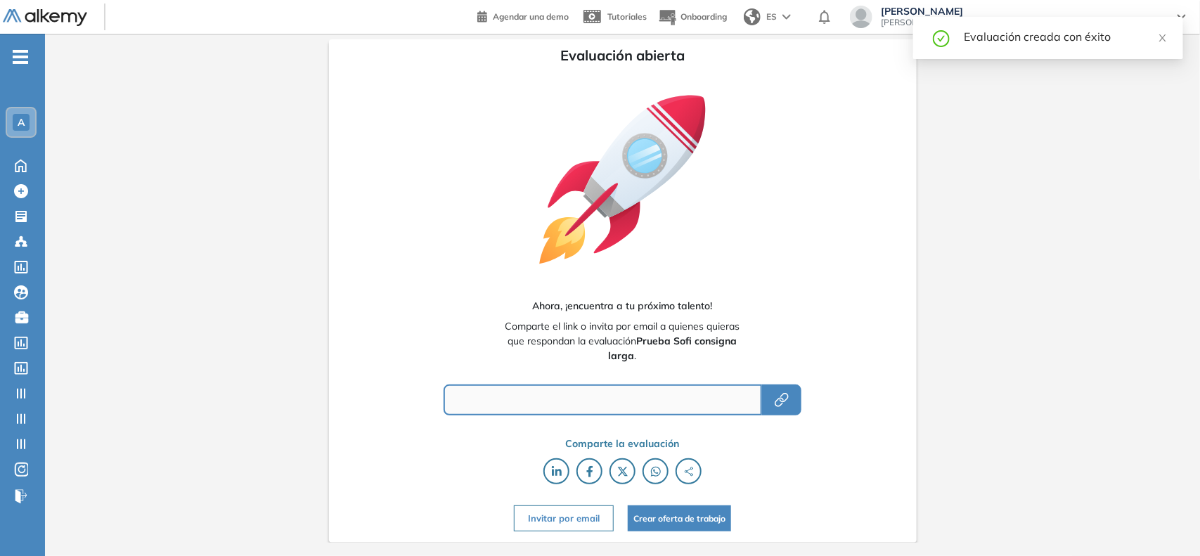
type input "**********"
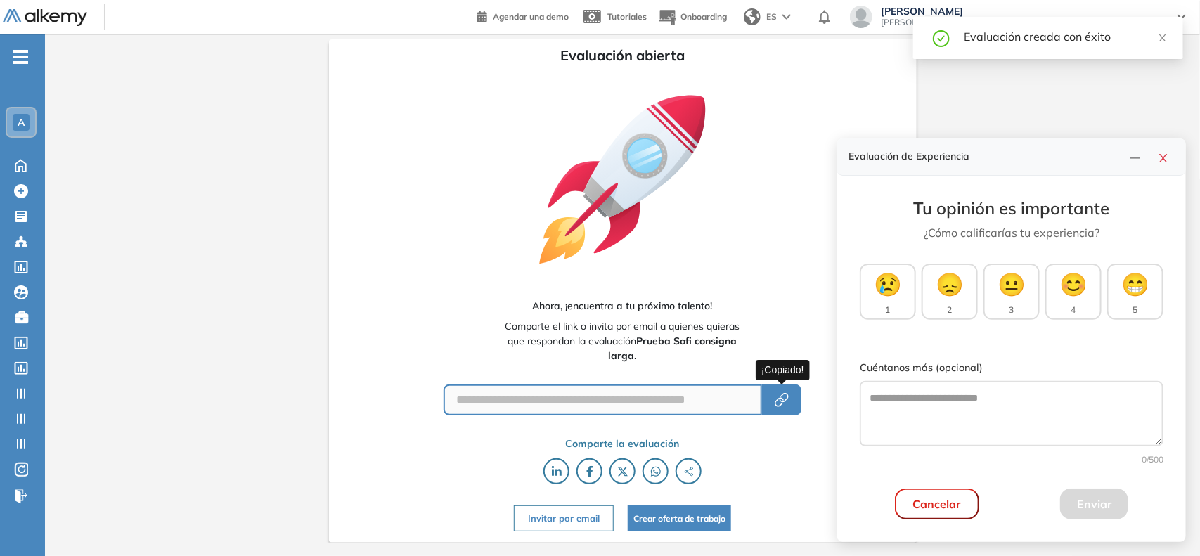
click at [787, 404] on icon "button" at bounding box center [781, 400] width 17 height 17
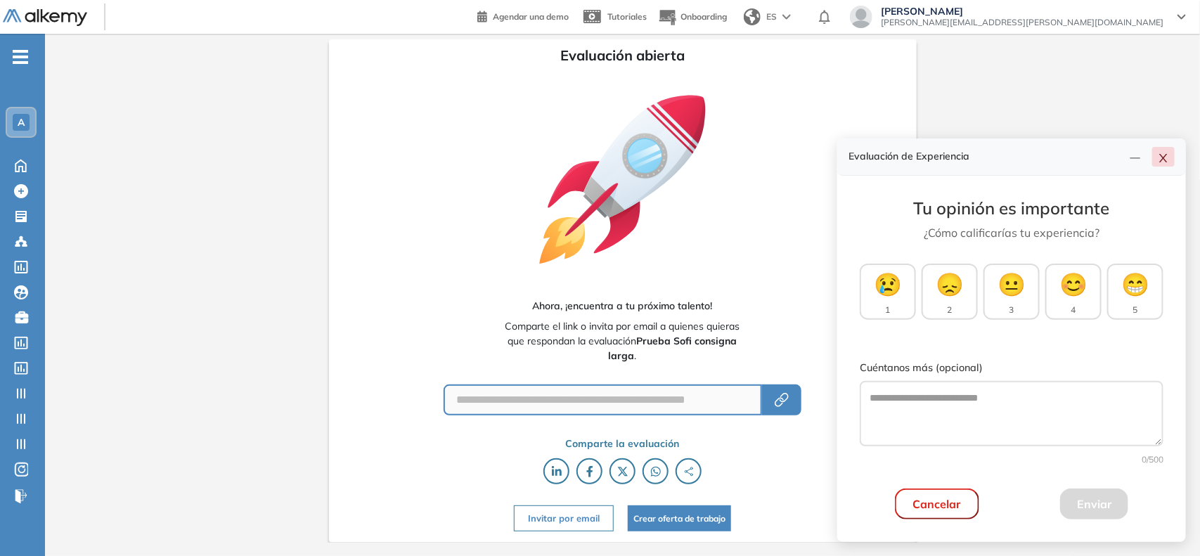
click at [1167, 160] on icon "close" at bounding box center [1163, 158] width 11 height 11
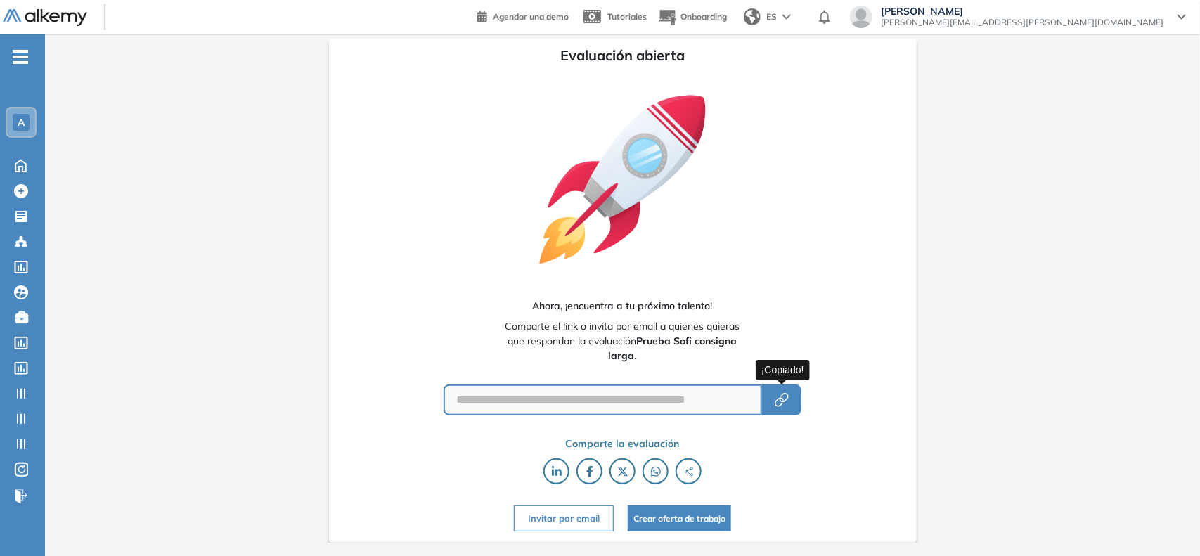
click at [790, 401] on icon "button" at bounding box center [781, 400] width 17 height 17
